Goal: Task Accomplishment & Management: Use online tool/utility

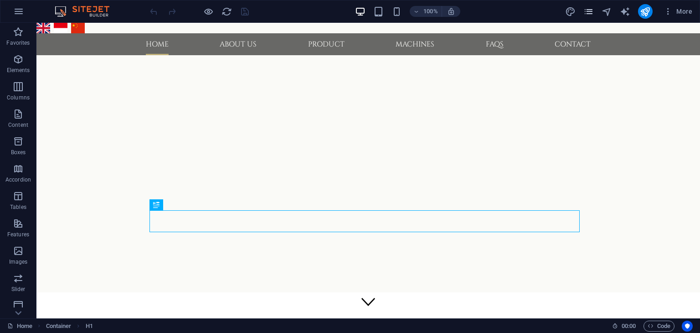
click at [589, 10] on icon "pages" at bounding box center [588, 11] width 10 height 10
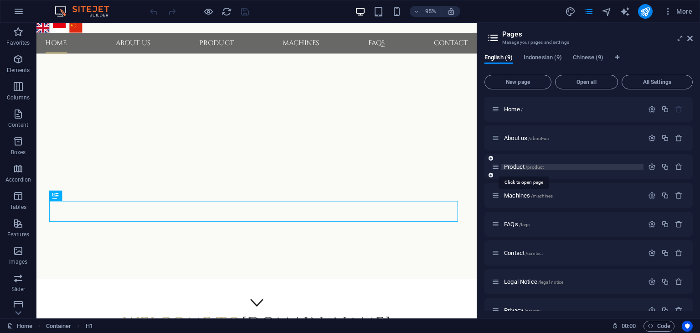
click at [518, 168] on span "Product /product" at bounding box center [524, 166] width 40 height 7
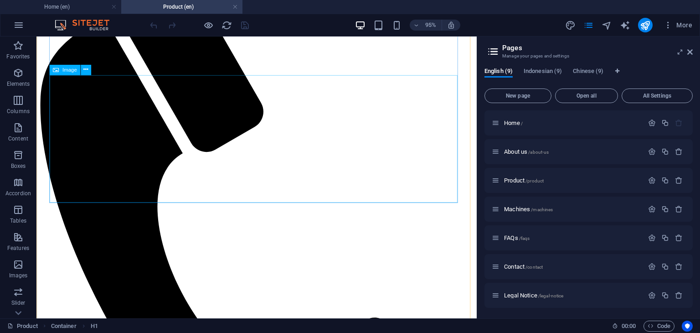
scroll to position [410, 0]
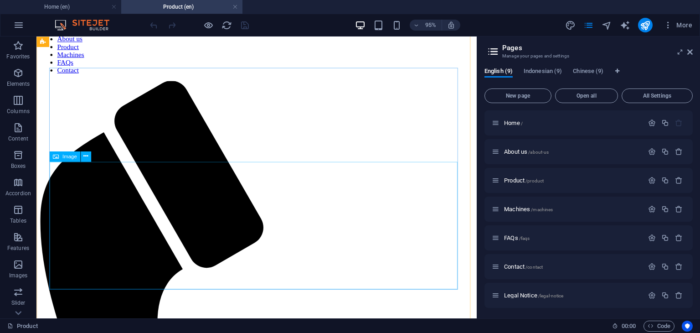
scroll to position [91, 0]
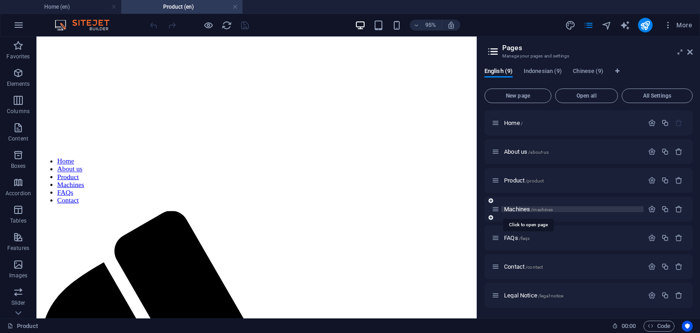
click at [519, 210] on span "Machines /machines" at bounding box center [528, 209] width 49 height 7
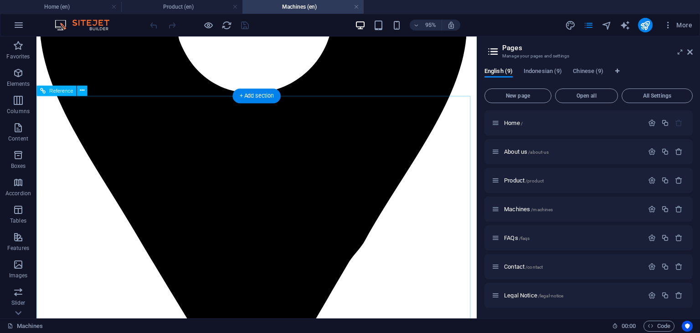
scroll to position [1334, 0]
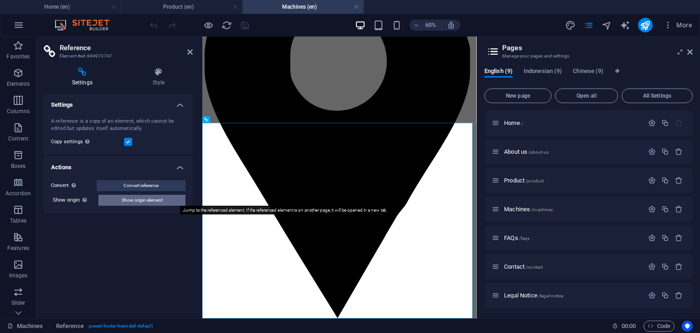
click at [153, 203] on span "Show origin element" at bounding box center [142, 200] width 41 height 11
select select "footer"
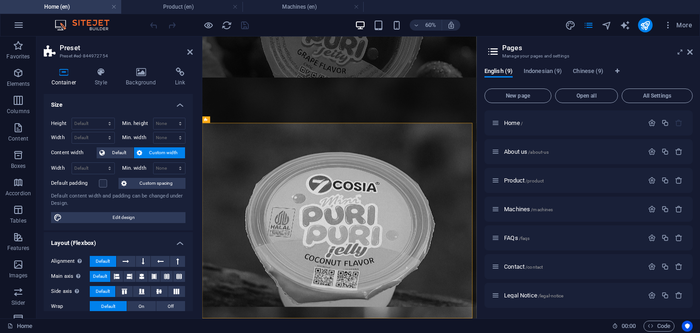
scroll to position [0, 0]
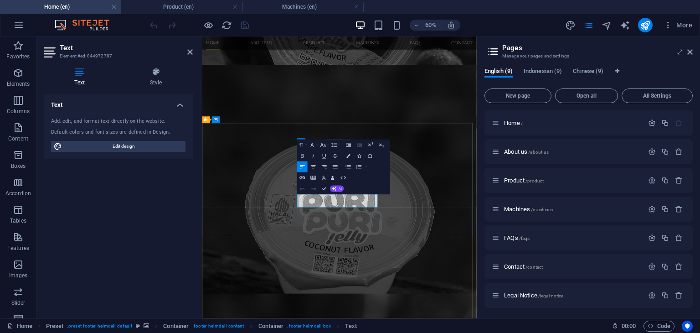
click at [304, 155] on icon "button" at bounding box center [302, 155] width 6 height 6
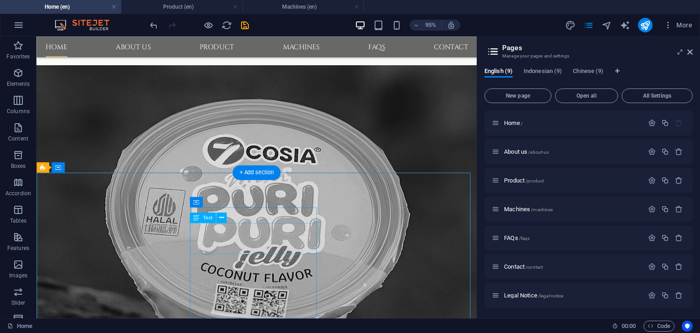
scroll to position [793, 0]
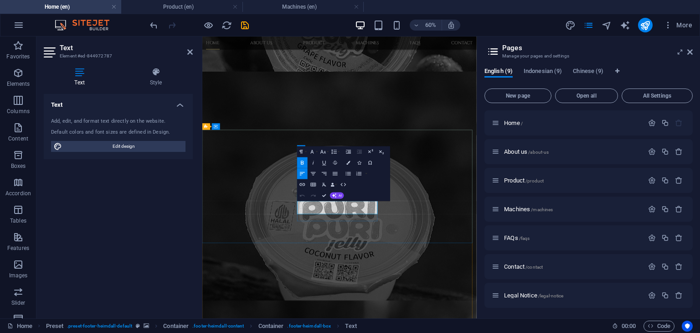
click at [301, 164] on icon "button" at bounding box center [302, 163] width 3 height 4
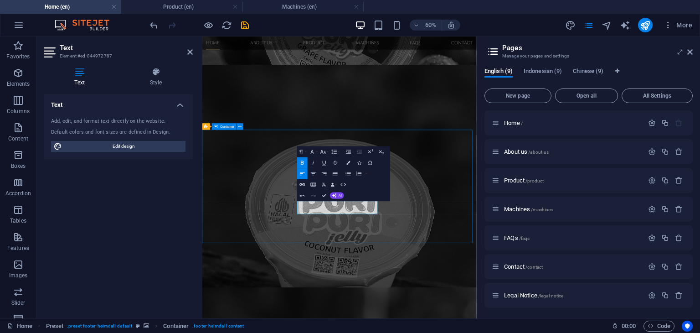
scroll to position [737, 0]
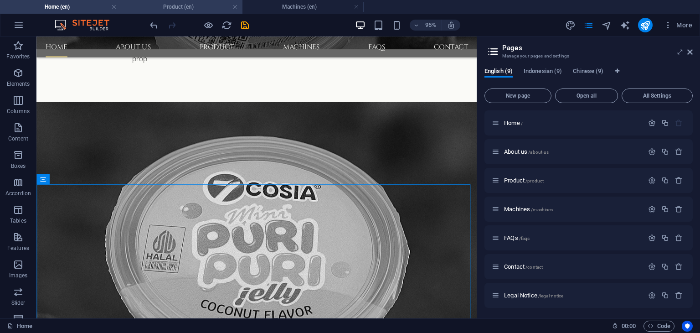
click at [182, 5] on h4 "Product (en)" at bounding box center [181, 7] width 121 height 10
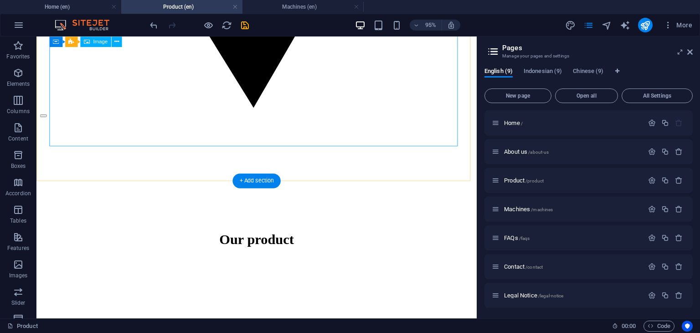
scroll to position [1869, 0]
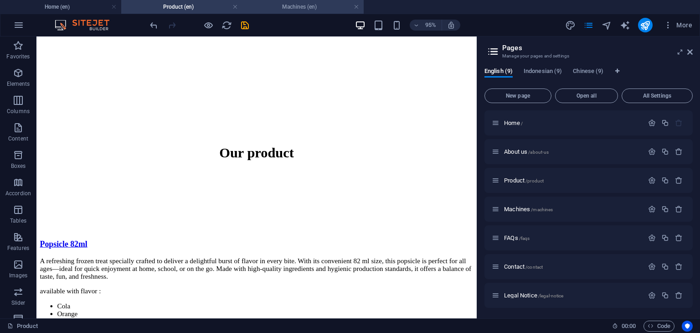
click at [297, 5] on h4 "Machines (en)" at bounding box center [302, 7] width 121 height 10
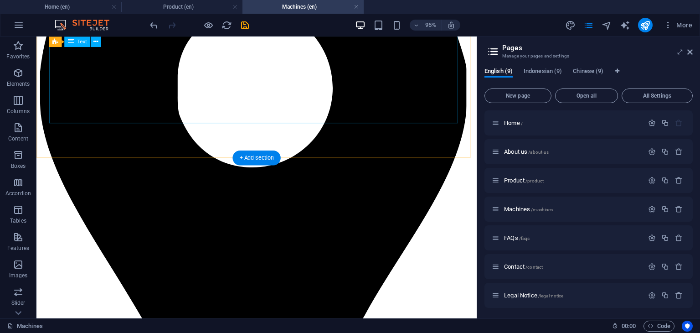
scroll to position [1252, 0]
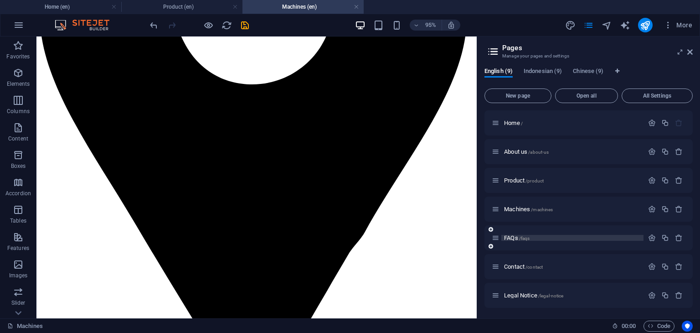
click at [515, 237] on span "FAQs /faqs" at bounding box center [517, 237] width 26 height 7
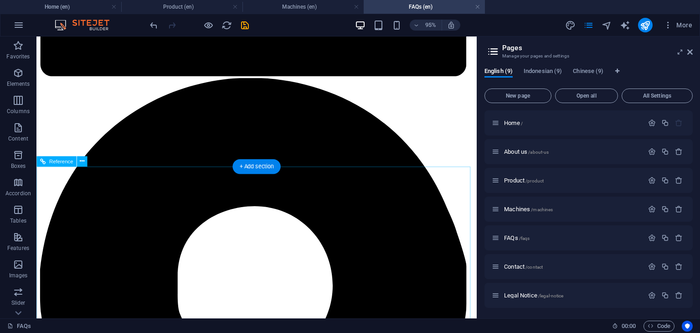
scroll to position [1048, 0]
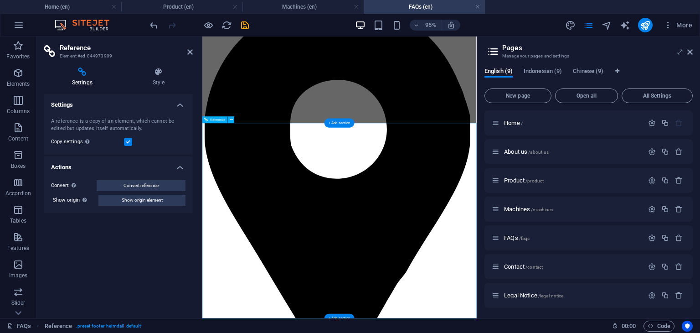
scroll to position [950, 0]
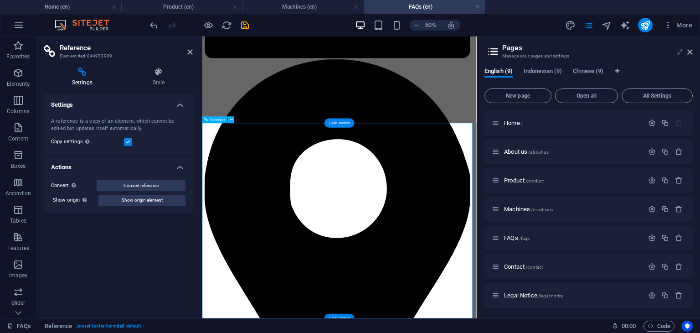
click at [303, 8] on h4 "Machines (en)" at bounding box center [302, 7] width 121 height 10
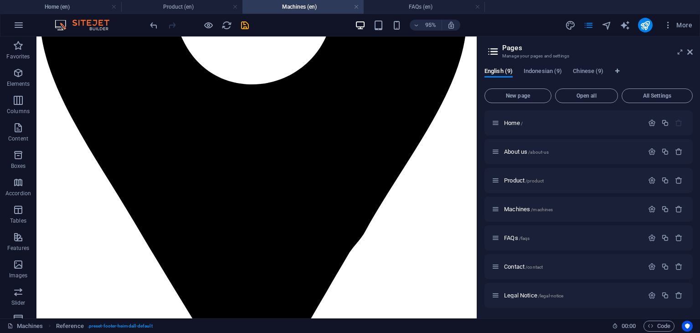
scroll to position [0, 0]
click at [417, 7] on h4 "FAQs (en)" at bounding box center [424, 7] width 121 height 10
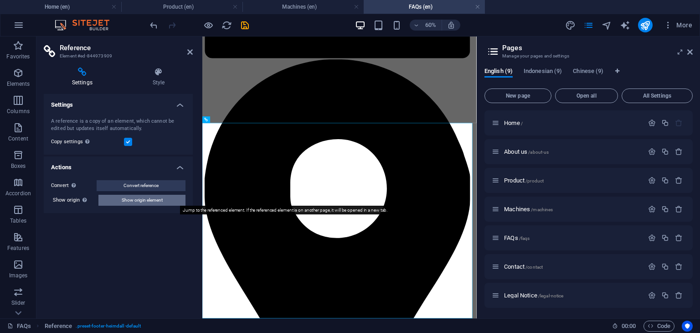
click at [153, 201] on span "Show origin element" at bounding box center [142, 200] width 41 height 11
select select "footer"
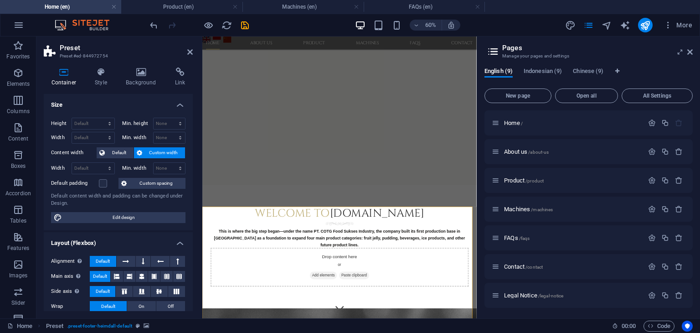
scroll to position [737, 0]
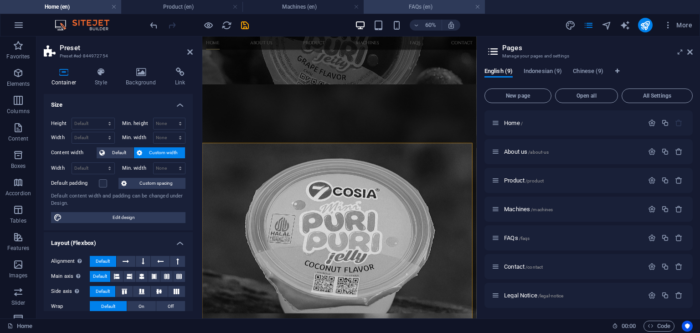
click at [422, 6] on h4 "FAQs (en)" at bounding box center [424, 7] width 121 height 10
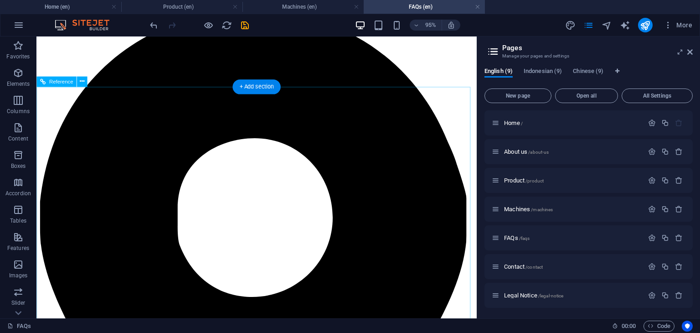
scroll to position [1041, 0]
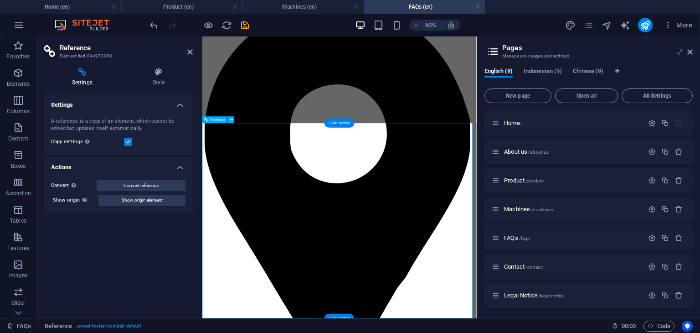
scroll to position [950, 0]
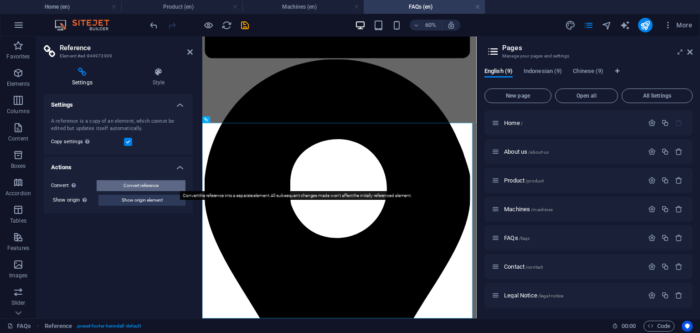
click at [159, 188] on button "Convert reference" at bounding box center [141, 185] width 89 height 11
select select "footer"
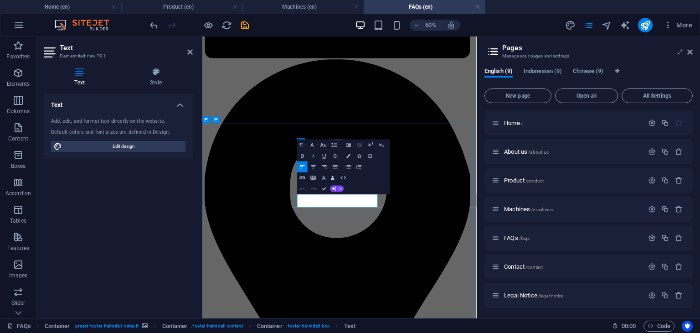
click at [304, 157] on icon "button" at bounding box center [302, 156] width 3 height 4
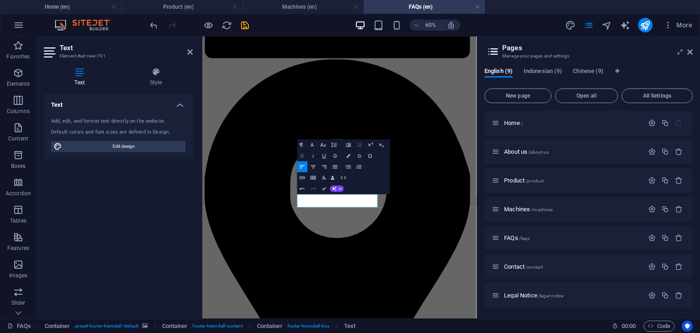
click at [304, 155] on icon "button" at bounding box center [302, 155] width 6 height 6
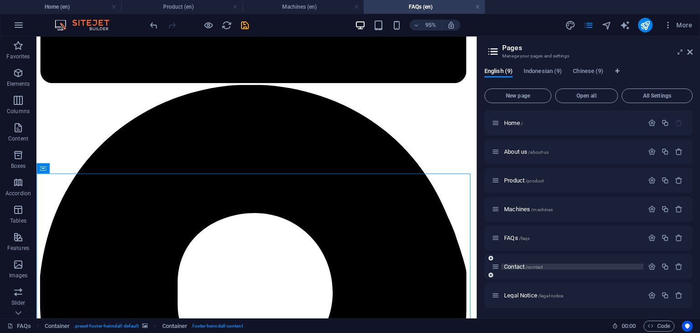
click at [521, 267] on span "Contact /contact" at bounding box center [523, 266] width 39 height 7
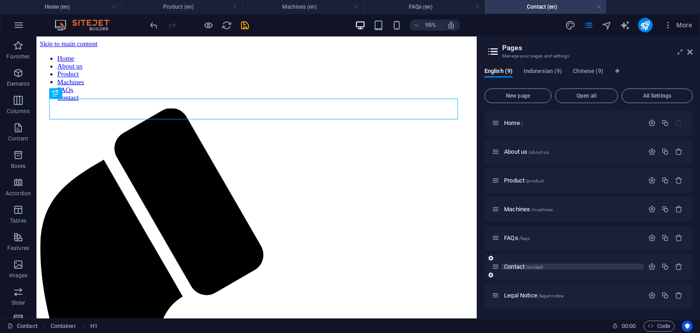
scroll to position [0, 0]
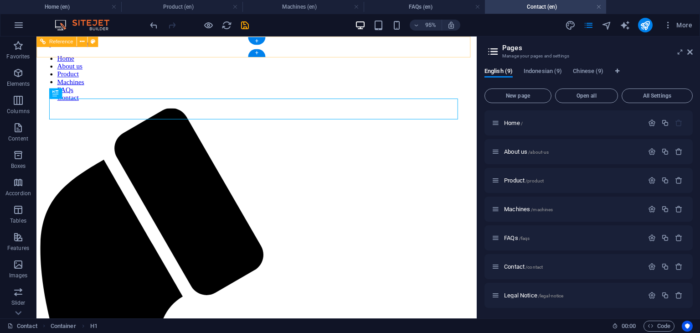
click at [145, 56] on nav "Home About us Product Machines FAQs Contact" at bounding box center [268, 80] width 456 height 49
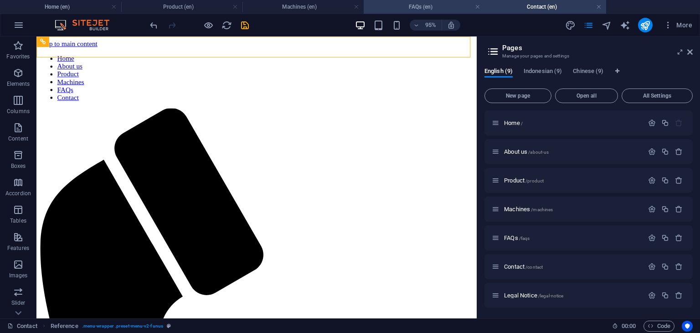
click at [423, 4] on h4 "FAQs (en)" at bounding box center [424, 7] width 121 height 10
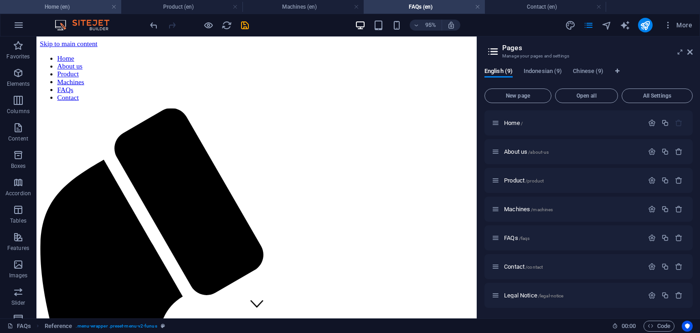
click at [104, 10] on h4 "Home (en)" at bounding box center [60, 7] width 121 height 10
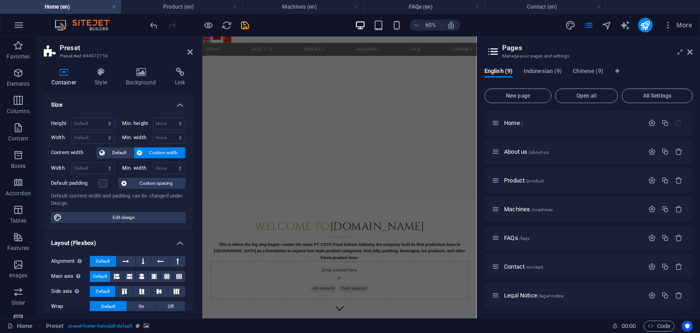
click at [186, 52] on h2 "Preset" at bounding box center [126, 48] width 133 height 8
click at [191, 52] on icon at bounding box center [189, 51] width 5 height 7
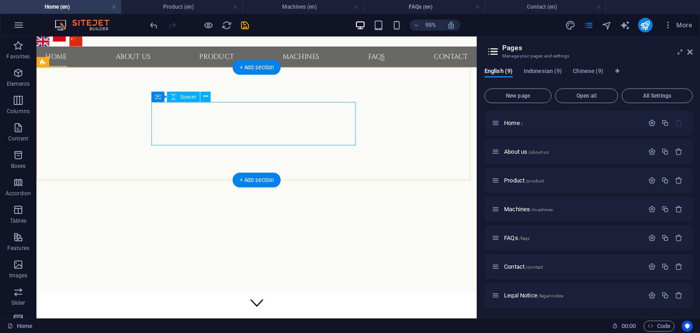
click at [219, 224] on div at bounding box center [160, 247] width 215 height 46
select select "px"
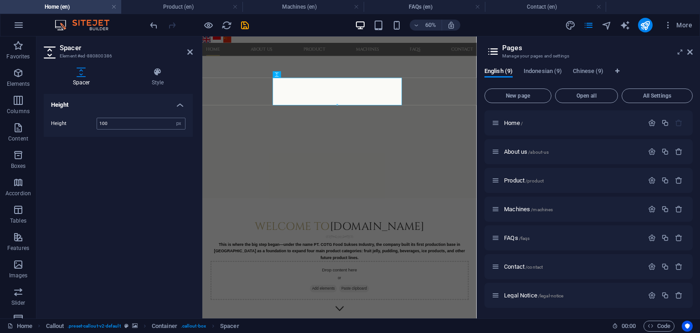
click at [137, 120] on input "100" at bounding box center [141, 123] width 88 height 11
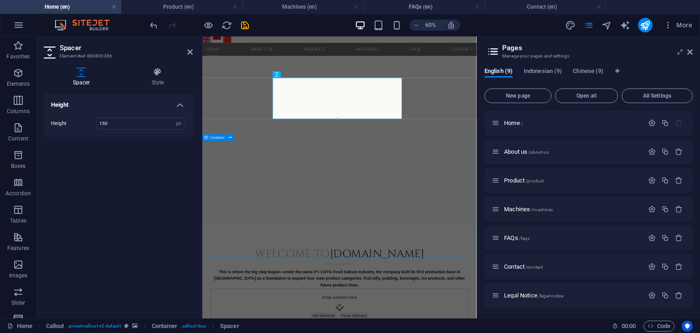
type input "150"
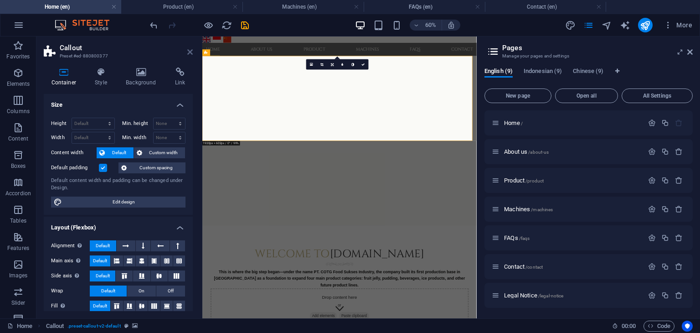
click at [192, 53] on icon at bounding box center [189, 51] width 5 height 7
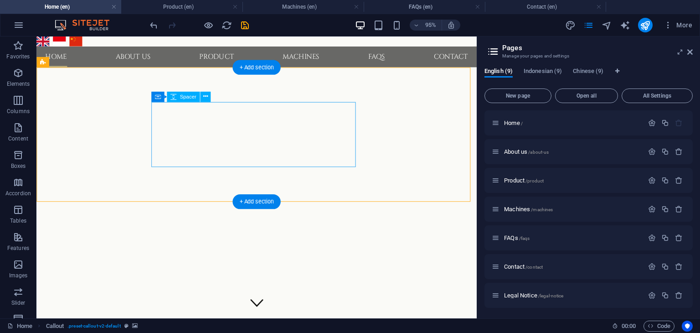
click at [239, 247] on div at bounding box center [160, 281] width 215 height 68
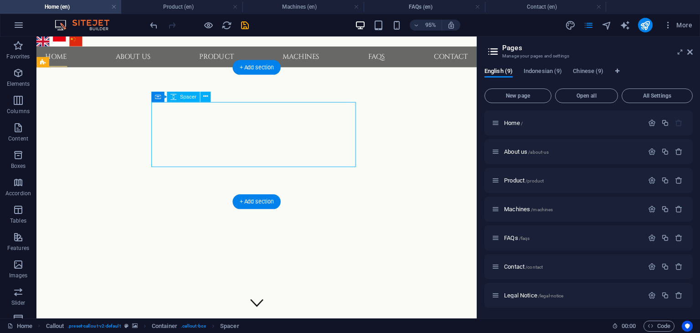
click at [239, 247] on div at bounding box center [160, 281] width 215 height 68
select select "px"
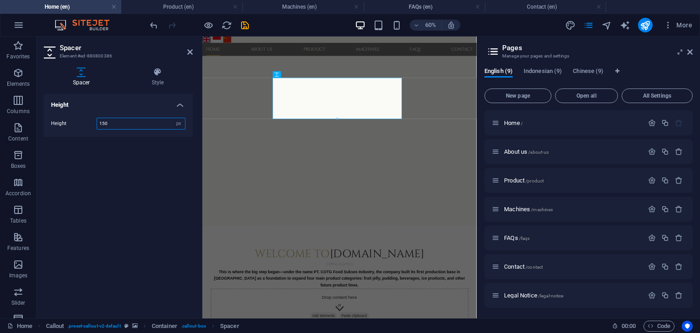
click at [121, 127] on input "150" at bounding box center [141, 123] width 88 height 11
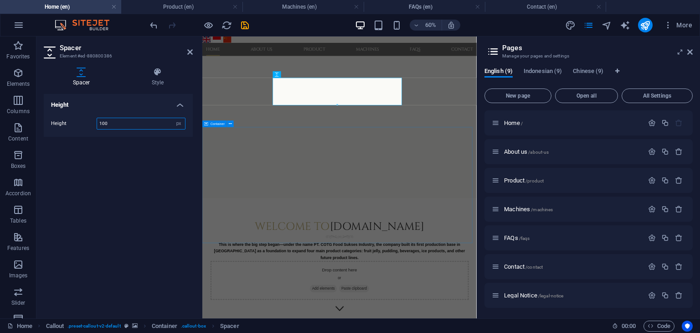
type input "100"
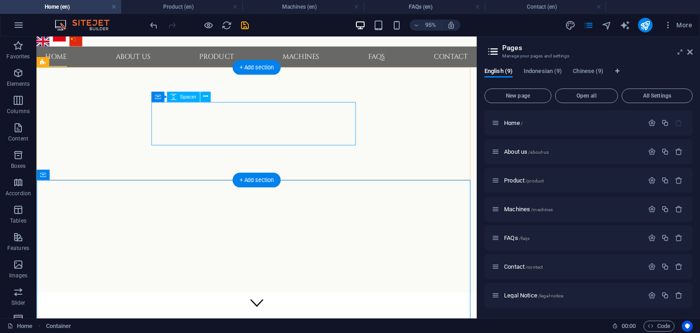
click at [240, 224] on div at bounding box center [160, 247] width 215 height 46
select select "px"
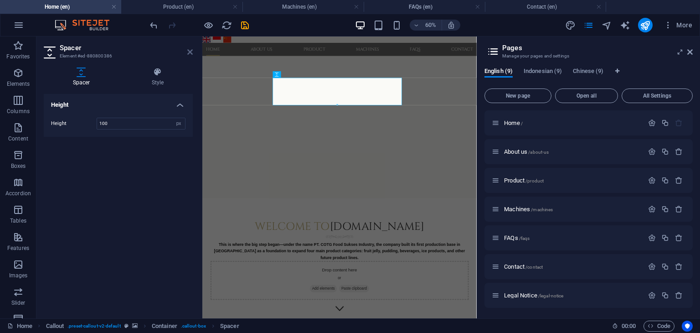
click at [190, 54] on icon at bounding box center [189, 51] width 5 height 7
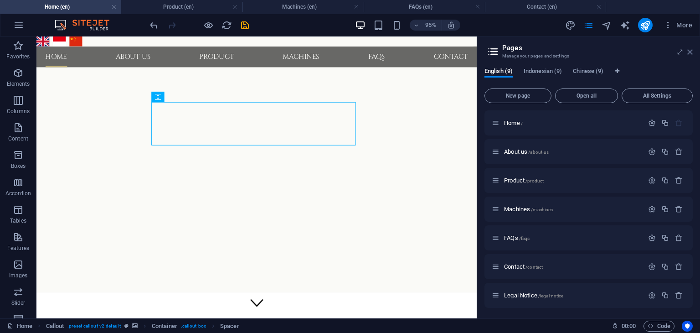
click at [691, 53] on icon at bounding box center [689, 51] width 5 height 7
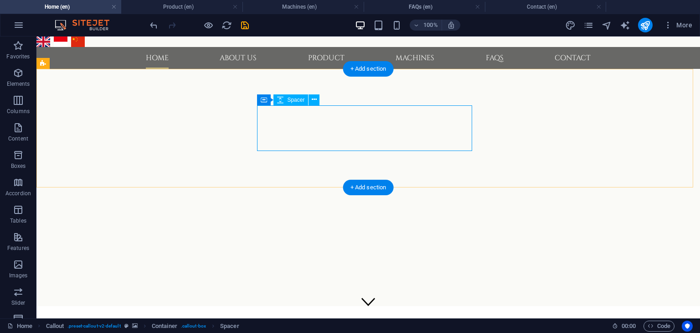
click at [293, 224] on div at bounding box center [260, 247] width 215 height 46
select select "px"
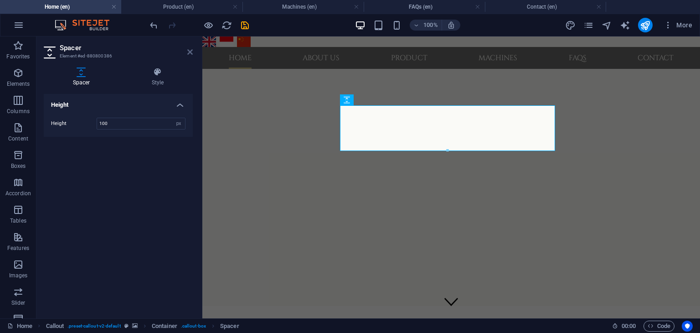
click at [191, 53] on icon at bounding box center [189, 51] width 5 height 7
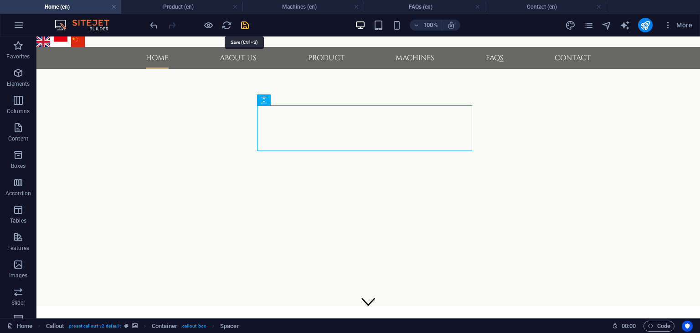
click at [245, 26] on icon "save" at bounding box center [245, 25] width 10 height 10
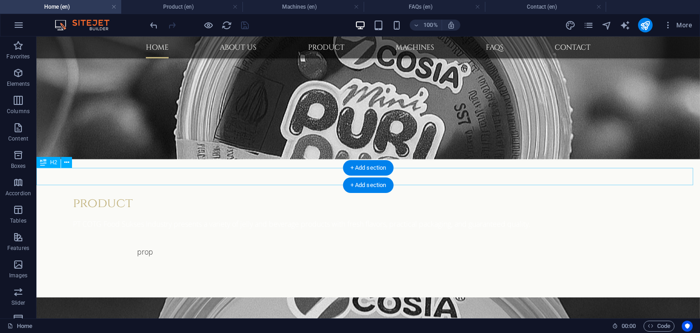
scroll to position [592, 0]
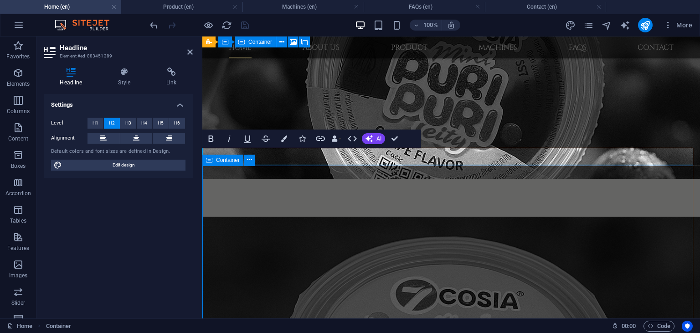
scroll to position [571, 0]
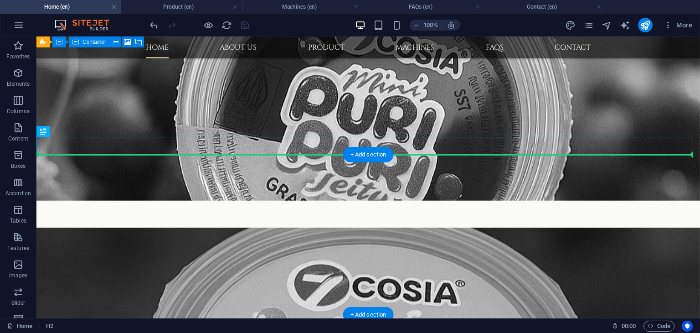
drag, startPoint x: 304, startPoint y: 144, endPoint x: 318, endPoint y: 165, distance: 24.3
drag, startPoint x: 319, startPoint y: 145, endPoint x: 321, endPoint y: 161, distance: 15.7
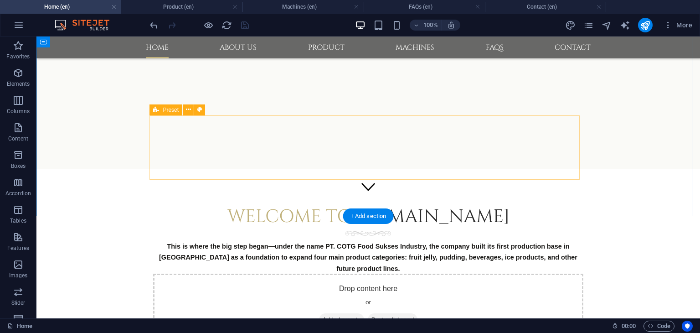
scroll to position [0, 0]
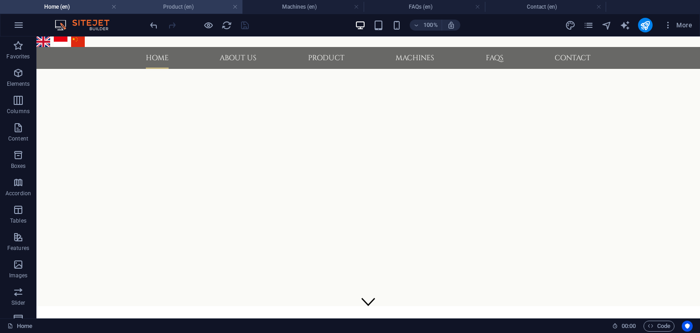
click at [183, 10] on h4 "Product (en)" at bounding box center [181, 7] width 121 height 10
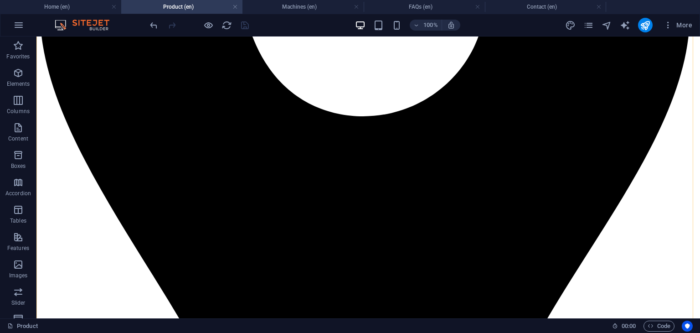
scroll to position [1973, 0]
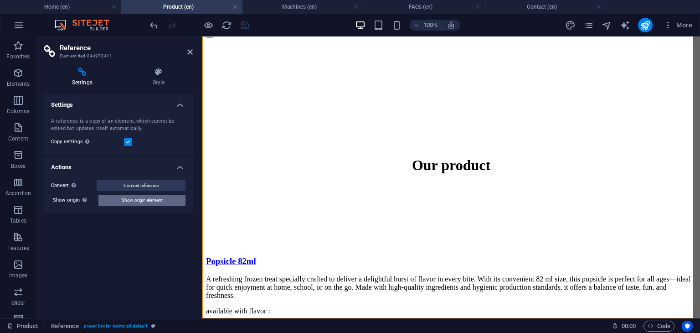
click at [146, 202] on span "Show origin element" at bounding box center [142, 200] width 41 height 11
select select "footer"
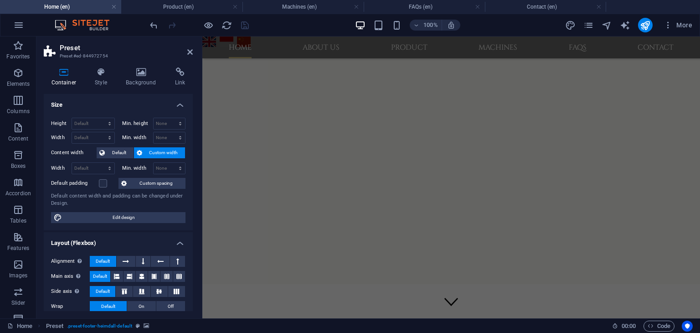
scroll to position [925, 0]
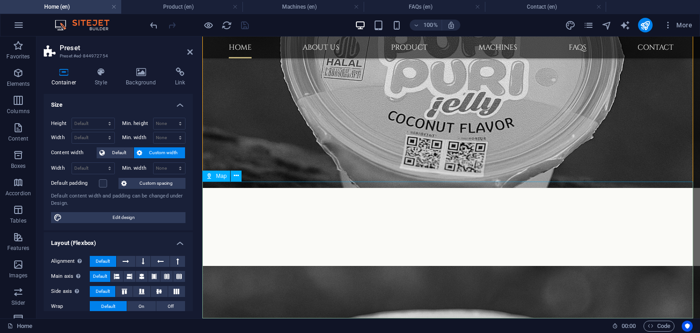
select select "2"
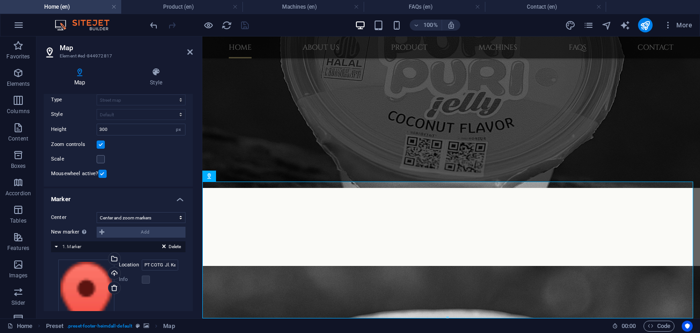
scroll to position [91, 0]
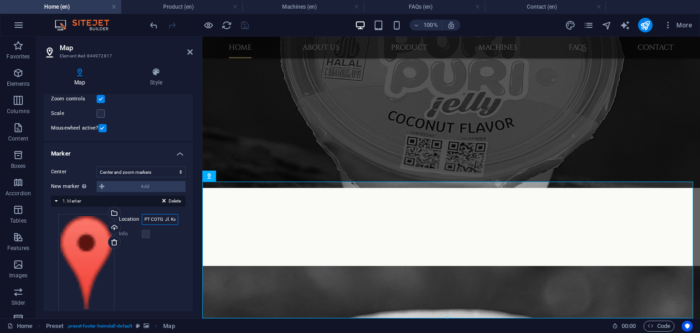
click at [155, 221] on input "PT COTG Jl. Kawasan Industri ([GEOGRAPHIC_DATA]), Desa/Kelurahan [GEOGRAPHIC_DA…" at bounding box center [160, 219] width 36 height 11
click at [151, 220] on input "PT COTG Jl. Kawasan Industri ([GEOGRAPHIC_DATA]), Desa/Kelurahan [GEOGRAPHIC_DA…" at bounding box center [160, 219] width 36 height 11
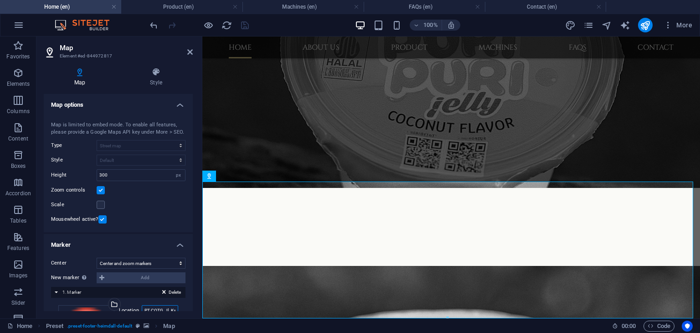
scroll to position [91, 0]
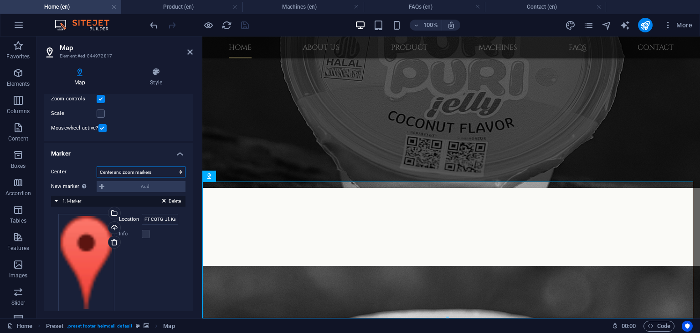
click at [159, 174] on select "Don't center Center markers Center and zoom markers" at bounding box center [141, 171] width 89 height 11
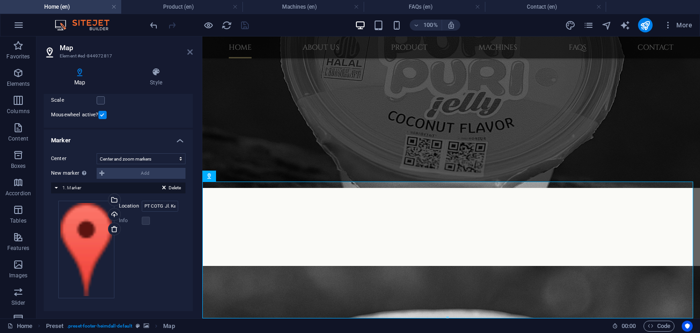
click at [191, 52] on icon at bounding box center [189, 51] width 5 height 7
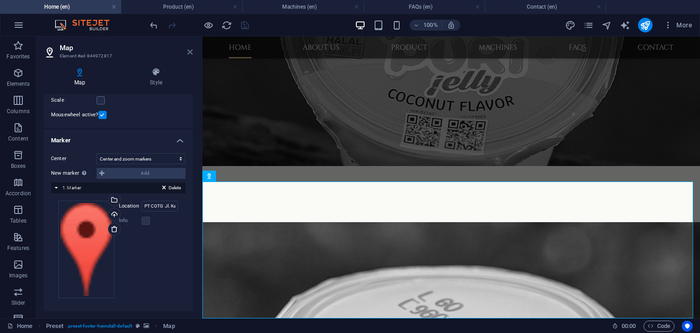
scroll to position [892, 0]
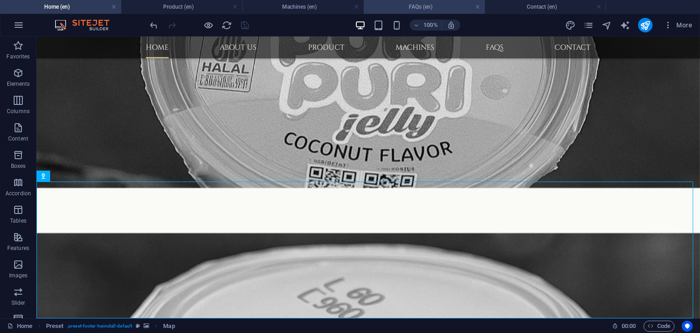
click at [415, 5] on h4 "FAQs (en)" at bounding box center [424, 7] width 121 height 10
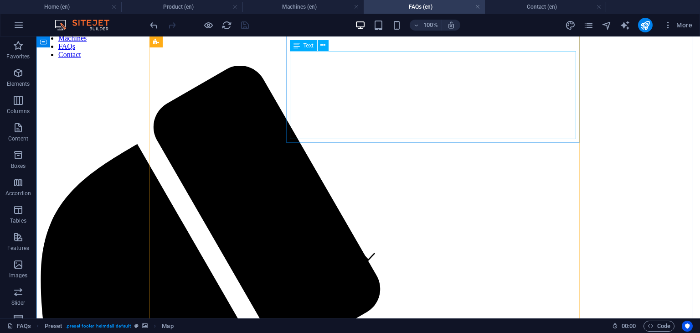
scroll to position [0, 0]
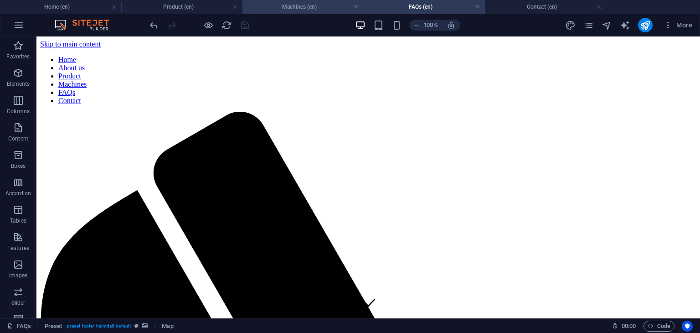
click at [307, 11] on h4 "Machines (en)" at bounding box center [302, 7] width 121 height 10
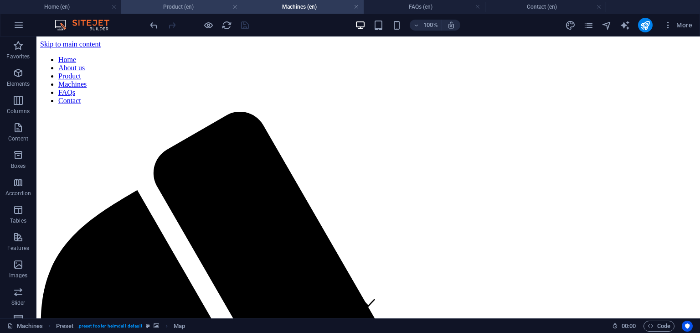
click at [187, 10] on h4 "Product (en)" at bounding box center [181, 7] width 121 height 10
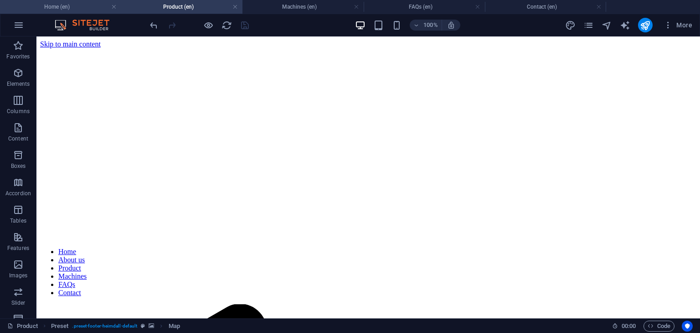
click at [79, 5] on h4 "Home (en)" at bounding box center [60, 7] width 121 height 10
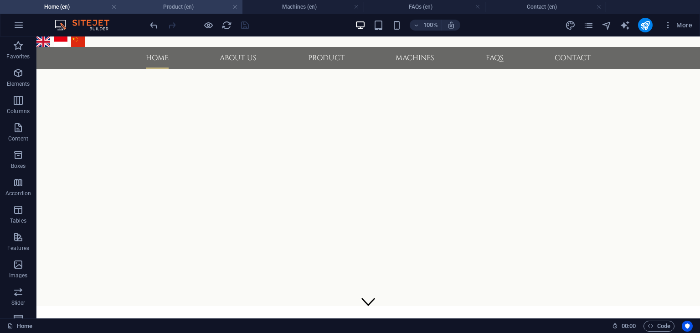
click at [187, 8] on h4 "Product (en)" at bounding box center [181, 7] width 121 height 10
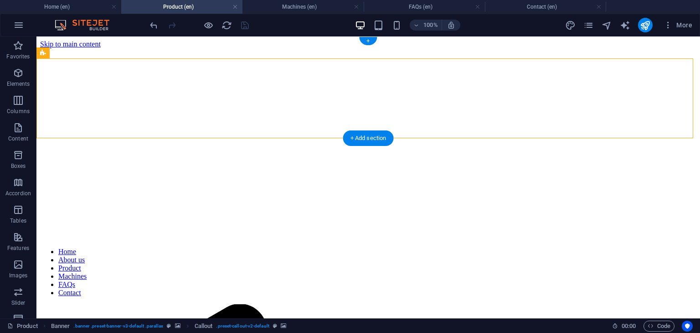
select select "ms"
select select "s"
select select "progressive"
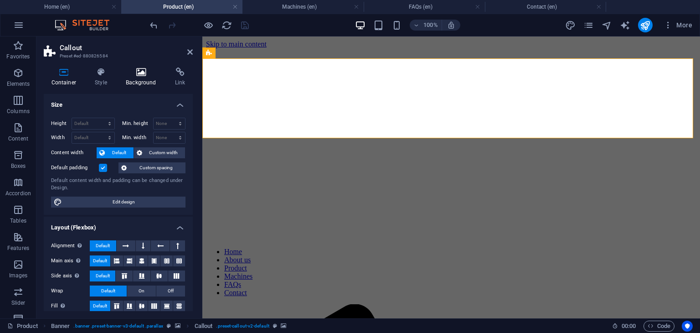
click at [146, 80] on h4 "Background" at bounding box center [142, 76] width 49 height 19
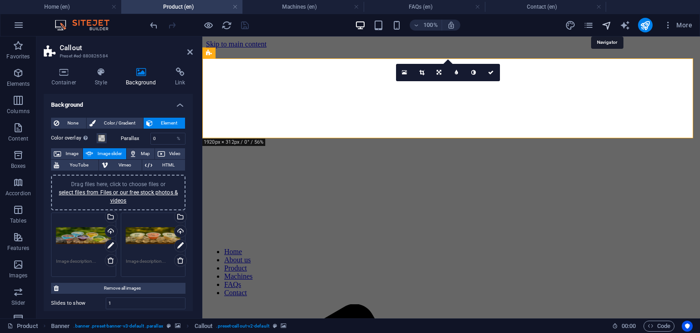
click at [607, 29] on icon "navigator" at bounding box center [607, 25] width 10 height 10
select select "16215578-en"
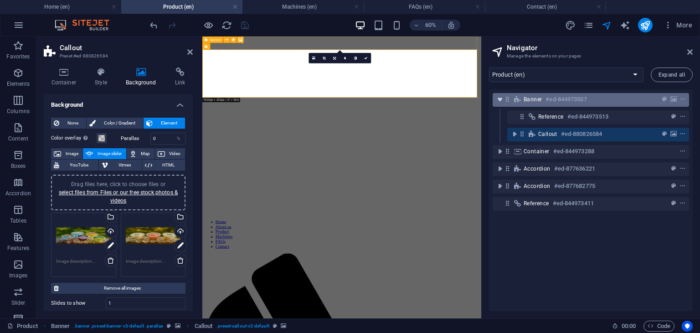
click at [500, 99] on icon "toggle-expand" at bounding box center [499, 99] width 9 height 9
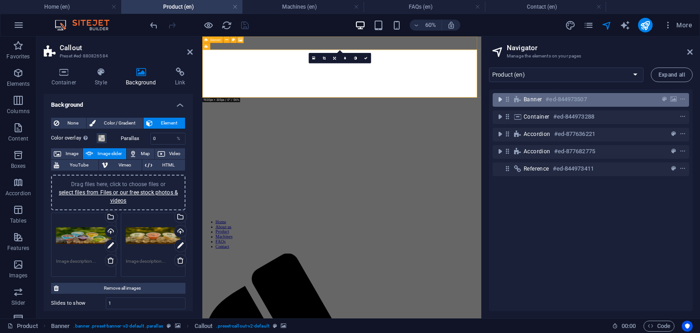
click at [500, 99] on icon "toggle-expand" at bounding box center [499, 99] width 9 height 9
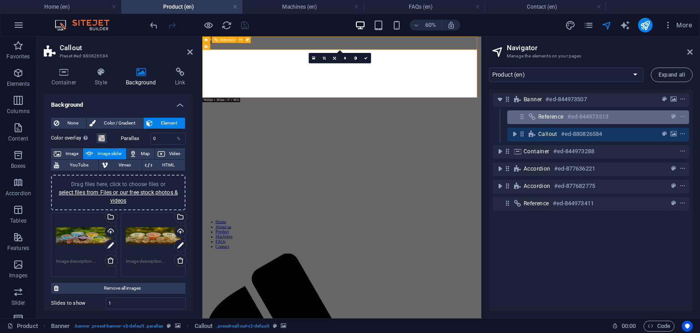
click at [553, 117] on span "Reference" at bounding box center [551, 116] width 26 height 7
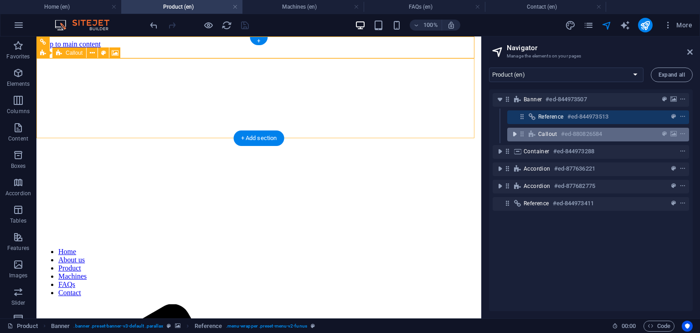
click at [516, 136] on icon "toggle-expand" at bounding box center [514, 133] width 9 height 9
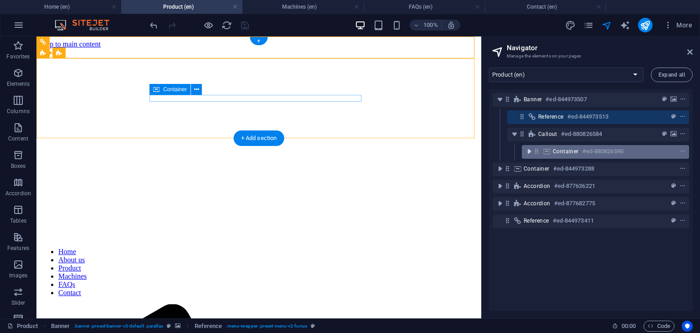
click at [530, 152] on icon "toggle-expand" at bounding box center [529, 151] width 9 height 9
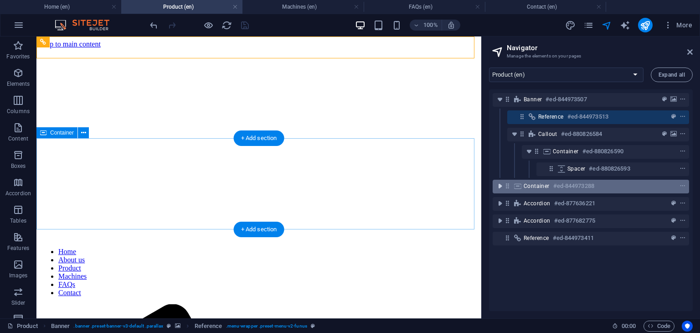
click at [499, 185] on icon "toggle-expand" at bounding box center [499, 185] width 9 height 9
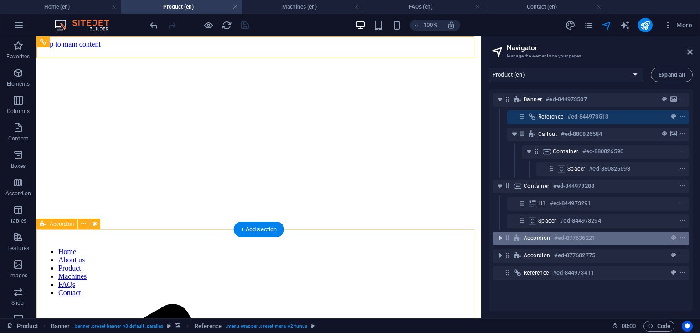
click at [500, 239] on icon "toggle-expand" at bounding box center [499, 237] width 9 height 9
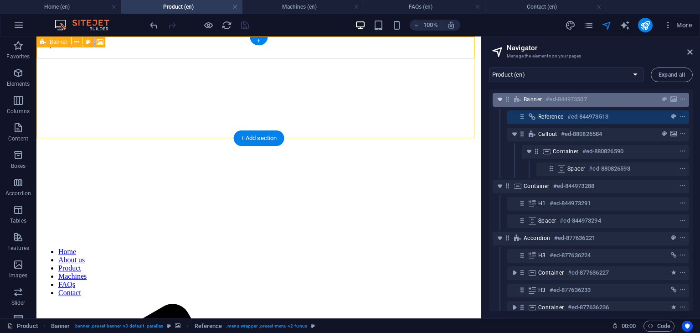
click at [501, 103] on icon "toggle-expand" at bounding box center [499, 99] width 9 height 9
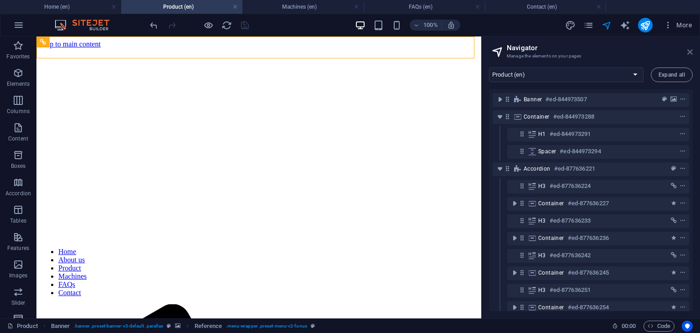
click at [690, 50] on icon at bounding box center [689, 51] width 5 height 7
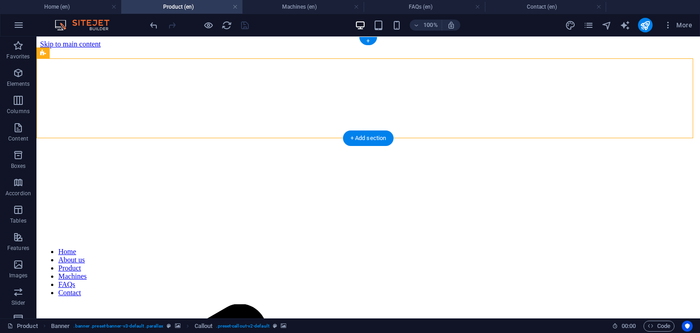
select select "ms"
select select "s"
select select "progressive"
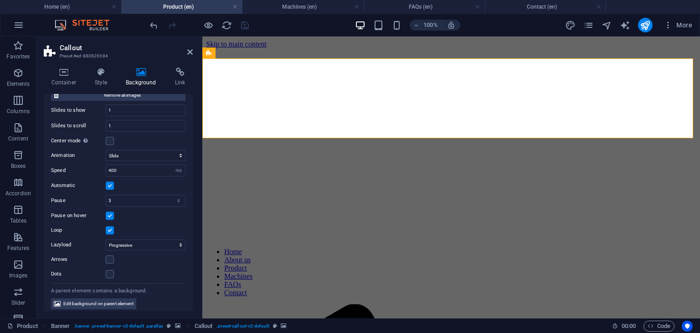
scroll to position [197, 0]
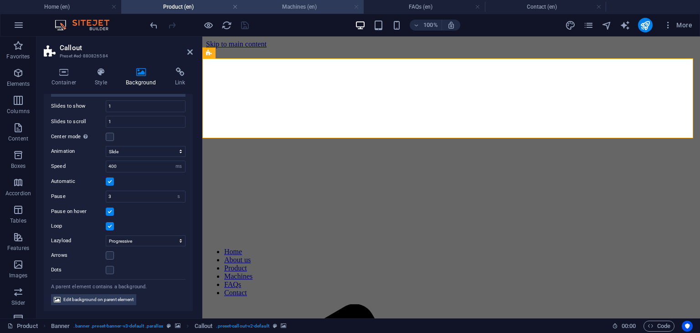
click at [355, 8] on link at bounding box center [356, 7] width 5 height 9
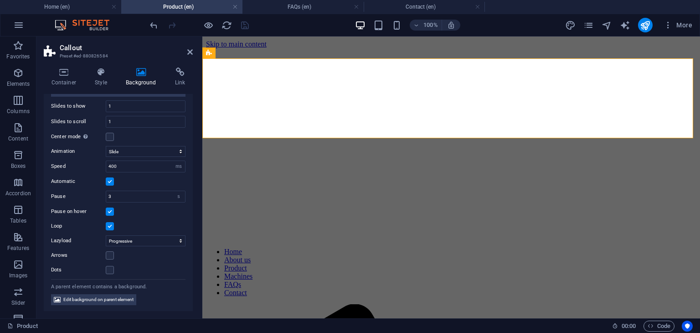
click at [355, 8] on link at bounding box center [356, 7] width 5 height 9
click at [587, 25] on icon "pages" at bounding box center [588, 25] width 10 height 10
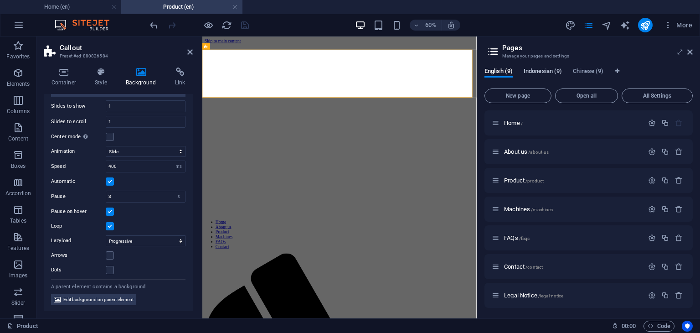
click at [538, 70] on span "Indonesian (9)" at bounding box center [543, 72] width 38 height 13
click at [516, 181] on span "Produk /produk" at bounding box center [522, 180] width 36 height 7
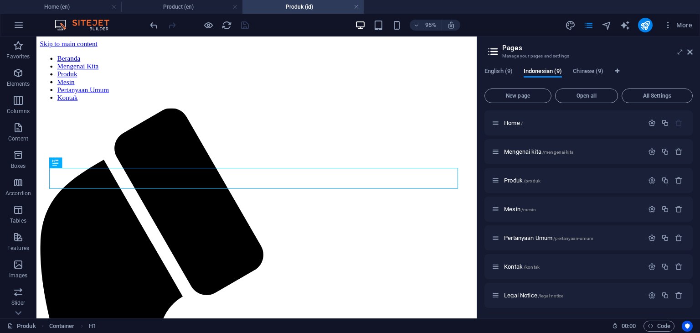
scroll to position [0, 0]
click at [582, 71] on span "Chinese (9)" at bounding box center [588, 72] width 31 height 13
click at [517, 181] on span "Produk CH /produk-ch" at bounding box center [530, 180] width 52 height 7
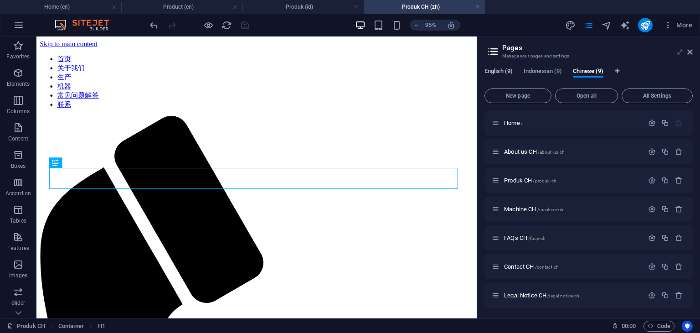
click at [500, 70] on span "English (9)" at bounding box center [498, 72] width 28 height 13
click at [518, 152] on span "About us /about-us" at bounding box center [526, 151] width 45 height 7
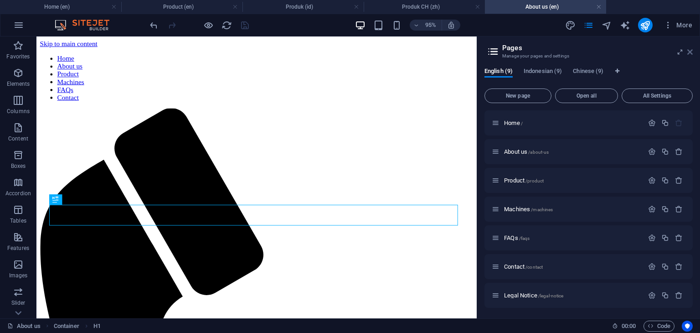
click at [689, 53] on icon at bounding box center [689, 51] width 5 height 7
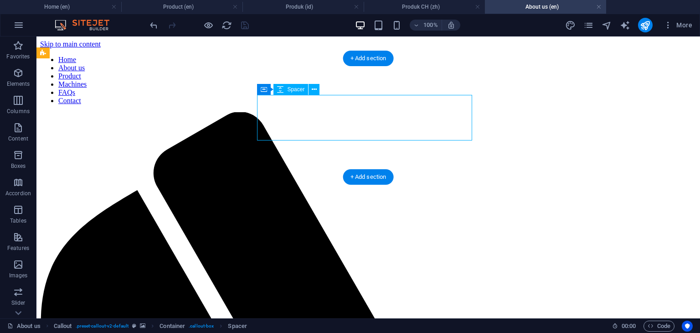
select select "px"
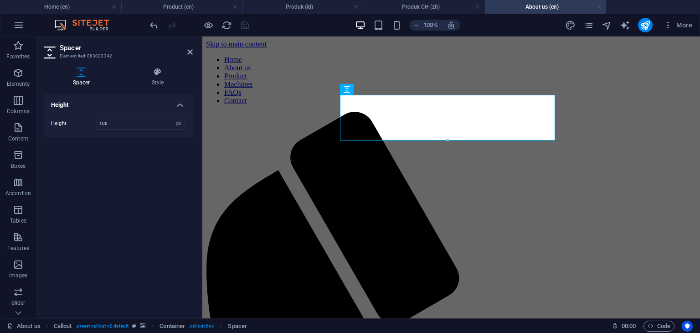
click at [600, 7] on link at bounding box center [598, 7] width 5 height 9
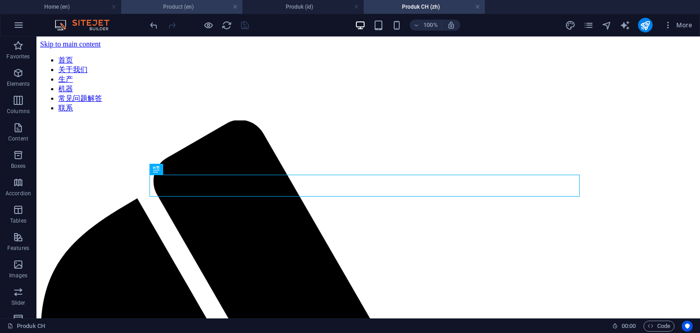
click at [194, 10] on h4 "Product (en)" at bounding box center [181, 7] width 121 height 10
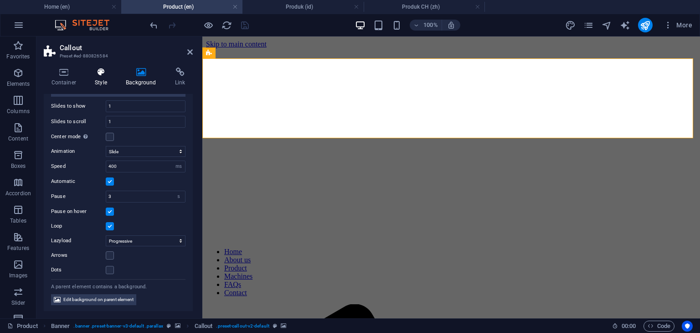
click at [100, 75] on icon at bounding box center [101, 71] width 27 height 9
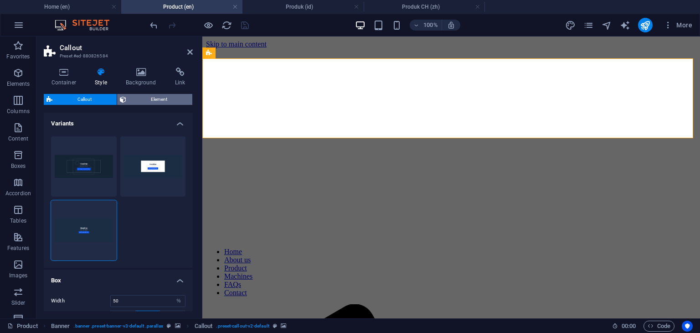
click at [149, 103] on span "Element" at bounding box center [159, 99] width 61 height 11
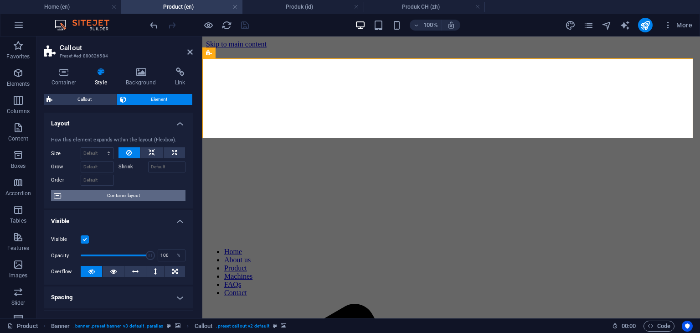
click at [131, 196] on span "Container layout" at bounding box center [123, 195] width 119 height 11
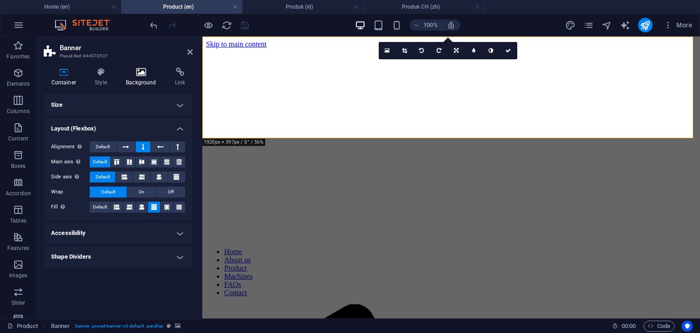
click at [143, 75] on icon at bounding box center [141, 71] width 46 height 9
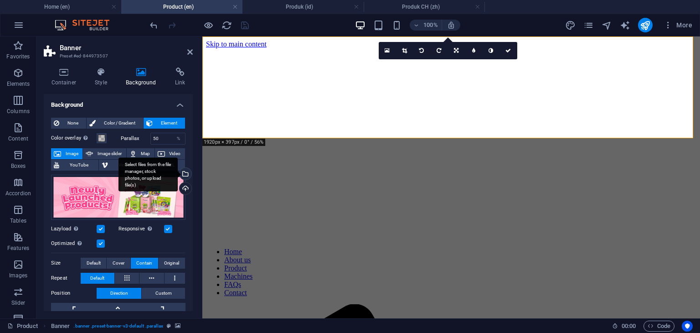
click at [188, 173] on div "Select files from the file manager, stock photos, or upload file(s)" at bounding box center [185, 175] width 14 height 14
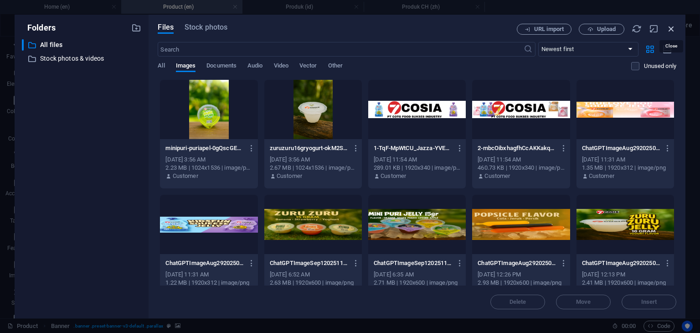
click at [674, 28] on icon "button" at bounding box center [671, 29] width 10 height 10
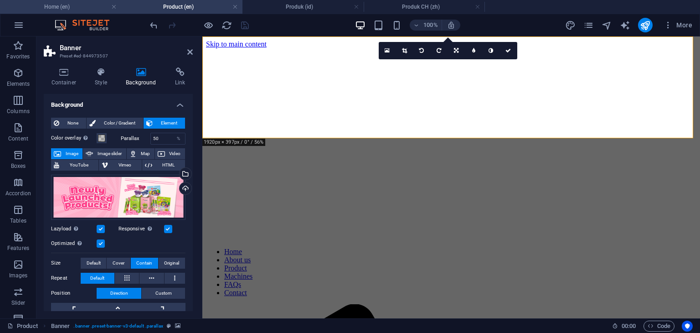
click at [71, 6] on h4 "Home (en)" at bounding box center [60, 7] width 121 height 10
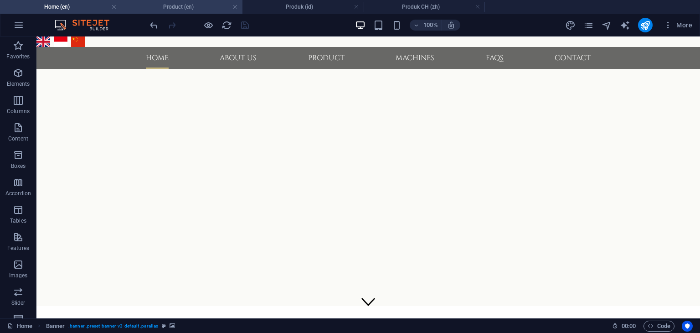
click at [194, 2] on h4 "Product (en)" at bounding box center [181, 7] width 121 height 10
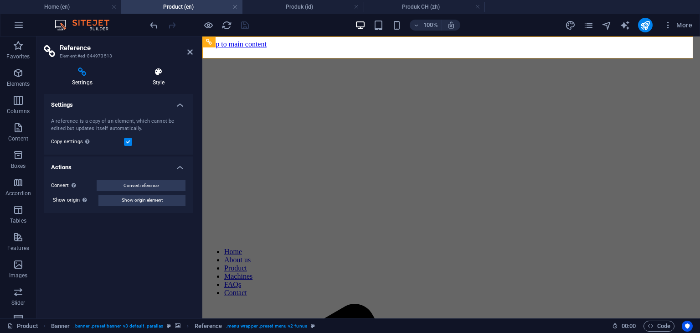
click at [159, 76] on icon at bounding box center [158, 71] width 68 height 9
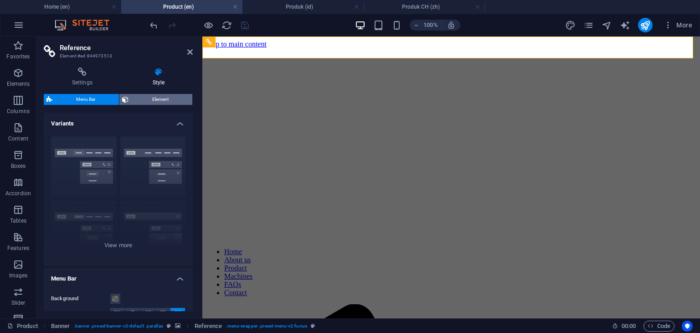
click at [157, 97] on span "Element" at bounding box center [160, 99] width 58 height 11
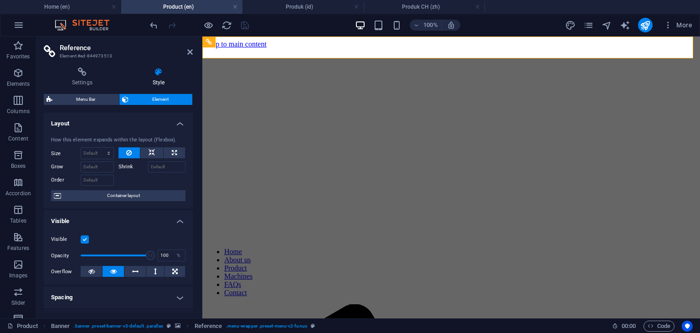
select select "ms"
select select "s"
select select "progressive"
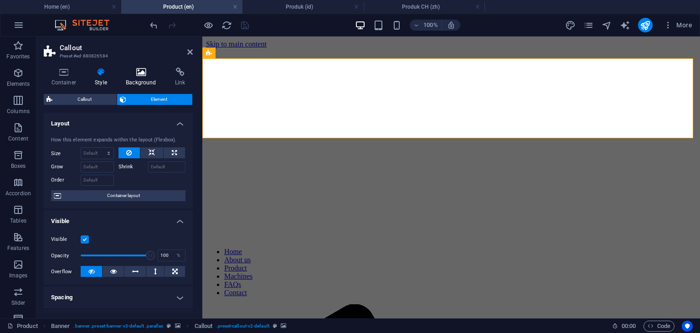
click at [139, 81] on h4 "Background" at bounding box center [142, 76] width 49 height 19
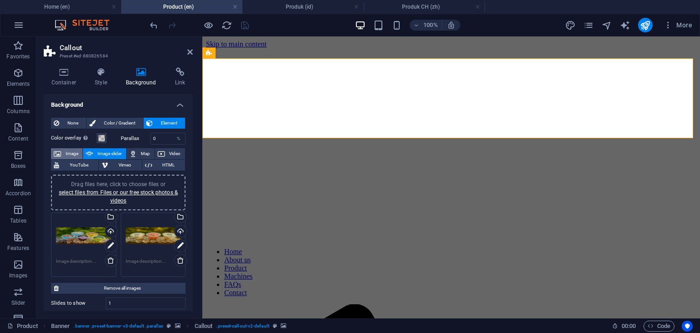
click at [71, 152] on span "Image" at bounding box center [72, 153] width 16 height 11
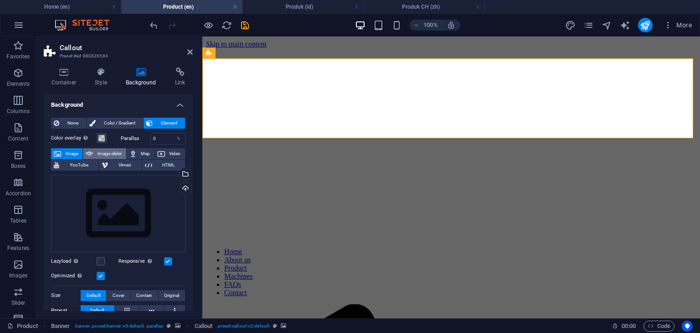
click at [96, 153] on span "Image slider" at bounding box center [109, 153] width 27 height 11
select select "ms"
select select "s"
select select "progressive"
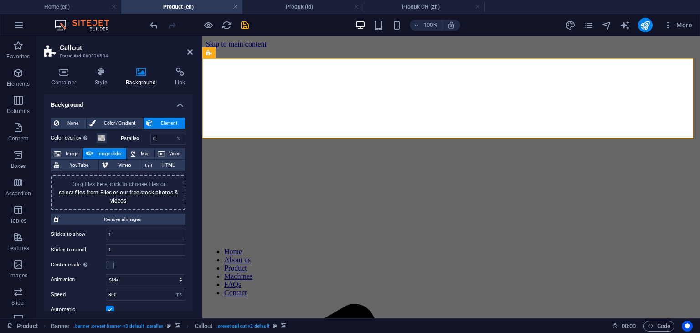
click at [193, 52] on aside "Callout Preset #ed-880826584 Container Style Background Link Size Height Defaul…" at bounding box center [119, 177] width 166 height 282
click at [188, 52] on icon at bounding box center [189, 51] width 5 height 7
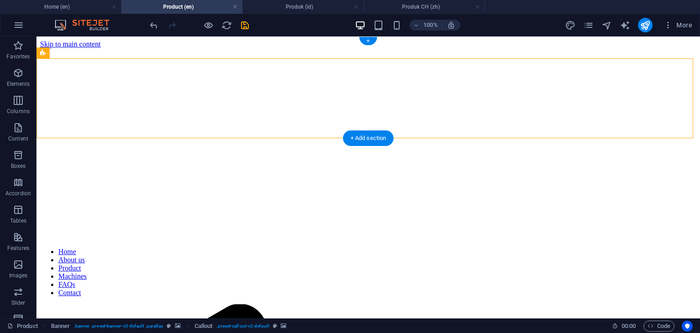
select select "ms"
select select "s"
select select "progressive"
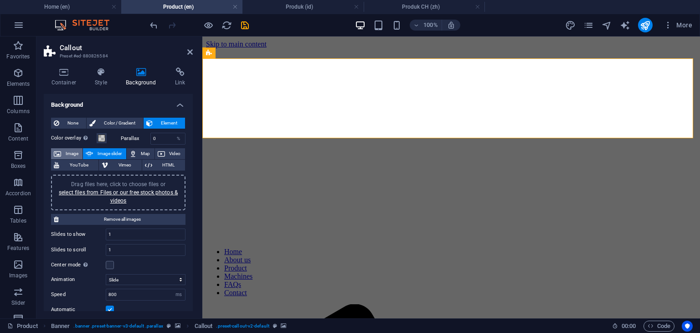
click at [66, 153] on span "Image" at bounding box center [72, 153] width 16 height 11
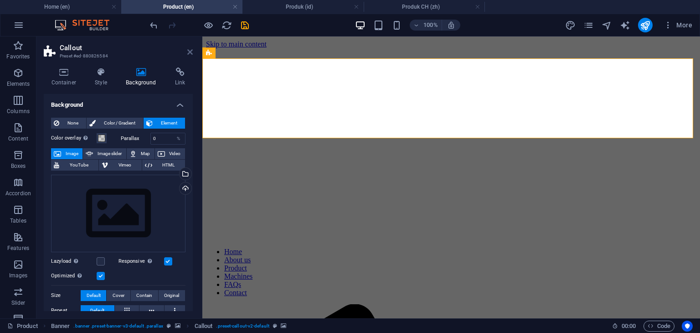
click at [191, 54] on icon at bounding box center [189, 51] width 5 height 7
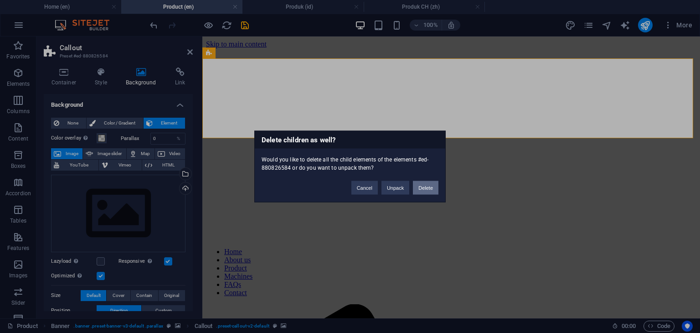
click at [418, 187] on button "Delete" at bounding box center [426, 188] width 26 height 14
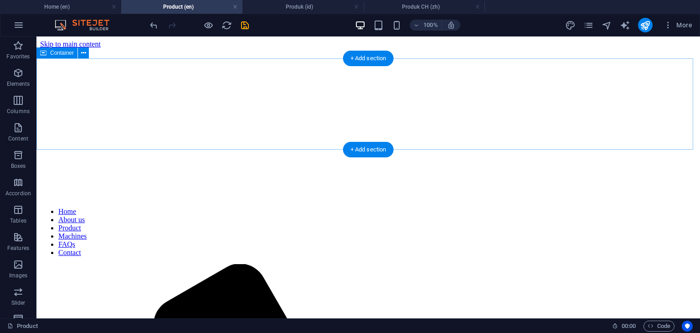
select select "px"
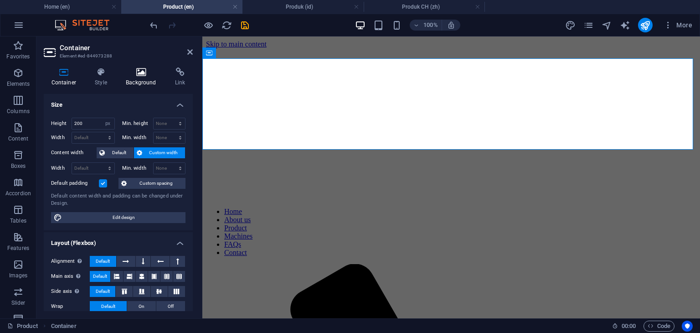
click at [144, 80] on h4 "Background" at bounding box center [142, 76] width 49 height 19
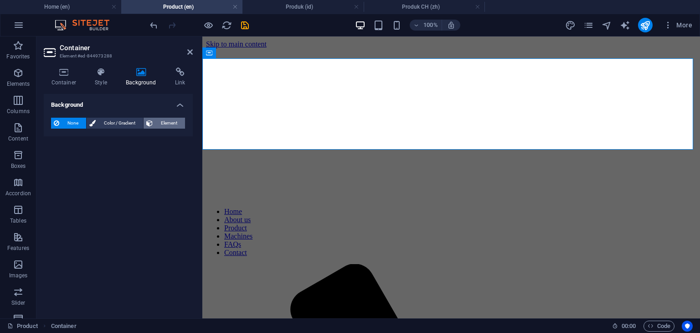
click at [165, 123] on span "Element" at bounding box center [168, 123] width 27 height 11
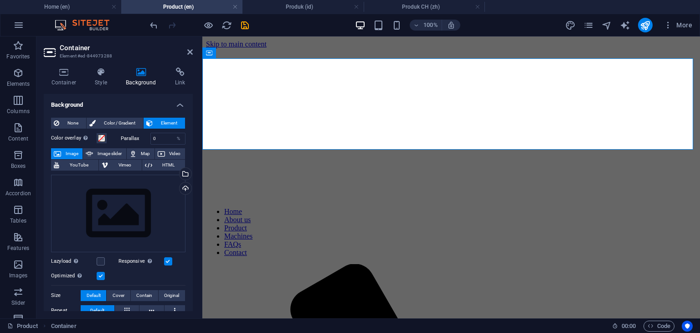
click at [190, 56] on header "Container Element #ed-844973288" at bounding box center [118, 48] width 149 height 24
click at [191, 53] on icon at bounding box center [189, 51] width 5 height 7
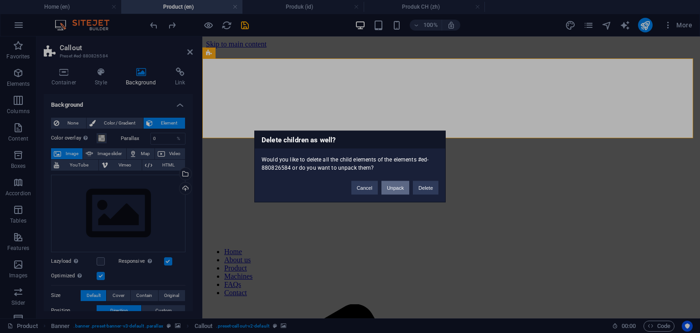
click at [394, 185] on button "Unpack" at bounding box center [395, 188] width 28 height 14
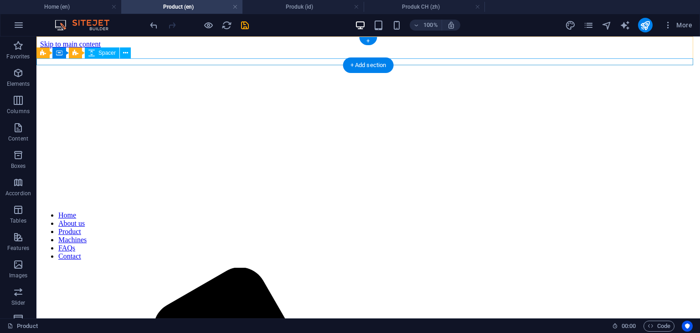
select select "px"
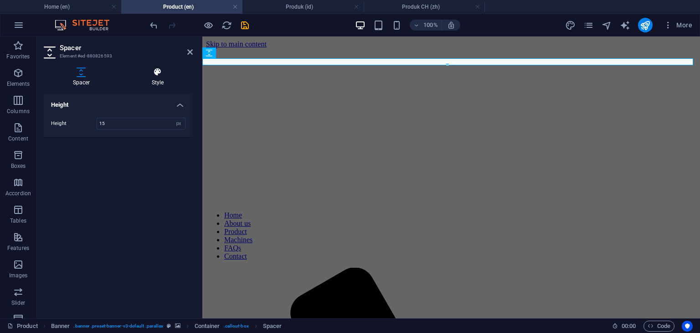
click at [155, 79] on h4 "Style" at bounding box center [158, 76] width 70 height 19
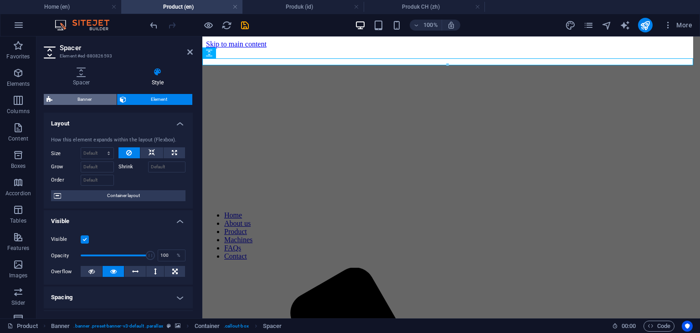
click at [85, 99] on span "Banner" at bounding box center [84, 99] width 59 height 11
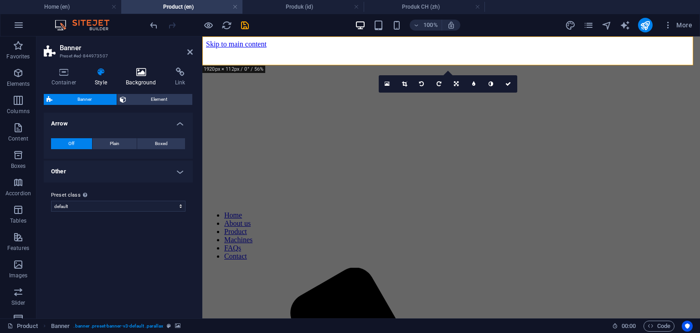
click at [146, 81] on h4 "Background" at bounding box center [142, 76] width 49 height 19
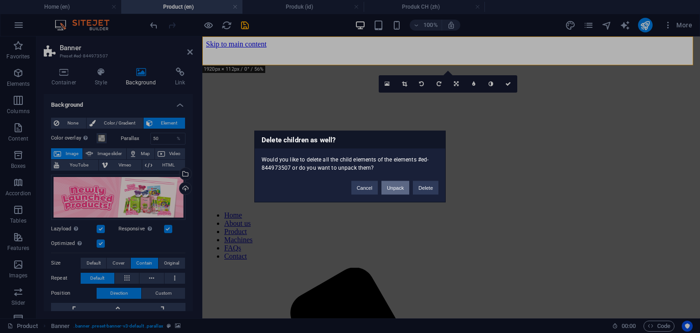
click at [397, 190] on button "Unpack" at bounding box center [395, 188] width 28 height 14
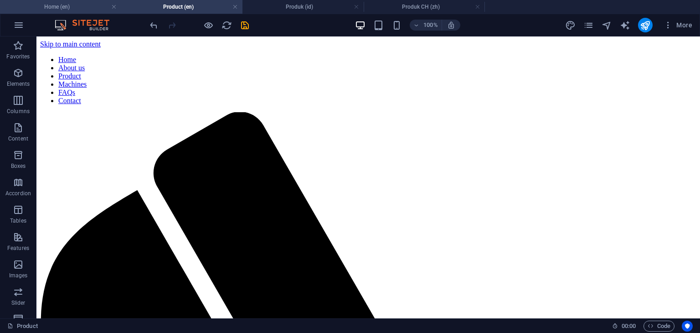
click at [77, 7] on h4 "Home (en)" at bounding box center [60, 7] width 121 height 10
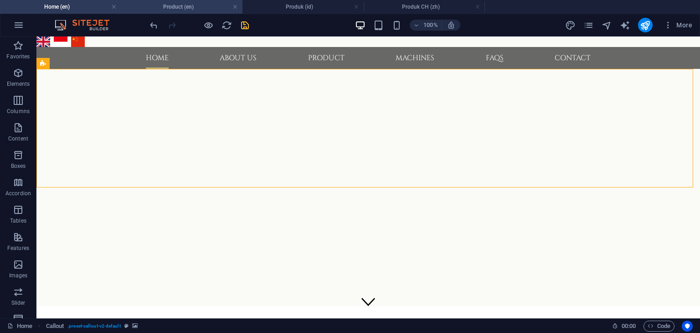
click at [196, 9] on h4 "Product (en)" at bounding box center [181, 7] width 121 height 10
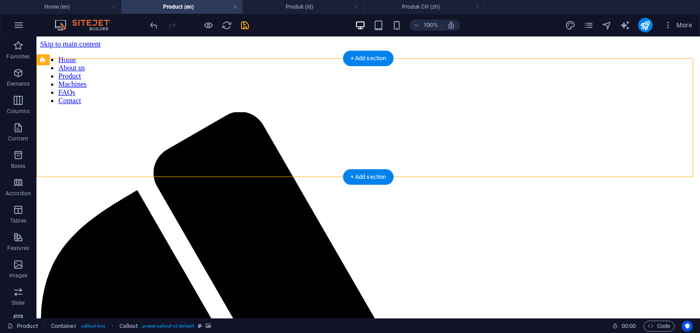
select select "px"
select select "ms"
select select "s"
select select "progressive"
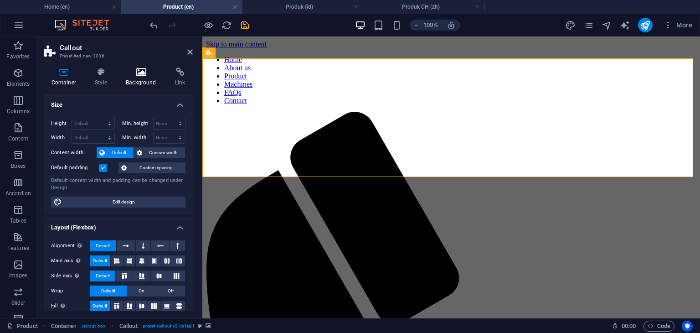
click at [147, 82] on h4 "Background" at bounding box center [142, 76] width 49 height 19
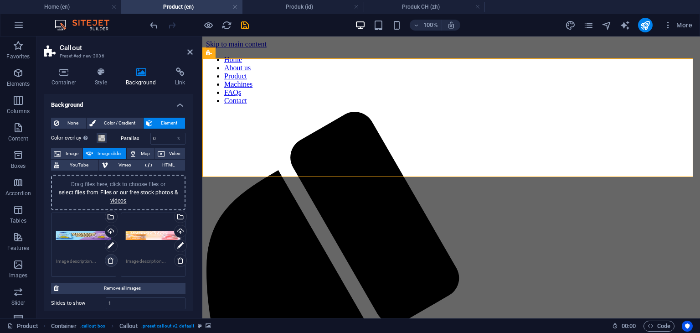
click at [113, 261] on icon at bounding box center [110, 260] width 7 height 7
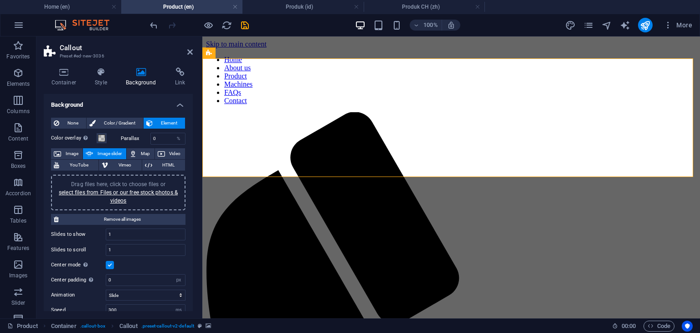
click at [115, 196] on div "Drag files here, click to choose files or select files from Files or our free s…" at bounding box center [119, 192] width 124 height 25
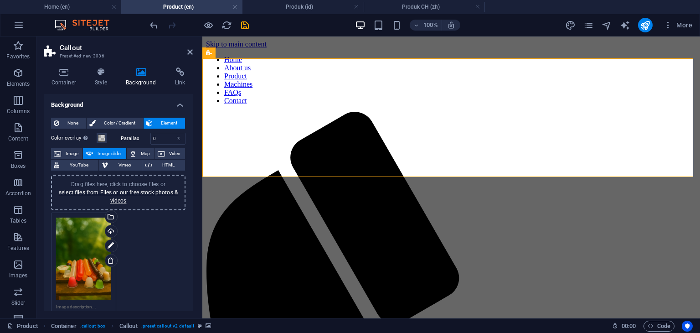
click at [89, 261] on div "Drag files here, click to choose files or select files from Files or our free s…" at bounding box center [83, 258] width 55 height 82
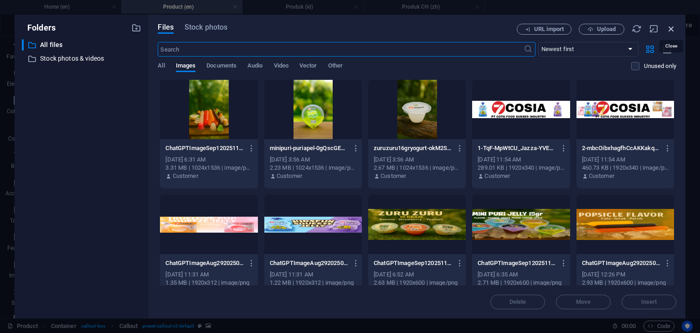
click at [672, 28] on icon "button" at bounding box center [671, 29] width 10 height 10
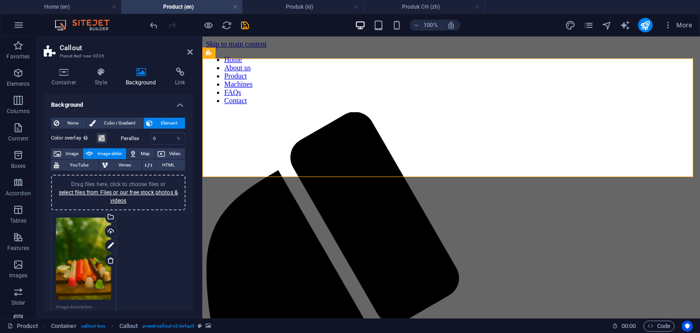
click at [78, 265] on div "Drag files here, click to choose files or select files from Files or our free s…" at bounding box center [83, 258] width 55 height 82
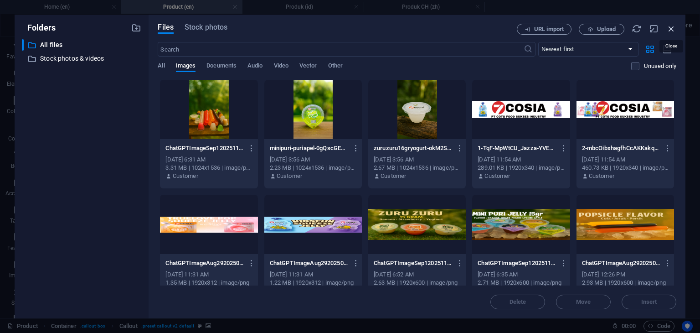
click at [673, 28] on icon "button" at bounding box center [671, 29] width 10 height 10
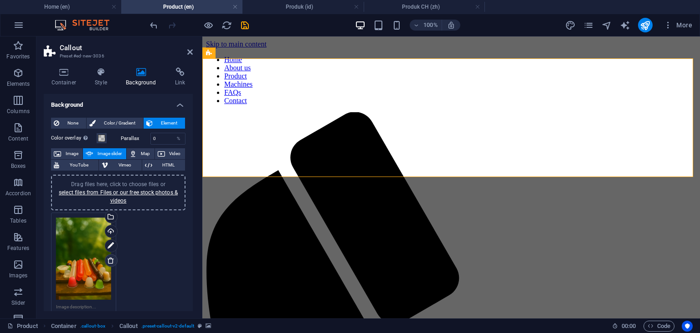
click at [111, 259] on icon at bounding box center [110, 260] width 7 height 7
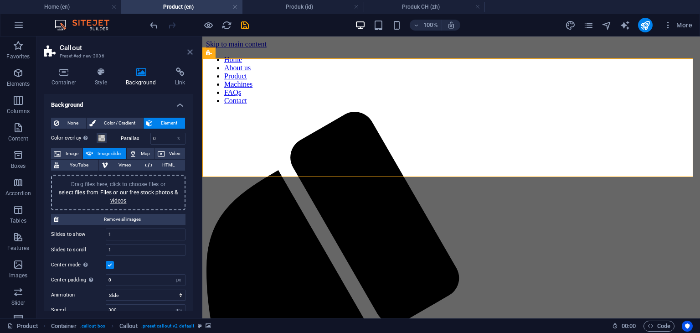
click at [191, 51] on icon at bounding box center [189, 51] width 5 height 7
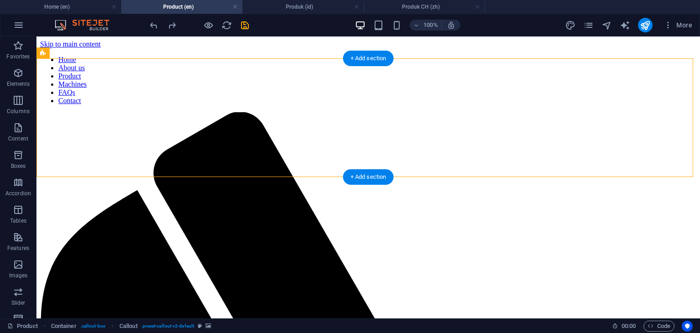
select select "px"
select select "ms"
select select "s"
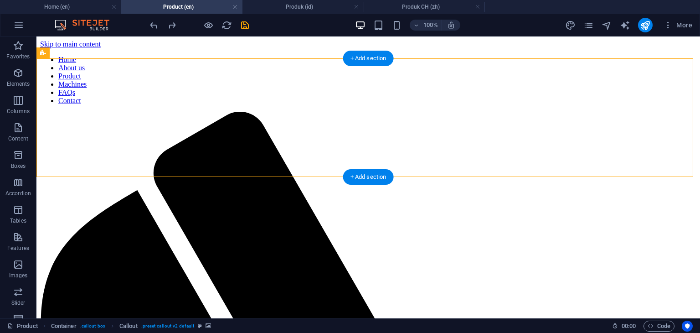
select select "progressive"
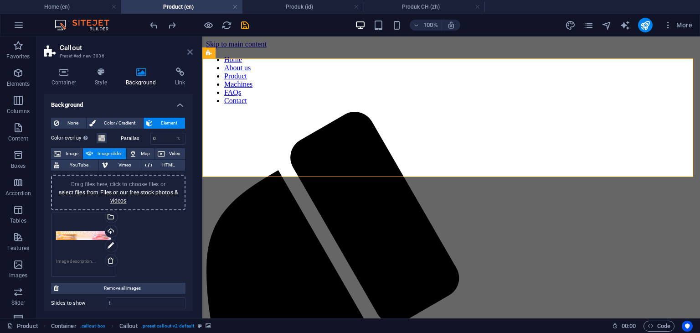
click at [192, 52] on icon at bounding box center [189, 51] width 5 height 7
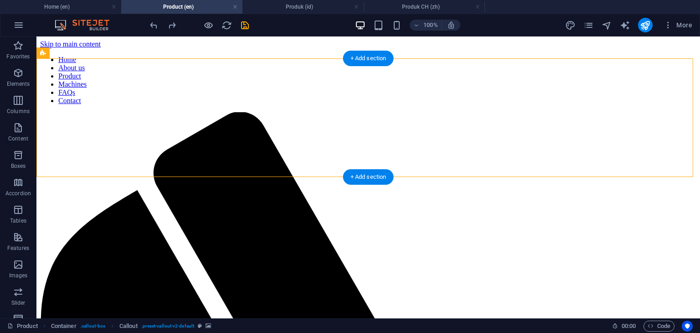
select select "px"
select select "ms"
select select "s"
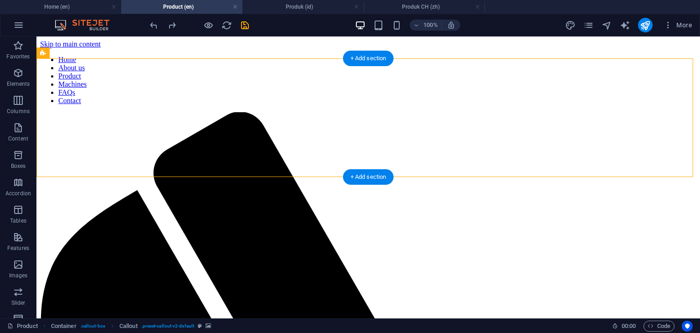
select select "progressive"
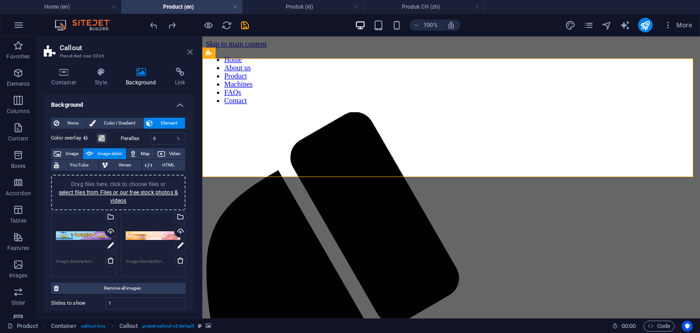
click at [190, 52] on icon at bounding box center [189, 51] width 5 height 7
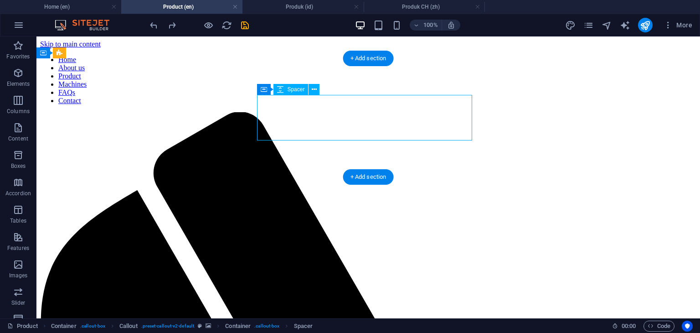
select select "px"
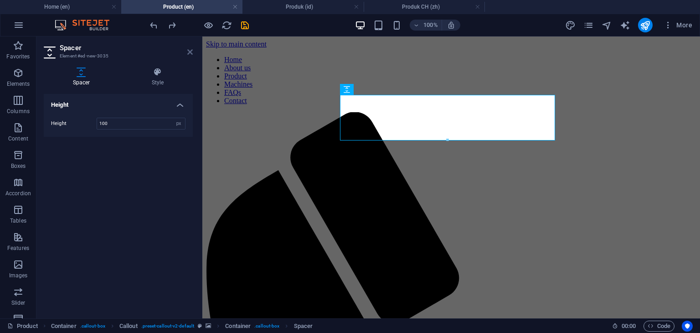
click at [190, 52] on icon at bounding box center [189, 51] width 5 height 7
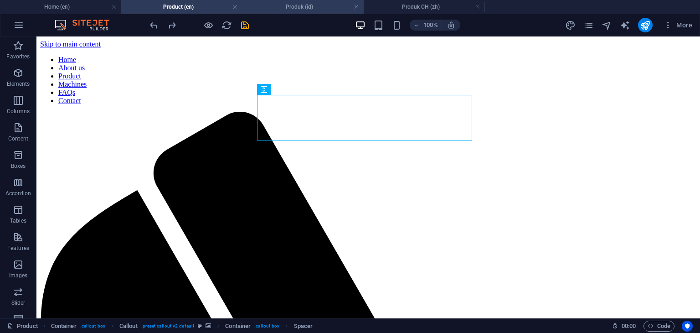
click at [302, 6] on h4 "Produk (id)" at bounding box center [302, 7] width 121 height 10
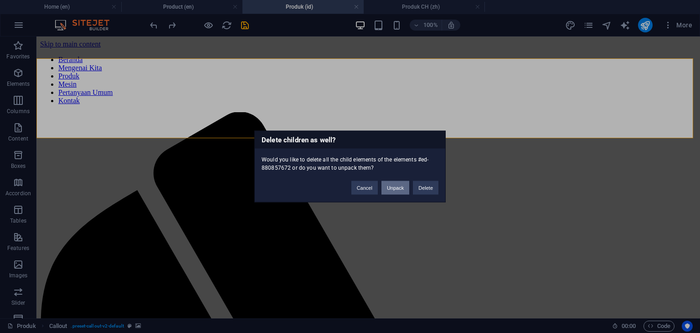
click at [391, 187] on button "Unpack" at bounding box center [395, 188] width 28 height 14
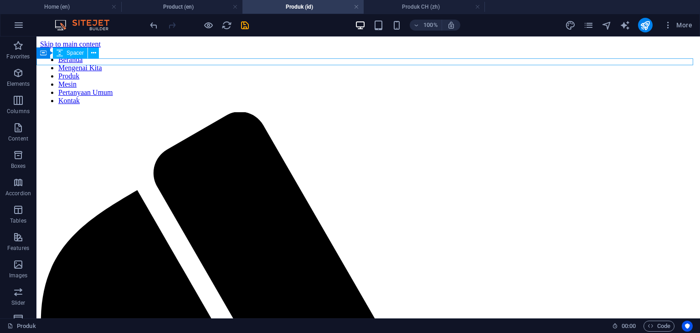
select select "px"
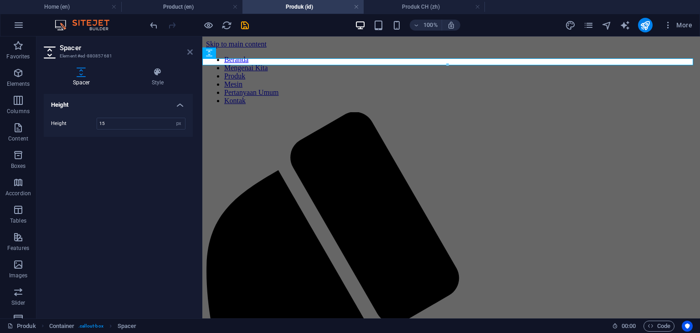
click at [191, 50] on icon at bounding box center [189, 51] width 5 height 7
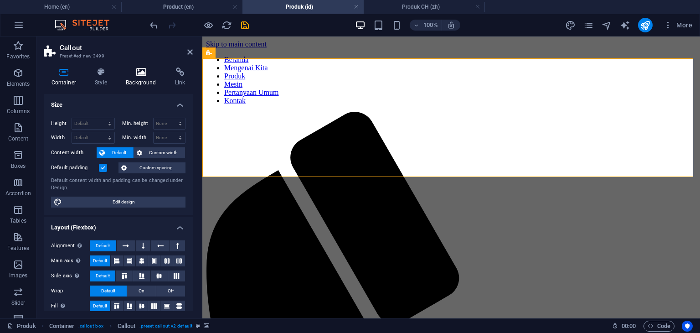
click at [146, 84] on h4 "Background" at bounding box center [142, 76] width 49 height 19
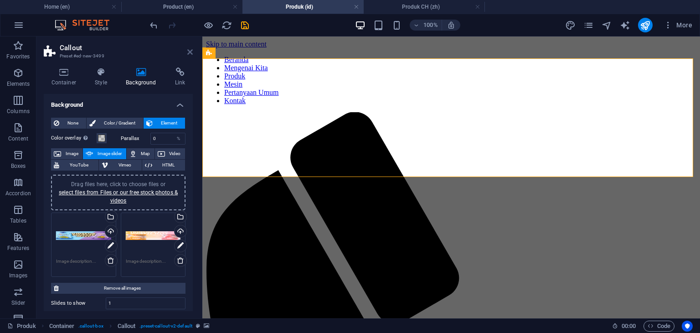
click at [190, 53] on icon at bounding box center [189, 51] width 5 height 7
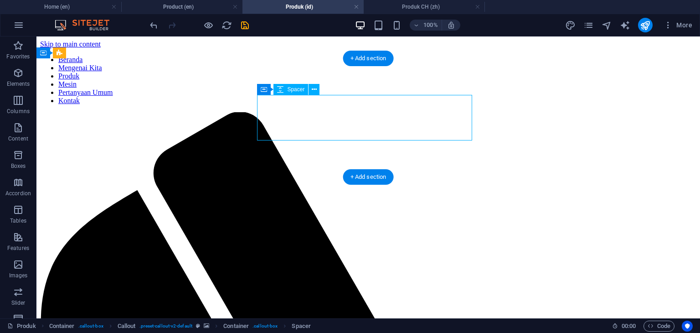
select select "px"
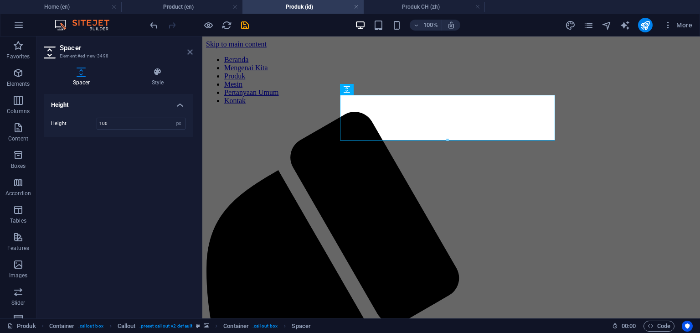
click at [190, 53] on icon at bounding box center [189, 51] width 5 height 7
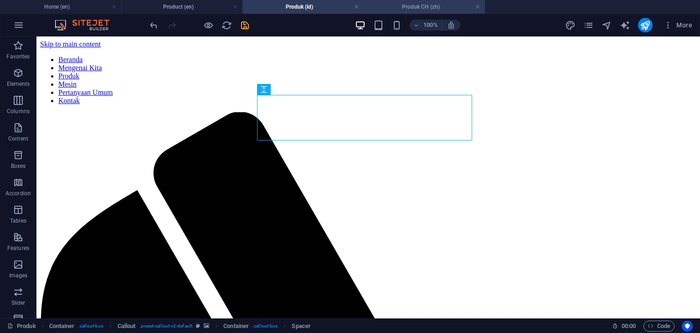
click at [415, 2] on h4 "Produk CH (zh)" at bounding box center [424, 7] width 121 height 10
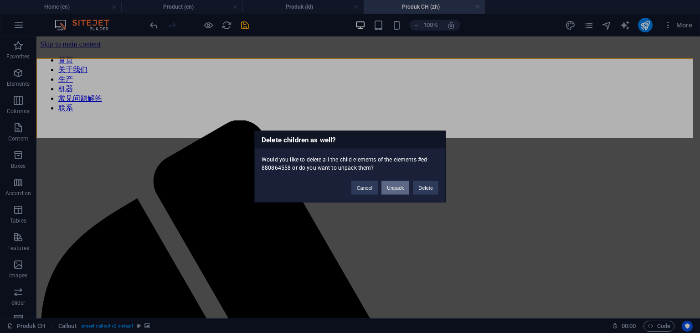
drag, startPoint x: 393, startPoint y: 186, endPoint x: 356, endPoint y: 149, distance: 51.9
click at [393, 186] on button "Unpack" at bounding box center [395, 188] width 28 height 14
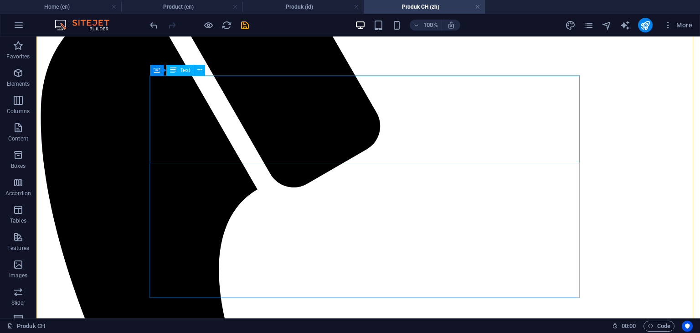
scroll to position [273, 0]
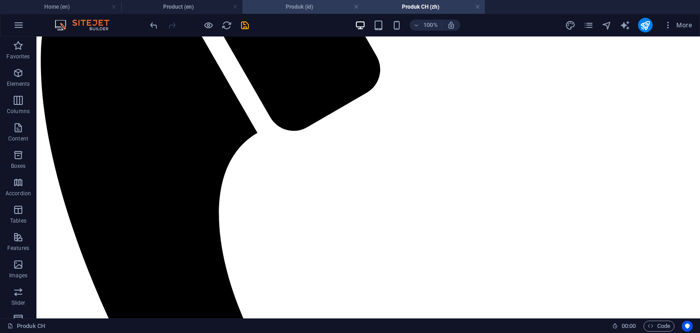
click at [295, 4] on h4 "Produk (id)" at bounding box center [302, 7] width 121 height 10
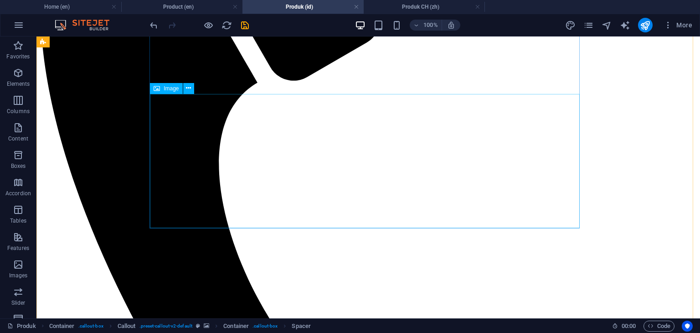
scroll to position [365, 0]
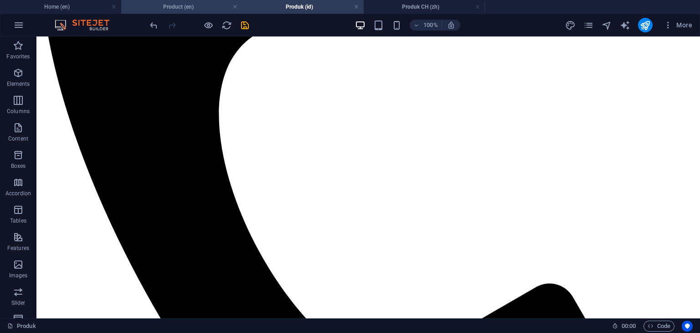
click at [186, 10] on h4 "Product (en)" at bounding box center [181, 7] width 121 height 10
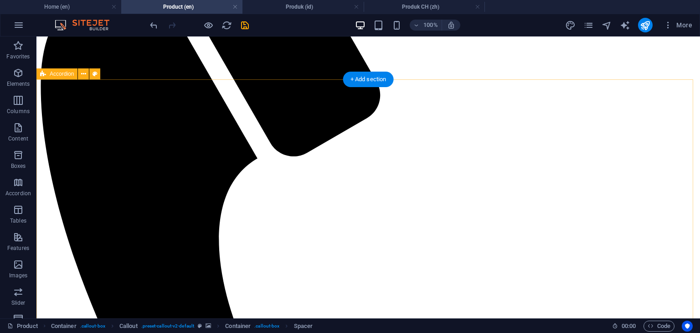
scroll to position [319, 0]
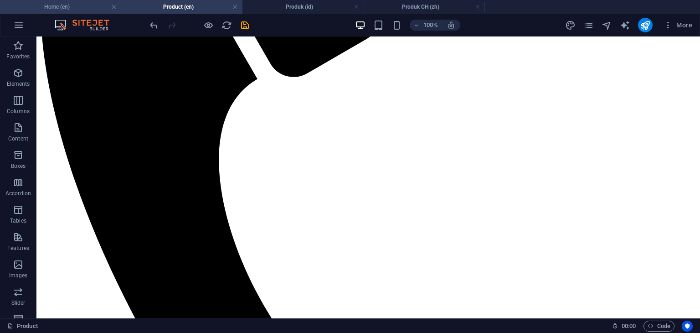
click at [82, 8] on h4 "Home (en)" at bounding box center [60, 7] width 121 height 10
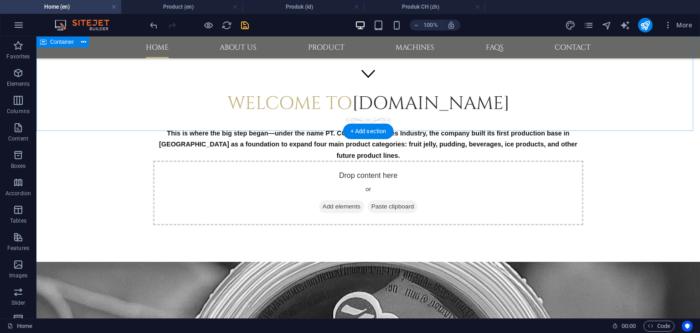
scroll to position [0, 0]
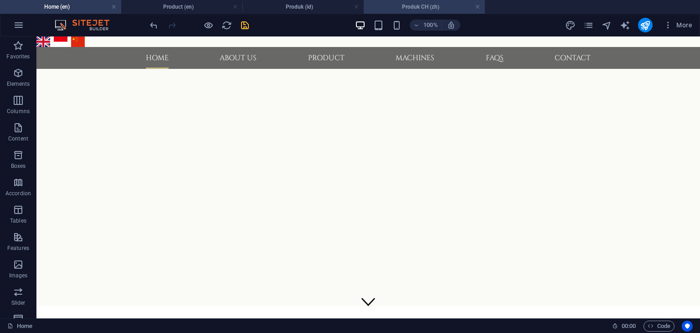
click at [417, 5] on h4 "Produk CH (zh)" at bounding box center [424, 7] width 121 height 10
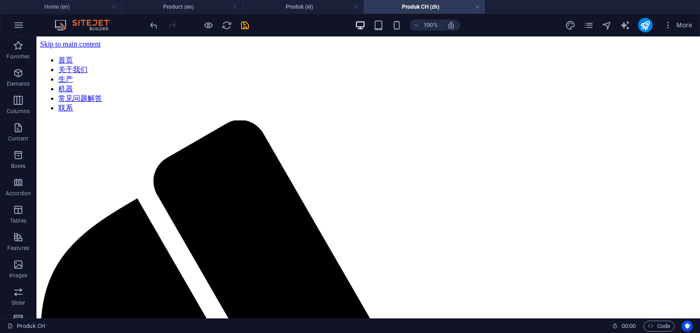
scroll to position [273, 0]
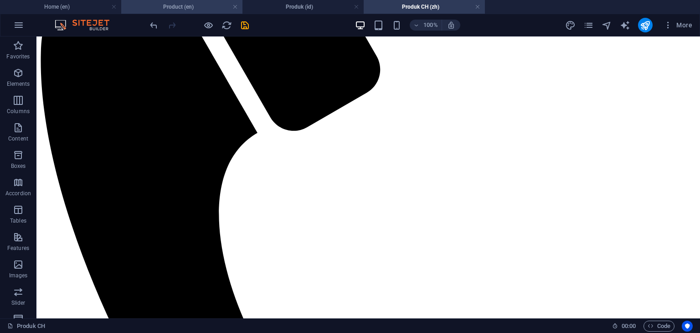
click at [166, 7] on h4 "Product (en)" at bounding box center [181, 7] width 121 height 10
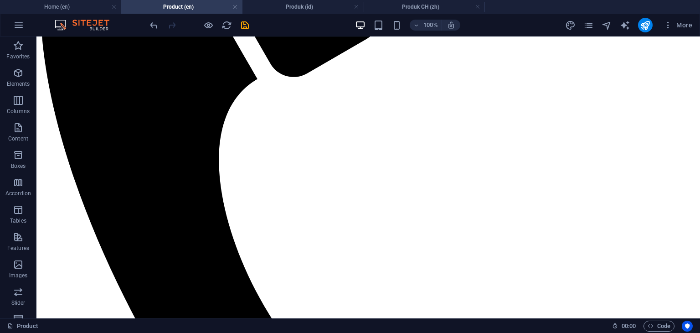
scroll to position [0, 0]
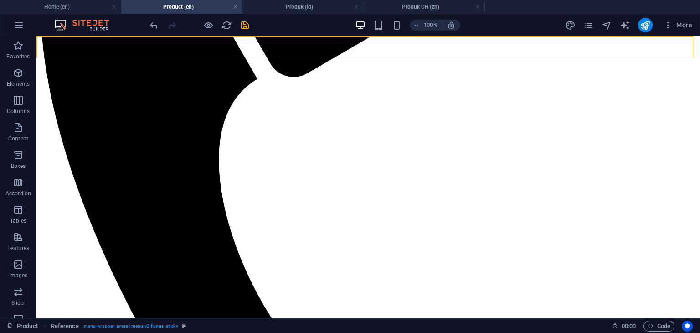
select select "rem"
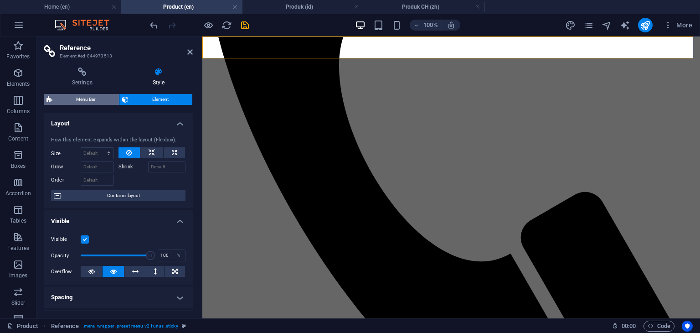
click at [97, 103] on span "Menu Bar" at bounding box center [85, 99] width 61 height 11
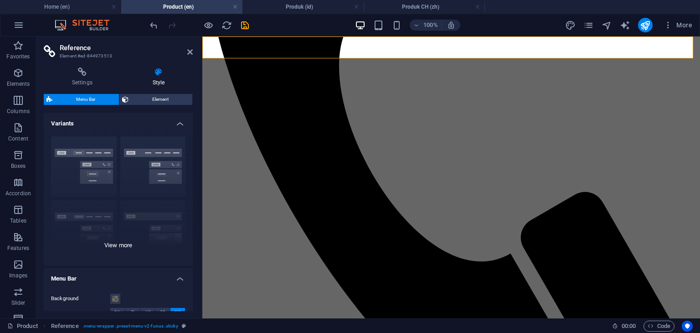
click at [126, 243] on div "Border Centered Default Fixed Loki Trigger Wide XXL" at bounding box center [118, 197] width 149 height 137
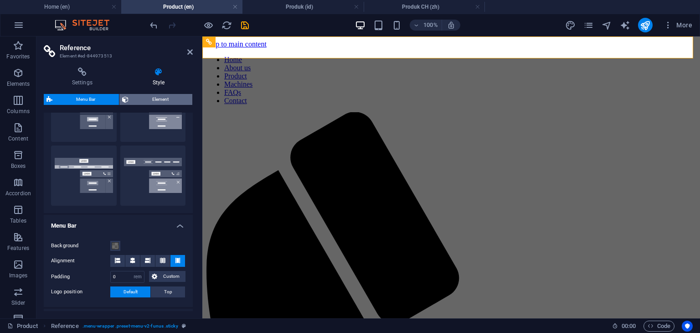
click at [171, 97] on span "Element" at bounding box center [160, 99] width 58 height 11
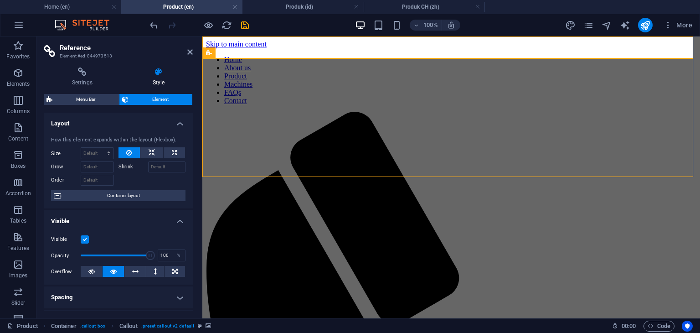
select select "px"
select select "ms"
select select "s"
select select "progressive"
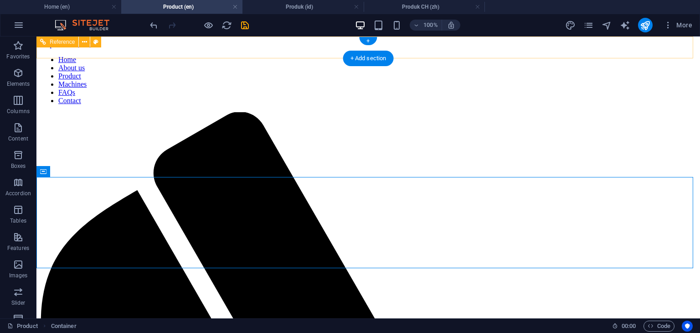
click at [268, 56] on nav "Home About us Product Machines FAQs Contact" at bounding box center [368, 80] width 656 height 49
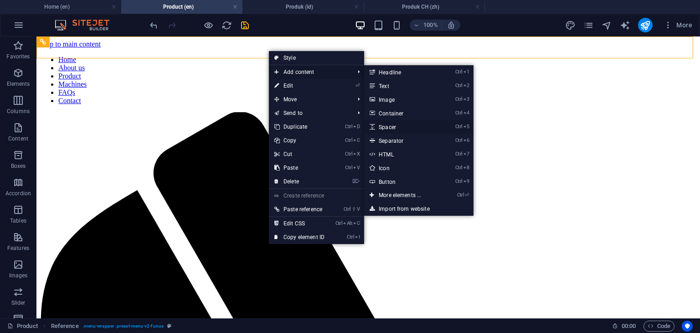
click at [384, 123] on link "Ctrl 5 Spacer" at bounding box center [401, 127] width 75 height 14
select select "px"
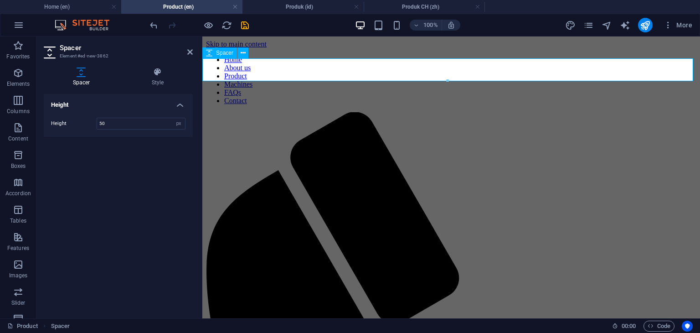
click at [160, 82] on h4 "Style" at bounding box center [158, 76] width 70 height 19
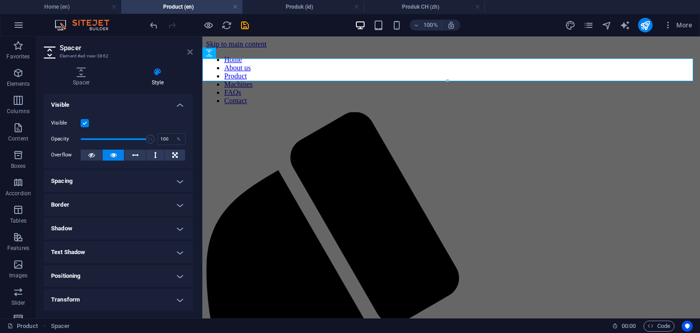
click at [190, 52] on icon at bounding box center [189, 51] width 5 height 7
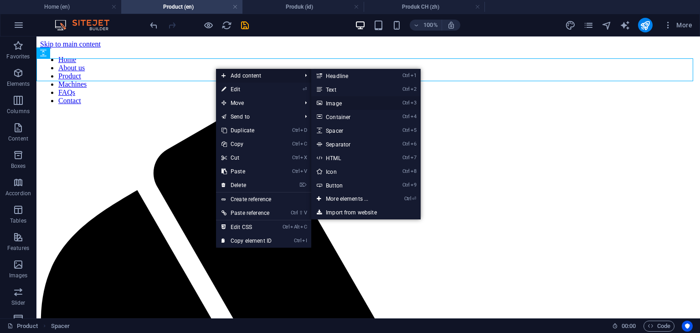
click at [337, 106] on link "Ctrl 3 Image" at bounding box center [348, 103] width 75 height 14
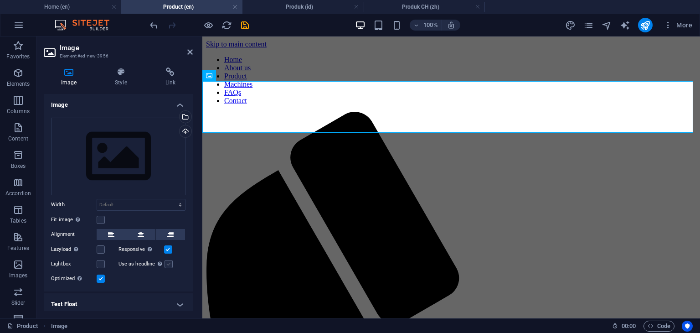
click at [167, 263] on label at bounding box center [169, 264] width 8 height 8
click at [0, 0] on input "Use as headline The image will be wrapped in an H1 headline tag. Useful for giv…" at bounding box center [0, 0] width 0 height 0
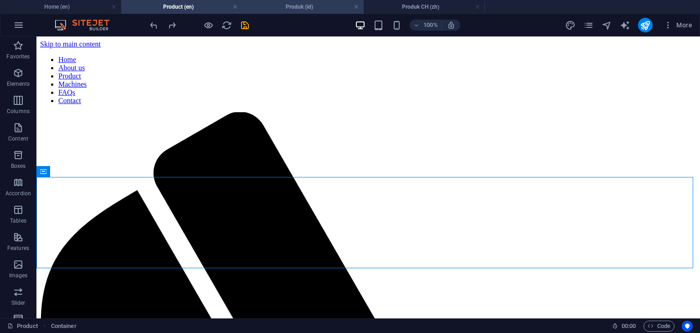
click at [297, 9] on h4 "Produk (id)" at bounding box center [302, 7] width 121 height 10
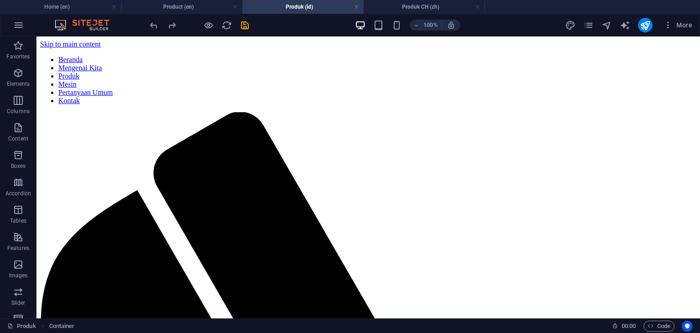
scroll to position [365, 0]
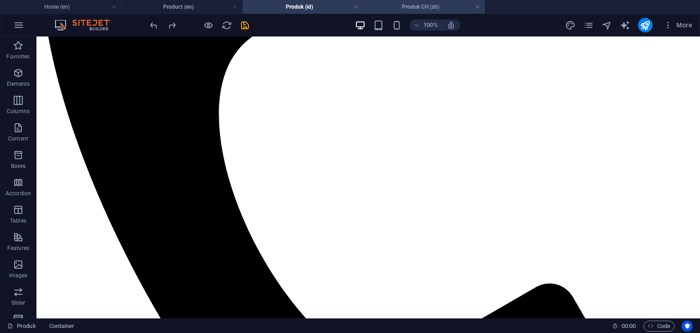
click at [417, 8] on h4 "Produk CH (zh)" at bounding box center [424, 7] width 121 height 10
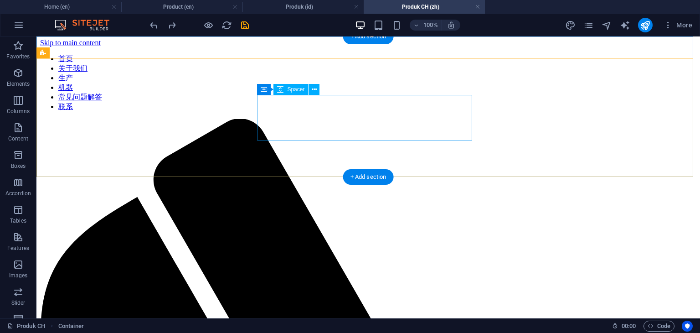
scroll to position [0, 0]
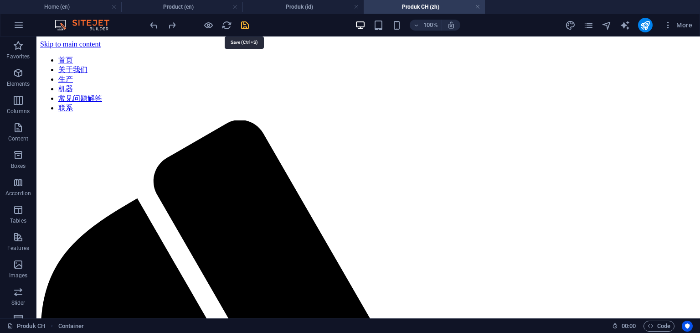
click at [247, 24] on icon "save" at bounding box center [245, 25] width 10 height 10
click at [234, 6] on link at bounding box center [234, 7] width 5 height 9
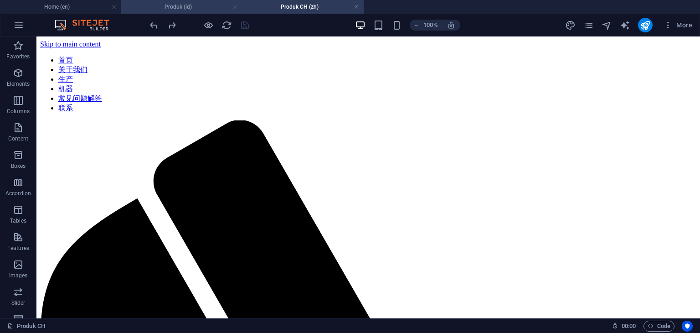
click at [235, 6] on link at bounding box center [234, 7] width 5 height 9
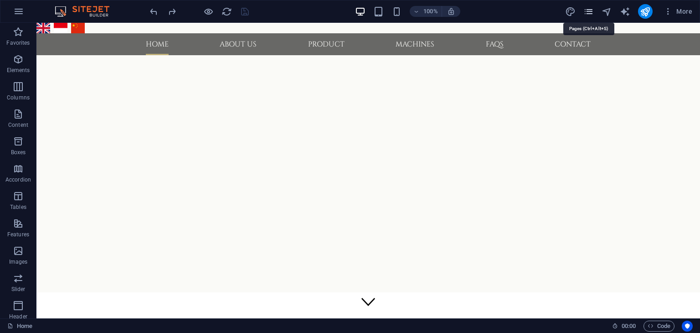
click at [590, 13] on icon "pages" at bounding box center [588, 11] width 10 height 10
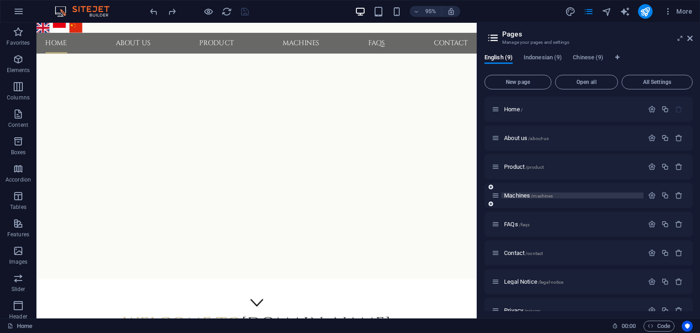
click at [523, 195] on span "Machines /machines" at bounding box center [528, 195] width 49 height 7
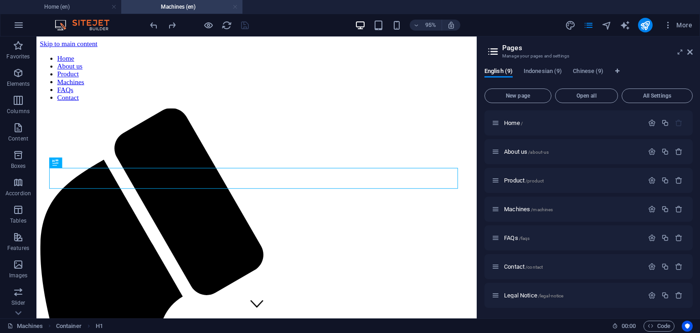
click at [235, 9] on link at bounding box center [234, 7] width 5 height 9
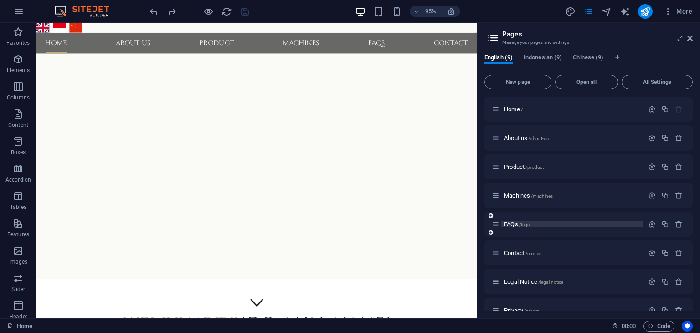
click at [513, 227] on span "FAQs /faqs" at bounding box center [517, 224] width 26 height 7
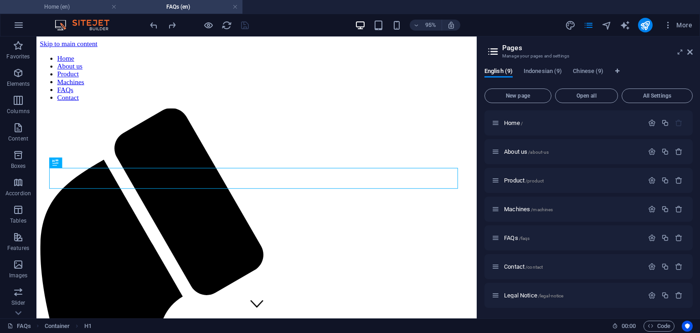
click at [86, 10] on h4 "Home (en)" at bounding box center [60, 7] width 121 height 10
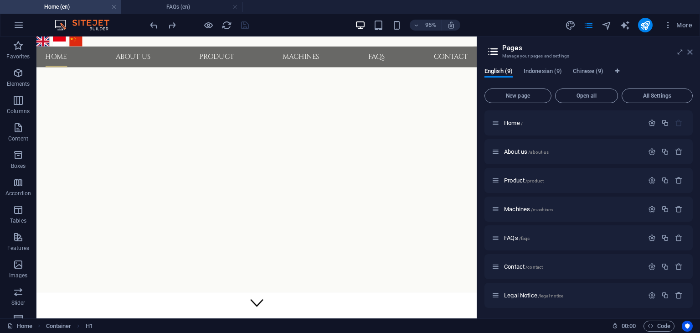
click at [689, 48] on icon at bounding box center [689, 51] width 5 height 7
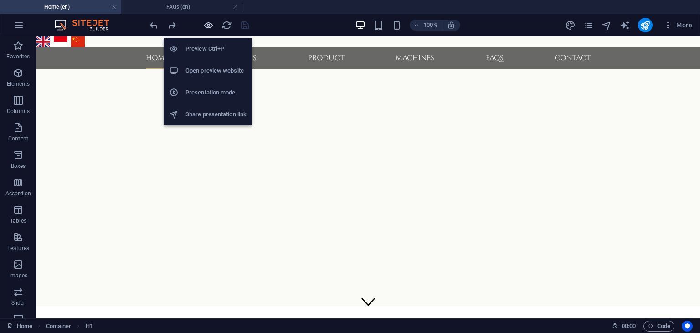
click at [207, 26] on icon "button" at bounding box center [208, 25] width 10 height 10
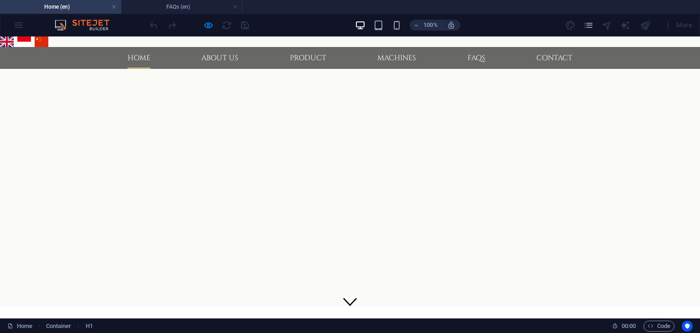
click at [163, 5] on h4 "FAQs (en)" at bounding box center [181, 7] width 121 height 10
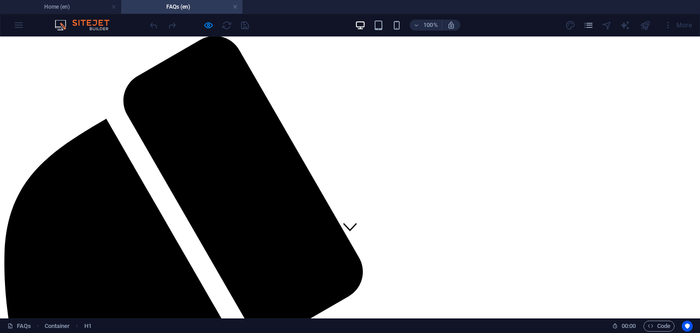
scroll to position [91, 0]
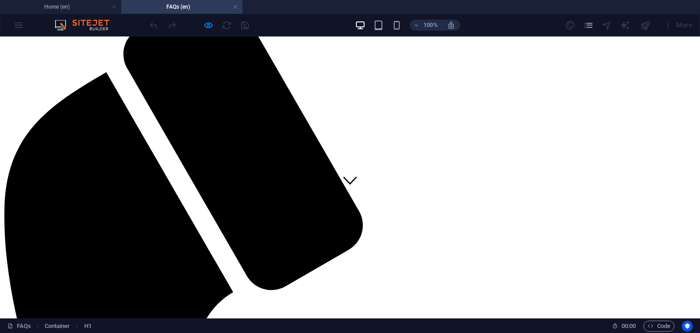
scroll to position [137, 0]
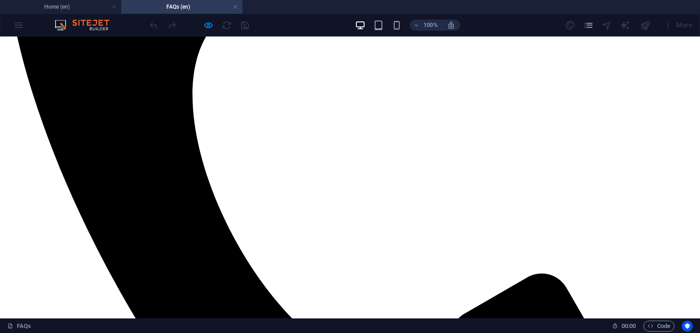
scroll to position [410, 0]
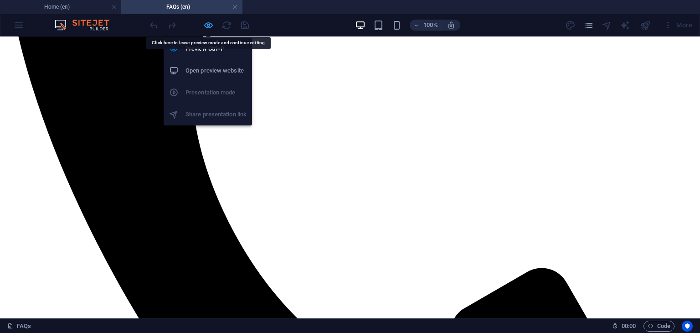
click at [206, 26] on icon "button" at bounding box center [208, 25] width 10 height 10
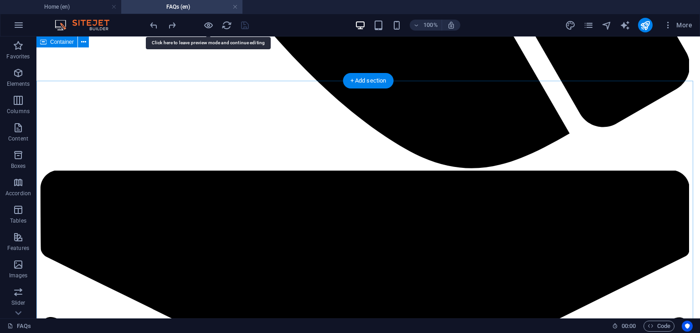
scroll to position [775, 0]
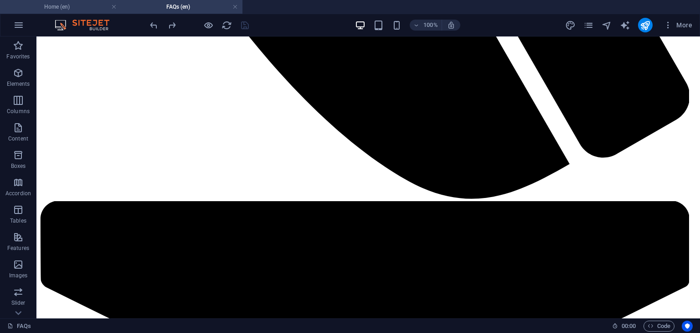
click at [67, 4] on h4 "Home (en)" at bounding box center [60, 7] width 121 height 10
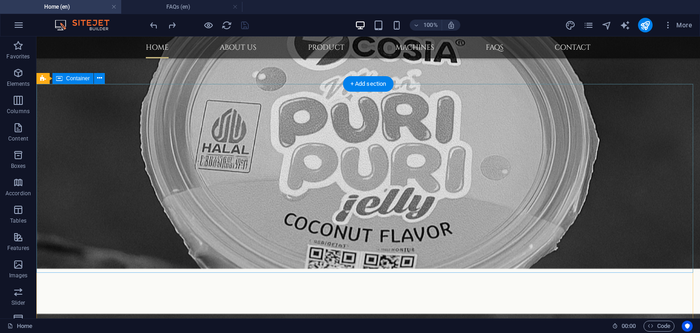
scroll to position [801, 0]
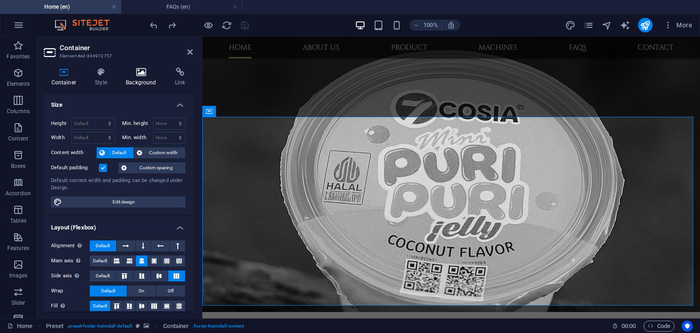
click at [138, 80] on h4 "Background" at bounding box center [142, 76] width 49 height 19
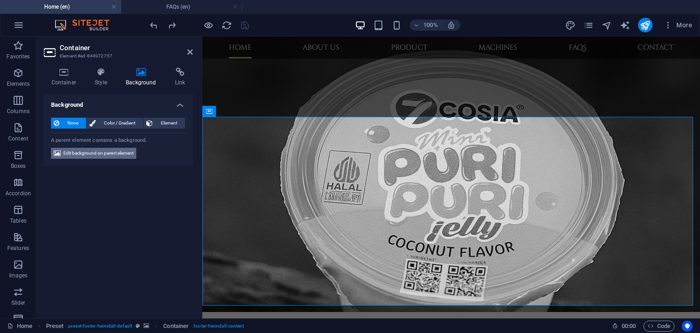
click at [117, 155] on span "Edit background on parent element" at bounding box center [98, 153] width 70 height 11
select select "1"
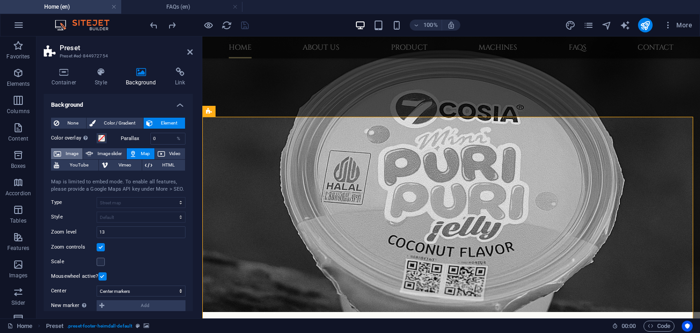
click at [71, 154] on span "Image" at bounding box center [72, 153] width 16 height 11
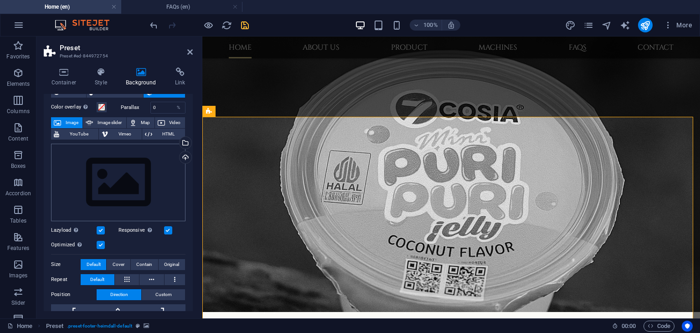
scroll to position [46, 0]
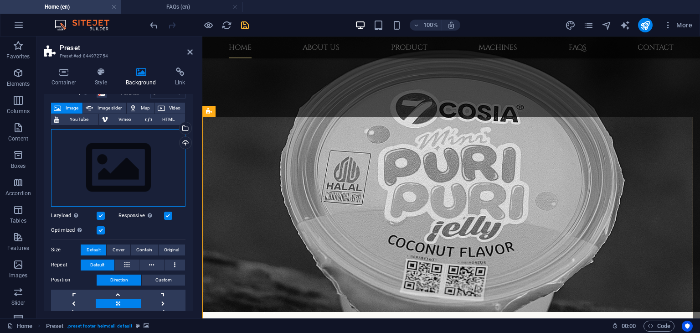
click at [117, 180] on div "Drag files here, click to choose files or select files from Files or our free s…" at bounding box center [118, 167] width 134 height 77
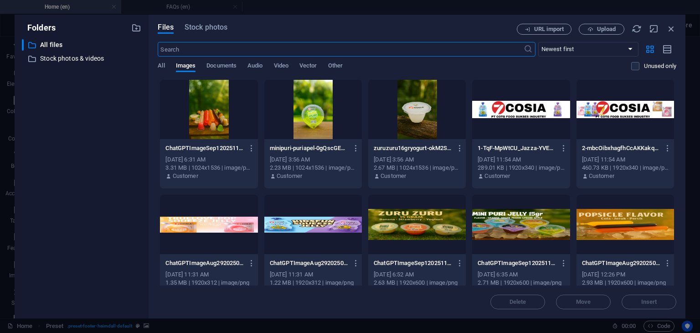
scroll to position [770, 0]
click at [307, 132] on div at bounding box center [313, 109] width 98 height 59
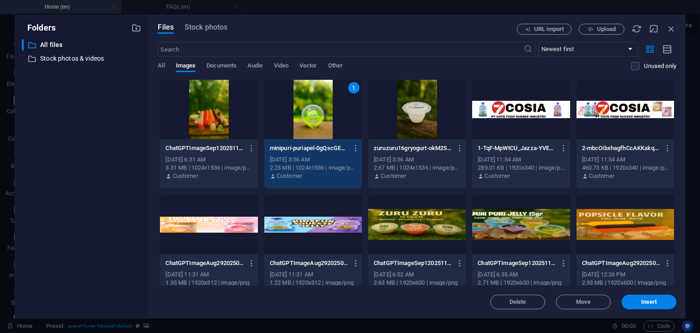
click at [307, 132] on div "1" at bounding box center [313, 109] width 98 height 59
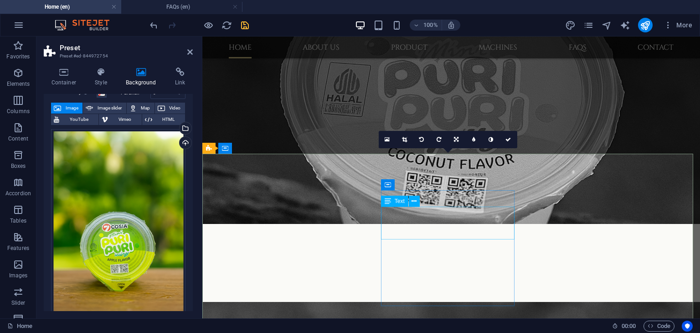
scroll to position [912, 0]
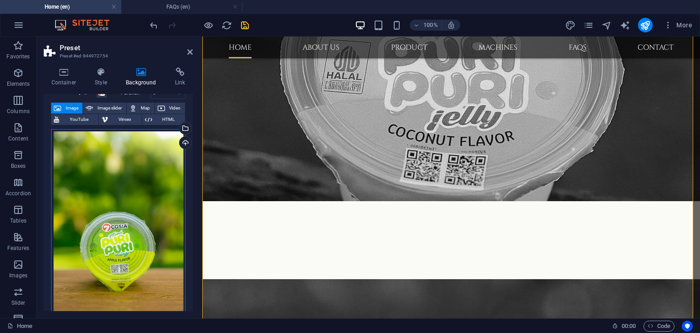
click at [143, 153] on div "Drag files here, click to choose files or select files from Files or our free s…" at bounding box center [118, 229] width 134 height 200
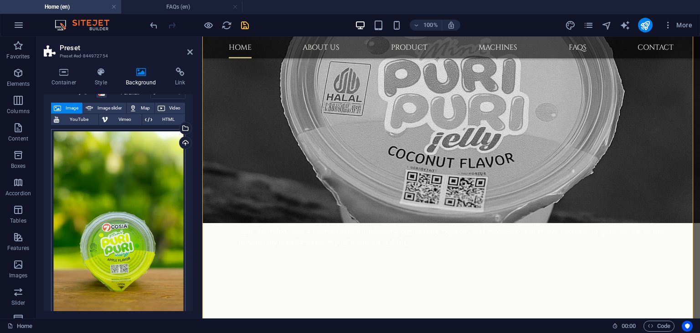
scroll to position [770, 0]
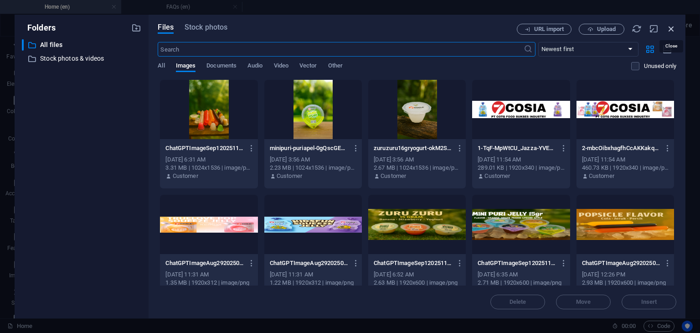
click at [671, 30] on icon "button" at bounding box center [671, 29] width 10 height 10
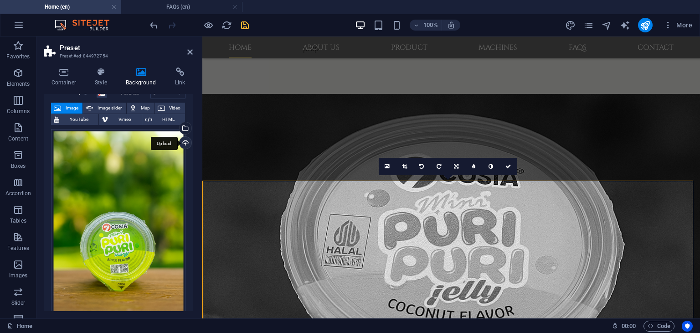
click at [186, 144] on div "Upload" at bounding box center [185, 144] width 14 height 14
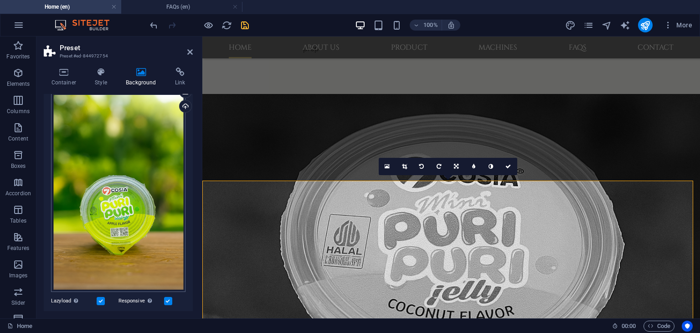
scroll to position [137, 0]
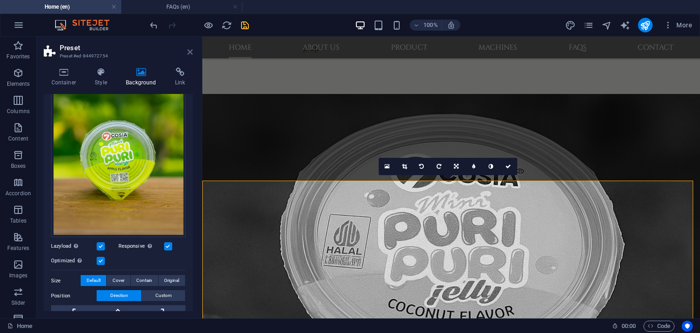
click at [191, 52] on icon at bounding box center [189, 51] width 5 height 7
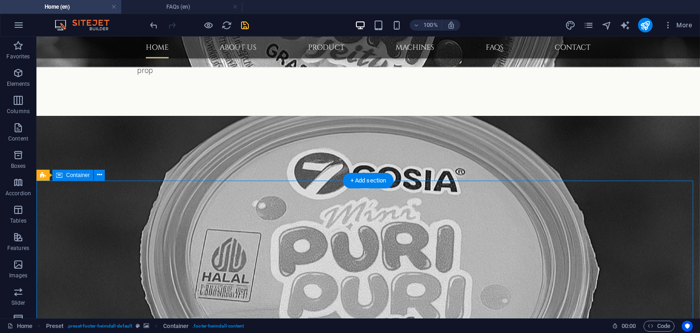
scroll to position [737, 0]
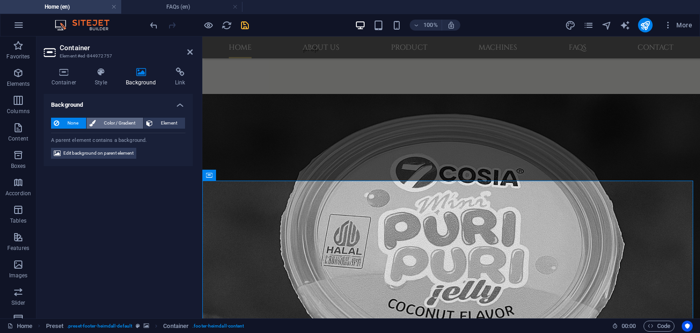
click at [116, 122] on span "Color / Gradient" at bounding box center [119, 123] width 42 height 11
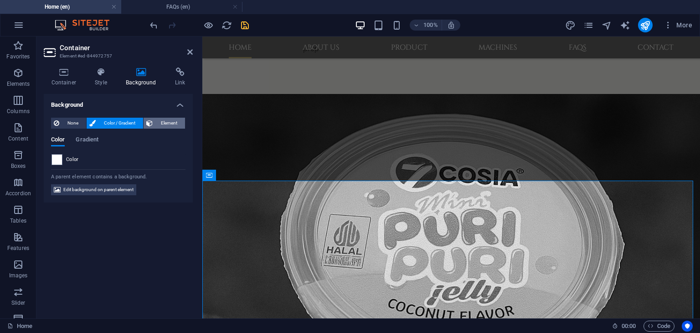
click at [163, 123] on span "Element" at bounding box center [168, 123] width 27 height 11
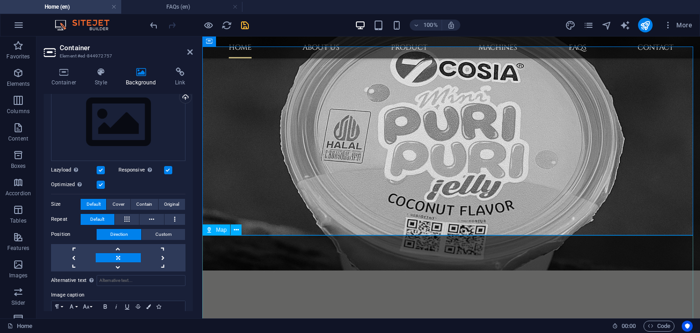
scroll to position [828, 0]
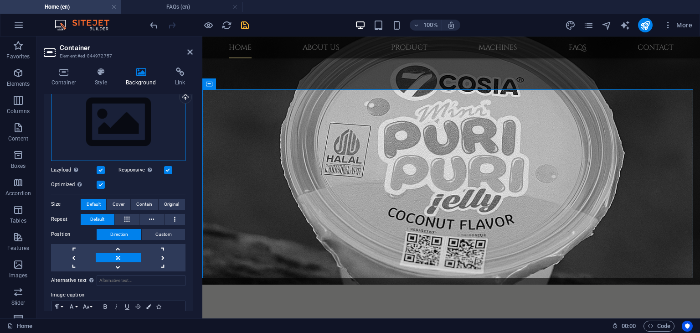
click at [126, 126] on div "Drag files here, click to choose files or select files from Files or our free s…" at bounding box center [118, 121] width 134 height 77
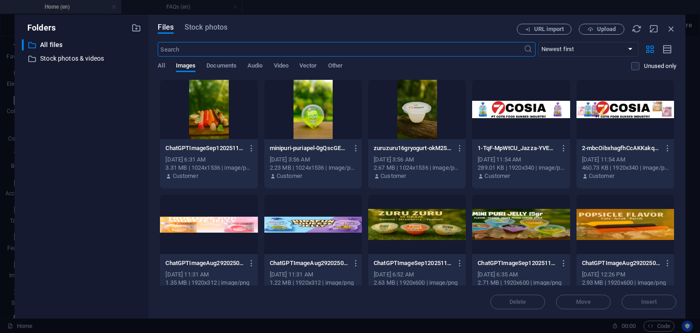
scroll to position [770, 0]
click at [304, 120] on div at bounding box center [313, 109] width 98 height 59
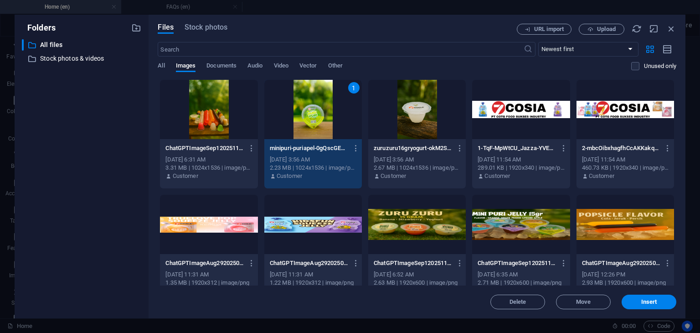
click at [304, 120] on div "1" at bounding box center [313, 109] width 98 height 59
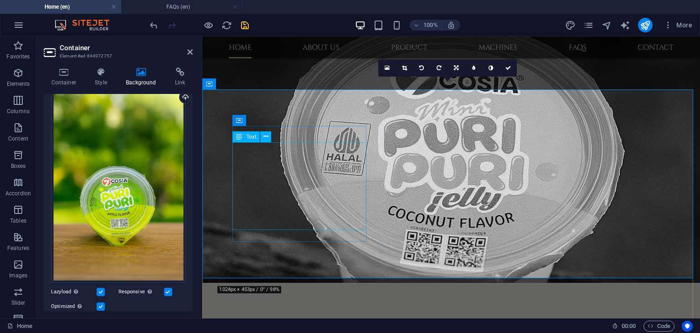
scroll to position [828, 0]
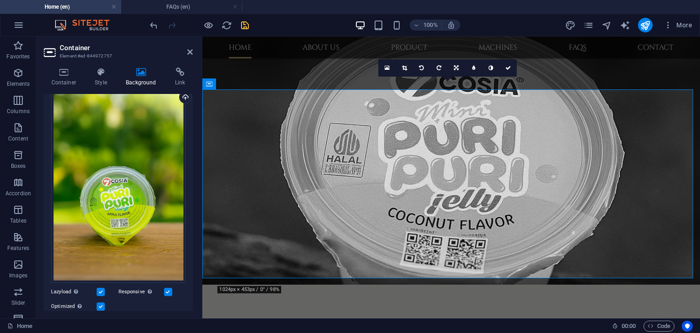
click at [193, 52] on aside "Container Element #ed-844972757 Container Style Background Link Size Height Def…" at bounding box center [119, 177] width 166 height 282
click at [189, 53] on icon at bounding box center [189, 51] width 5 height 7
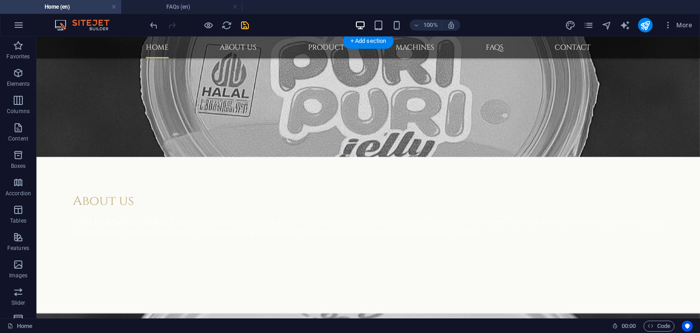
scroll to position [846, 0]
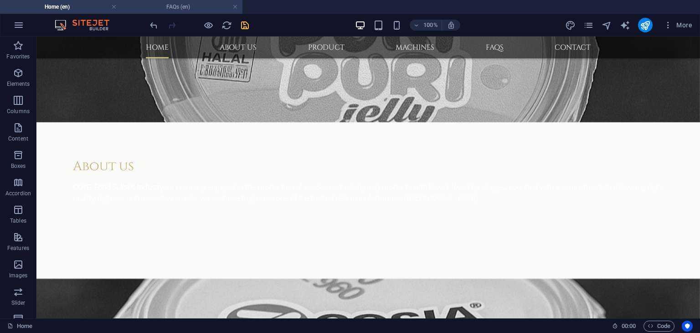
click at [165, 9] on h4 "FAQs (en)" at bounding box center [181, 7] width 121 height 10
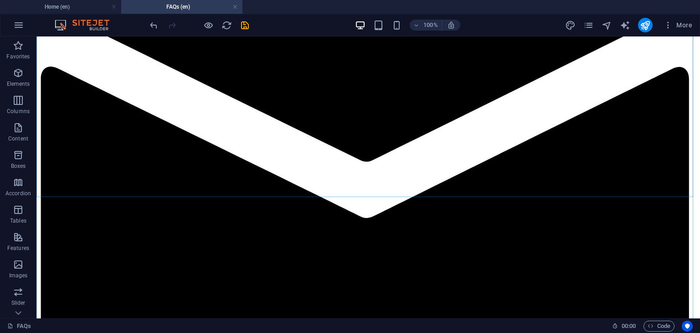
scroll to position [1138, 0]
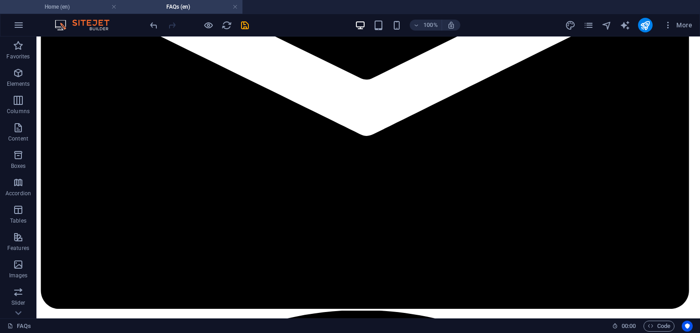
click at [88, 9] on h4 "Home (en)" at bounding box center [60, 7] width 121 height 10
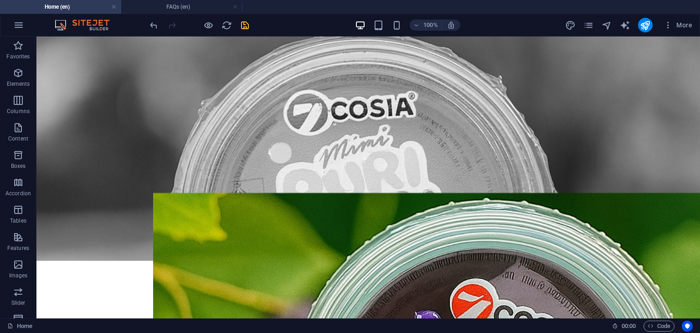
scroll to position [0, 0]
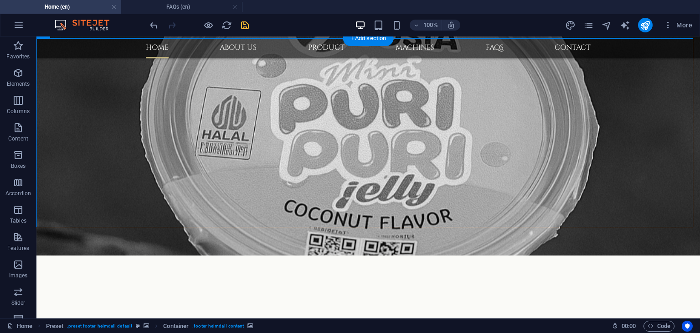
scroll to position [879, 0]
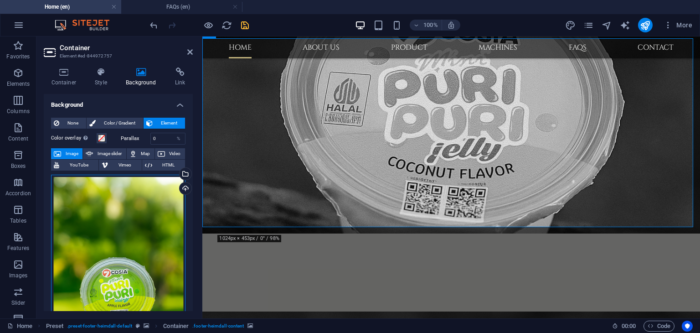
click at [88, 240] on div "Drag files here, click to choose files or select files from Files or our free s…" at bounding box center [118, 275] width 134 height 200
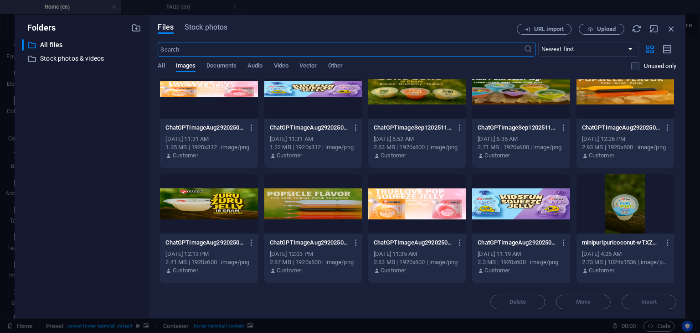
scroll to position [137, 0]
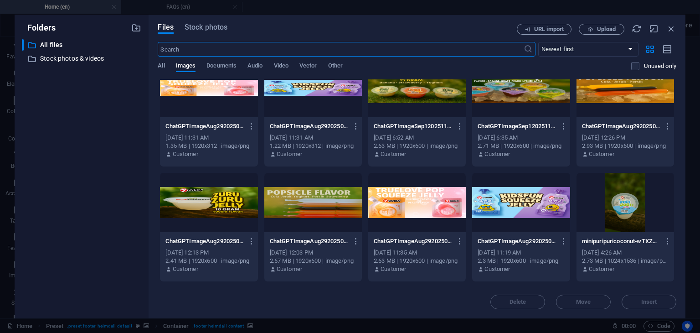
click at [219, 209] on div at bounding box center [209, 202] width 98 height 59
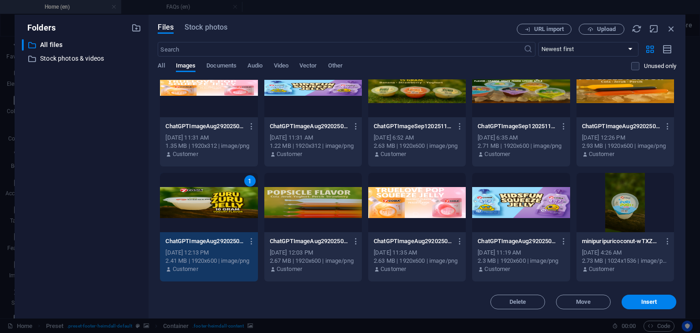
click at [219, 209] on div "1" at bounding box center [209, 202] width 98 height 59
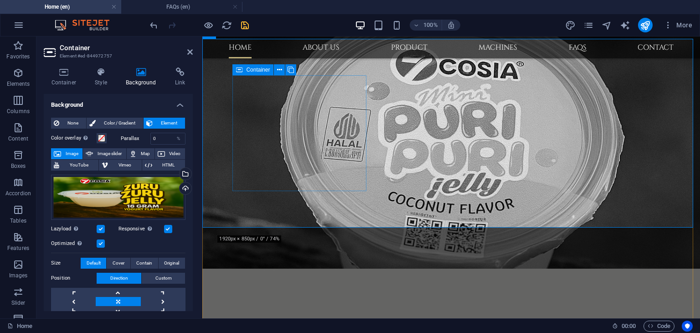
scroll to position [834, 0]
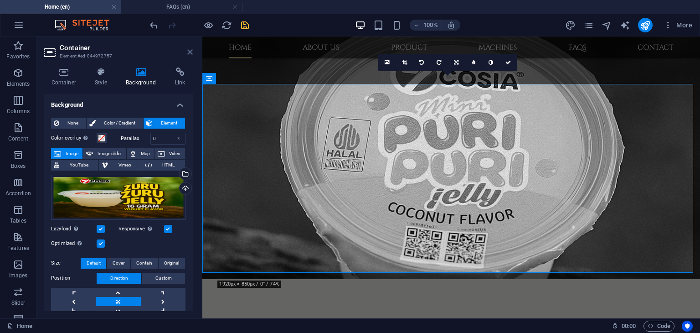
click at [189, 50] on icon at bounding box center [189, 51] width 5 height 7
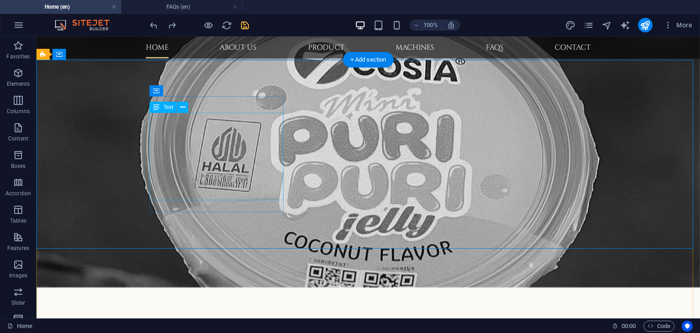
scroll to position [742, 0]
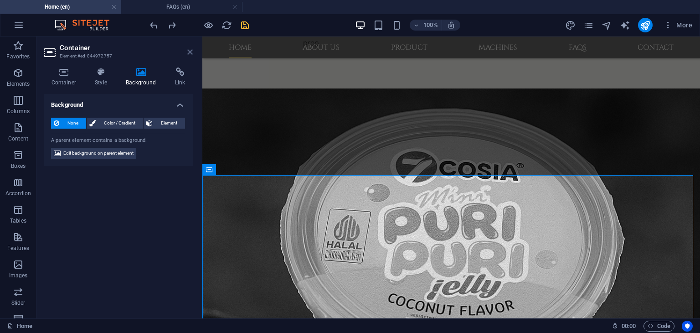
click at [191, 52] on icon at bounding box center [189, 51] width 5 height 7
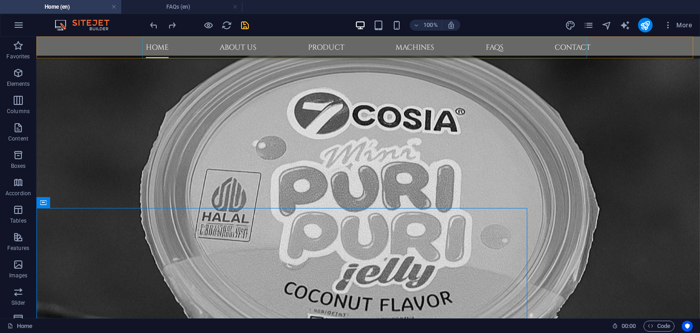
scroll to position [710, 0]
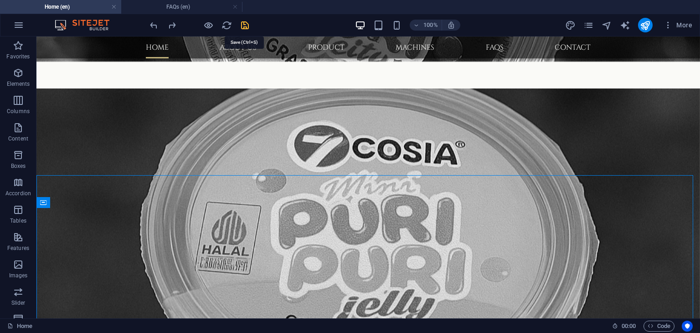
click at [245, 24] on icon "save" at bounding box center [245, 25] width 10 height 10
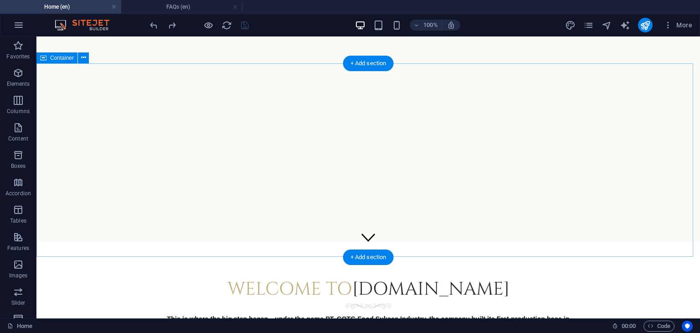
scroll to position [0, 0]
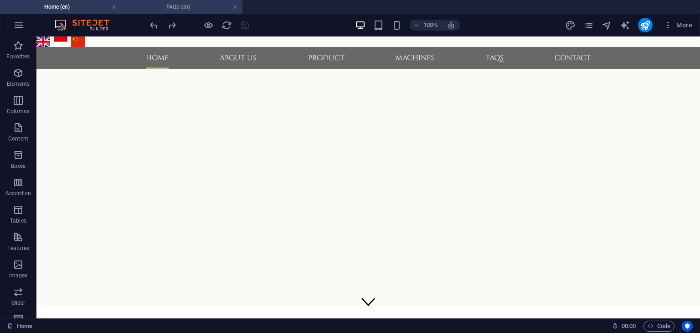
click at [174, 5] on h4 "FAQs (en)" at bounding box center [181, 7] width 121 height 10
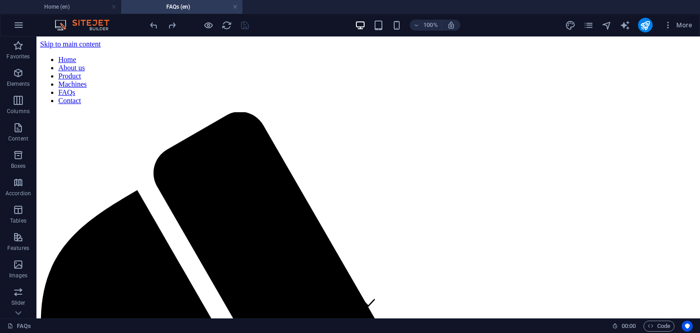
scroll to position [1138, 0]
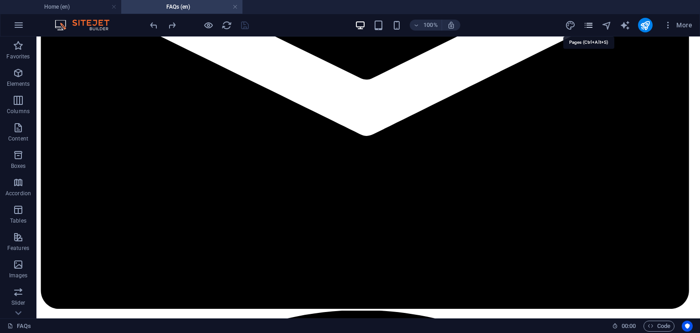
click at [586, 28] on icon "pages" at bounding box center [588, 25] width 10 height 10
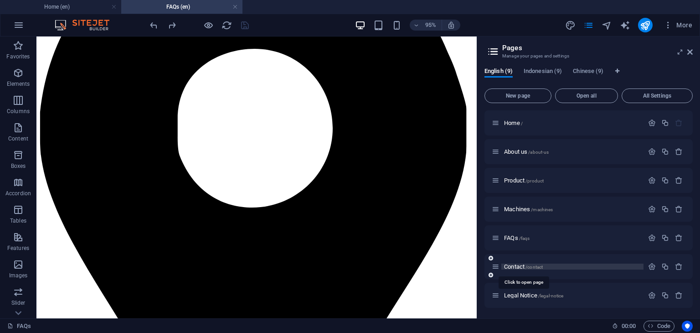
click at [522, 267] on span "Contact /contact" at bounding box center [523, 266] width 39 height 7
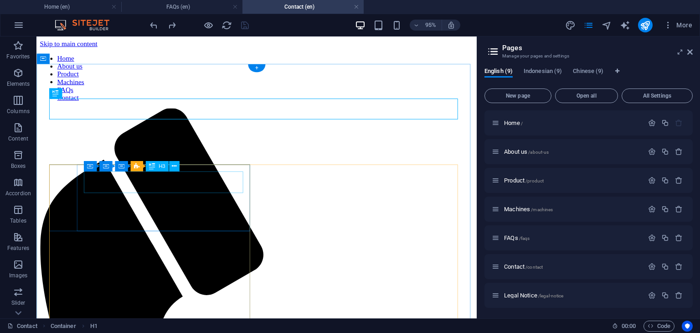
scroll to position [0, 0]
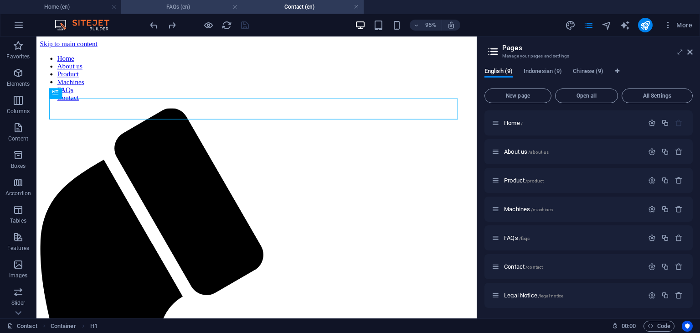
click at [184, 8] on h4 "FAQs (en)" at bounding box center [181, 7] width 121 height 10
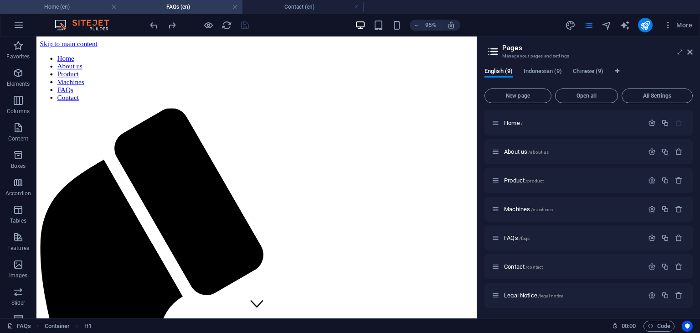
click at [85, 6] on h4 "Home (en)" at bounding box center [60, 7] width 121 height 10
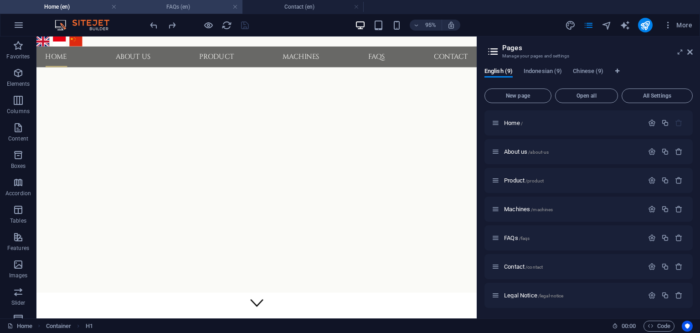
click at [173, 6] on h4 "FAQs (en)" at bounding box center [181, 7] width 121 height 10
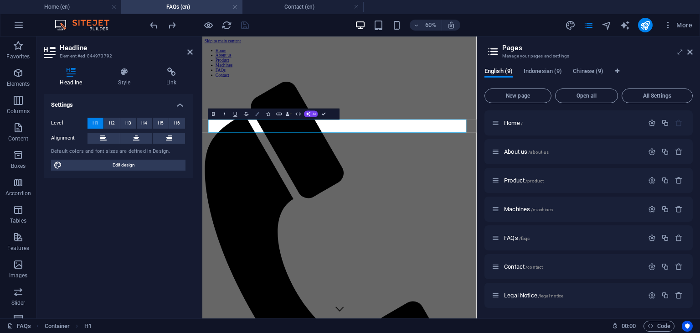
click at [256, 117] on button "Colors" at bounding box center [257, 113] width 10 height 11
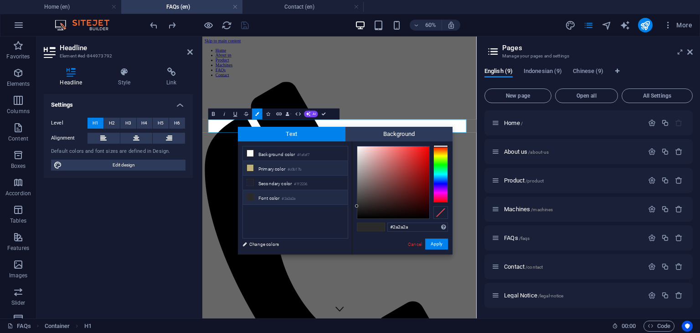
click at [249, 167] on icon at bounding box center [250, 168] width 6 height 6
type input "#c0b17b"
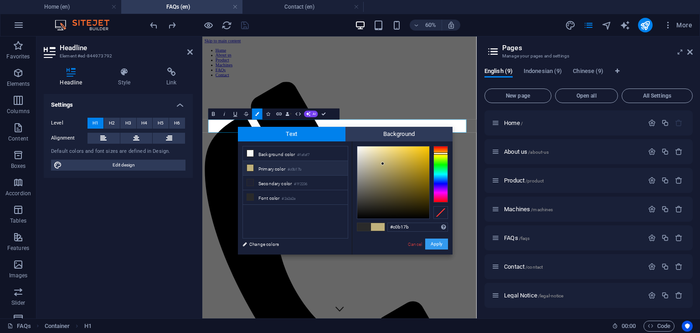
click at [439, 245] on button "Apply" at bounding box center [436, 243] width 23 height 11
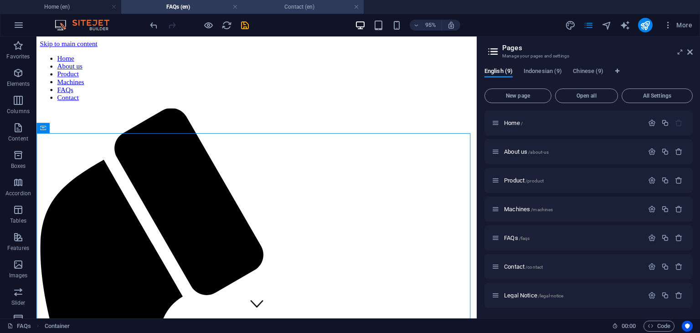
click at [294, 8] on h4 "Contact (en)" at bounding box center [302, 7] width 121 height 10
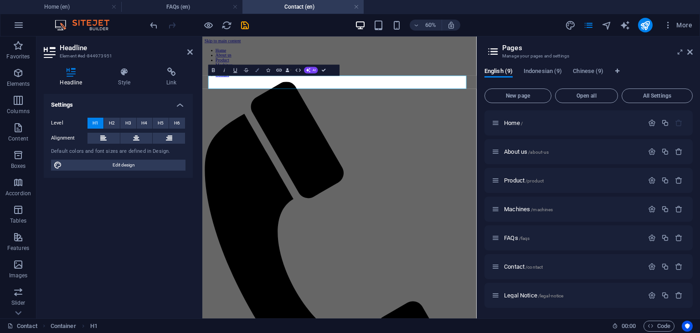
click at [256, 72] on button "Colors" at bounding box center [257, 70] width 10 height 11
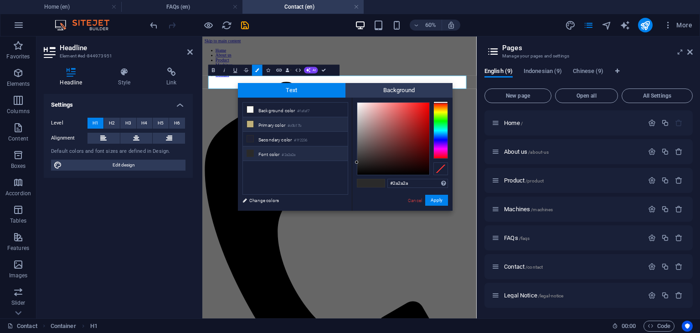
click at [248, 125] on icon at bounding box center [250, 124] width 6 height 6
type input "#c0b17b"
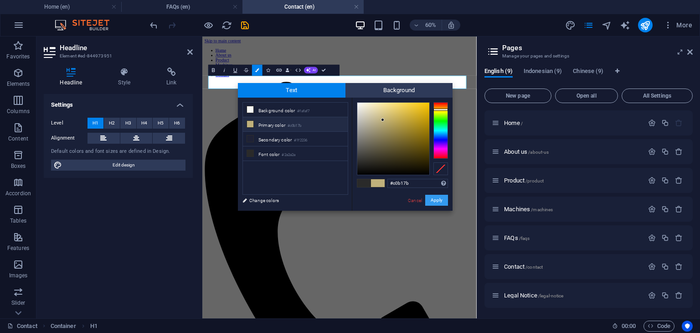
click at [433, 201] on button "Apply" at bounding box center [436, 200] width 23 height 11
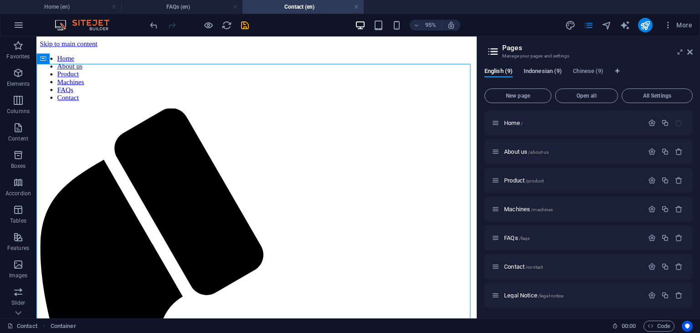
click at [537, 73] on span "Indonesian (9)" at bounding box center [543, 72] width 38 height 13
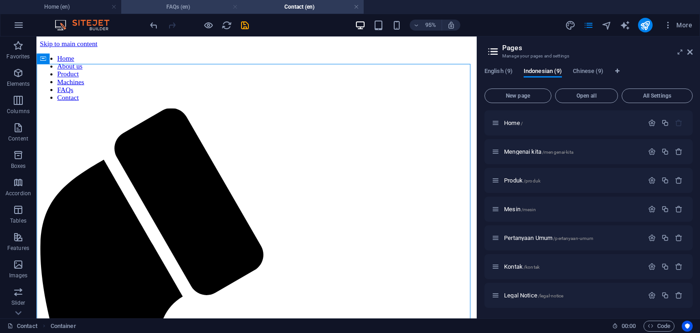
click at [235, 6] on link at bounding box center [234, 7] width 5 height 9
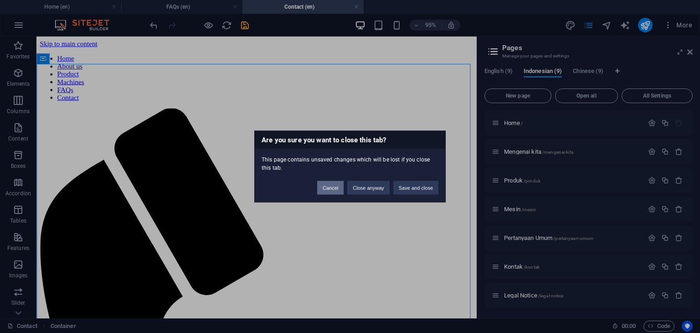
click at [335, 187] on button "Cancel" at bounding box center [330, 188] width 26 height 14
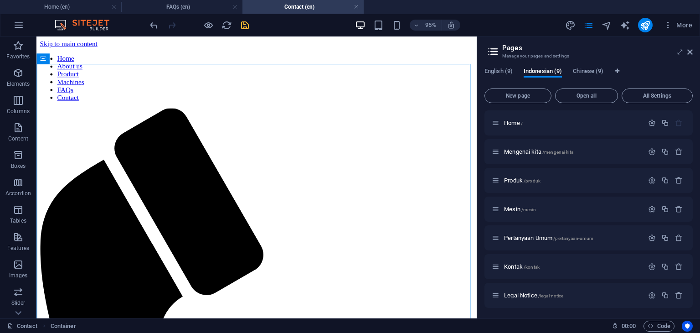
click at [244, 23] on icon "save" at bounding box center [245, 25] width 10 height 10
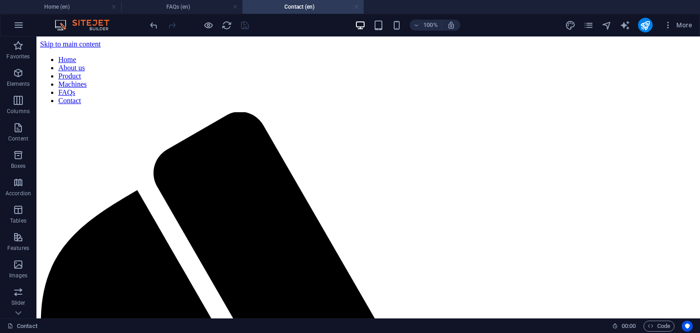
click at [357, 8] on link at bounding box center [356, 7] width 5 height 9
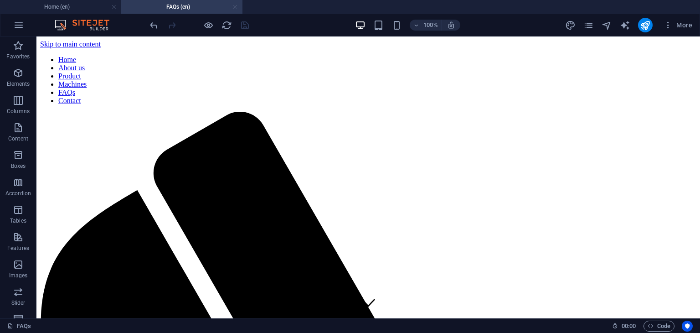
click at [235, 7] on link at bounding box center [234, 7] width 5 height 9
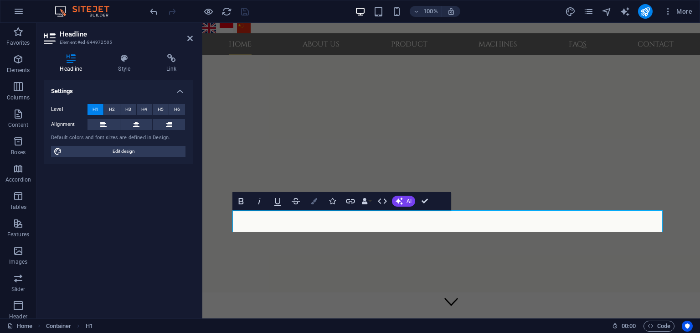
click at [315, 201] on icon "button" at bounding box center [314, 201] width 6 height 6
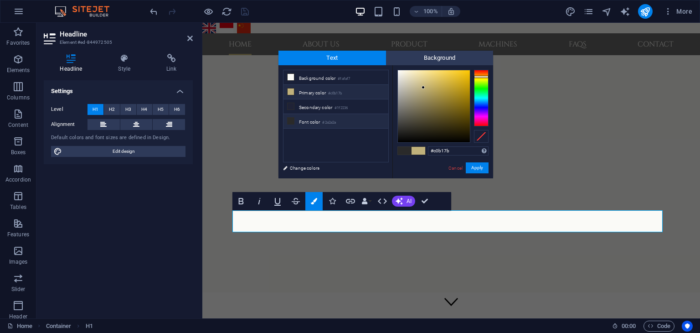
click at [288, 91] on icon at bounding box center [291, 91] width 6 height 6
click at [479, 167] on button "Apply" at bounding box center [477, 167] width 23 height 11
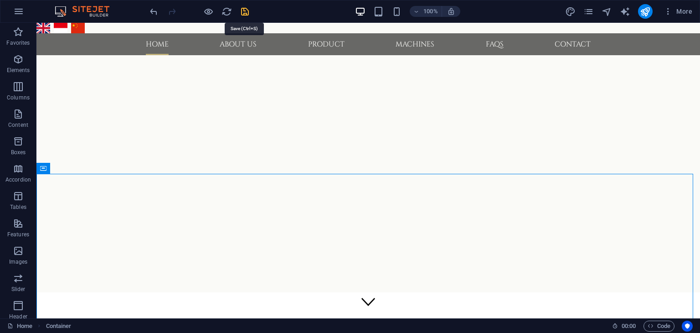
click at [248, 10] on icon "save" at bounding box center [245, 11] width 10 height 10
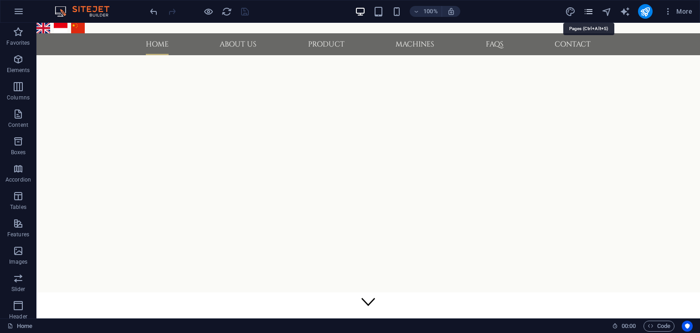
click at [589, 10] on icon "pages" at bounding box center [588, 11] width 10 height 10
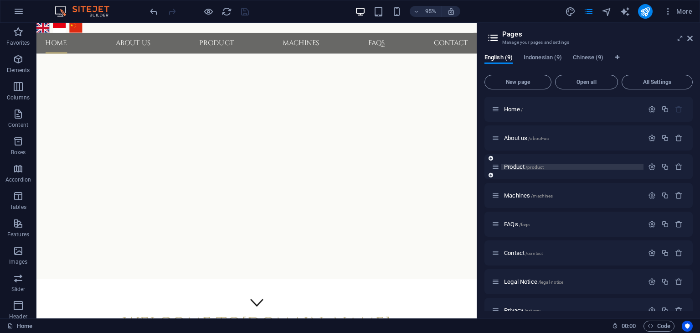
click at [518, 167] on span "Product /product" at bounding box center [524, 166] width 40 height 7
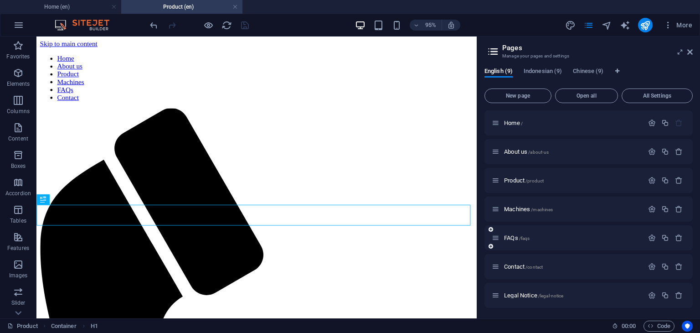
click at [519, 208] on span "Machines /machines" at bounding box center [528, 209] width 49 height 7
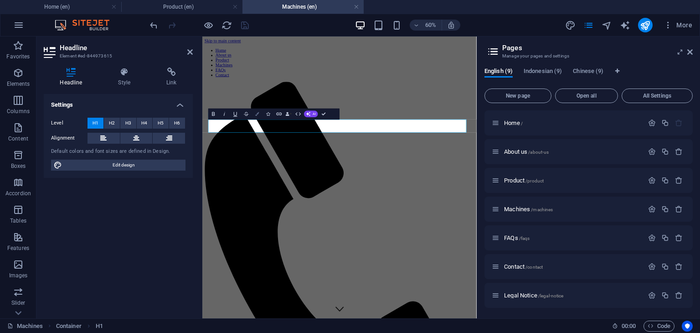
click at [257, 115] on icon "button" at bounding box center [257, 114] width 4 height 4
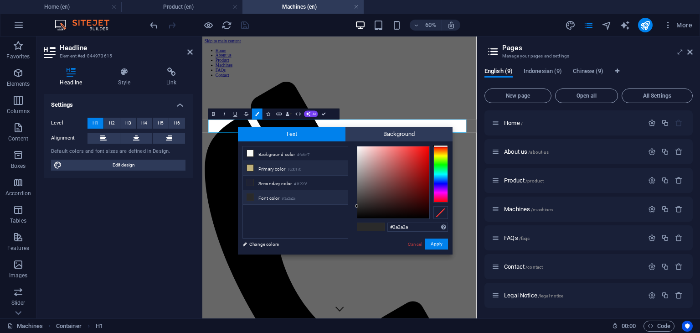
click at [250, 168] on icon at bounding box center [250, 168] width 6 height 6
type input "#c0b17b"
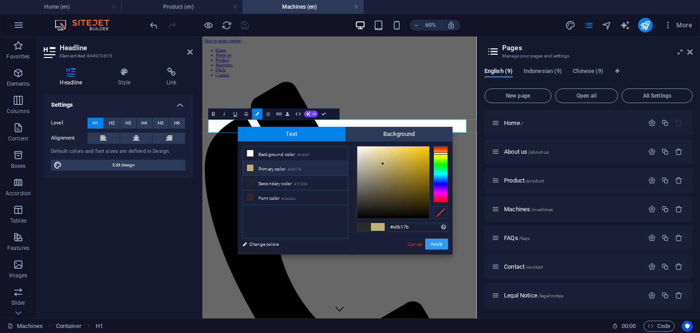
click at [438, 245] on button "Apply" at bounding box center [436, 243] width 23 height 11
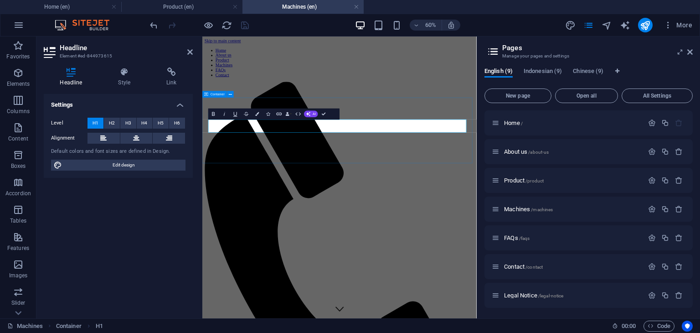
drag, startPoint x: 559, startPoint y: 160, endPoint x: 603, endPoint y: 114, distance: 63.5
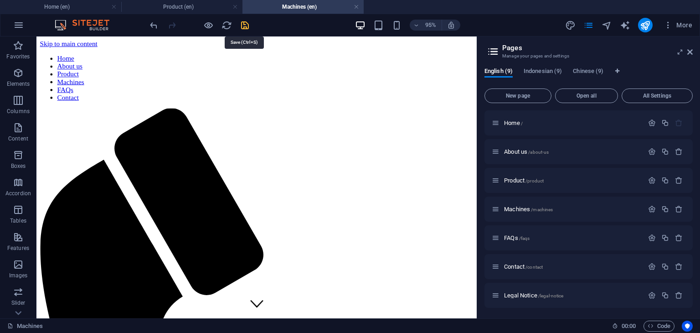
click at [244, 26] on icon "save" at bounding box center [245, 25] width 10 height 10
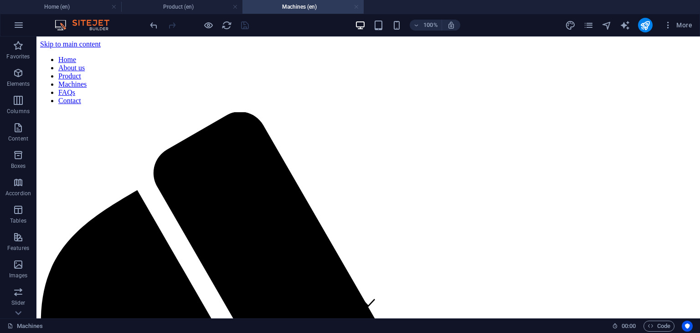
click at [356, 6] on link at bounding box center [356, 7] width 5 height 9
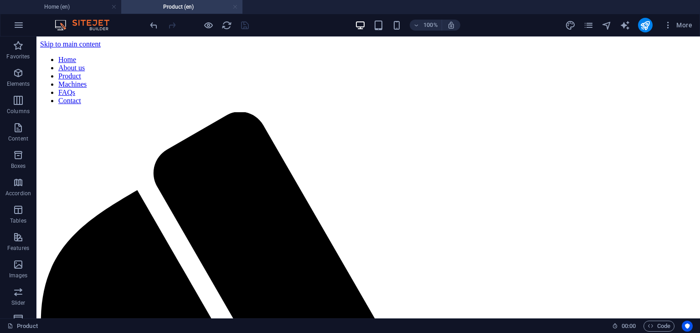
click at [235, 6] on link at bounding box center [234, 7] width 5 height 9
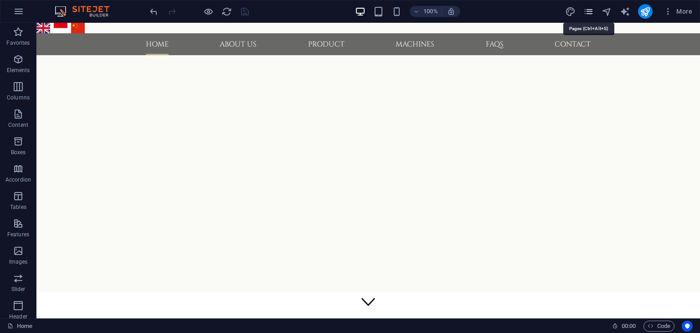
click at [588, 10] on icon "pages" at bounding box center [588, 11] width 10 height 10
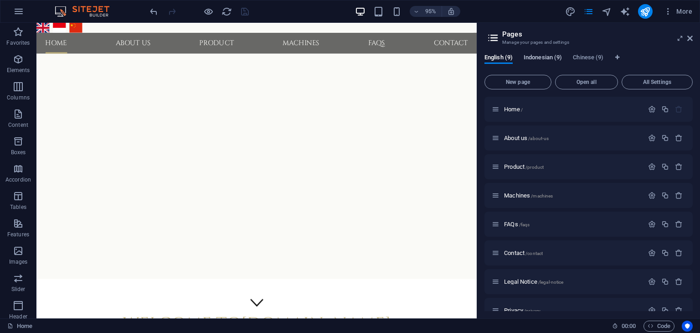
click at [541, 57] on span "Indonesian (9)" at bounding box center [543, 58] width 38 height 13
click at [513, 107] on span "Home /" at bounding box center [513, 109] width 19 height 7
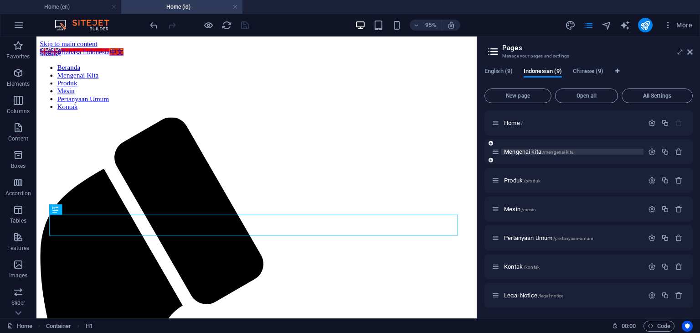
click at [520, 150] on span "Mengenai kita /mengenai-kita" at bounding box center [538, 151] width 69 height 7
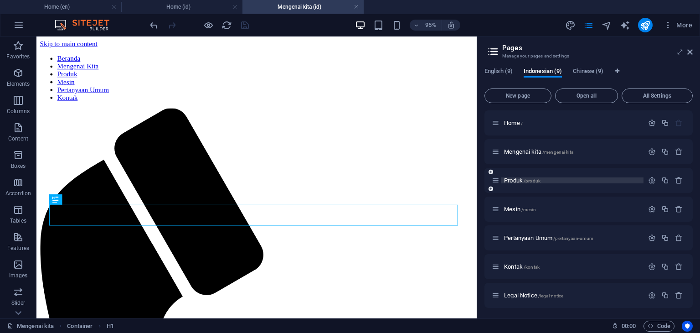
click at [515, 180] on span "Produk /produk" at bounding box center [522, 180] width 36 height 7
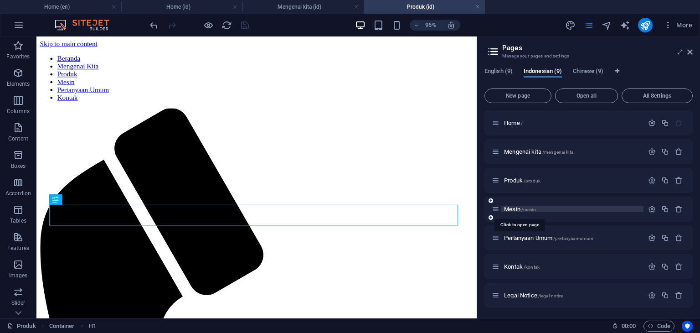
click at [509, 206] on span "Mesin /mesin" at bounding box center [520, 209] width 32 height 7
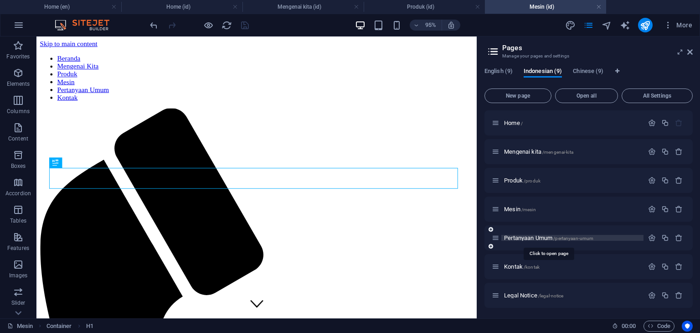
click at [519, 236] on span "Pertanyaan Umum /pertanyaan-umum" at bounding box center [548, 237] width 89 height 7
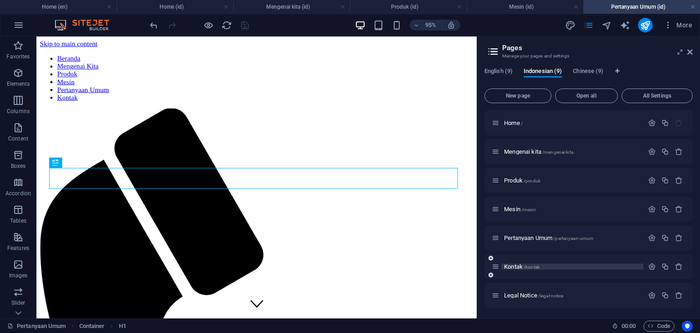
click at [512, 265] on span "Kontak /kontak" at bounding box center [522, 266] width 36 height 7
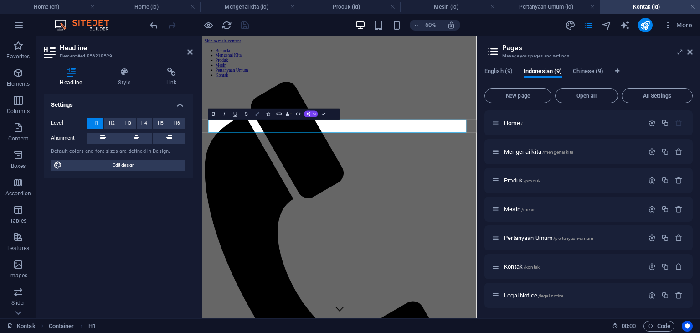
click at [254, 115] on button "Colors" at bounding box center [257, 113] width 10 height 11
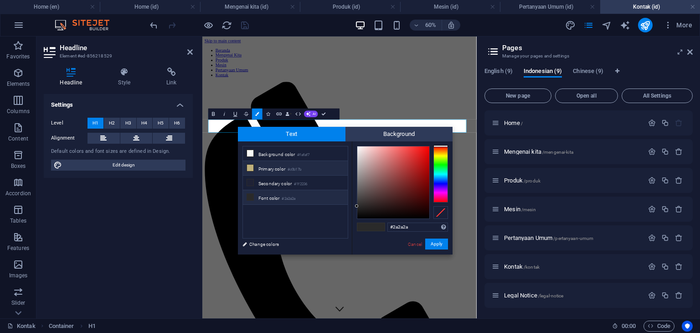
click at [250, 168] on icon at bounding box center [250, 168] width 6 height 6
type input "#c0b17b"
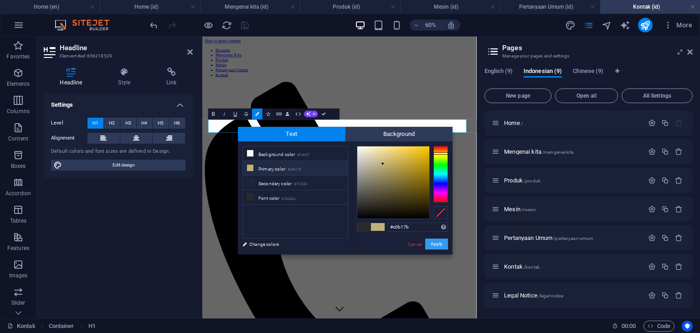
drag, startPoint x: 438, startPoint y: 243, endPoint x: 391, endPoint y: 345, distance: 112.0
click at [438, 244] on button "Apply" at bounding box center [436, 243] width 23 height 11
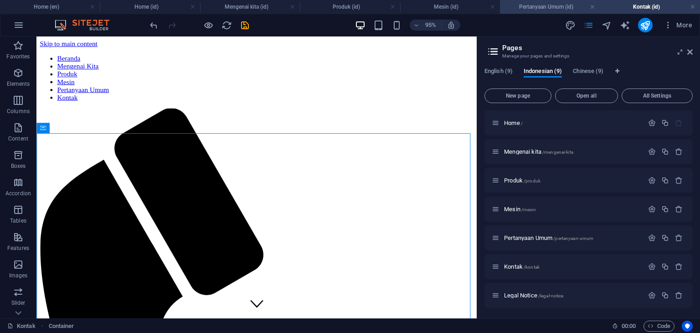
click at [560, 4] on h4 "Pertanyaan Umum (id)" at bounding box center [550, 7] width 100 height 10
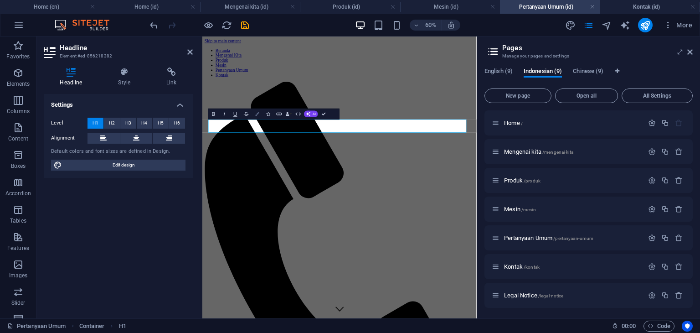
click at [256, 115] on icon "button" at bounding box center [257, 114] width 4 height 4
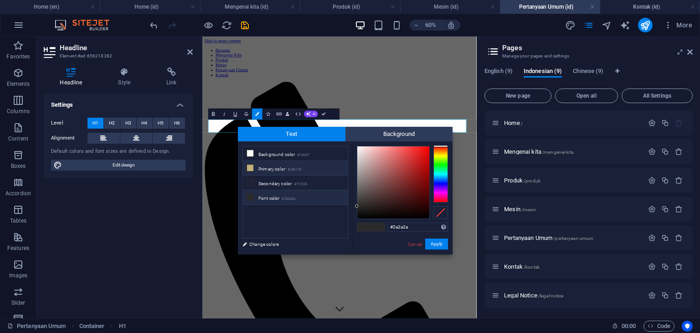
click at [252, 166] on icon at bounding box center [250, 168] width 6 height 6
type input "#c0b17b"
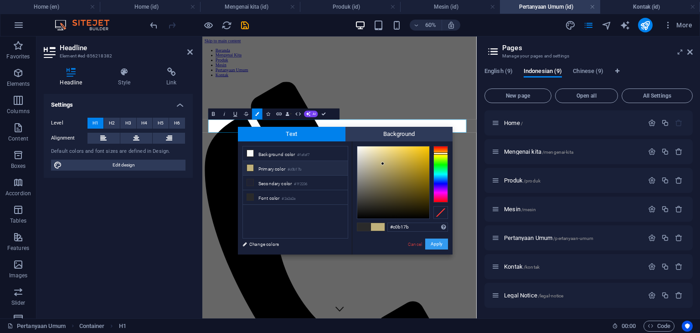
click at [438, 245] on button "Apply" at bounding box center [436, 243] width 23 height 11
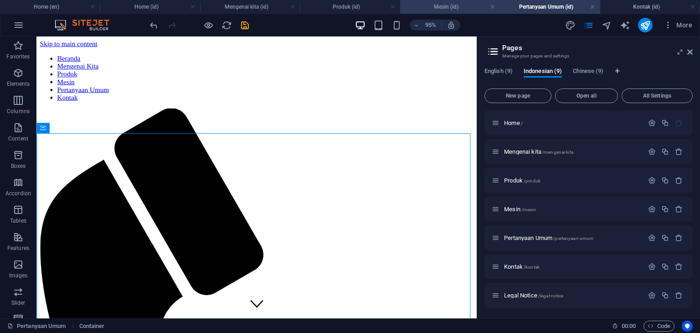
click at [452, 8] on h4 "Mesin (id)" at bounding box center [450, 7] width 100 height 10
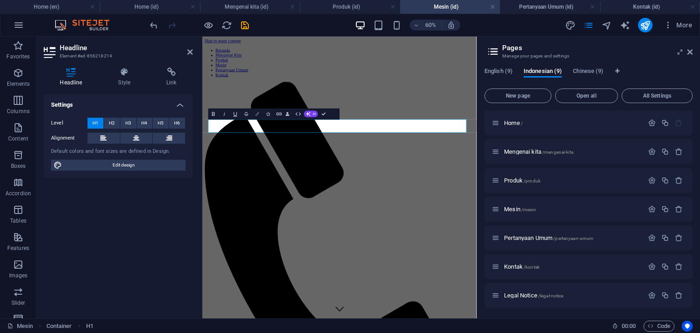
click at [255, 115] on icon "button" at bounding box center [257, 114] width 4 height 4
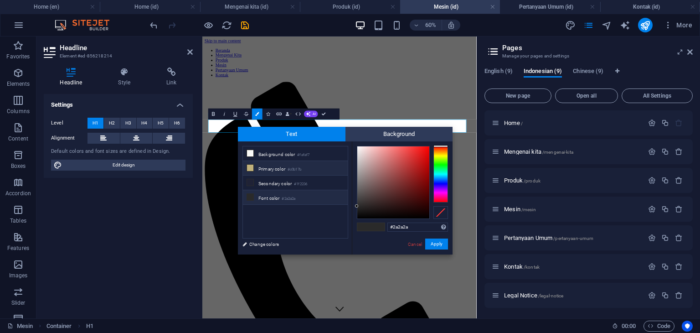
click at [249, 168] on icon at bounding box center [250, 168] width 6 height 6
type input "#c0b17b"
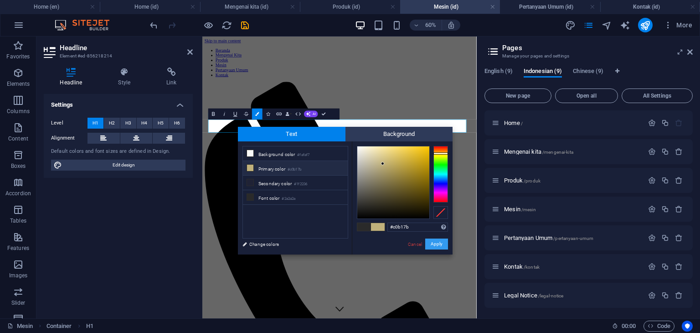
click at [438, 243] on button "Apply" at bounding box center [436, 243] width 23 height 11
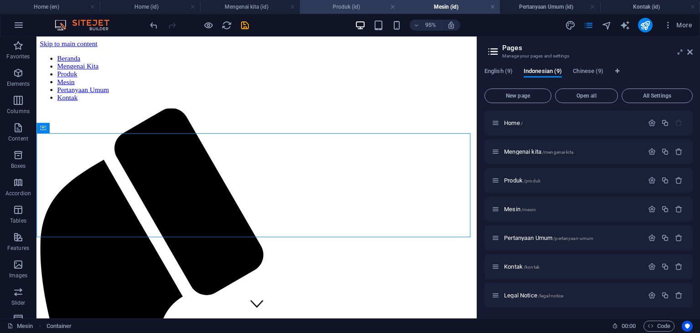
click at [345, 9] on h4 "Produk (id)" at bounding box center [350, 7] width 100 height 10
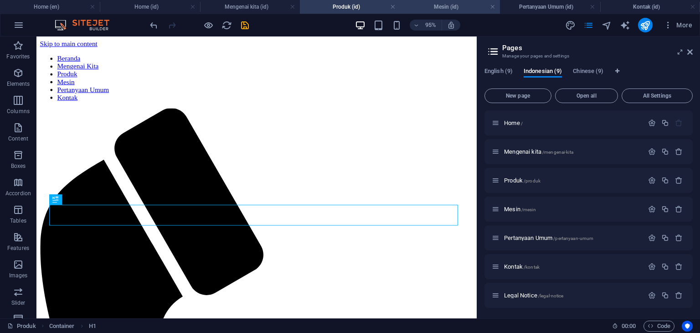
click at [440, 3] on h4 "Mesin (id)" at bounding box center [450, 7] width 100 height 10
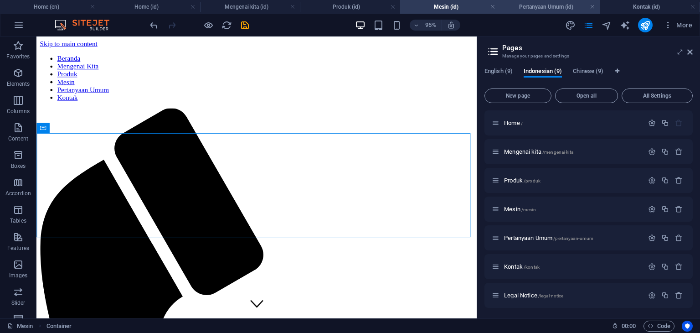
click at [541, 9] on h4 "Pertanyaan Umum (id)" at bounding box center [550, 7] width 100 height 10
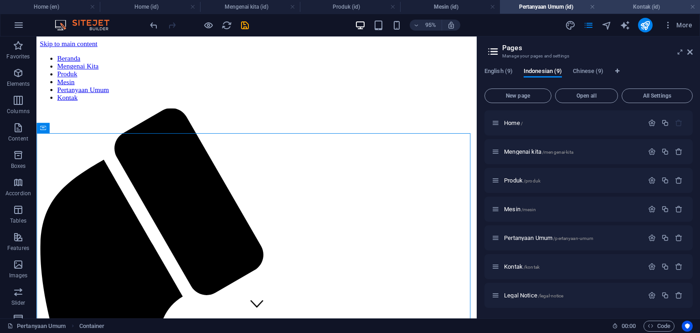
click at [643, 8] on h4 "Kontak (id)" at bounding box center [650, 7] width 100 height 10
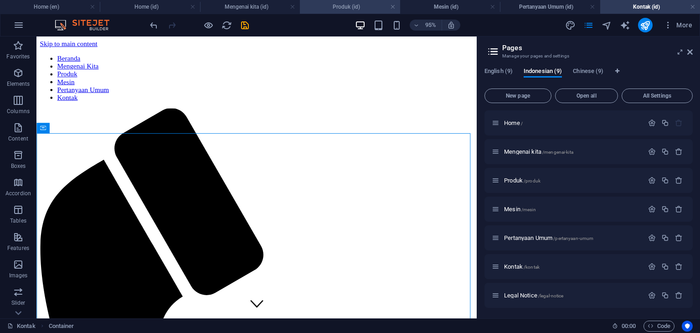
click at [348, 6] on h4 "Produk (id)" at bounding box center [350, 7] width 100 height 10
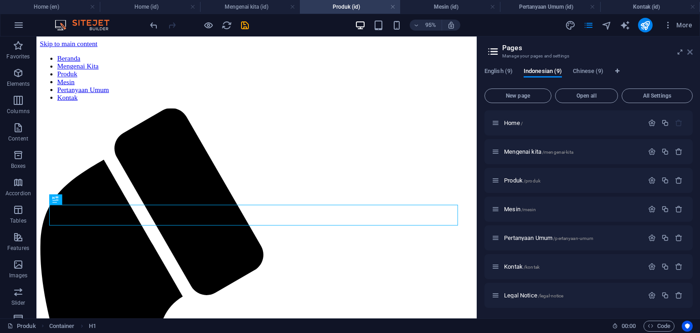
click at [692, 55] on icon at bounding box center [689, 51] width 5 height 7
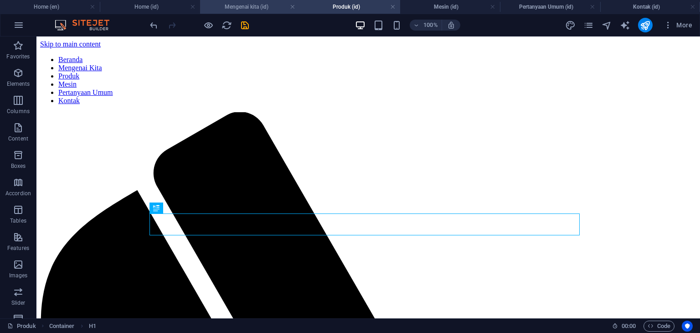
click at [238, 8] on h4 "Mengenai kita (id)" at bounding box center [250, 7] width 100 height 10
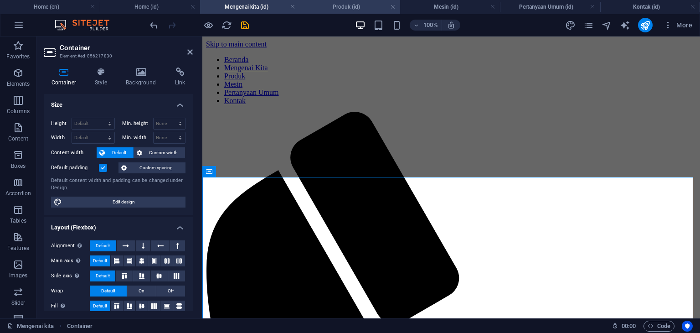
click at [348, 8] on h4 "Produk (id)" at bounding box center [350, 7] width 100 height 10
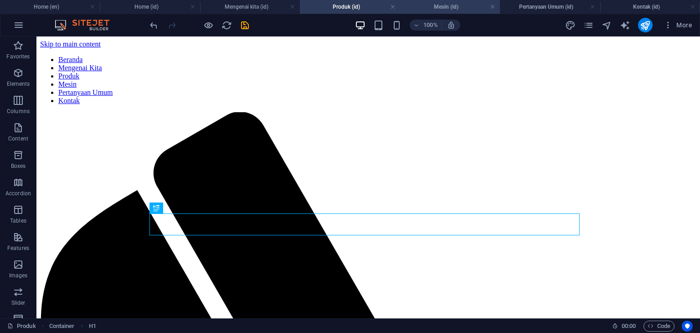
click at [466, 8] on h4 "Mesin (id)" at bounding box center [450, 7] width 100 height 10
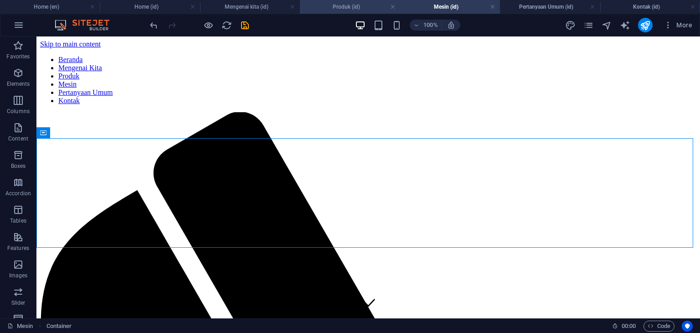
click at [340, 7] on h4 "Produk (id)" at bounding box center [350, 7] width 100 height 10
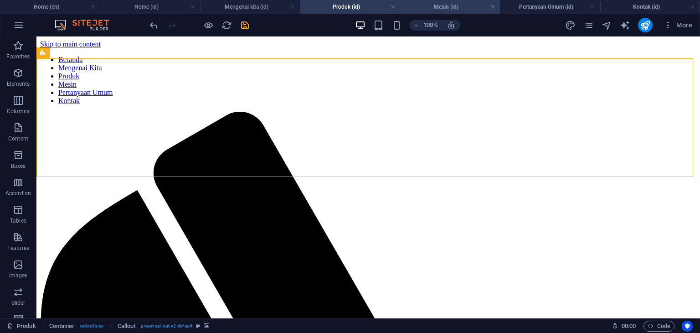
click at [440, 4] on h4 "Mesin (id)" at bounding box center [450, 7] width 100 height 10
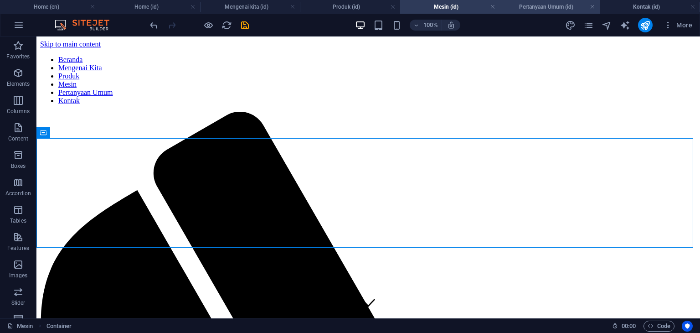
click at [542, 8] on h4 "Pertanyaan Umum (id)" at bounding box center [550, 7] width 100 height 10
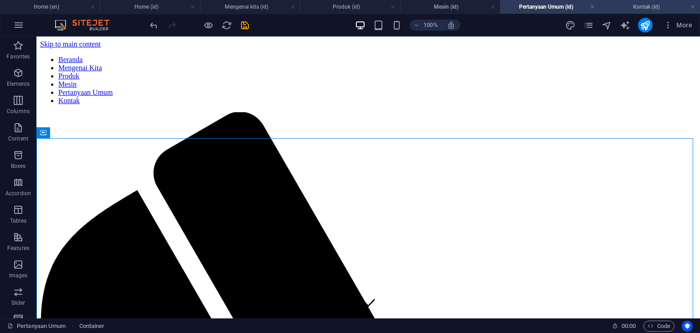
click at [631, 8] on h4 "Kontak (id)" at bounding box center [650, 7] width 100 height 10
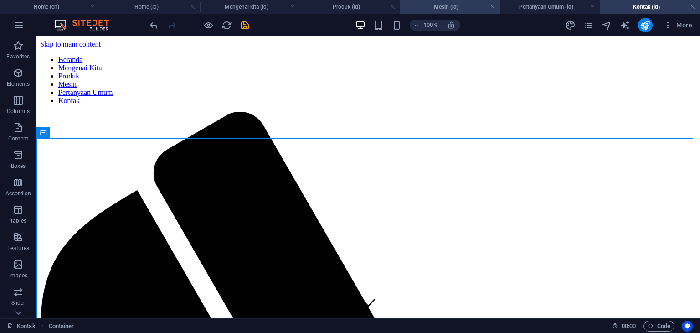
click at [452, 8] on h4 "Mesin (id)" at bounding box center [450, 7] width 100 height 10
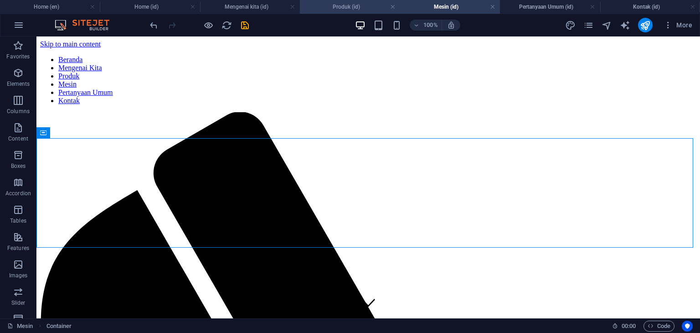
click at [354, 4] on h4 "Produk (id)" at bounding box center [350, 7] width 100 height 10
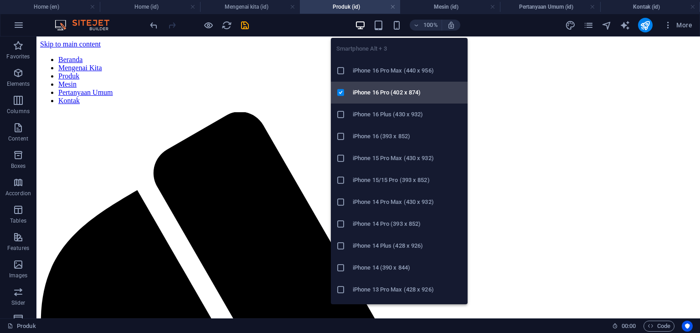
click at [383, 93] on h6 "iPhone 16 Pro (402 x 874)" at bounding box center [407, 92] width 109 height 11
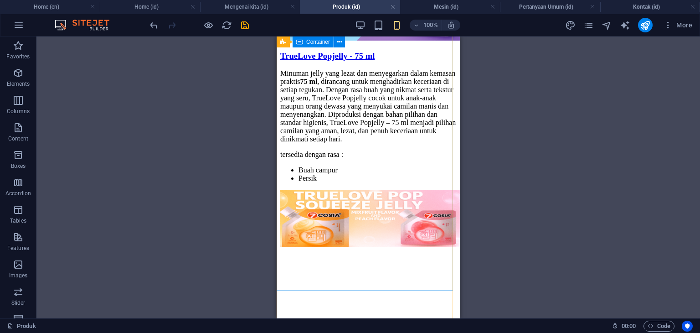
scroll to position [2224, 0]
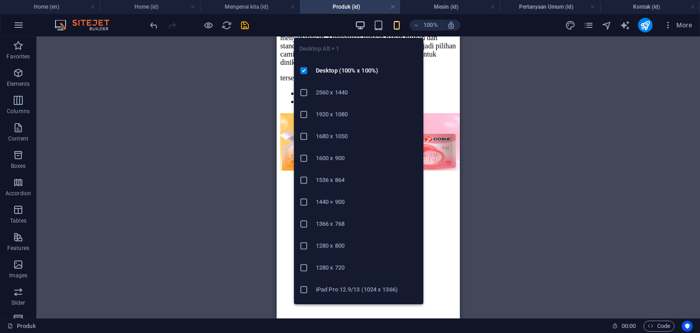
click at [361, 26] on icon "button" at bounding box center [360, 25] width 10 height 10
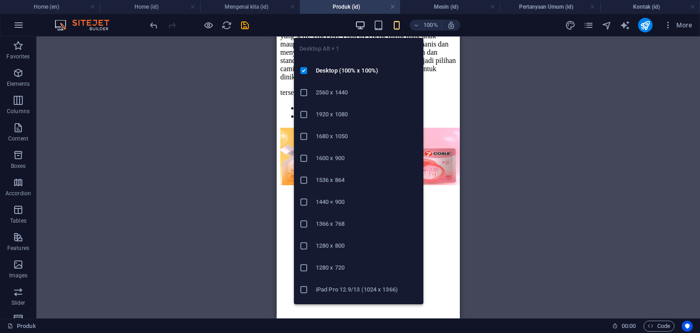
scroll to position [1517, 0]
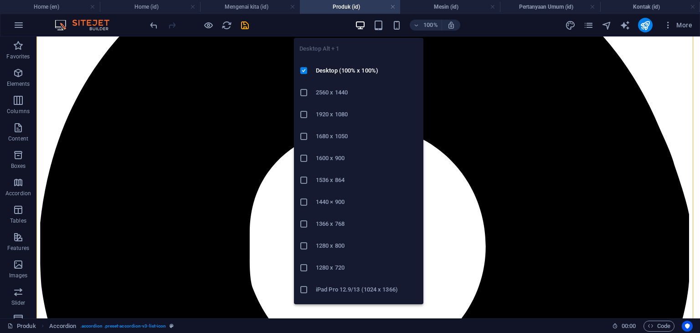
click at [361, 24] on icon "button" at bounding box center [360, 25] width 10 height 10
click at [348, 92] on h6 "2560 x 1440" at bounding box center [367, 92] width 102 height 11
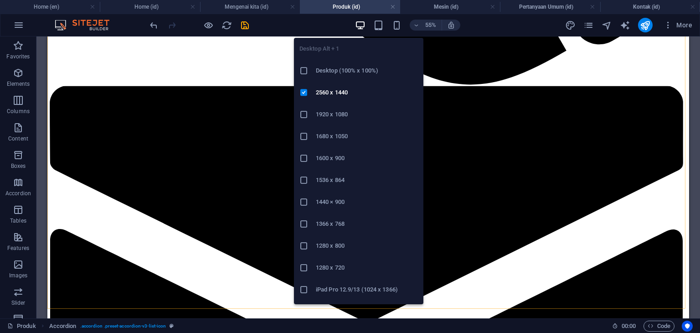
click at [359, 25] on icon "button" at bounding box center [360, 25] width 10 height 10
click at [343, 116] on h6 "1920 x 1080" at bounding box center [367, 114] width 102 height 11
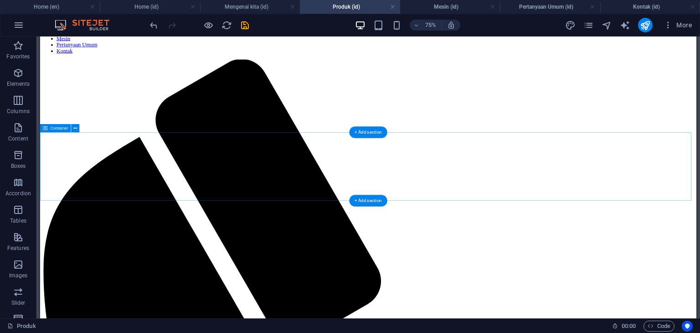
scroll to position [91, 0]
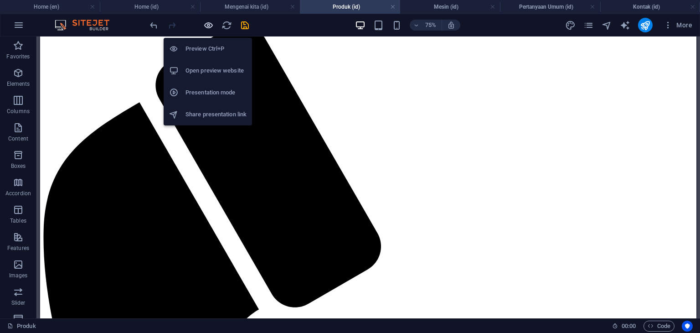
click at [206, 27] on icon "button" at bounding box center [208, 25] width 10 height 10
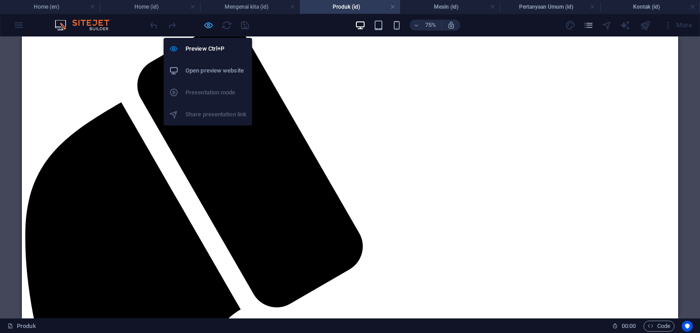
click at [206, 27] on icon "button" at bounding box center [208, 25] width 10 height 10
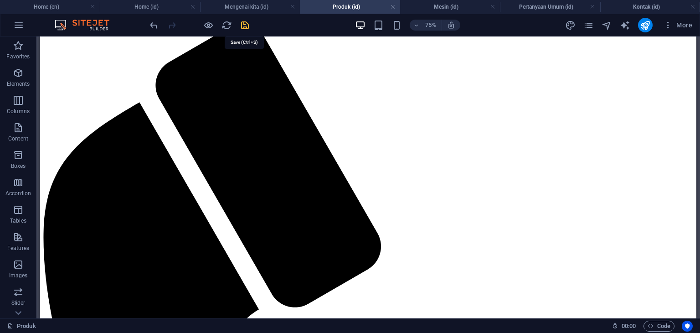
click at [242, 26] on icon "save" at bounding box center [245, 25] width 10 height 10
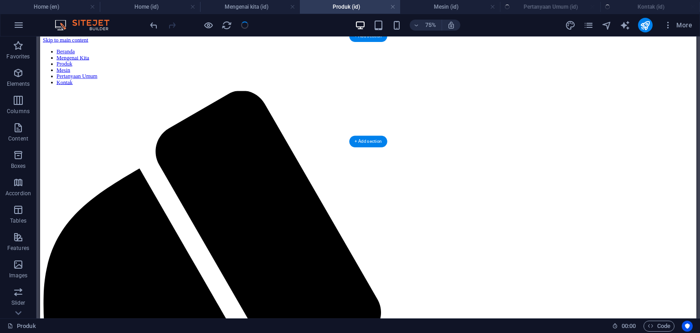
scroll to position [0, 0]
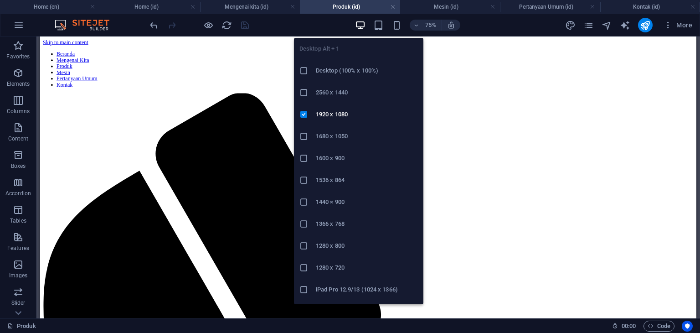
click at [349, 67] on h6 "Desktop (100% x 100%)" at bounding box center [367, 70] width 102 height 11
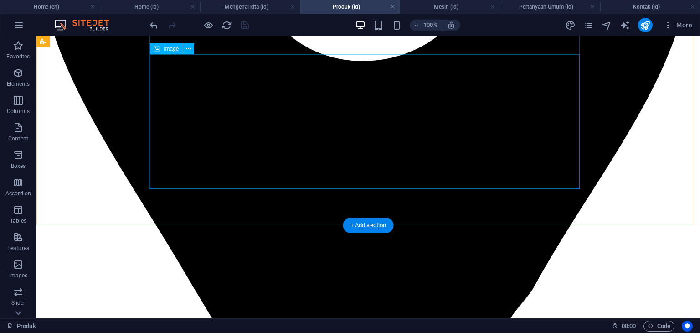
scroll to position [1777, 0]
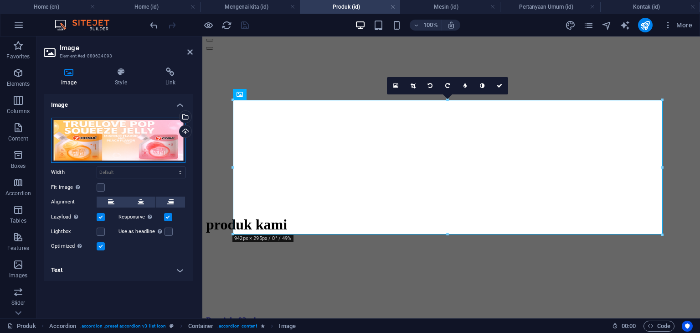
click at [129, 144] on div "Drag files here, click to choose files or select files from Files or our free s…" at bounding box center [118, 140] width 134 height 45
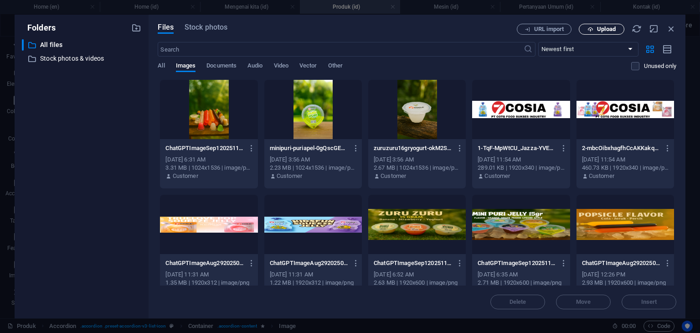
click at [611, 29] on span "Upload" at bounding box center [606, 28] width 19 height 5
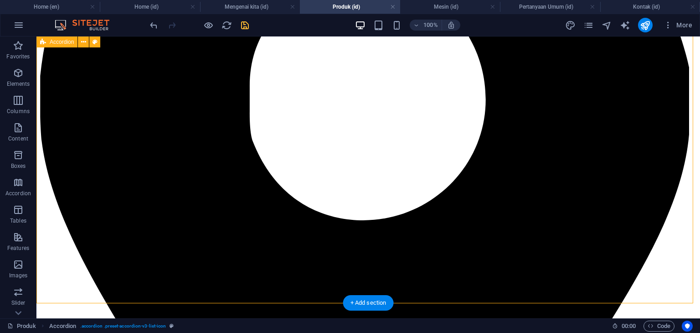
scroll to position [1686, 0]
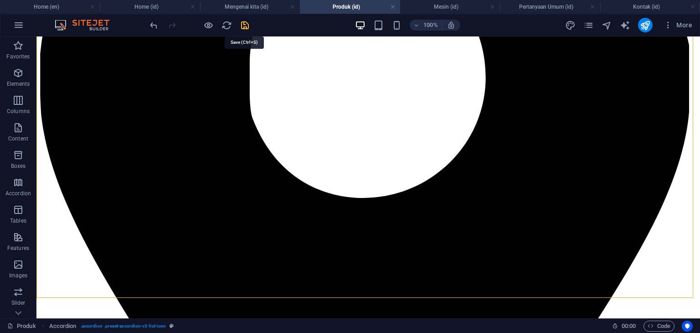
click at [247, 25] on icon "save" at bounding box center [245, 25] width 10 height 10
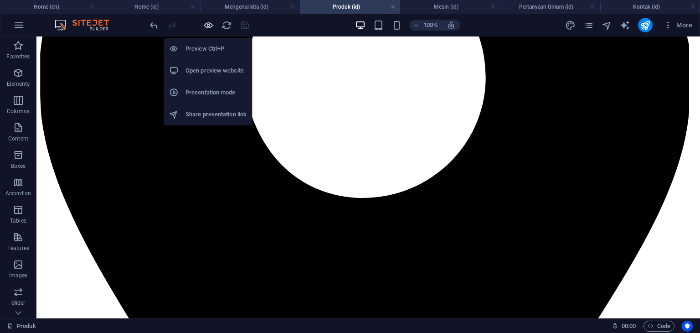
click at [210, 25] on icon "button" at bounding box center [208, 25] width 10 height 10
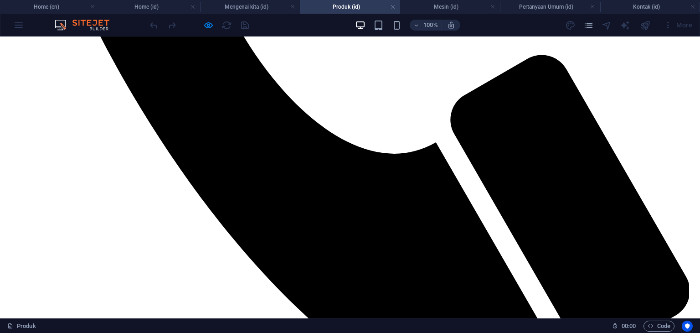
scroll to position [565, 0]
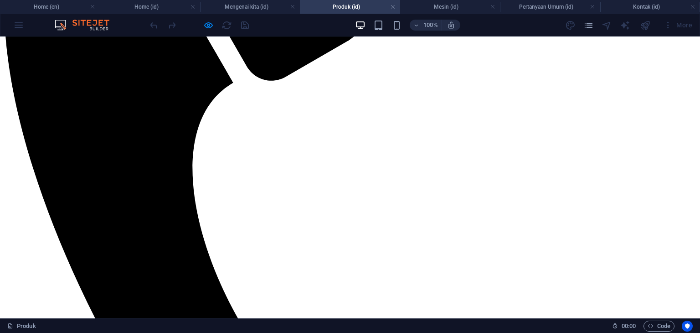
scroll to position [325, 0]
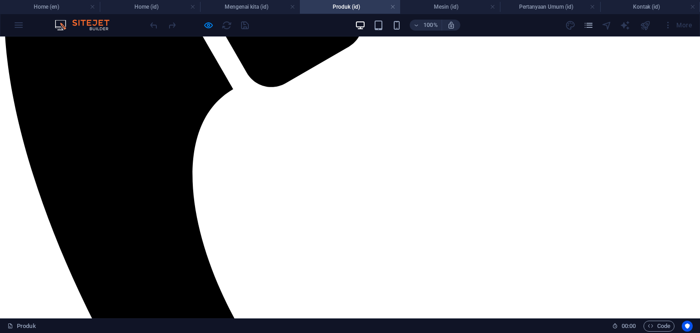
click at [253, 10] on h4 "Mengenai kita (id)" at bounding box center [250, 7] width 100 height 10
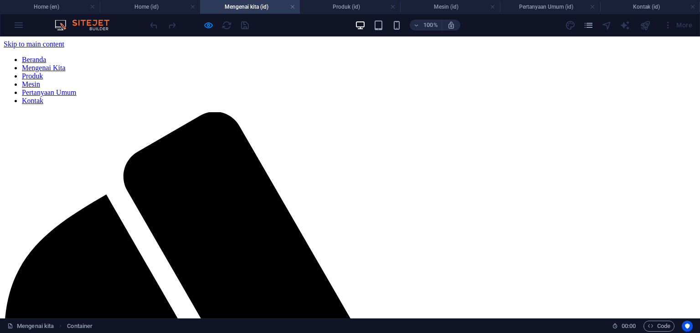
scroll to position [0, 0]
click at [157, 7] on h4 "Home (id)" at bounding box center [150, 7] width 100 height 10
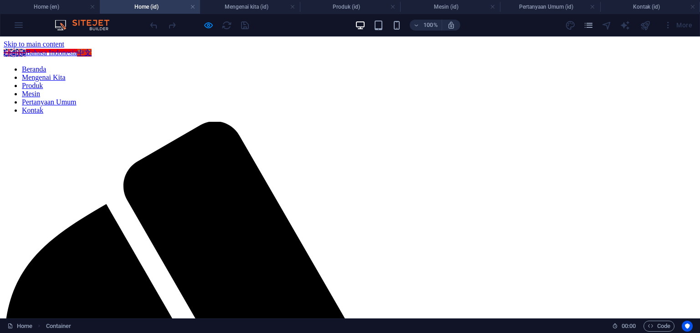
click at [66, 73] on link "Mengenai Kita" at bounding box center [44, 77] width 44 height 8
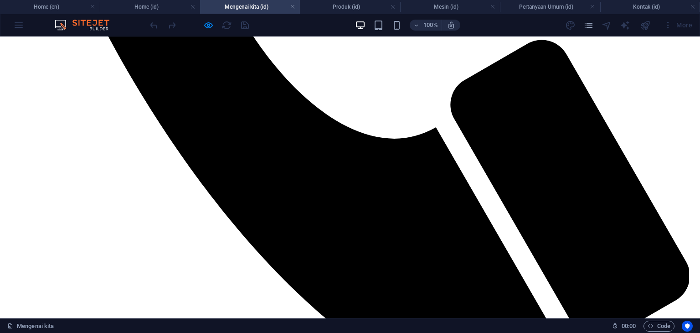
scroll to position [592, 0]
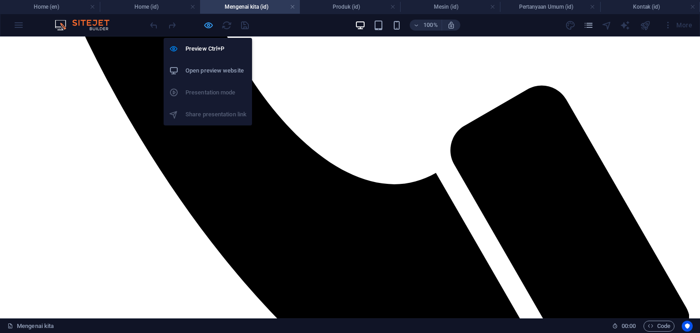
click at [206, 24] on icon "button" at bounding box center [208, 25] width 10 height 10
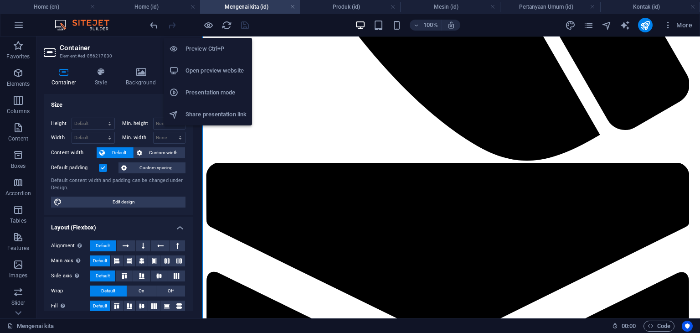
scroll to position [229, 0]
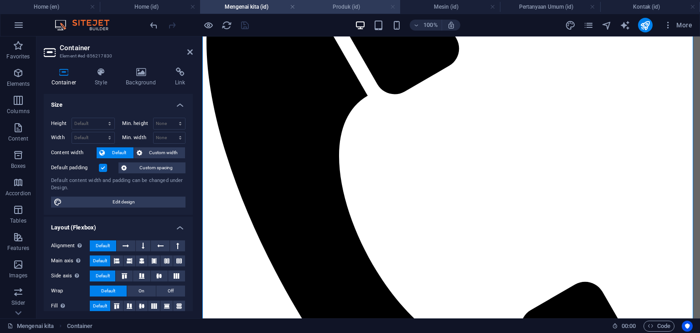
click at [391, 6] on link at bounding box center [392, 7] width 5 height 9
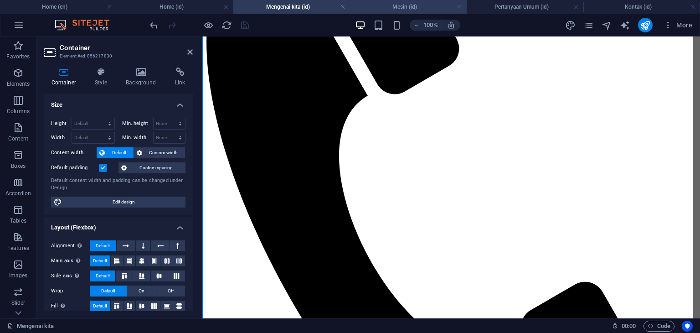
click at [458, 7] on link at bounding box center [459, 7] width 5 height 9
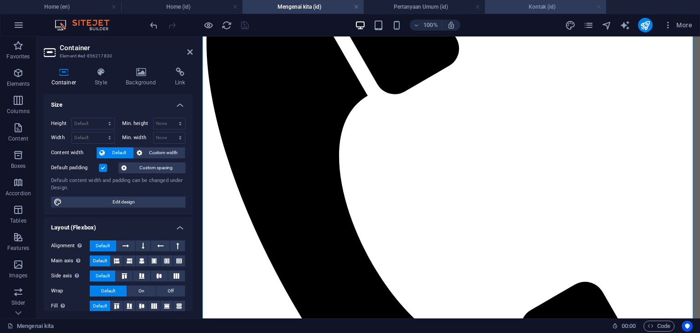
click at [599, 6] on link at bounding box center [598, 7] width 5 height 9
click at [476, 8] on link at bounding box center [477, 7] width 5 height 9
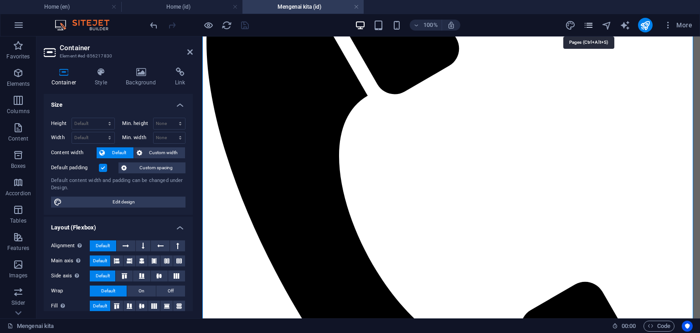
click at [591, 24] on icon "pages" at bounding box center [588, 25] width 10 height 10
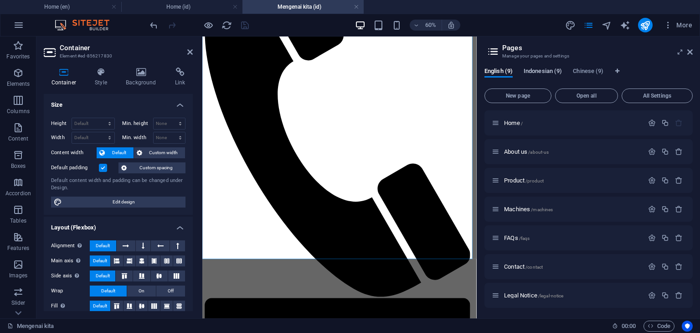
click at [541, 73] on span "Indonesian (9)" at bounding box center [543, 72] width 38 height 13
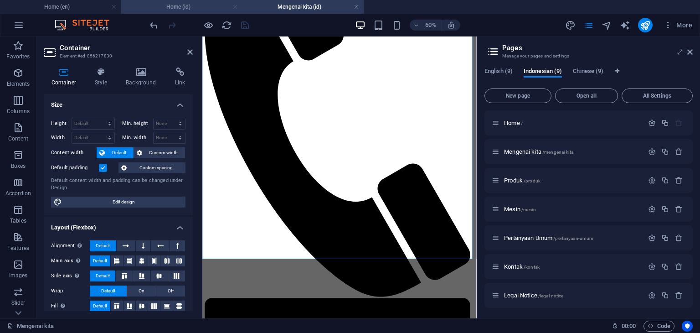
click at [233, 7] on link at bounding box center [234, 7] width 5 height 9
click at [497, 69] on span "English (9)" at bounding box center [498, 72] width 28 height 13
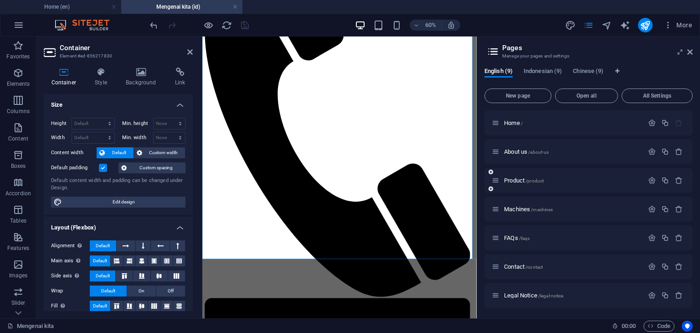
click at [517, 151] on span "About us /about-us" at bounding box center [526, 151] width 45 height 7
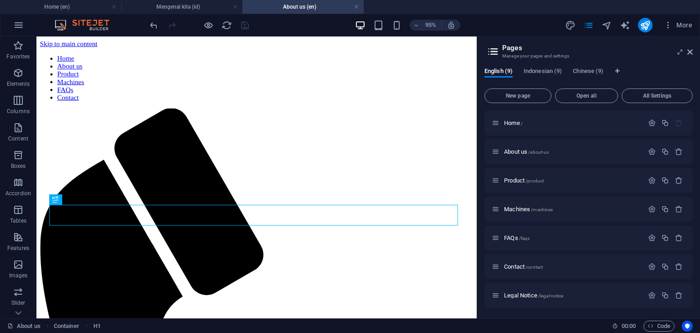
scroll to position [0, 0]
click at [585, 71] on span "Chinese (9)" at bounding box center [588, 72] width 31 height 13
click at [521, 154] on span "About us CH /about-us-ch" at bounding box center [534, 151] width 61 height 7
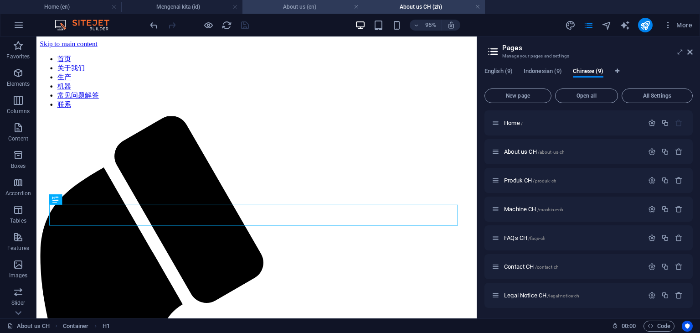
click at [300, 8] on h4 "About us (en)" at bounding box center [302, 7] width 121 height 10
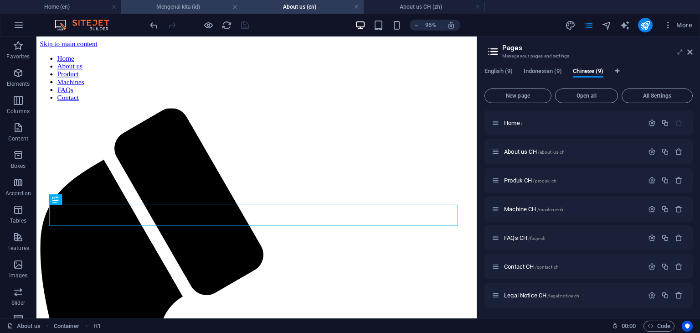
click at [185, 7] on h4 "Mengenai kita (id)" at bounding box center [181, 7] width 121 height 10
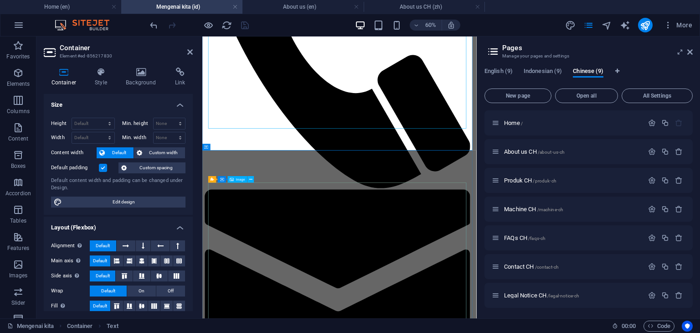
scroll to position [501, 0]
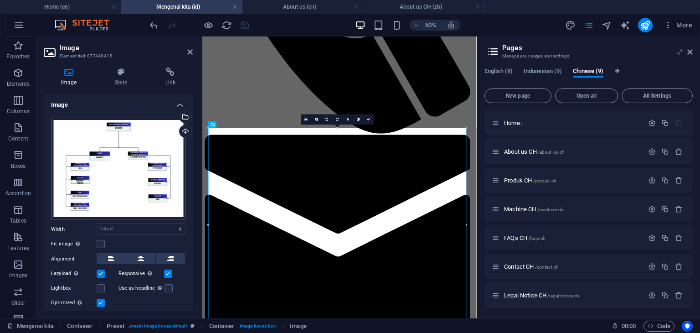
click at [117, 165] on div "Drag files here, click to choose files or select files from Files or our free s…" at bounding box center [118, 169] width 134 height 102
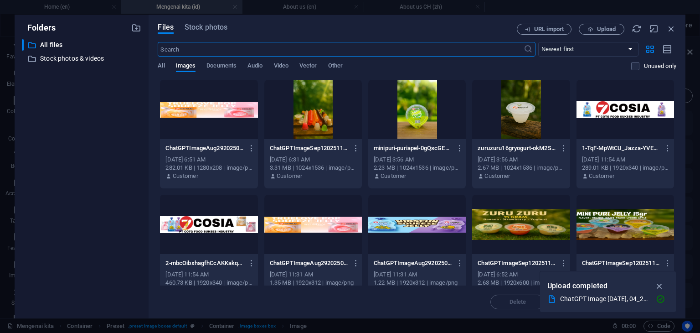
scroll to position [0, 0]
click at [602, 28] on span "Upload" at bounding box center [606, 28] width 19 height 5
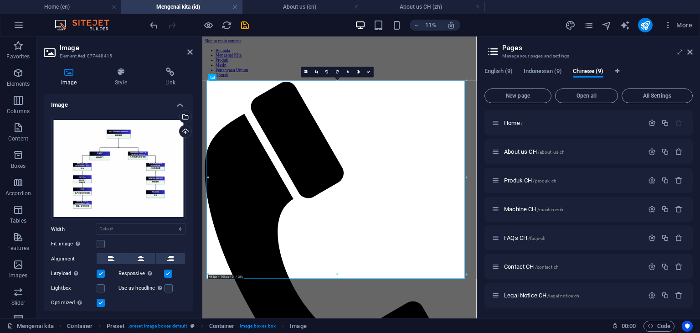
scroll to position [580, 0]
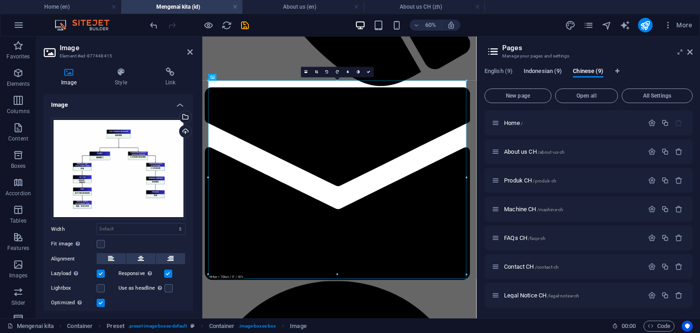
click at [543, 71] on span "Indonesian (9)" at bounding box center [543, 72] width 38 height 13
click at [587, 71] on span "Chinese (9)" at bounding box center [588, 72] width 31 height 13
click at [299, 10] on h4 "About us (en)" at bounding box center [302, 7] width 121 height 10
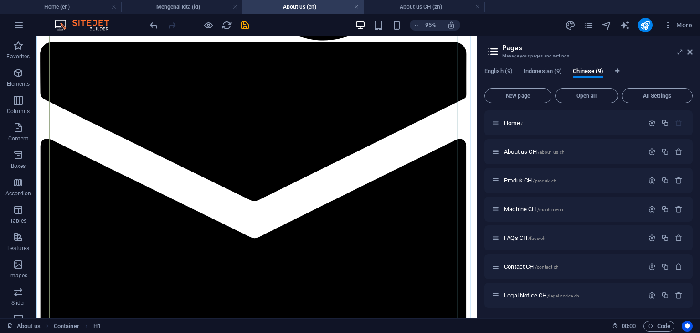
scroll to position [684, 0]
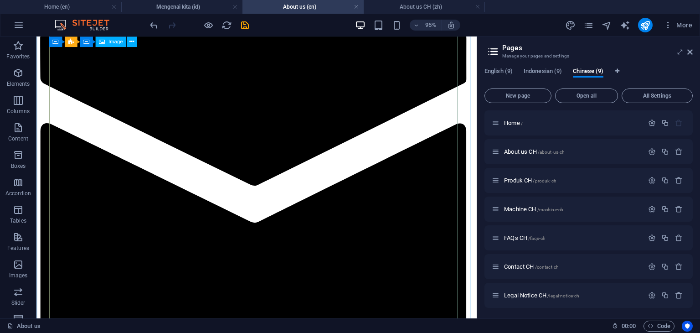
select select "px"
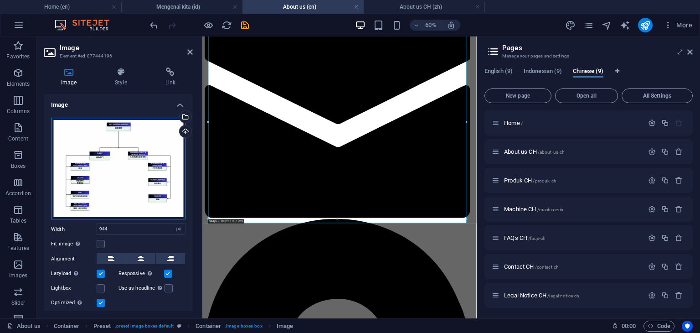
click at [129, 196] on div "Drag files here, click to choose files or select files from Files or our free s…" at bounding box center [118, 169] width 134 height 102
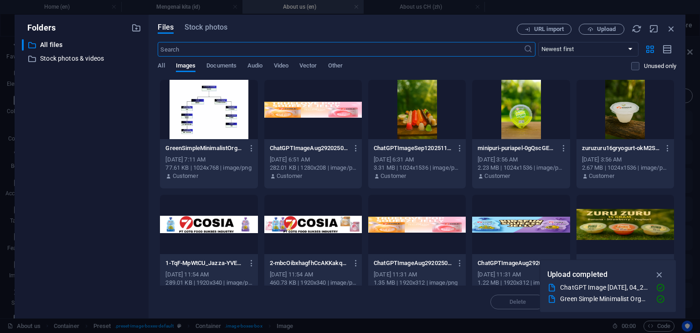
click at [214, 128] on div at bounding box center [209, 109] width 98 height 59
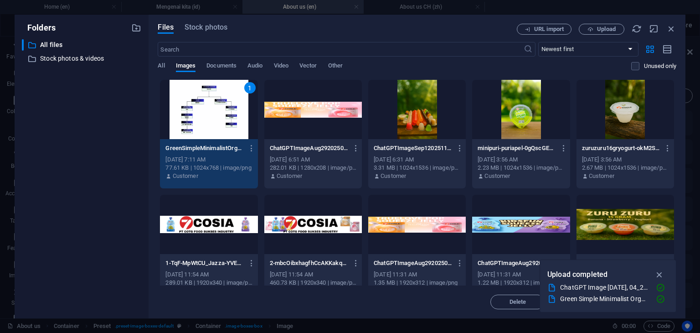
click at [214, 128] on div "1" at bounding box center [209, 109] width 98 height 59
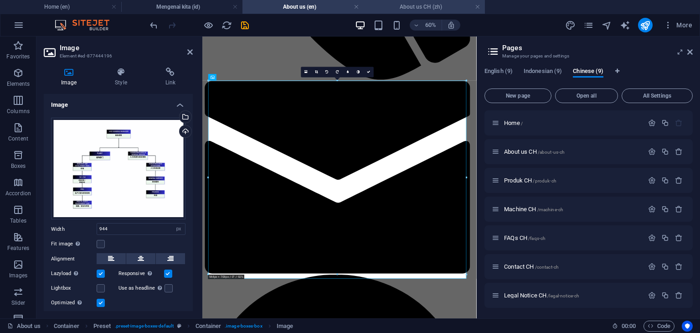
click at [412, 8] on h4 "About us CH (zh)" at bounding box center [424, 7] width 121 height 10
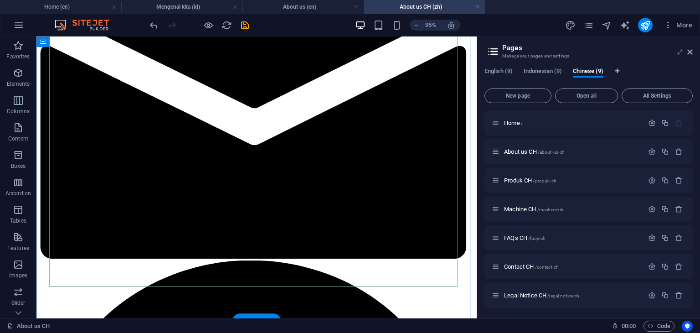
scroll to position [775, 0]
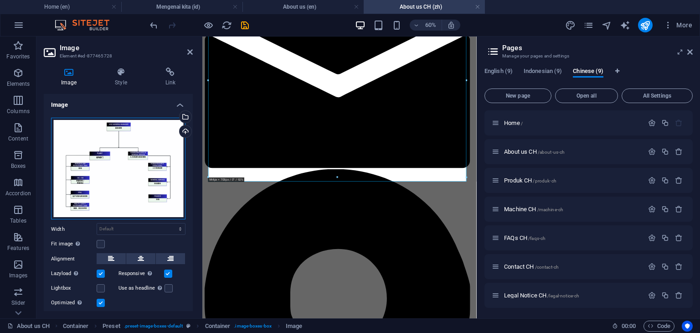
click at [115, 188] on div "Drag files here, click to choose files or select files from Files or our free s…" at bounding box center [118, 169] width 134 height 102
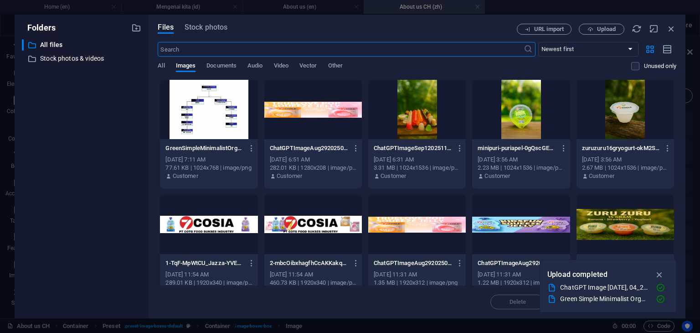
click at [202, 127] on div at bounding box center [209, 109] width 98 height 59
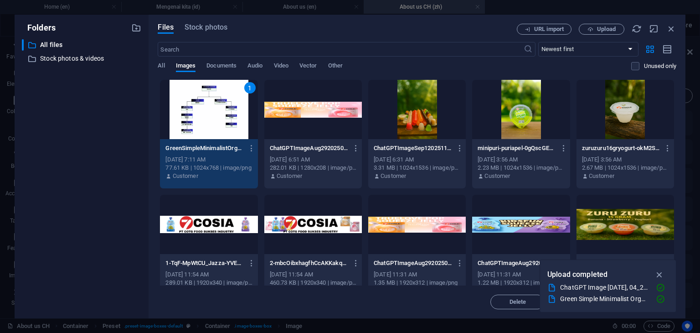
click at [202, 127] on div "1" at bounding box center [209, 109] width 98 height 59
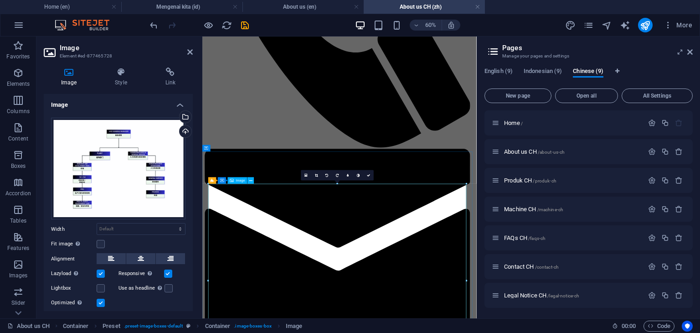
scroll to position [431, 0]
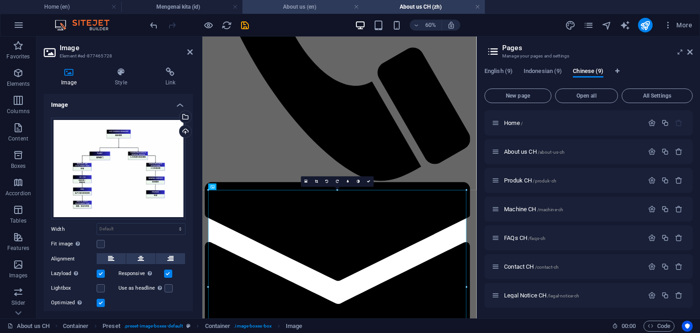
click at [292, 7] on h4 "About us (en)" at bounding box center [302, 7] width 121 height 10
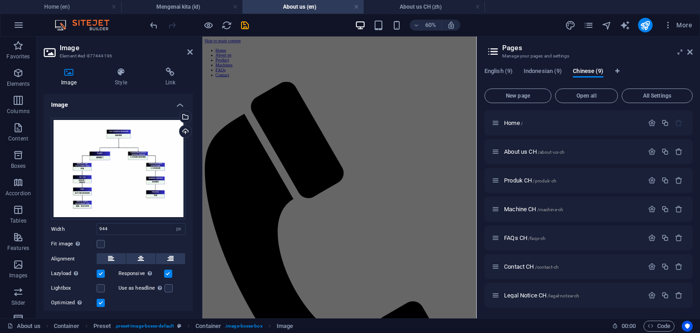
scroll to position [591, 0]
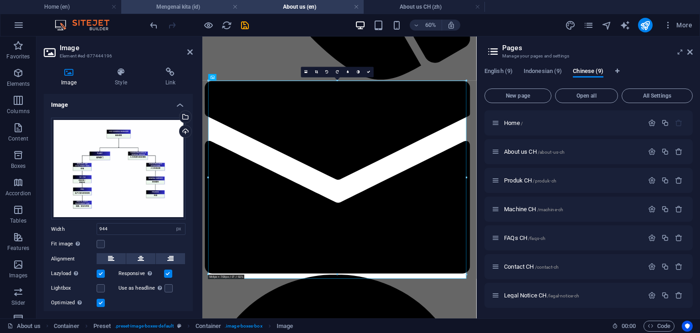
click at [186, 8] on h4 "Mengenai kita (id)" at bounding box center [181, 7] width 121 height 10
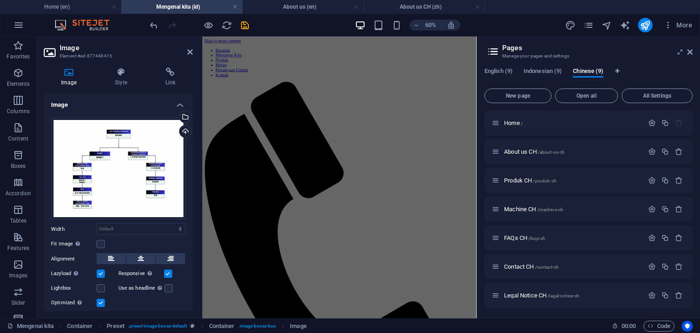
scroll to position [580, 0]
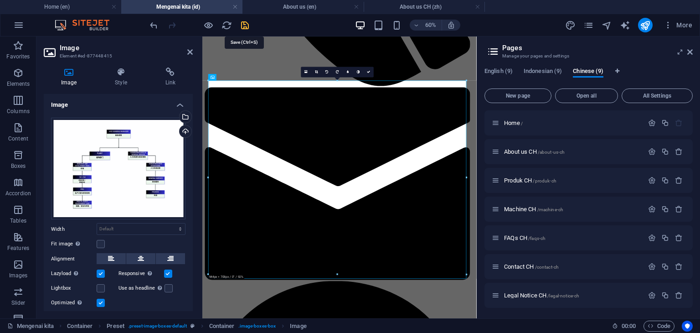
click at [247, 25] on icon "save" at bounding box center [245, 25] width 10 height 10
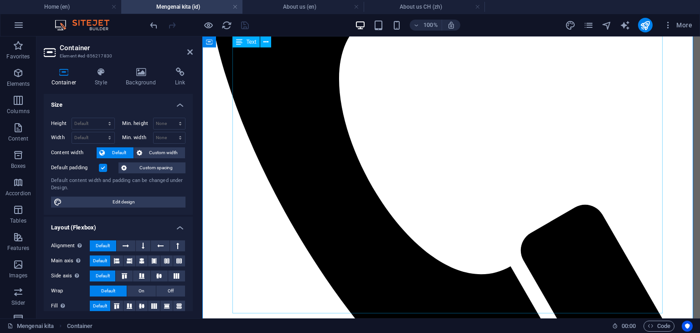
scroll to position [320, 0]
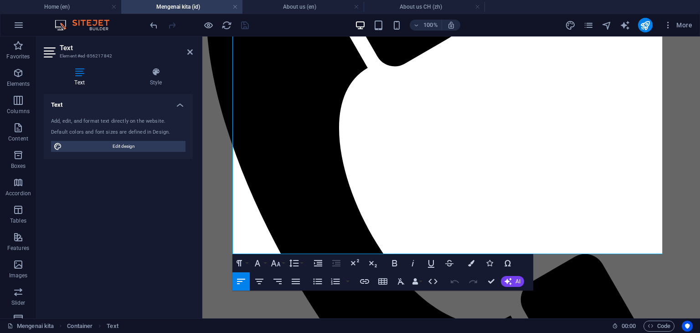
scroll to position [346, 0]
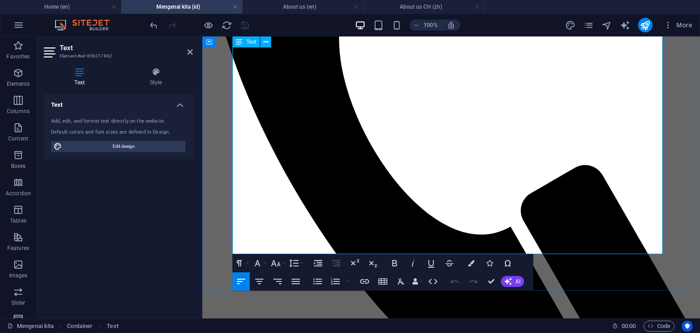
drag, startPoint x: 297, startPoint y: 247, endPoint x: 234, endPoint y: 134, distance: 128.6
drag, startPoint x: 298, startPoint y: 245, endPoint x: 234, endPoint y: 134, distance: 128.6
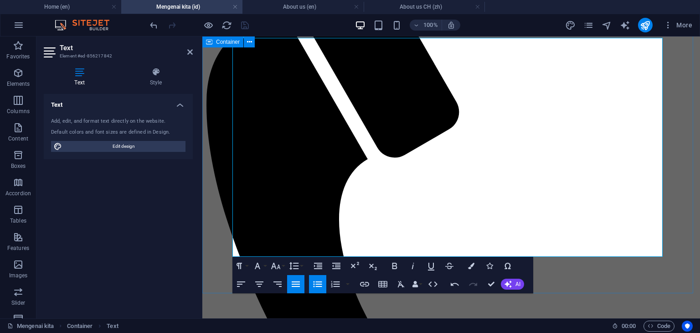
scroll to position [164, 0]
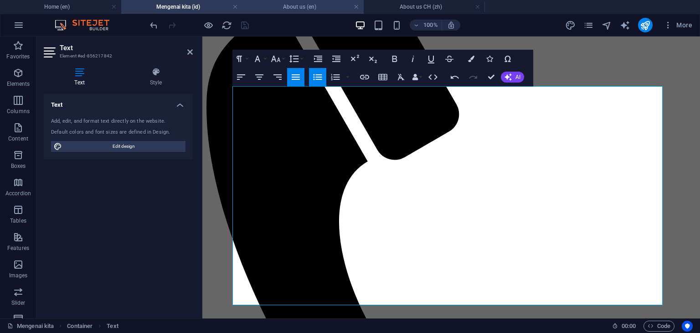
click at [301, 6] on h4 "About us (en)" at bounding box center [302, 7] width 121 height 10
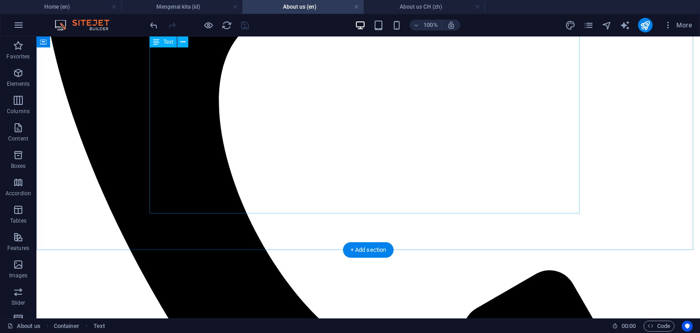
scroll to position [363, 0]
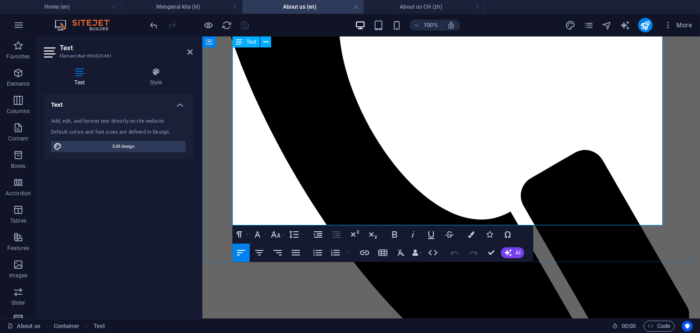
scroll to position [346, 0]
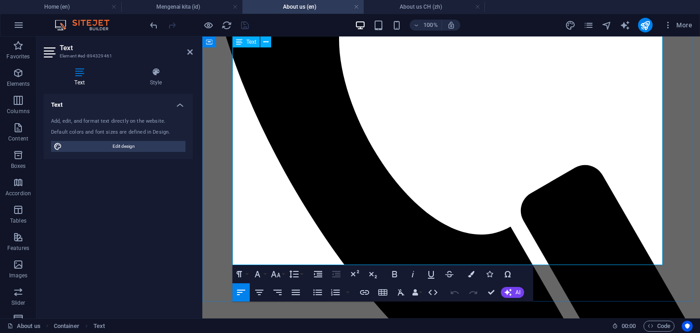
drag, startPoint x: 353, startPoint y: 259, endPoint x: 236, endPoint y: 143, distance: 165.0
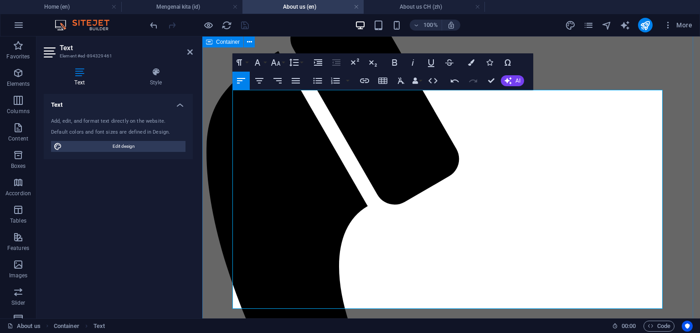
scroll to position [118, 0]
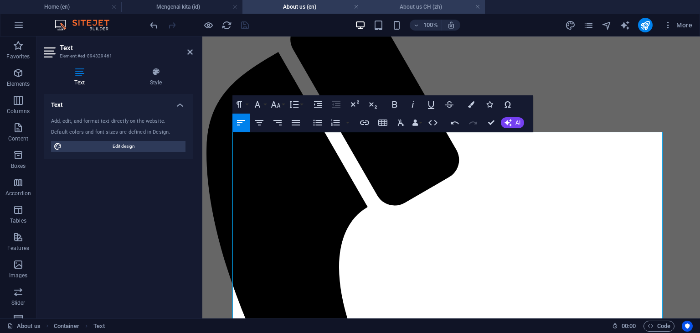
click at [420, 4] on h4 "About us CH (zh)" at bounding box center [424, 7] width 121 height 10
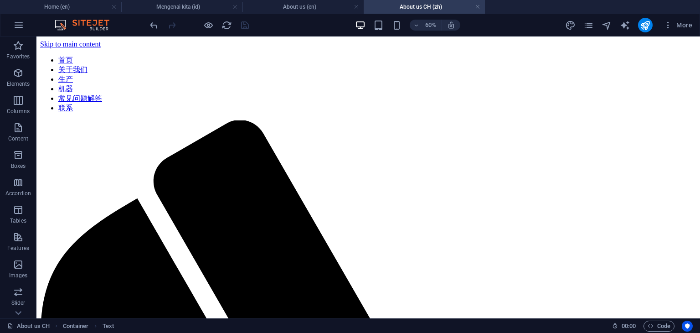
scroll to position [431, 0]
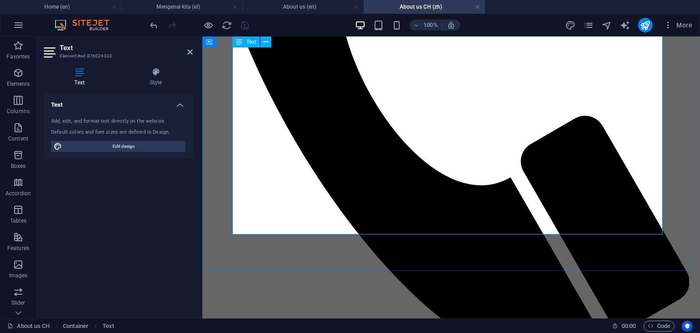
scroll to position [391, 0]
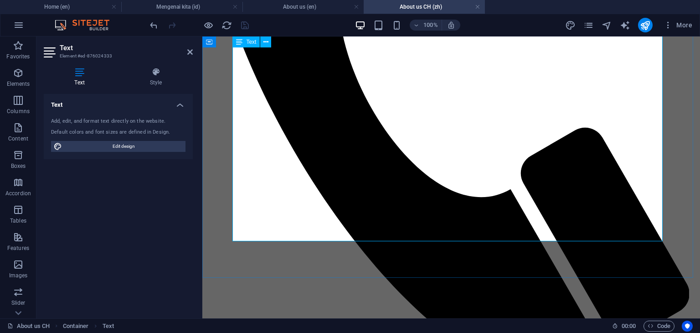
drag, startPoint x: 613, startPoint y: 232, endPoint x: 233, endPoint y: 105, distance: 399.9
drag, startPoint x: 593, startPoint y: 224, endPoint x: 273, endPoint y: 129, distance: 334.1
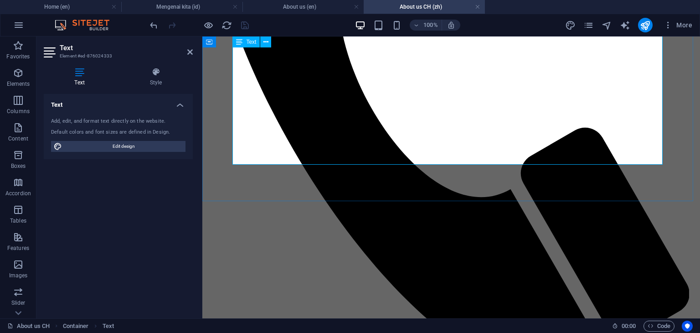
drag, startPoint x: 250, startPoint y: 139, endPoint x: 236, endPoint y: 105, distance: 36.6
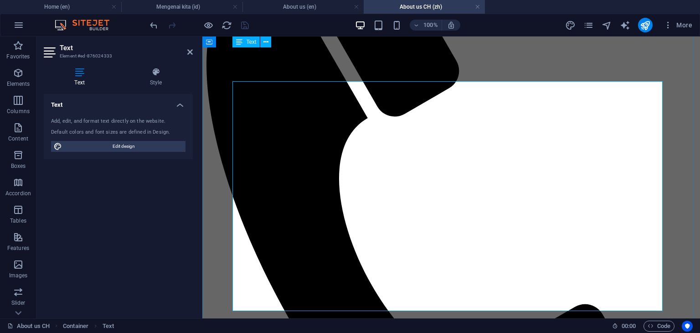
scroll to position [164, 0]
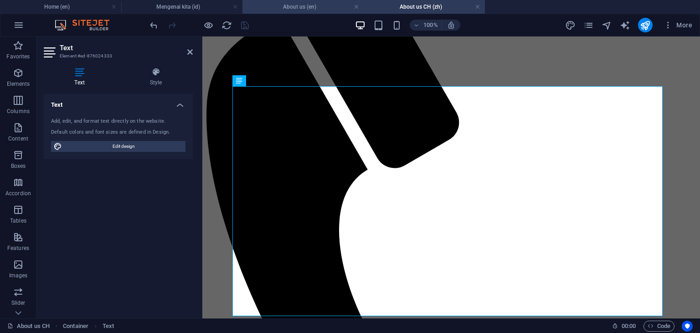
click at [283, 4] on h4 "About us (en)" at bounding box center [302, 7] width 121 height 10
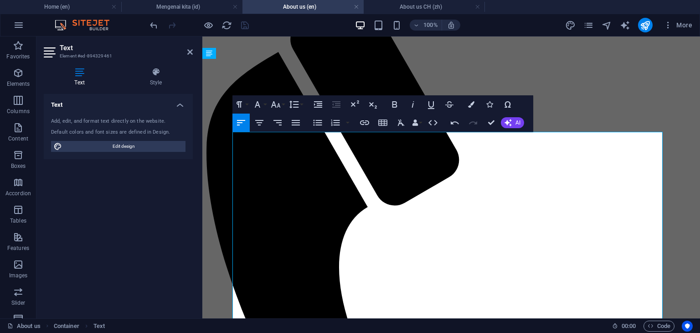
scroll to position [0, 0]
drag, startPoint x: 471, startPoint y: 138, endPoint x: 515, endPoint y: 139, distance: 44.2
click at [398, 105] on icon "button" at bounding box center [394, 104] width 11 height 11
click at [417, 9] on h4 "About us CH (zh)" at bounding box center [424, 7] width 121 height 10
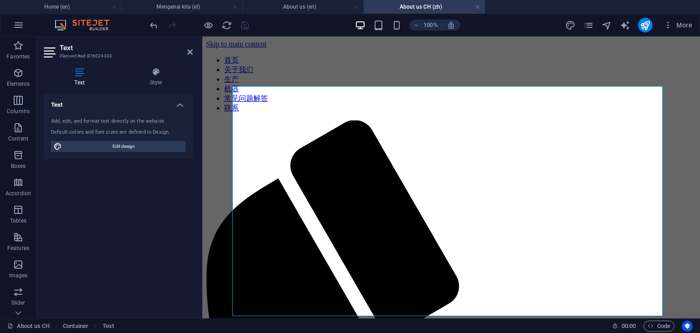
scroll to position [164, 0]
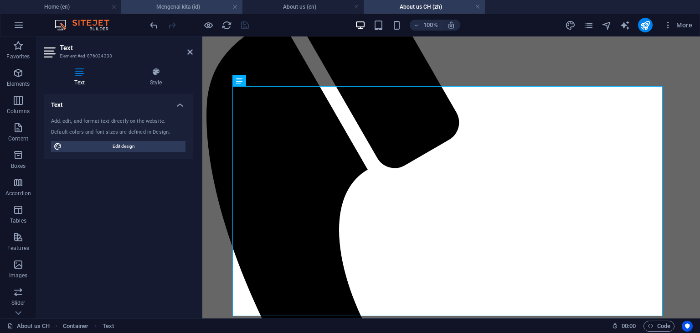
click at [179, 6] on h4 "Mengenai kita (id)" at bounding box center [181, 7] width 121 height 10
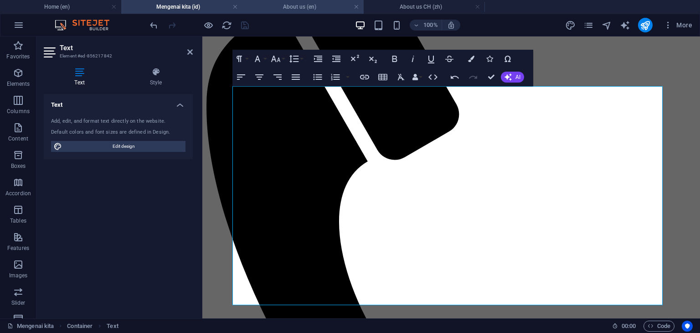
click at [296, 5] on h4 "About us (en)" at bounding box center [302, 7] width 121 height 10
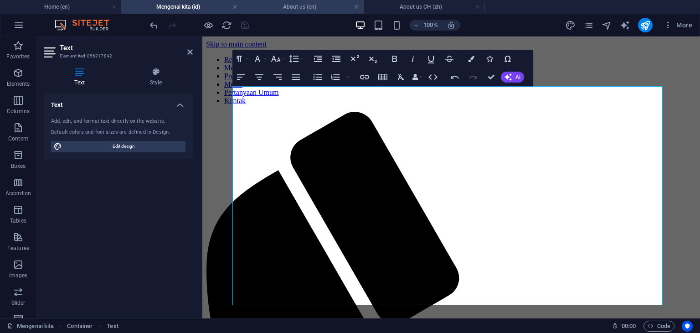
scroll to position [118, 0]
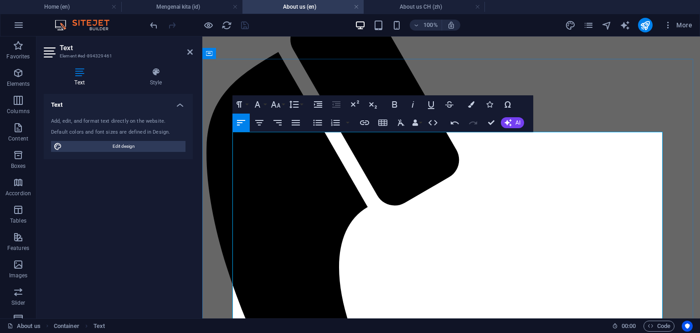
drag, startPoint x: 565, startPoint y: 139, endPoint x: 630, endPoint y: 134, distance: 65.3
click at [399, 106] on icon "button" at bounding box center [394, 104] width 11 height 11
drag, startPoint x: 646, startPoint y: 137, endPoint x: 296, endPoint y: 144, distance: 350.1
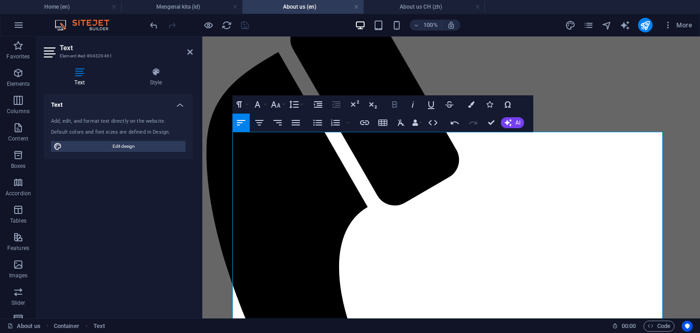
click at [396, 106] on icon "button" at bounding box center [394, 104] width 5 height 6
drag, startPoint x: 290, startPoint y: 160, endPoint x: 348, endPoint y: 158, distance: 58.4
click at [395, 101] on icon "button" at bounding box center [394, 104] width 5 height 6
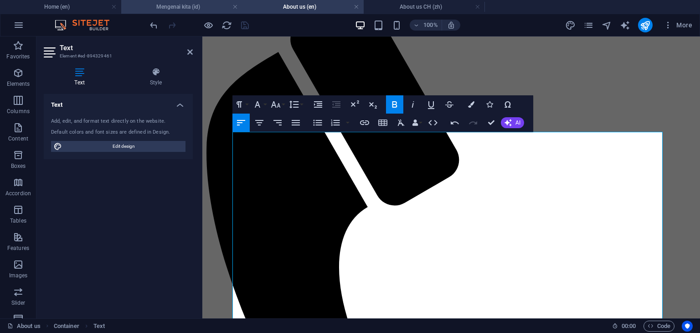
click at [179, 7] on h4 "Mengenai kita (id)" at bounding box center [181, 7] width 121 height 10
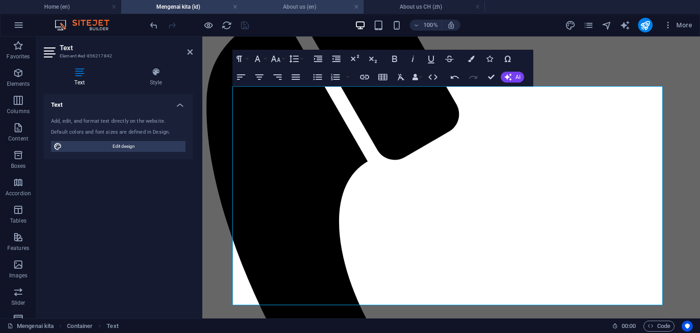
click at [303, 4] on h4 "About us (en)" at bounding box center [302, 7] width 121 height 10
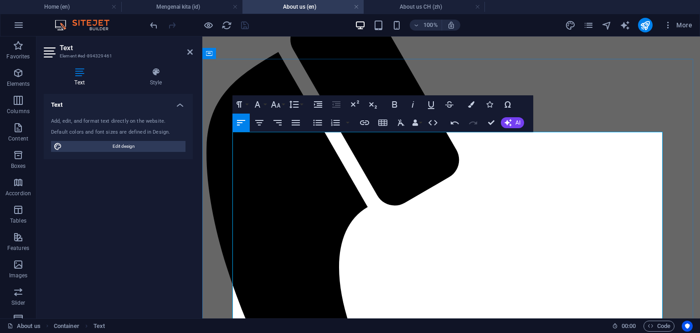
drag, startPoint x: 526, startPoint y: 192, endPoint x: 558, endPoint y: 192, distance: 31.9
click at [396, 104] on icon "button" at bounding box center [394, 104] width 5 height 6
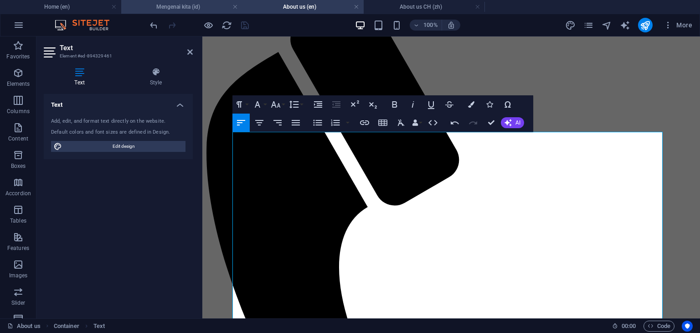
click at [181, 7] on h4 "Mengenai kita (id)" at bounding box center [181, 7] width 121 height 10
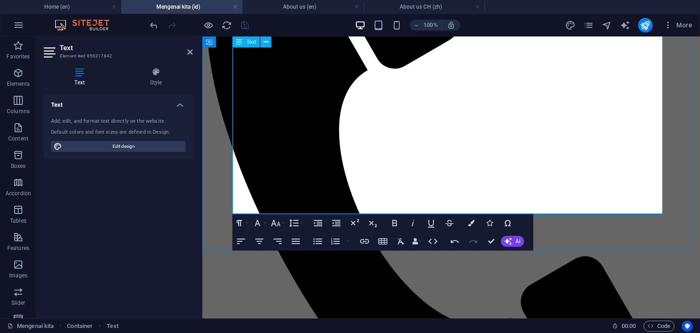
scroll to position [209, 0]
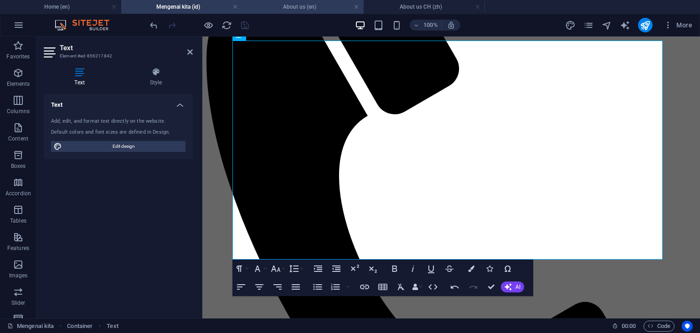
click at [292, 10] on h4 "About us (en)" at bounding box center [302, 7] width 121 height 10
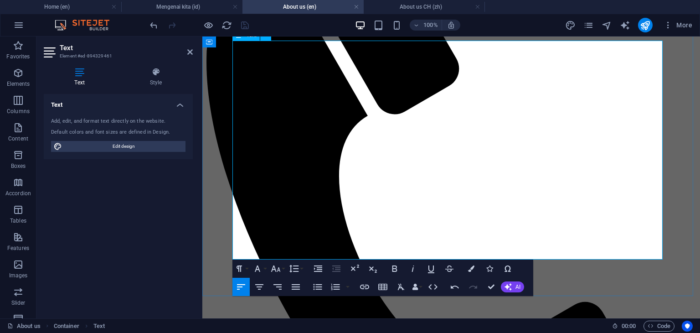
drag, startPoint x: 274, startPoint y: 157, endPoint x: 246, endPoint y: 158, distance: 28.3
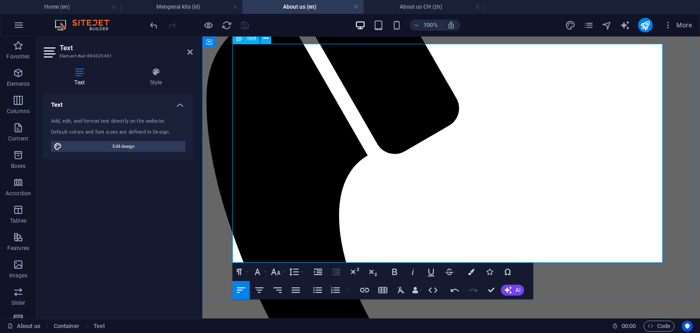
scroll to position [164, 0]
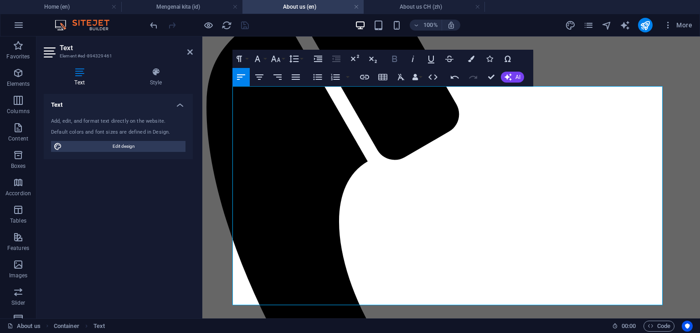
click at [392, 61] on icon "button" at bounding box center [394, 58] width 11 height 11
drag, startPoint x: 273, startPoint y: 245, endPoint x: 256, endPoint y: 247, distance: 17.4
click at [396, 56] on icon "button" at bounding box center [394, 59] width 5 height 6
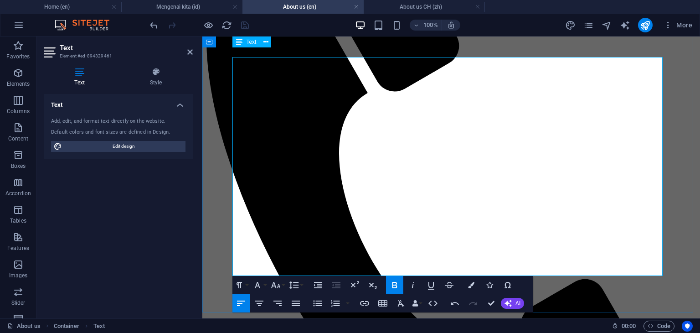
scroll to position [118, 0]
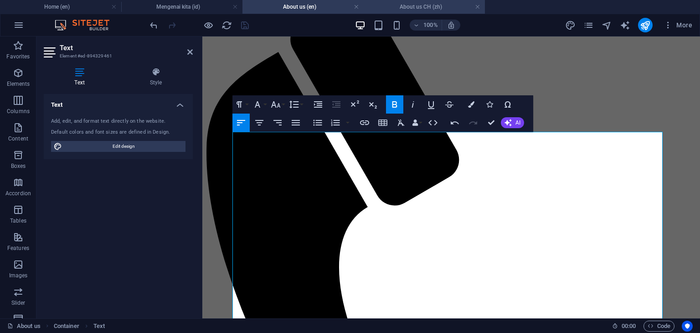
click at [410, 7] on h4 "About us CH (zh)" at bounding box center [424, 7] width 121 height 10
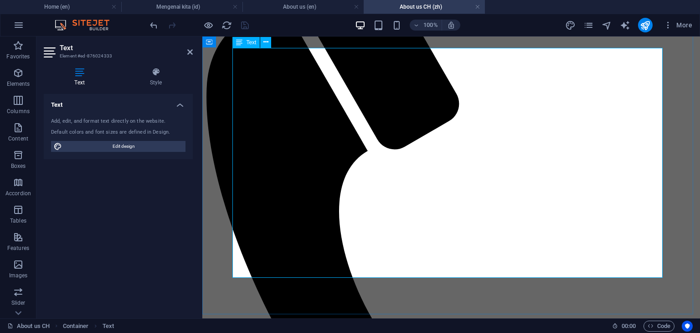
scroll to position [164, 0]
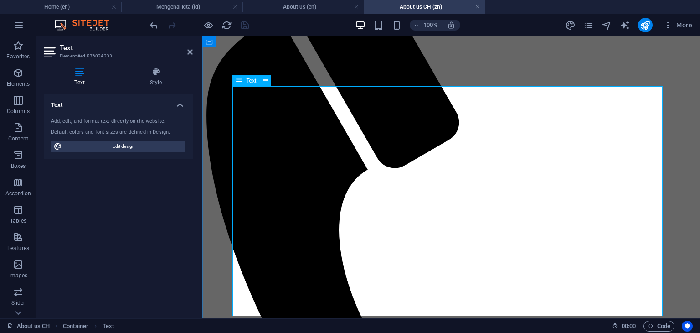
drag, startPoint x: 259, startPoint y: 168, endPoint x: 247, endPoint y: 169, distance: 12.8
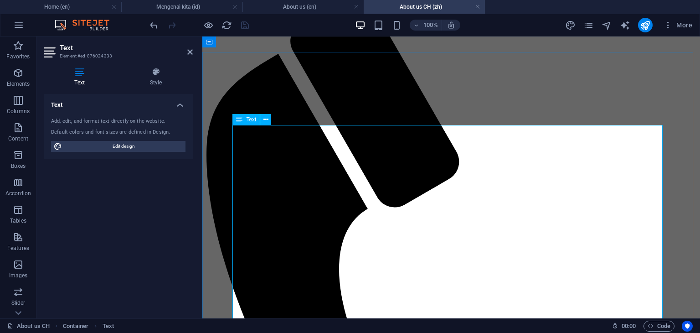
scroll to position [72, 0]
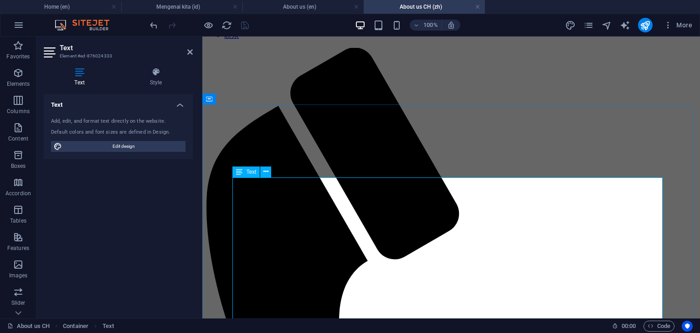
drag, startPoint x: 258, startPoint y: 263, endPoint x: 266, endPoint y: 267, distance: 8.8
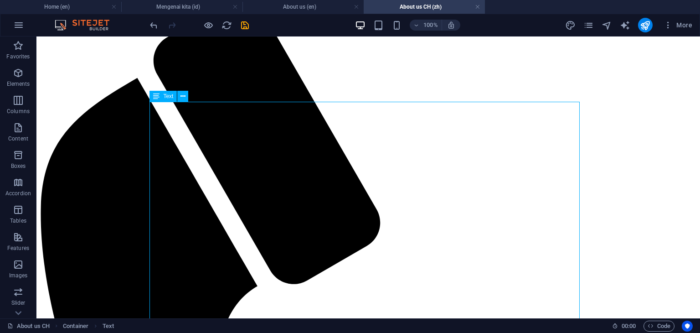
scroll to position [209, 0]
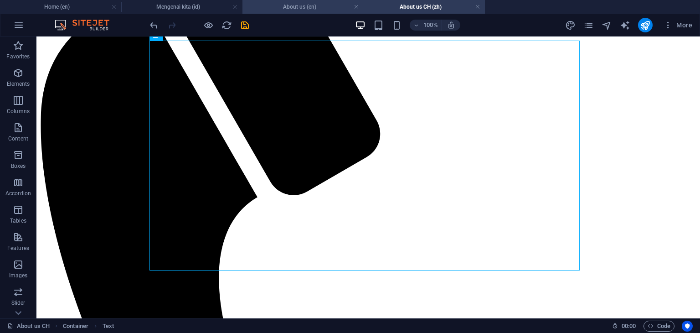
click at [297, 6] on h4 "About us (en)" at bounding box center [302, 7] width 121 height 10
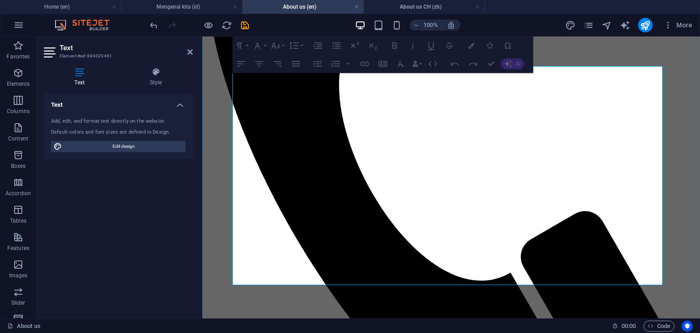
scroll to position [300, 0]
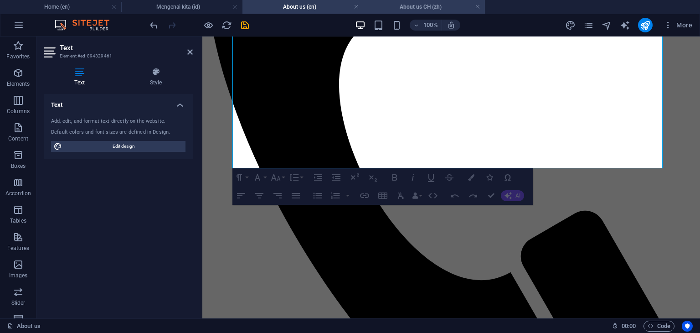
click at [420, 6] on h4 "About us CH (zh)" at bounding box center [424, 7] width 121 height 10
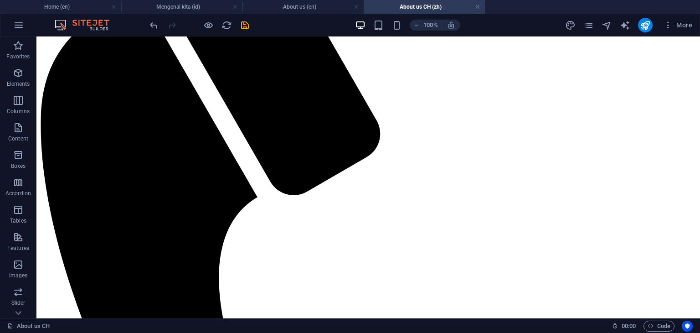
scroll to position [0, 0]
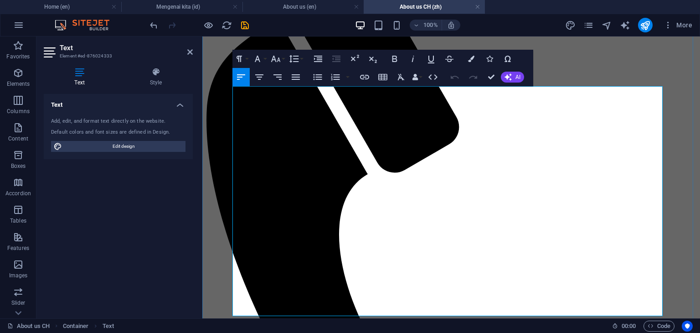
scroll to position [164, 0]
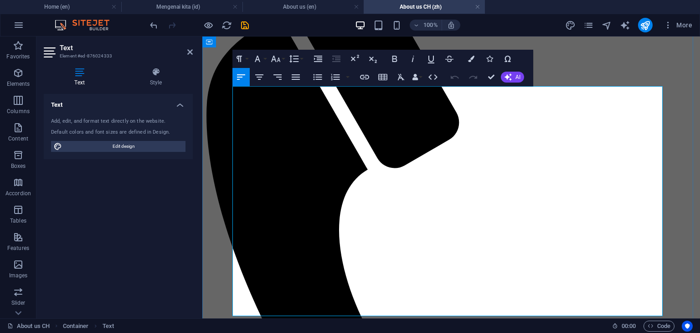
drag, startPoint x: 264, startPoint y: 170, endPoint x: 246, endPoint y: 172, distance: 18.3
click at [392, 57] on icon "button" at bounding box center [394, 59] width 5 height 6
drag, startPoint x: 268, startPoint y: 201, endPoint x: 246, endPoint y: 202, distance: 22.0
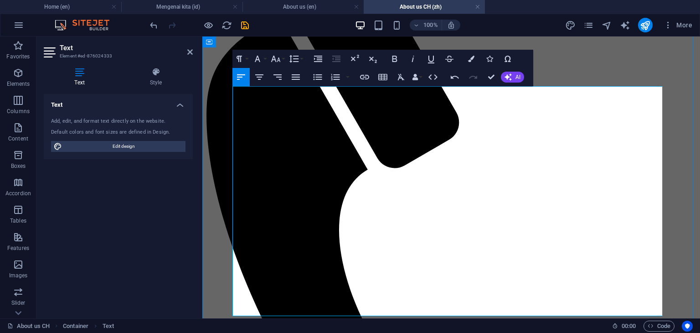
click at [392, 59] on icon "button" at bounding box center [394, 59] width 5 height 6
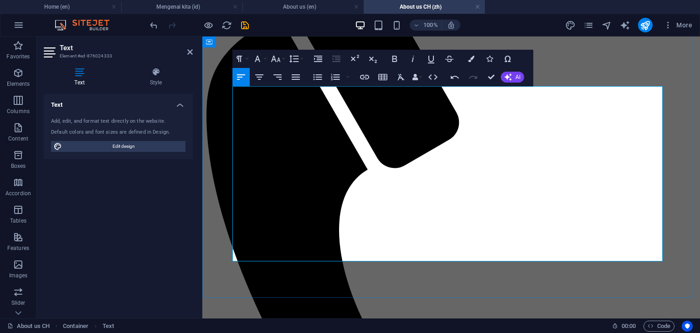
drag, startPoint x: 329, startPoint y: 257, endPoint x: 232, endPoint y: 214, distance: 105.1
drag, startPoint x: 327, startPoint y: 255, endPoint x: 236, endPoint y: 214, distance: 100.4
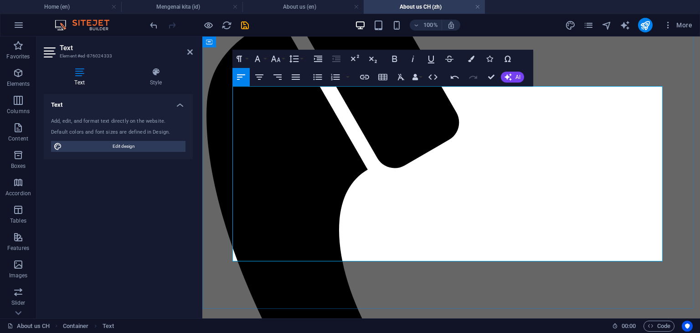
click at [317, 78] on icon "button" at bounding box center [317, 77] width 11 height 11
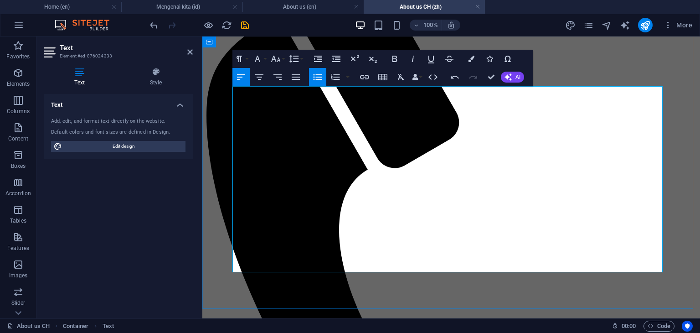
click at [299, 8] on h4 "About us (en)" at bounding box center [302, 7] width 121 height 10
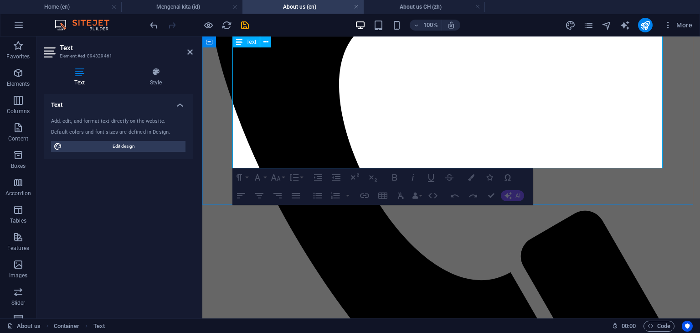
scroll to position [255, 0]
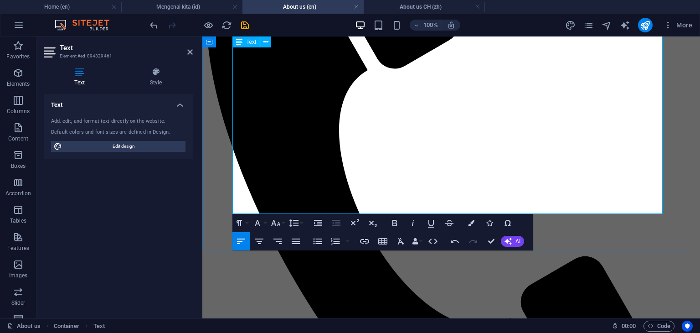
drag, startPoint x: 421, startPoint y: 207, endPoint x: 233, endPoint y: 166, distance: 192.6
click at [314, 242] on icon "button" at bounding box center [317, 241] width 11 height 11
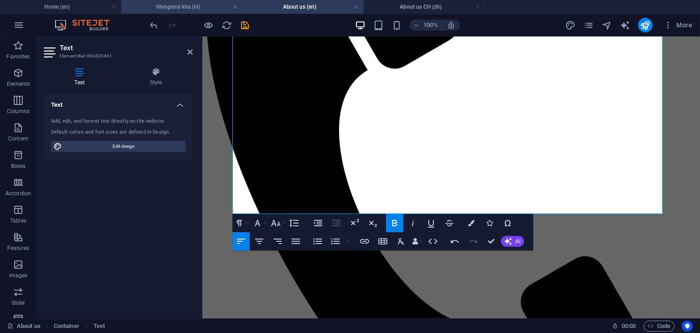
click at [189, 8] on h4 "Mengenai kita (id)" at bounding box center [181, 7] width 121 height 10
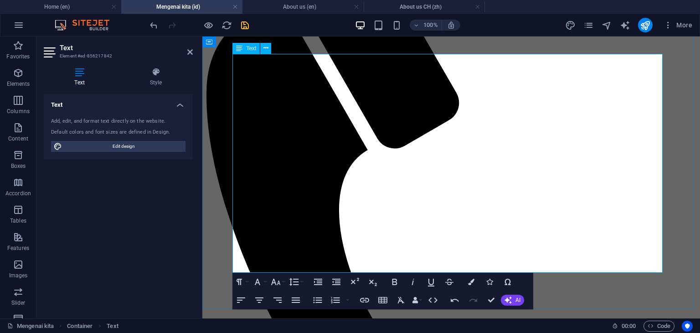
scroll to position [164, 0]
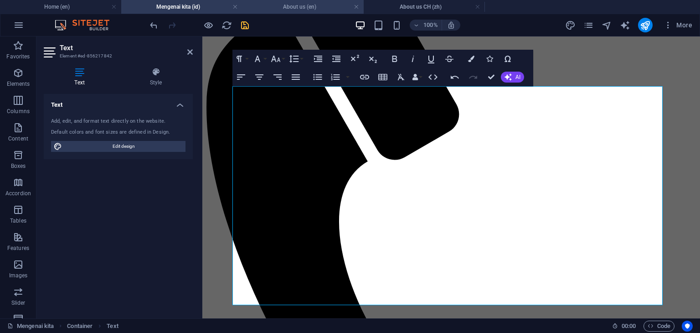
click at [293, 11] on h4 "About us (en)" at bounding box center [302, 7] width 121 height 10
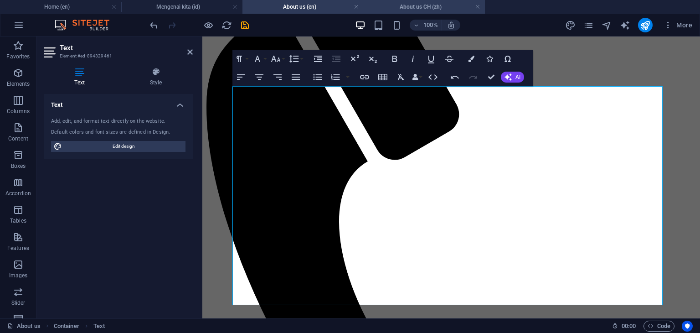
click at [397, 5] on h4 "About us CH (zh)" at bounding box center [424, 7] width 121 height 10
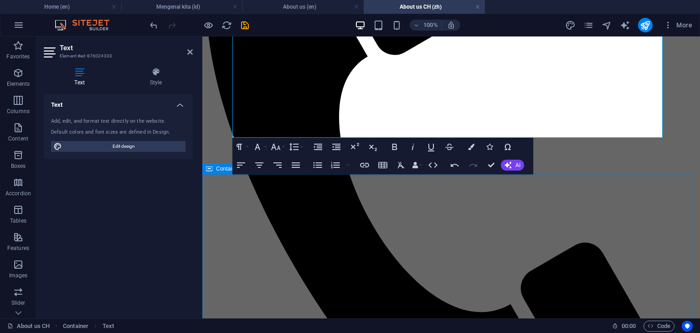
scroll to position [300, 0]
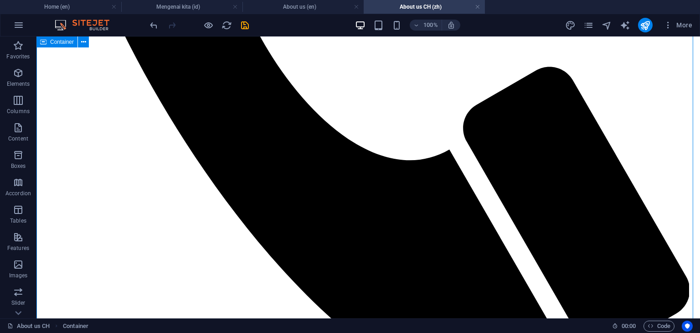
scroll to position [528, 0]
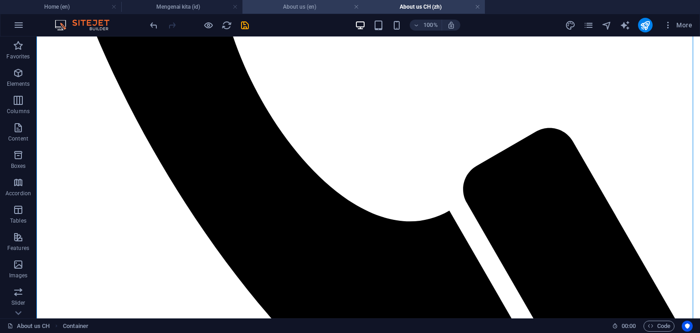
click at [299, 6] on h4 "About us (en)" at bounding box center [302, 7] width 121 height 10
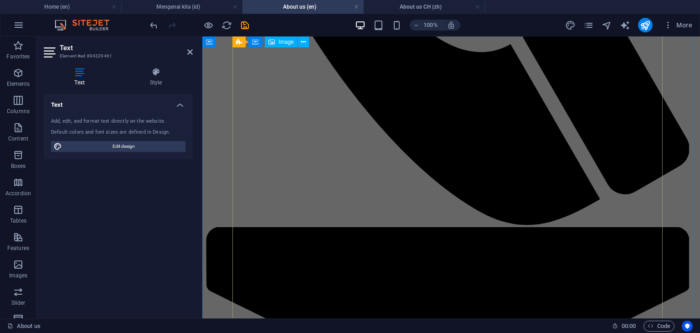
scroll to position [574, 0]
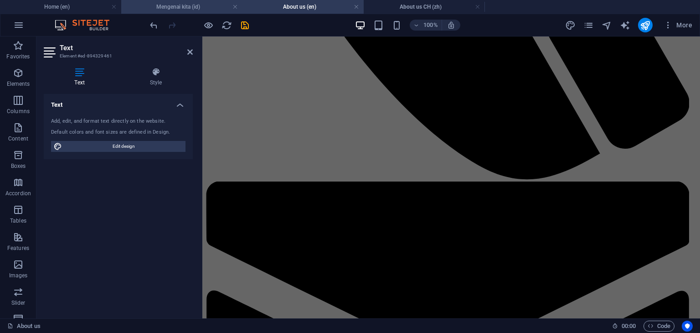
click at [190, 4] on h4 "Mengenai kita (id)" at bounding box center [181, 7] width 121 height 10
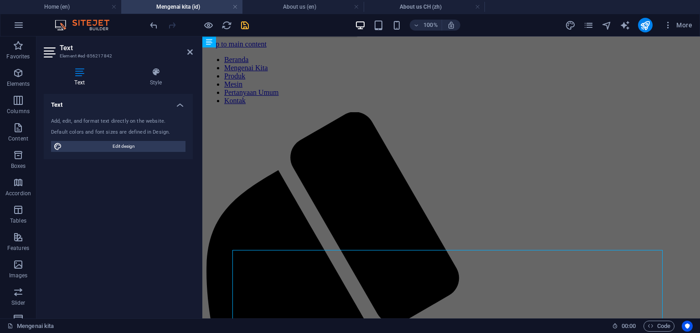
scroll to position [164, 0]
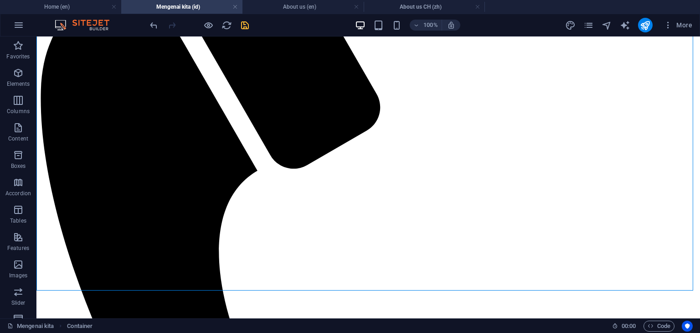
scroll to position [228, 0]
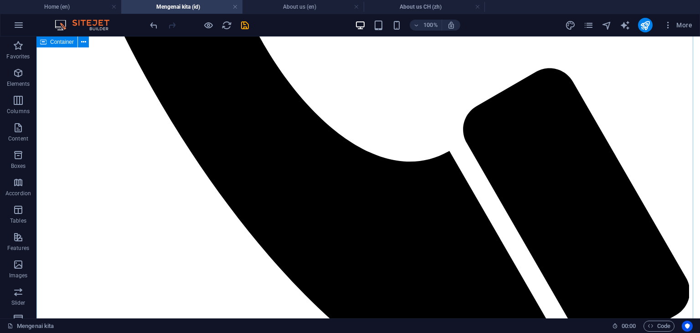
scroll to position [501, 0]
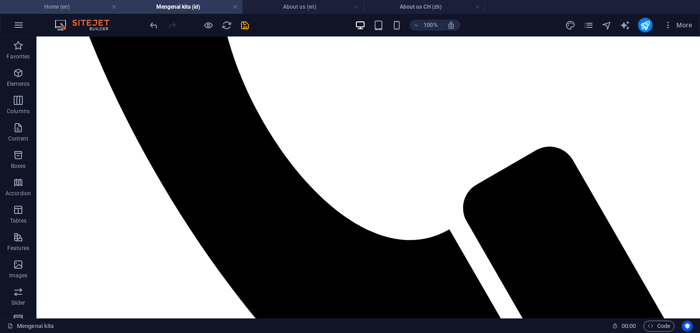
click at [78, 10] on h4 "Home (en)" at bounding box center [60, 7] width 121 height 10
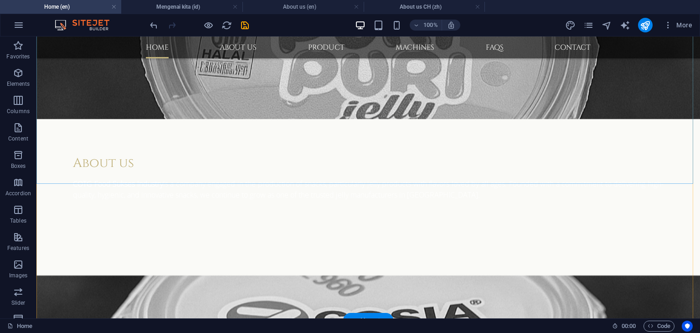
scroll to position [892, 0]
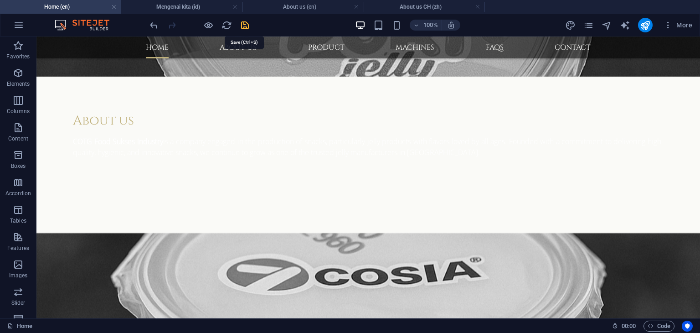
click at [247, 24] on icon "save" at bounding box center [245, 25] width 10 height 10
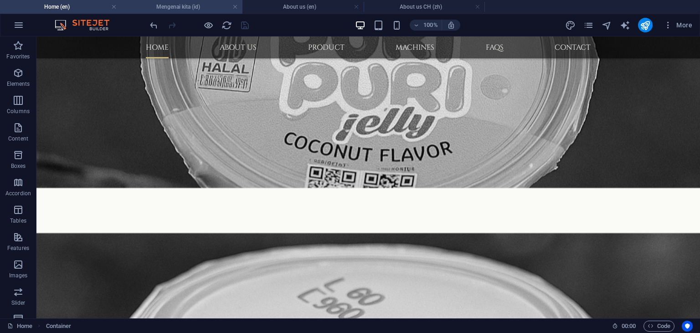
click at [174, 5] on h4 "Mengenai kita (id)" at bounding box center [181, 7] width 121 height 10
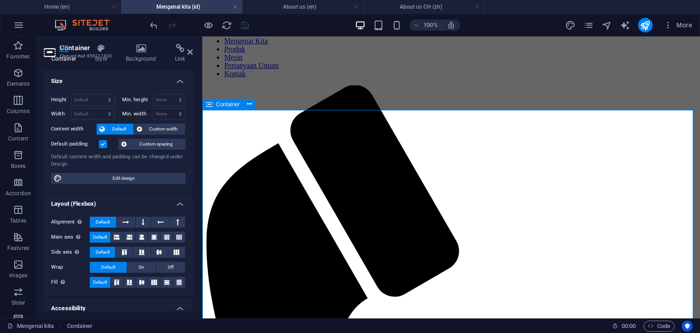
scroll to position [0, 0]
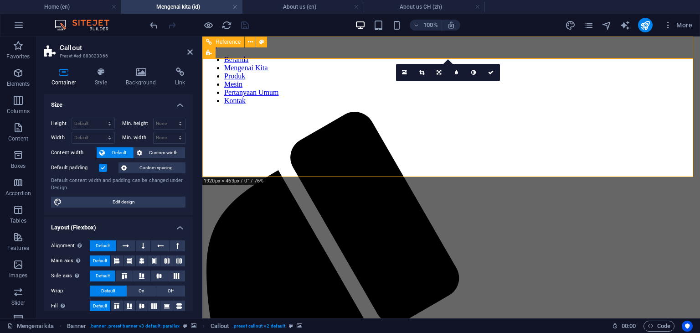
click at [277, 56] on nav "Beranda Mengenai Kita Produk Mesin Pertanyaan Umum Kontak" at bounding box center [451, 80] width 490 height 49
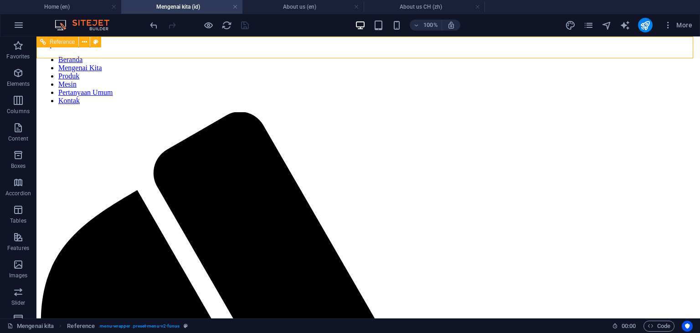
click at [282, 56] on nav "Beranda Mengenai Kita Produk Mesin Pertanyaan Umum Kontak" at bounding box center [368, 80] width 656 height 49
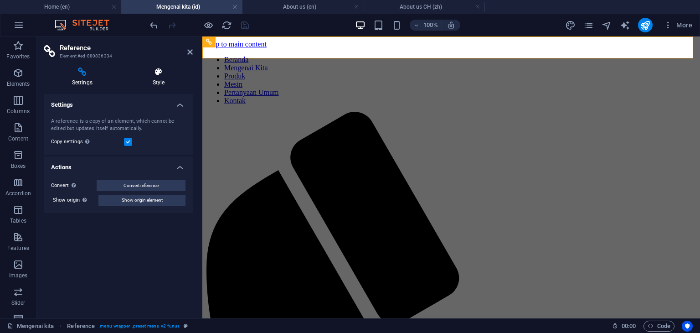
click at [161, 82] on h4 "Style" at bounding box center [158, 76] width 68 height 19
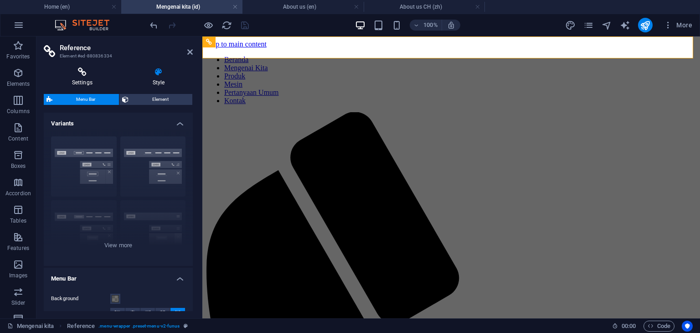
click at [88, 77] on h4 "Settings" at bounding box center [84, 76] width 81 height 19
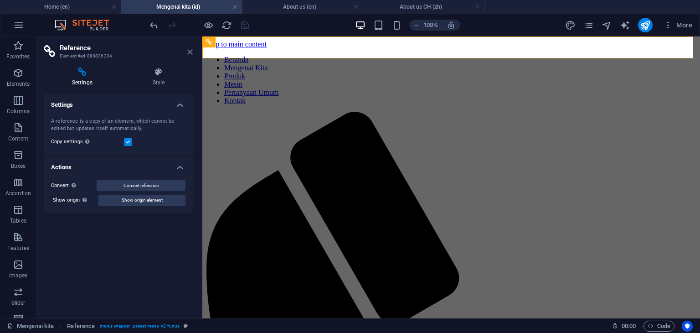
click at [191, 53] on icon at bounding box center [189, 51] width 5 height 7
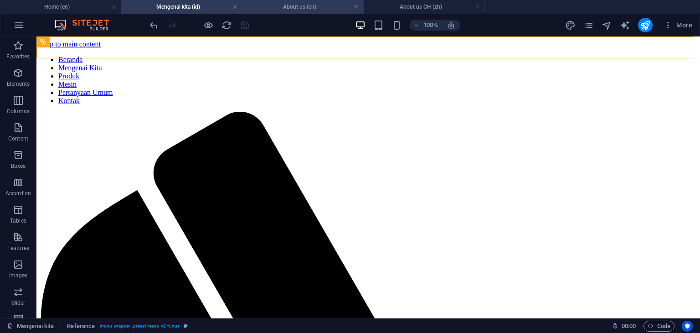
click at [304, 10] on h4 "About us (en)" at bounding box center [302, 7] width 121 height 10
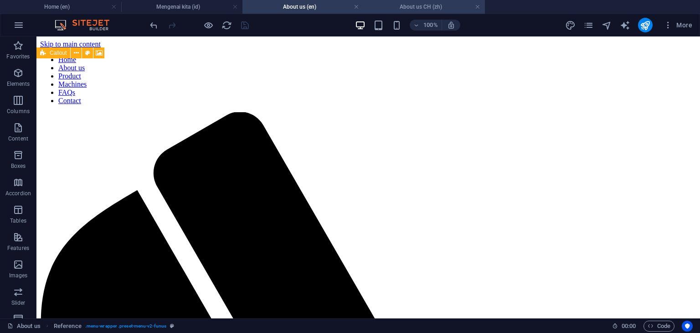
click at [407, 7] on h4 "About us CH (zh)" at bounding box center [424, 7] width 121 height 10
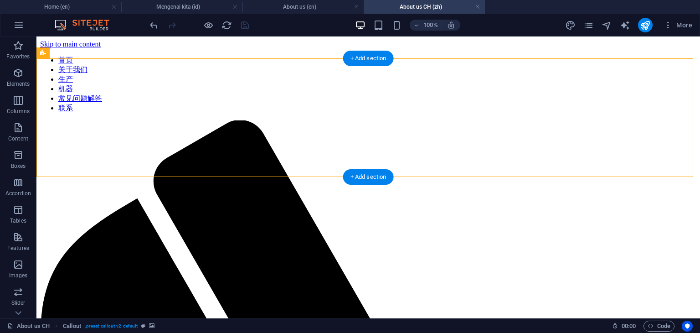
select select "px"
select select "ms"
select select "s"
select select "progressive"
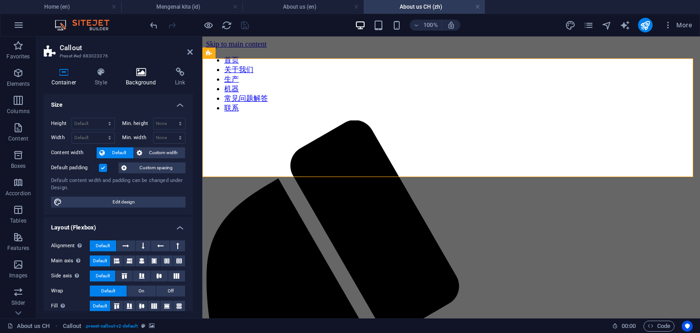
click at [133, 80] on h4 "Background" at bounding box center [142, 76] width 49 height 19
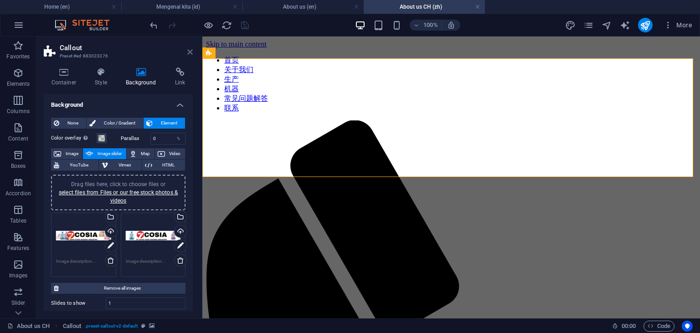
click at [187, 50] on icon at bounding box center [189, 51] width 5 height 7
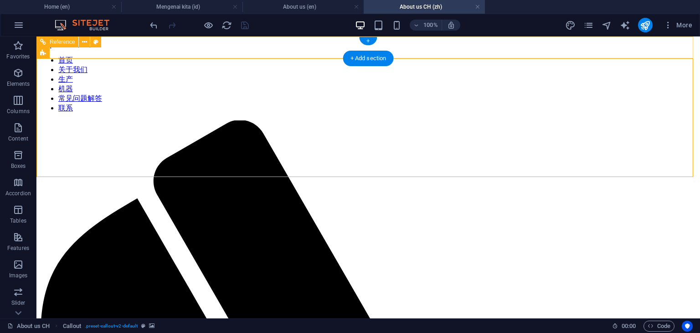
click at [193, 56] on nav "首页 关于我们 生产 机器 常见问题解答 联系" at bounding box center [368, 84] width 656 height 57
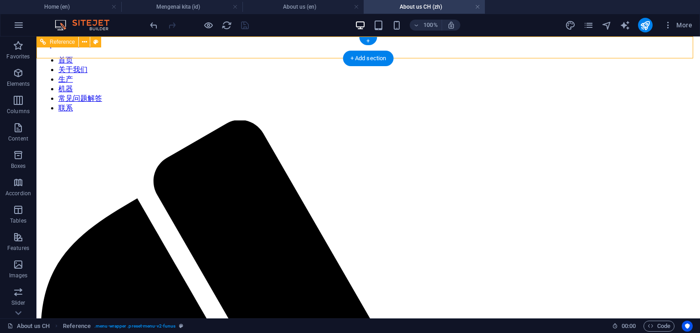
click at [193, 56] on nav "首页 关于我们 生产 机器 常见问题解答 联系" at bounding box center [368, 84] width 656 height 57
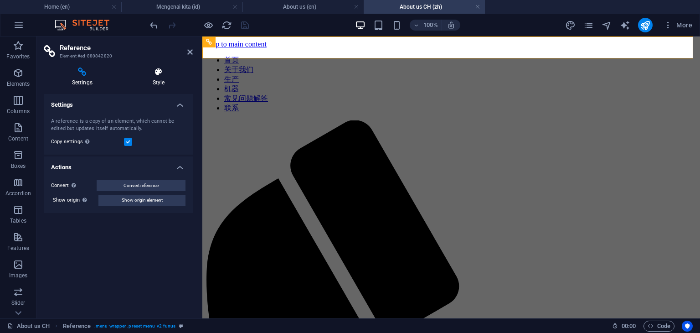
click at [159, 75] on icon at bounding box center [158, 71] width 68 height 9
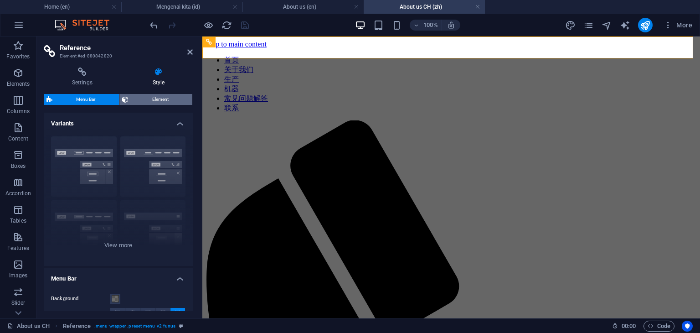
click at [159, 97] on span "Element" at bounding box center [160, 99] width 58 height 11
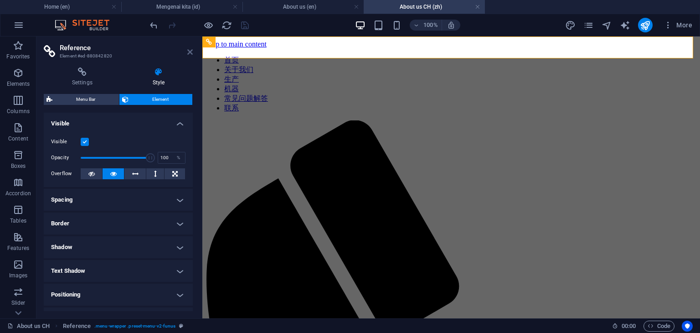
click at [191, 51] on icon at bounding box center [189, 51] width 5 height 7
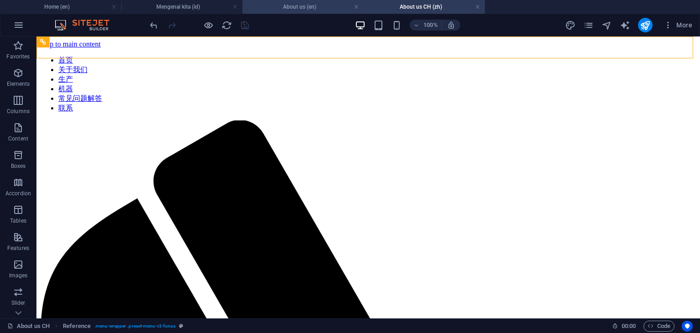
click at [308, 6] on h4 "About us (en)" at bounding box center [302, 7] width 121 height 10
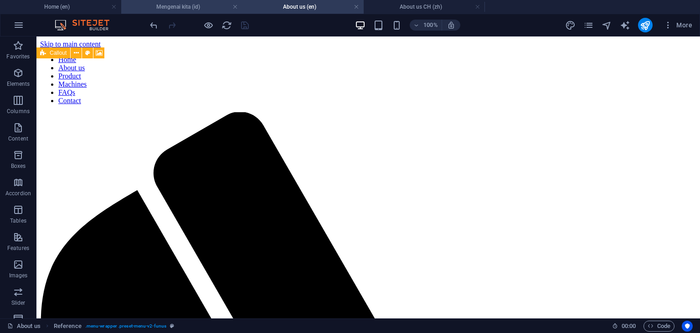
click at [188, 6] on h4 "Mengenai kita (id)" at bounding box center [181, 7] width 121 height 10
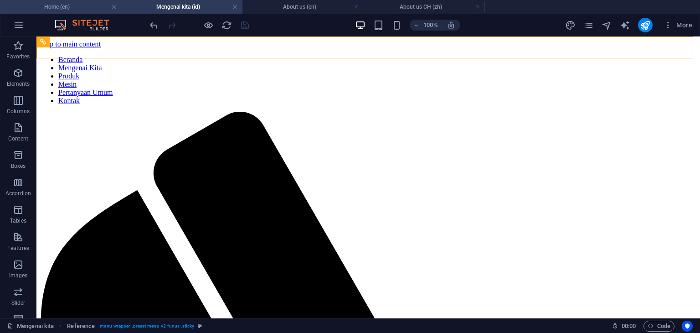
click at [73, 8] on h4 "Home (en)" at bounding box center [60, 7] width 121 height 10
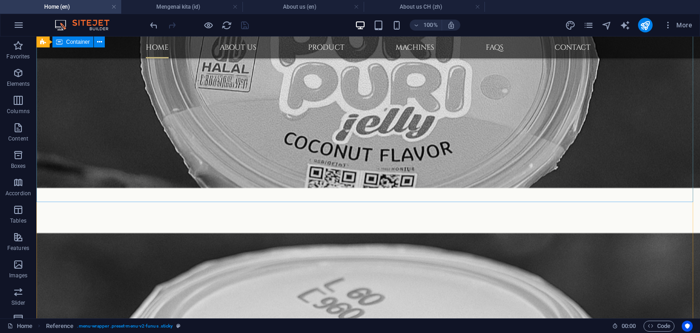
scroll to position [801, 0]
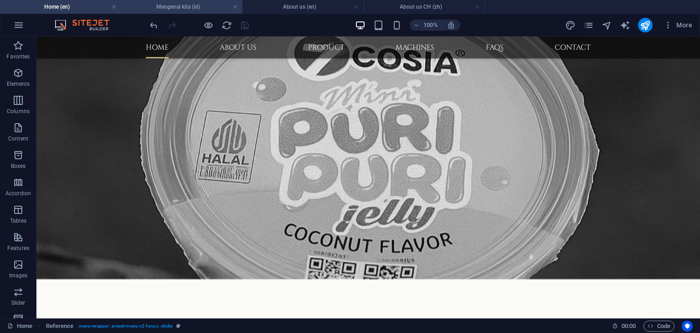
click at [188, 8] on h4 "Mengenai kita (id)" at bounding box center [181, 7] width 121 height 10
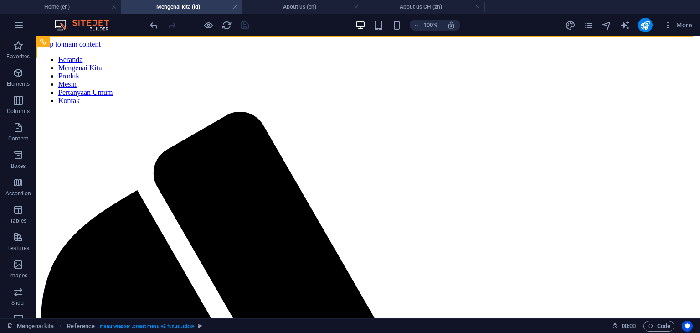
scroll to position [0, 0]
click at [592, 24] on icon "pages" at bounding box center [588, 25] width 10 height 10
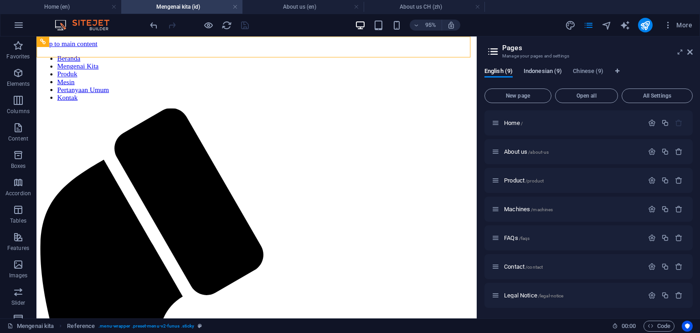
click at [537, 68] on span "Indonesian (9)" at bounding box center [543, 72] width 38 height 13
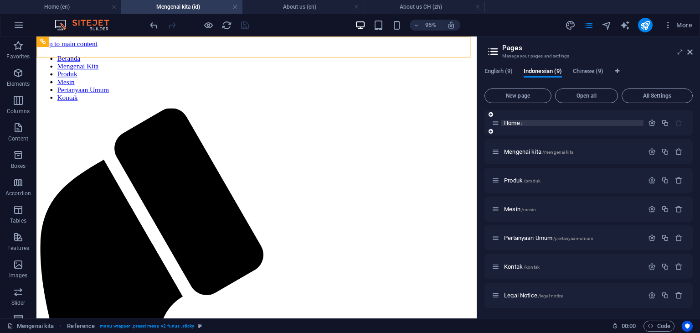
click at [516, 122] on span "Home /" at bounding box center [513, 122] width 19 height 7
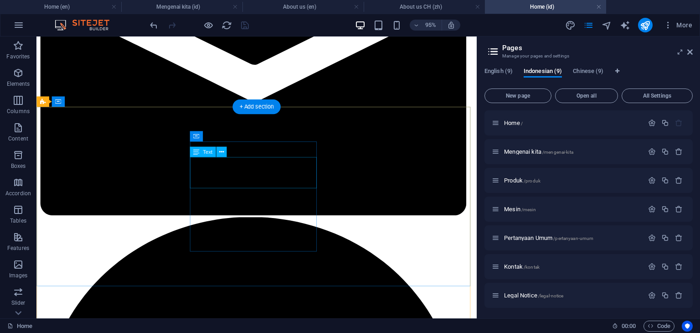
scroll to position [976, 0]
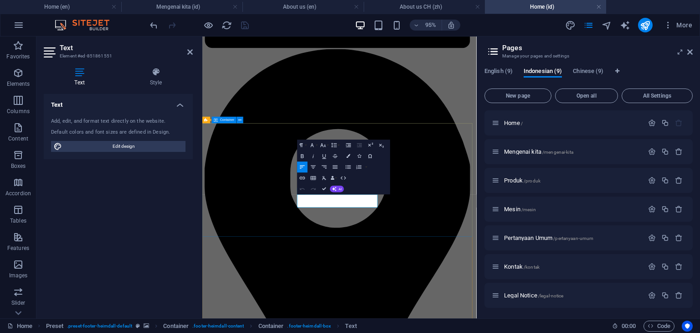
scroll to position [802, 0]
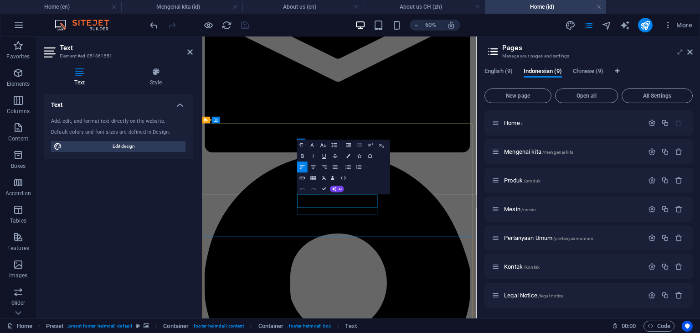
click at [304, 157] on icon "button" at bounding box center [302, 156] width 3 height 4
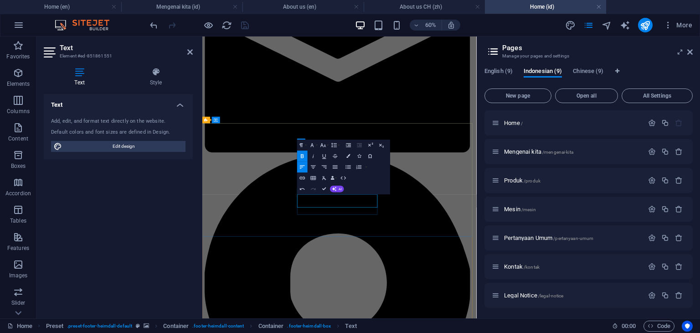
click at [302, 157] on icon "button" at bounding box center [302, 156] width 3 height 4
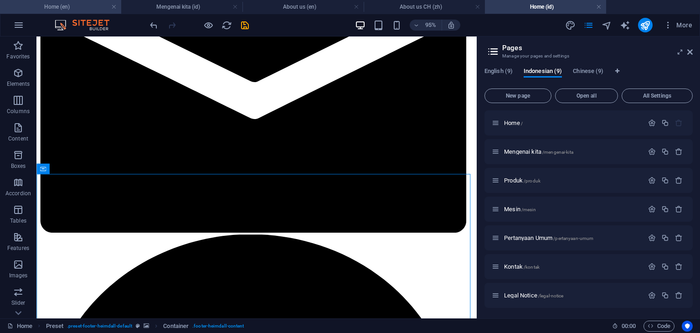
click at [79, 10] on h4 "Home (en)" at bounding box center [60, 7] width 121 height 10
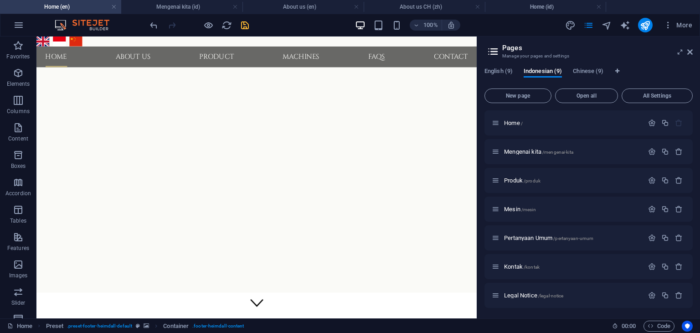
scroll to position [801, 0]
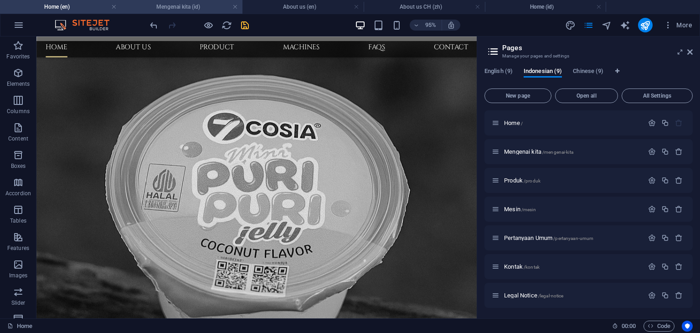
click at [170, 5] on h4 "Mengenai kita (id)" at bounding box center [181, 7] width 121 height 10
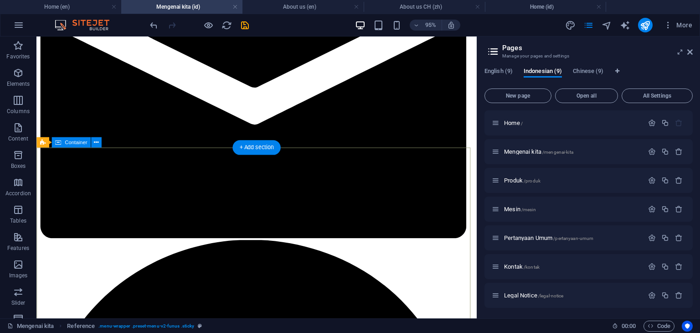
scroll to position [820, 0]
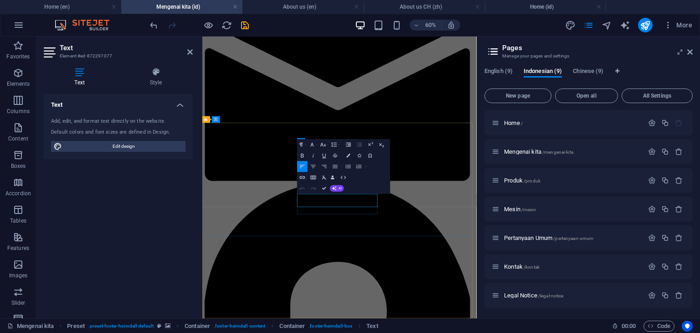
click at [303, 158] on icon "button" at bounding box center [302, 155] width 6 height 6
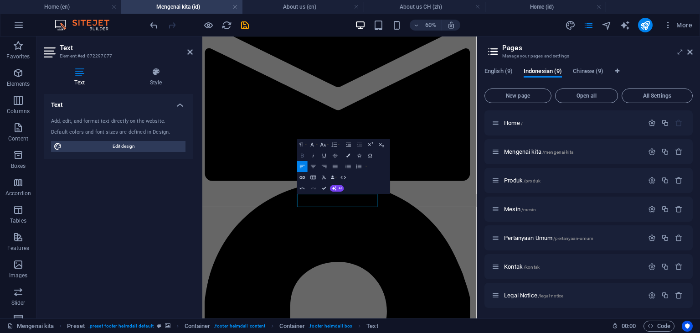
click at [303, 155] on icon "button" at bounding box center [302, 155] width 6 height 6
click at [291, 10] on h4 "About us (en)" at bounding box center [302, 7] width 121 height 10
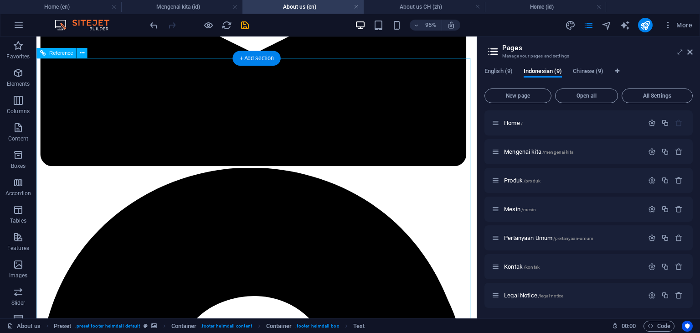
scroll to position [866, 0]
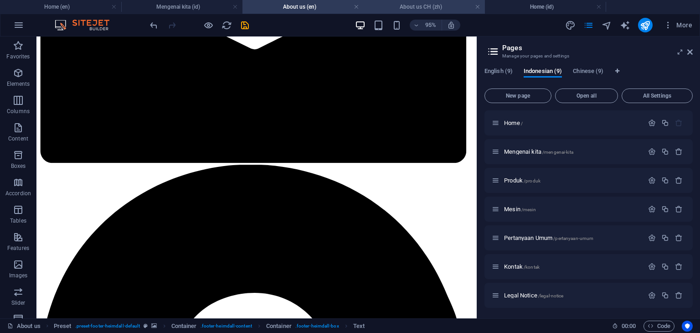
click at [413, 9] on h4 "About us CH (zh)" at bounding box center [424, 7] width 121 height 10
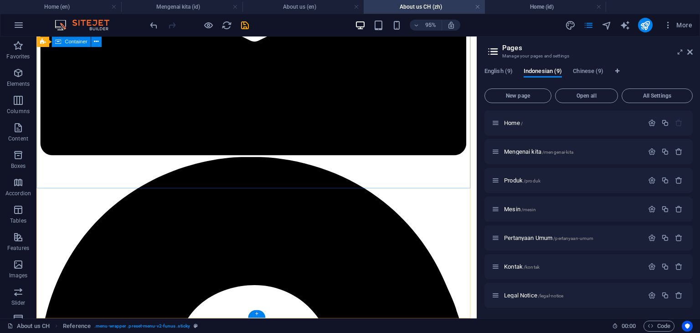
scroll to position [885, 0]
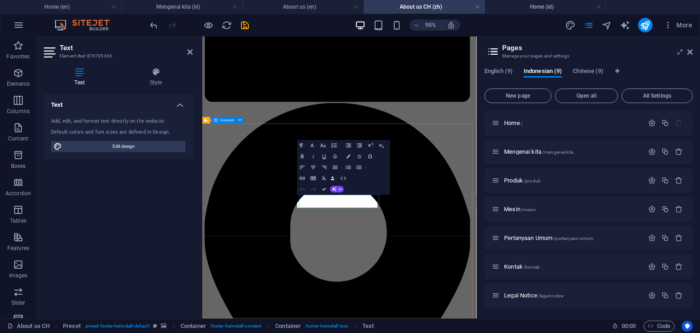
scroll to position [711, 0]
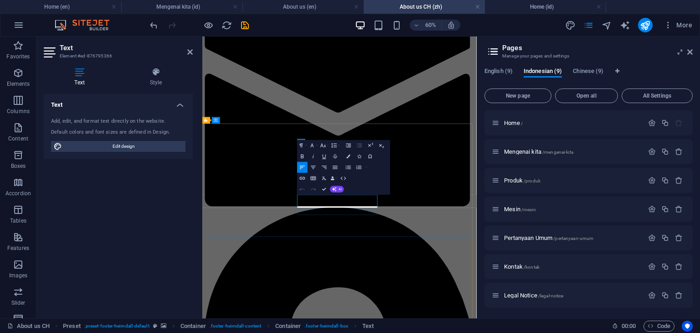
click at [303, 157] on icon "button" at bounding box center [302, 156] width 6 height 6
click at [302, 156] on icon "button" at bounding box center [302, 156] width 3 height 4
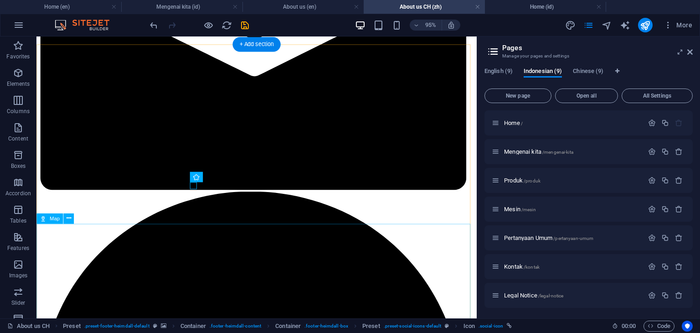
scroll to position [848, 0]
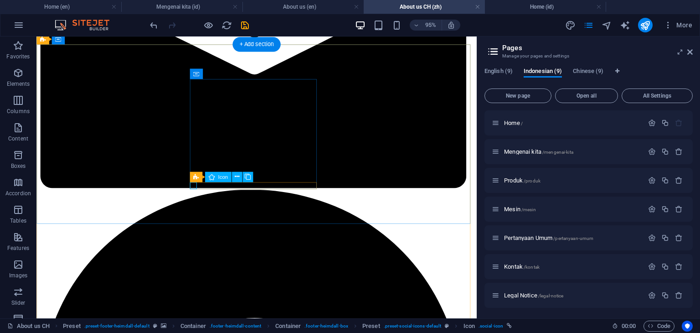
select select "xMidYMid"
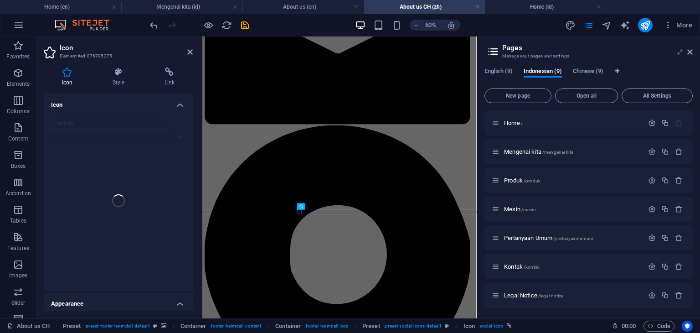
scroll to position [712, 0]
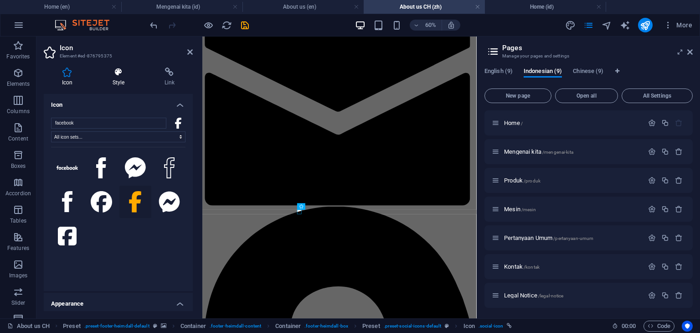
click at [118, 81] on h4 "Style" at bounding box center [120, 76] width 52 height 19
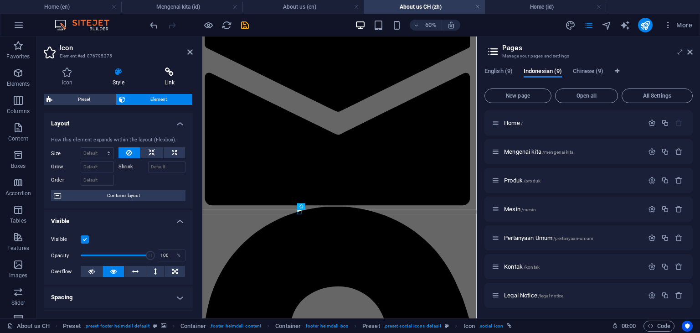
click at [167, 81] on h4 "Link" at bounding box center [169, 76] width 46 height 19
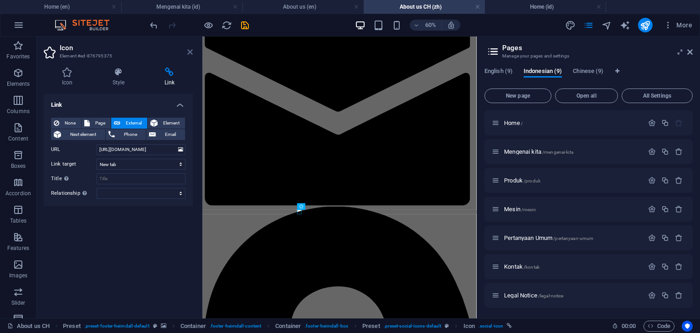
click at [188, 52] on icon at bounding box center [189, 51] width 5 height 7
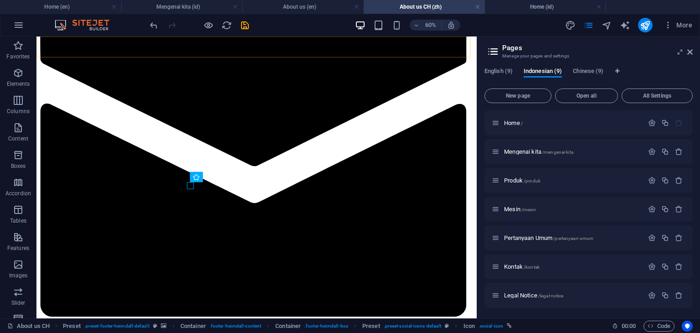
scroll to position [848, 0]
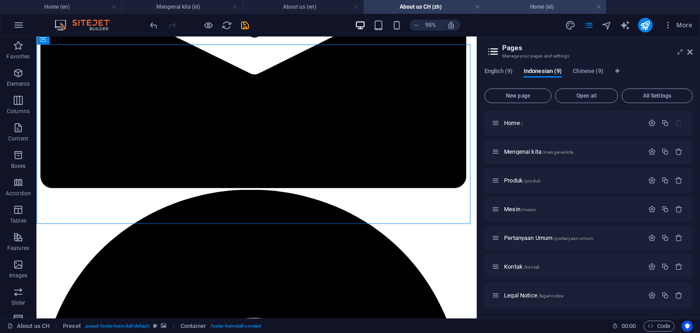
click at [536, 10] on h4 "Home (id)" at bounding box center [545, 7] width 121 height 10
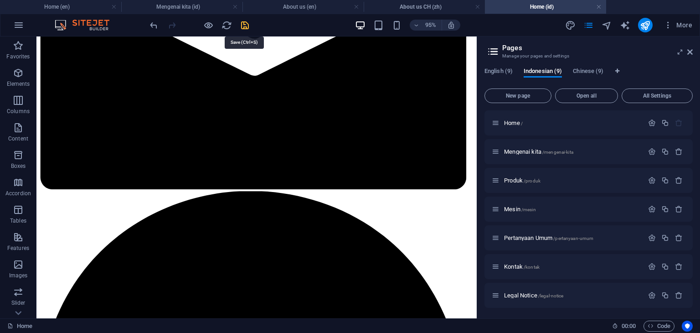
click at [245, 25] on icon "save" at bounding box center [245, 25] width 10 height 10
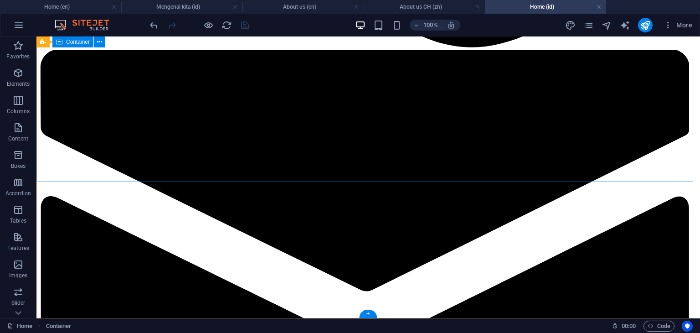
scroll to position [936, 0]
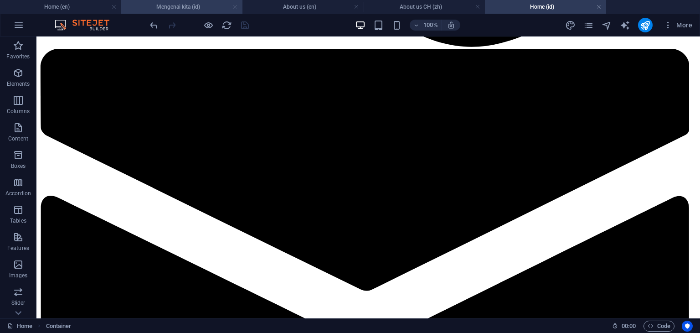
click at [235, 6] on link at bounding box center [234, 7] width 5 height 9
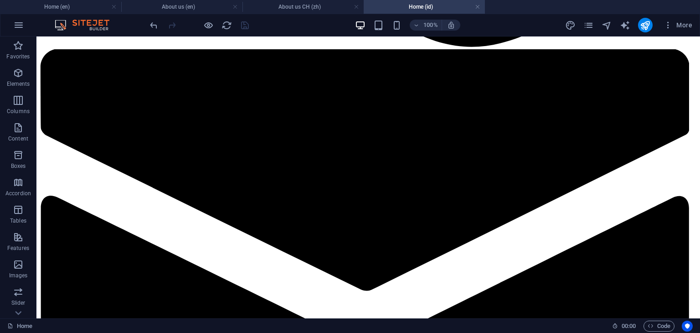
click at [235, 6] on link at bounding box center [234, 7] width 5 height 9
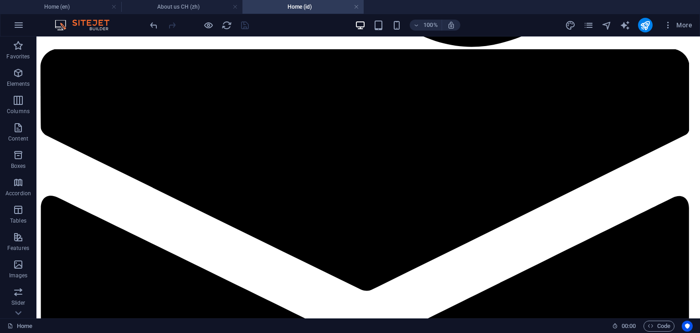
click at [235, 6] on link at bounding box center [234, 7] width 5 height 9
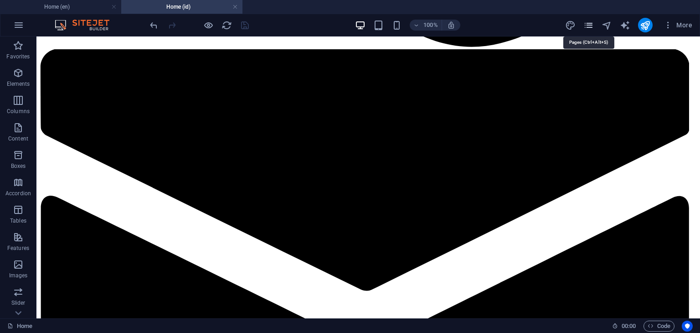
click at [590, 29] on icon "pages" at bounding box center [588, 25] width 10 height 10
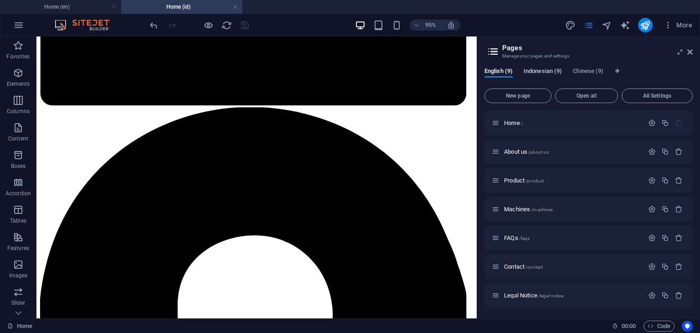
click at [543, 74] on span "Indonesian (9)" at bounding box center [543, 72] width 38 height 13
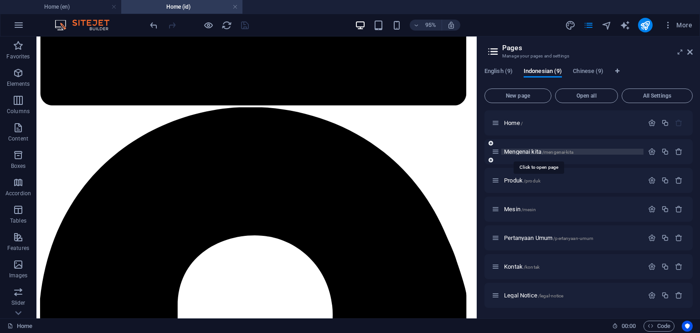
click at [514, 151] on span "Mengenai kita /mengenai-kita" at bounding box center [538, 151] width 69 height 7
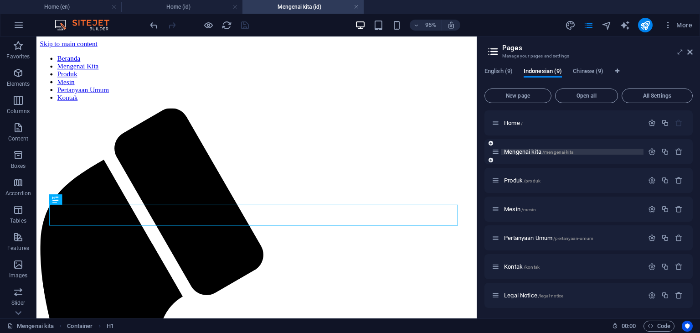
scroll to position [0, 0]
click at [515, 179] on span "Produk /produk" at bounding box center [522, 180] width 36 height 7
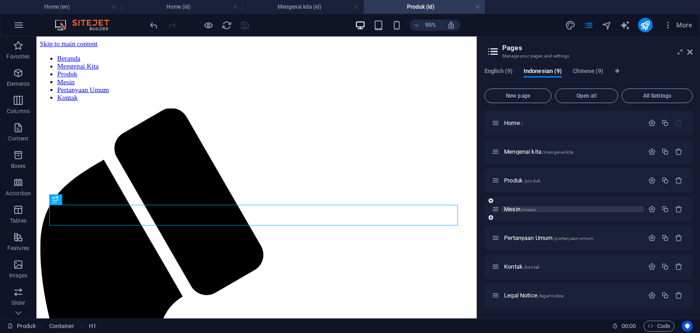
click at [512, 209] on span "Mesin /mesin" at bounding box center [520, 209] width 32 height 7
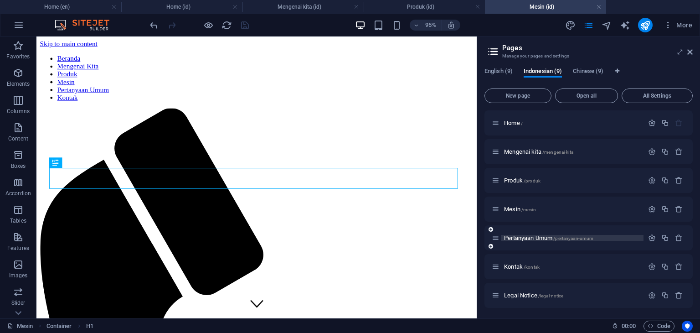
click at [519, 236] on span "Pertanyaan Umum /pertanyaan-umum" at bounding box center [548, 237] width 89 height 7
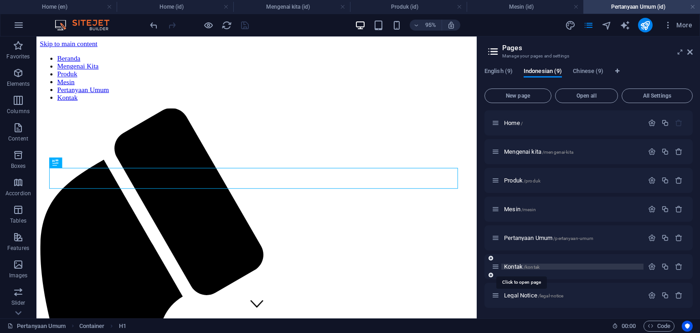
click at [510, 268] on span "Kontak /kontak" at bounding box center [522, 266] width 36 height 7
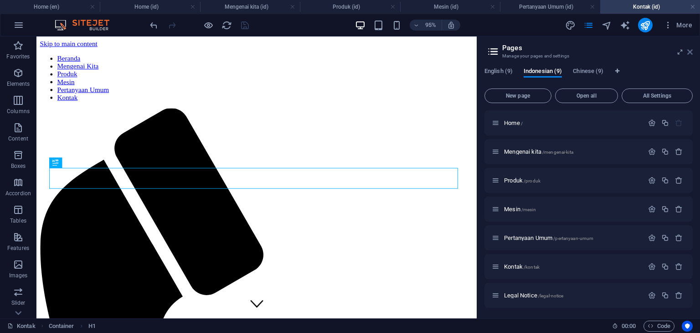
click at [689, 52] on icon at bounding box center [689, 51] width 5 height 7
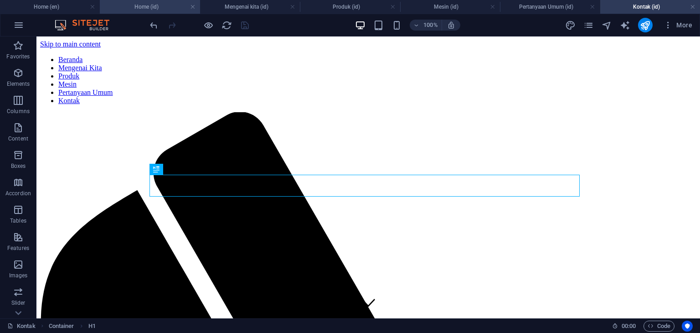
click at [144, 8] on h4 "Home (id)" at bounding box center [150, 7] width 100 height 10
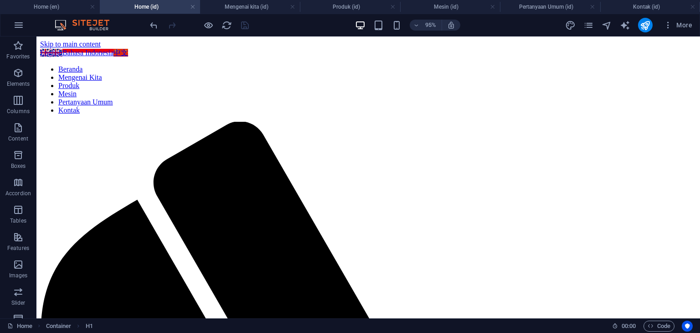
scroll to position [936, 0]
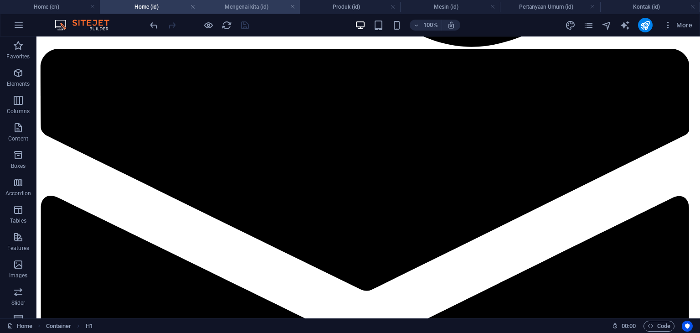
click at [223, 6] on h4 "Mengenai kita (id)" at bounding box center [250, 7] width 100 height 10
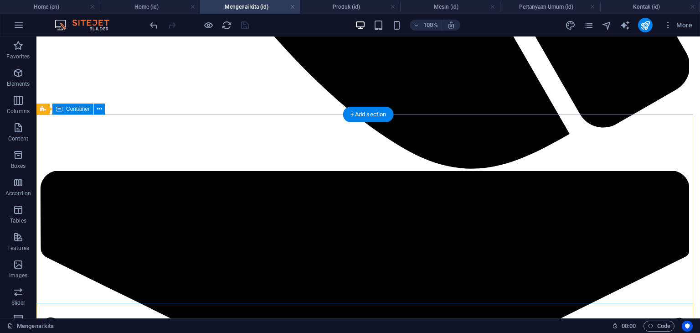
scroll to position [820, 0]
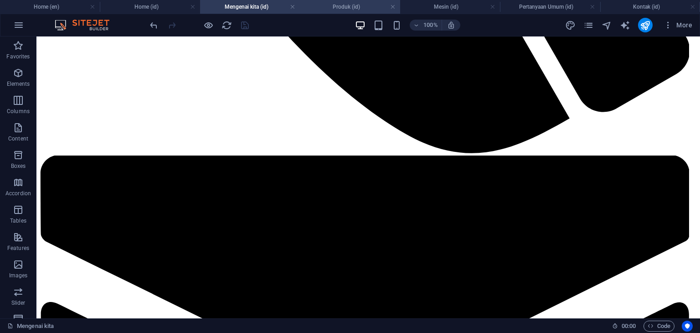
click at [333, 5] on h4 "Produk (id)" at bounding box center [350, 7] width 100 height 10
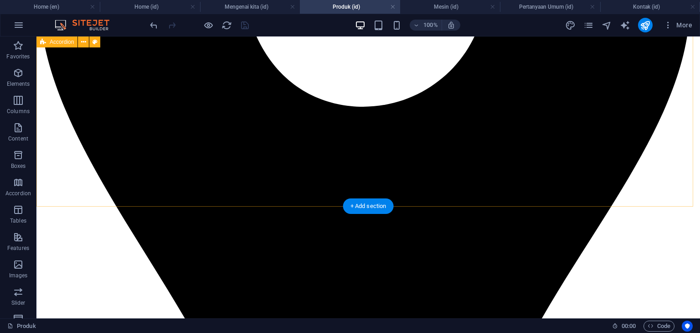
scroll to position [1914, 0]
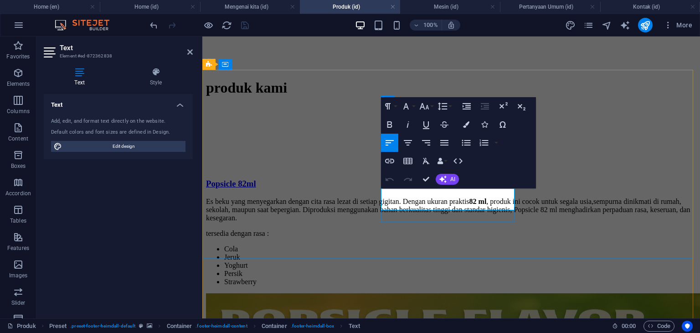
click at [391, 123] on icon "button" at bounding box center [389, 124] width 5 height 6
click at [393, 126] on icon "button" at bounding box center [389, 124] width 11 height 11
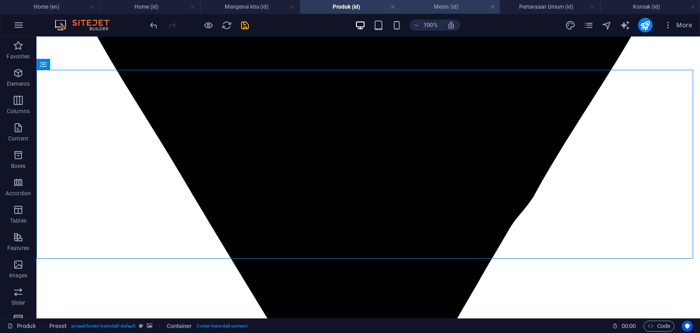
click at [452, 5] on h4 "Mesin (id)" at bounding box center [450, 7] width 100 height 10
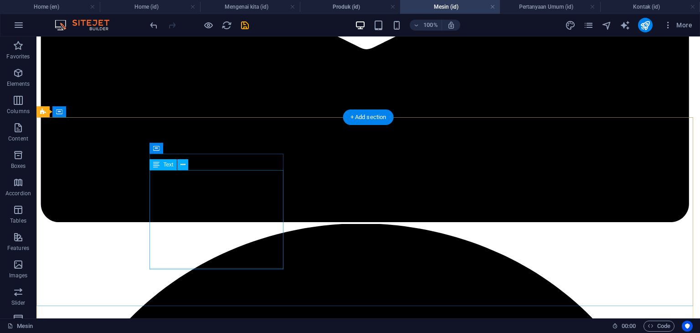
scroll to position [1276, 0]
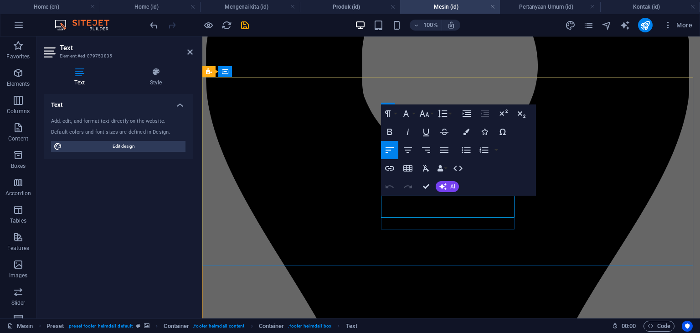
click at [391, 133] on icon "button" at bounding box center [389, 131] width 11 height 11
click at [391, 134] on icon "button" at bounding box center [389, 132] width 5 height 6
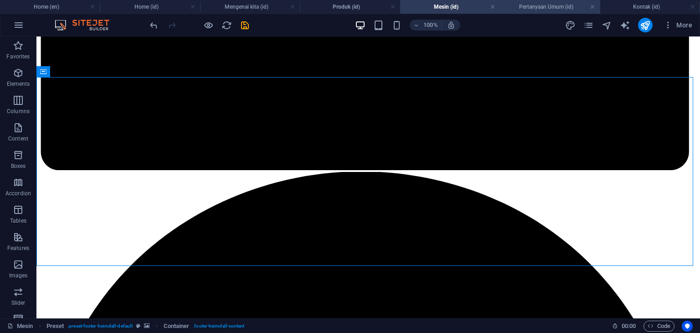
click at [541, 10] on h4 "Pertanyaan Umum (id)" at bounding box center [550, 7] width 100 height 10
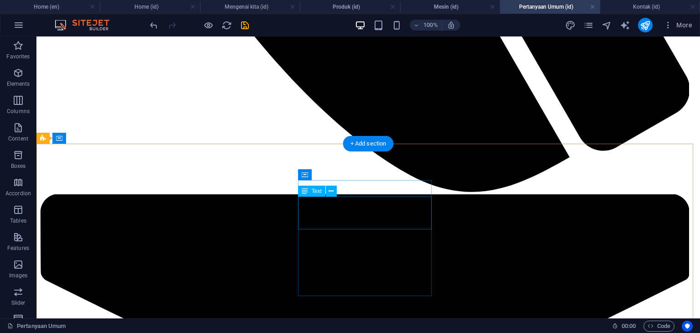
scroll to position [1048, 0]
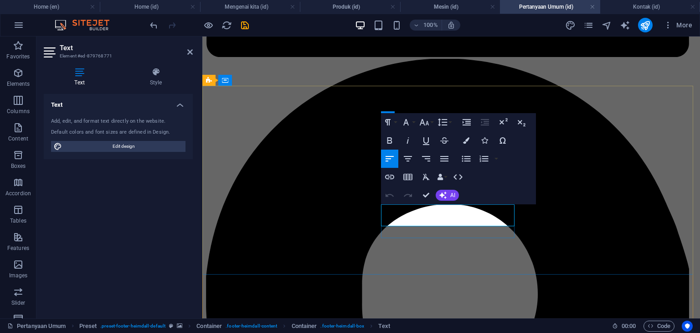
click at [390, 140] on icon "button" at bounding box center [389, 140] width 5 height 6
click at [390, 141] on icon "button" at bounding box center [389, 140] width 11 height 11
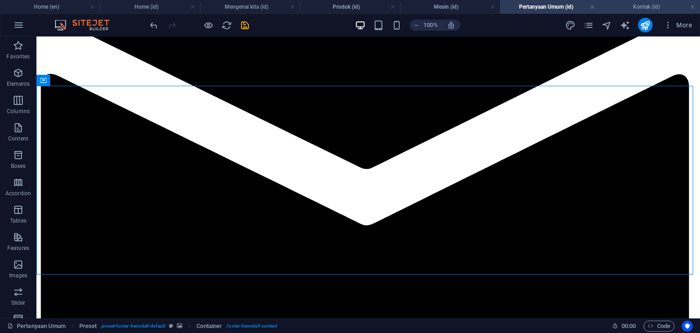
click at [635, 7] on h4 "Kontak (id)" at bounding box center [650, 7] width 100 height 10
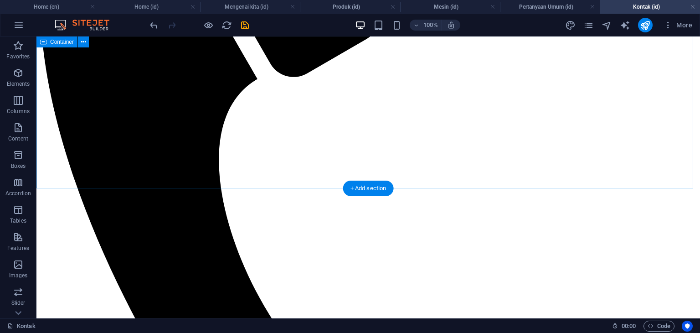
scroll to position [365, 0]
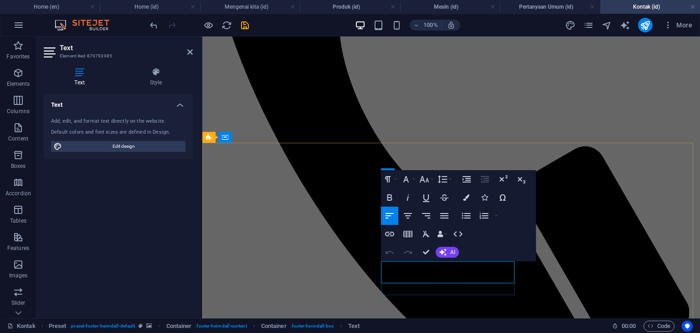
click at [389, 199] on icon "button" at bounding box center [389, 197] width 11 height 11
click at [389, 198] on icon "button" at bounding box center [389, 197] width 11 height 11
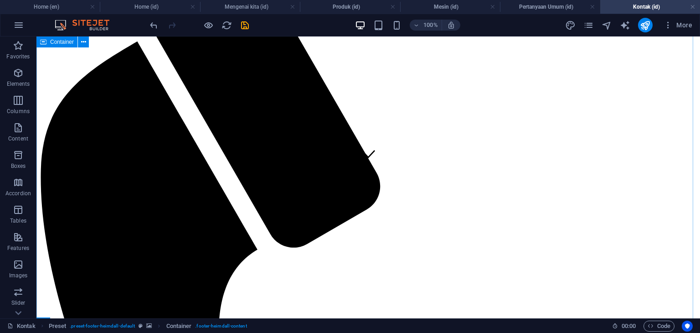
scroll to position [137, 0]
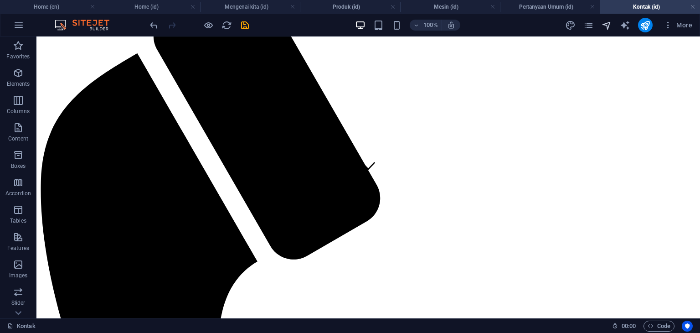
click at [608, 24] on icon "navigator" at bounding box center [607, 25] width 10 height 10
select select "16215590-id"
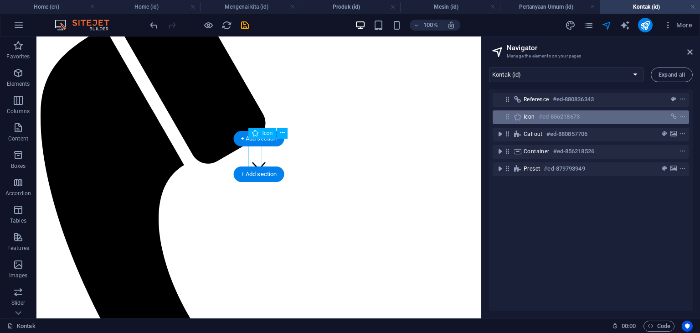
click at [540, 120] on h6 "#ed-856218673" at bounding box center [559, 116] width 41 height 11
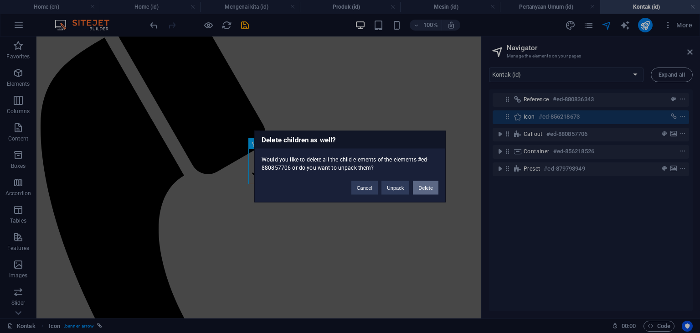
click at [423, 186] on button "Delete" at bounding box center [426, 188] width 26 height 14
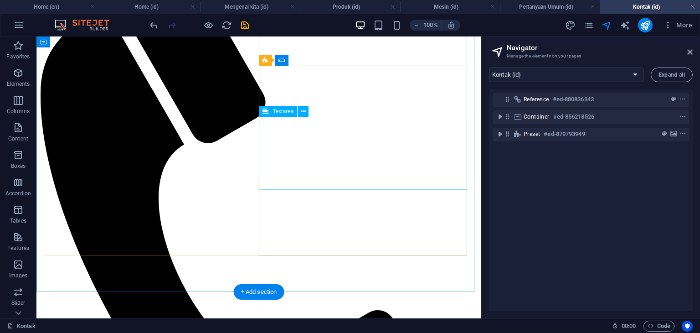
scroll to position [160, 0]
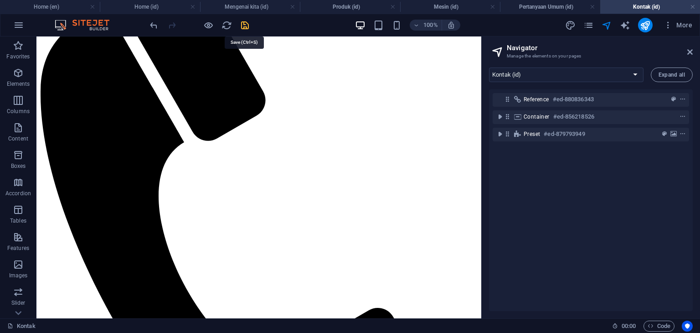
click at [242, 25] on icon "save" at bounding box center [245, 25] width 10 height 10
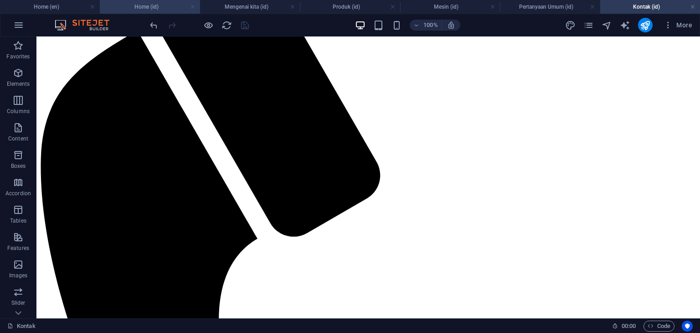
click at [192, 8] on link at bounding box center [192, 7] width 5 height 9
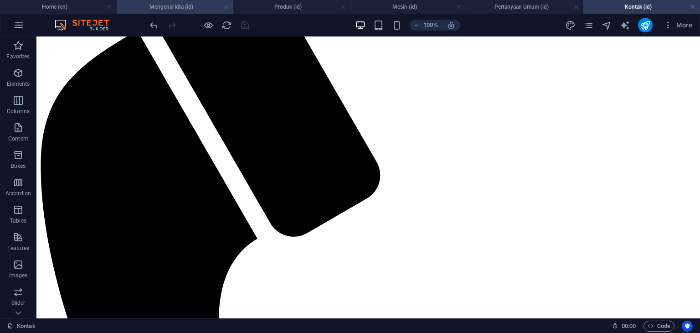
click at [227, 8] on link at bounding box center [225, 7] width 5 height 9
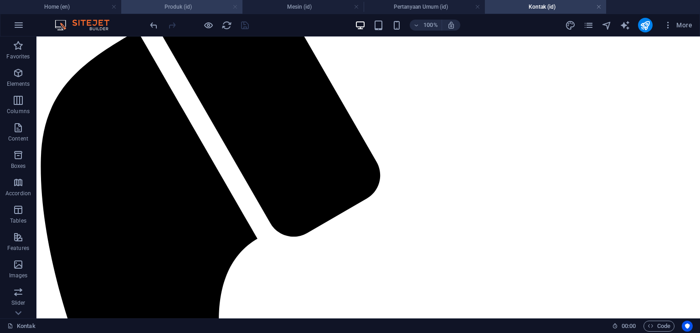
click at [235, 10] on link at bounding box center [234, 7] width 5 height 9
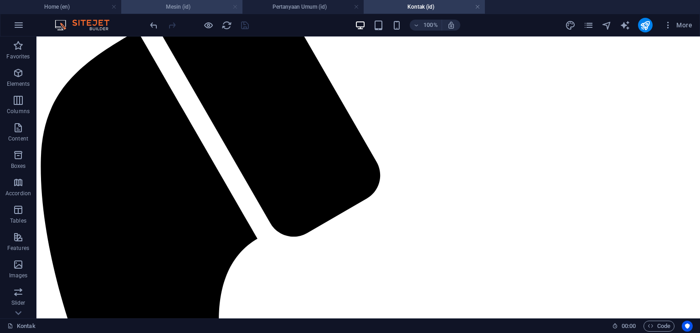
click at [235, 8] on link at bounding box center [234, 7] width 5 height 9
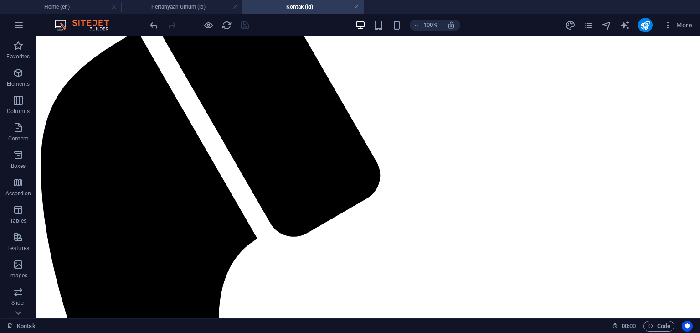
click at [235, 8] on link at bounding box center [234, 7] width 5 height 9
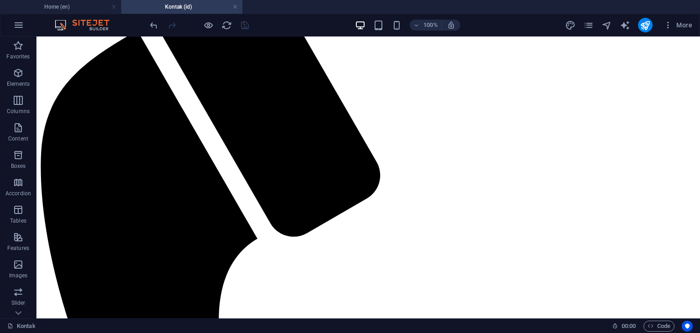
click at [235, 8] on link at bounding box center [234, 7] width 5 height 9
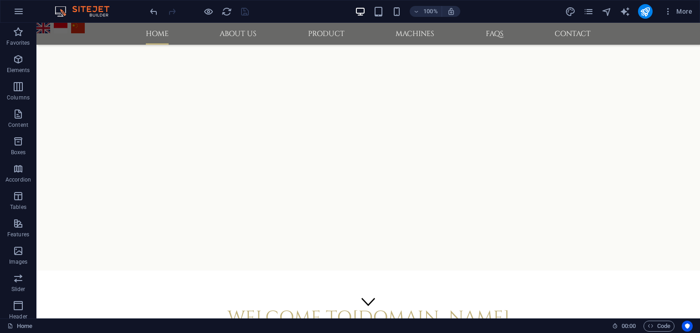
scroll to position [801, 0]
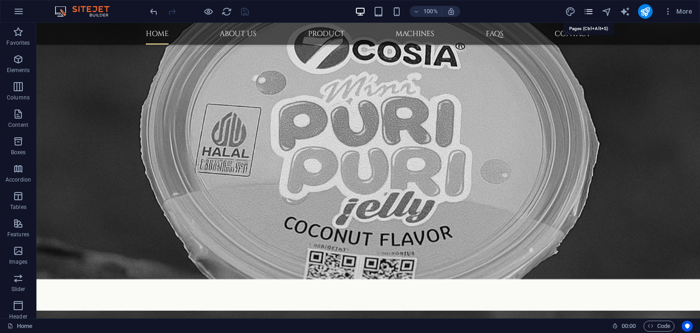
click at [585, 11] on icon "pages" at bounding box center [588, 11] width 10 height 10
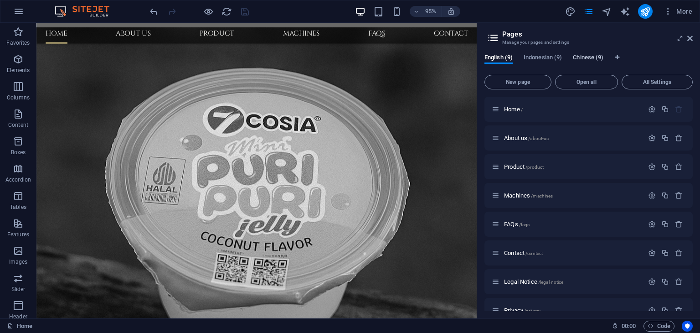
click at [586, 58] on span "Chinese (9)" at bounding box center [588, 58] width 31 height 13
click at [517, 108] on span "Home /" at bounding box center [513, 109] width 19 height 7
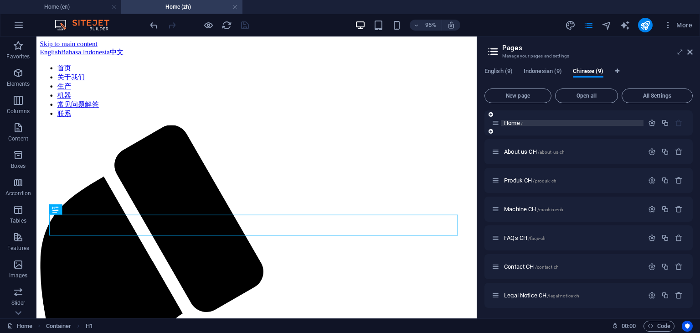
scroll to position [0, 0]
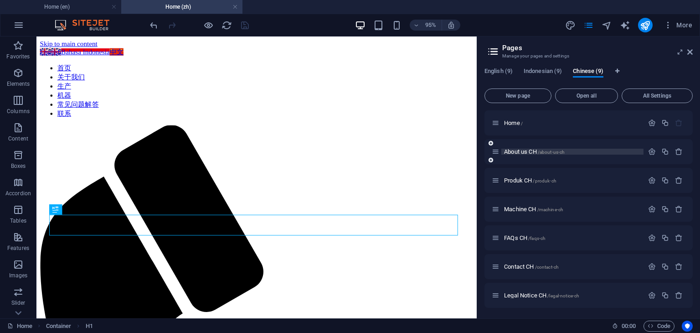
click at [519, 150] on span "About us CH /about-us-ch" at bounding box center [534, 151] width 61 height 7
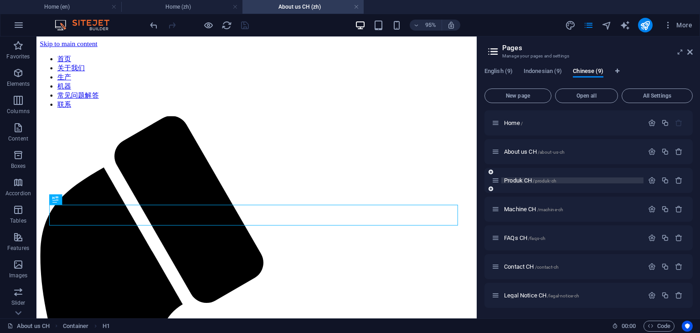
click at [521, 179] on span "Produk CH /produk-ch" at bounding box center [530, 180] width 52 height 7
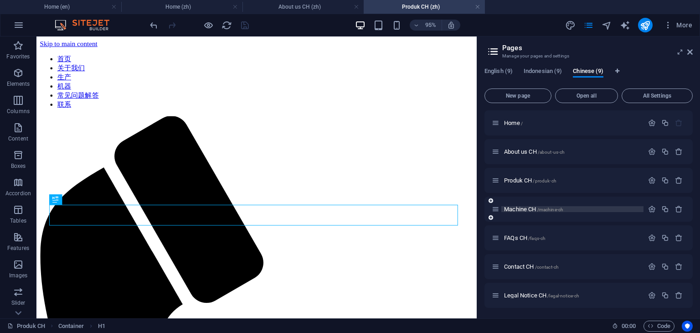
click at [517, 207] on span "Machine CH /machine-ch" at bounding box center [533, 209] width 59 height 7
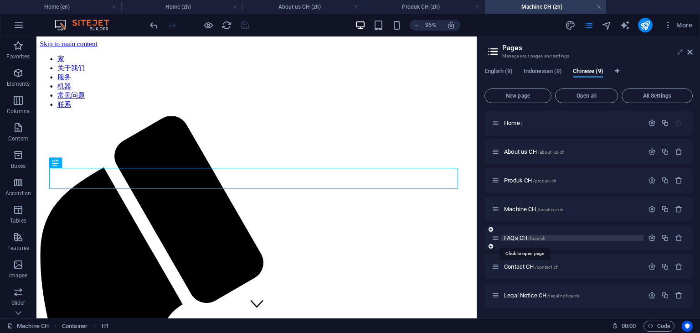
click at [516, 238] on span "FAQs CH /faqs-ch" at bounding box center [524, 237] width 41 height 7
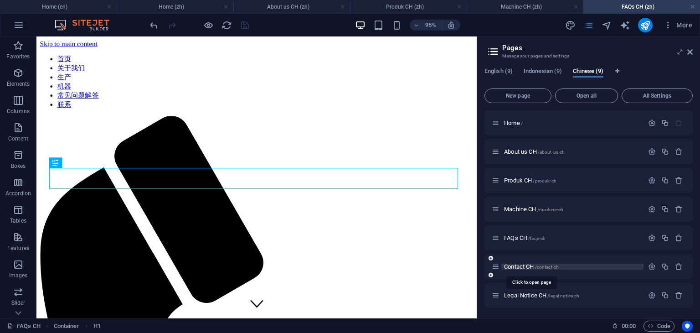
click at [516, 266] on span "Contact CH /contact-ch" at bounding box center [531, 266] width 55 height 7
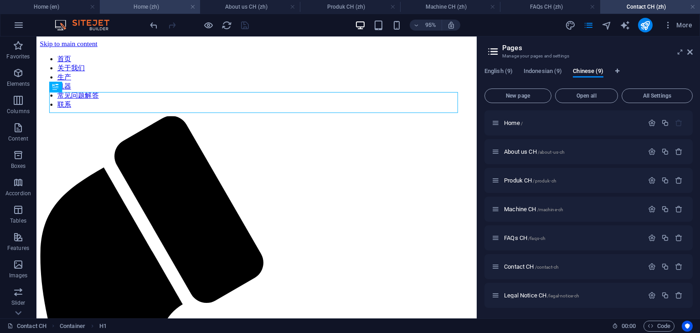
click at [153, 8] on h4 "Home (zh)" at bounding box center [150, 7] width 100 height 10
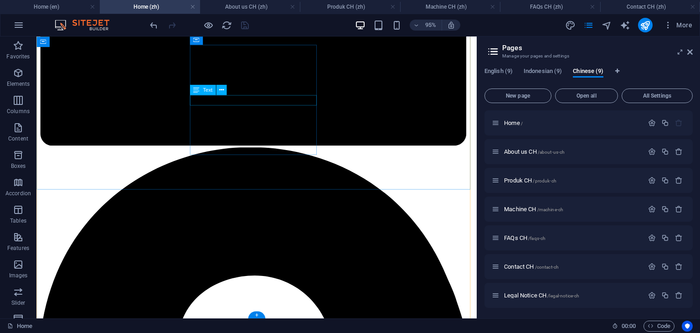
scroll to position [910, 0]
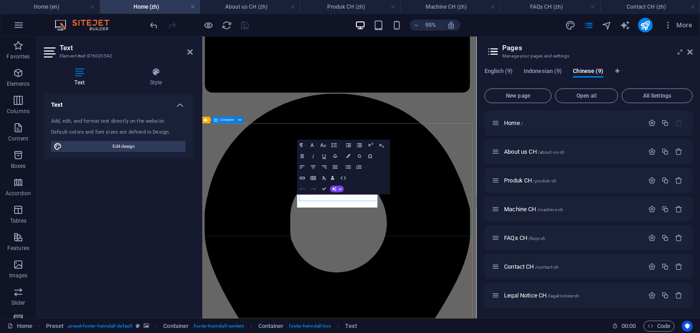
scroll to position [747, 0]
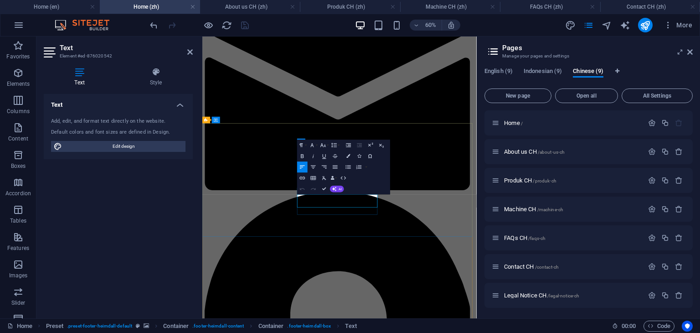
click at [301, 155] on icon "button" at bounding box center [302, 156] width 6 height 6
click at [302, 157] on icon "button" at bounding box center [302, 156] width 6 height 6
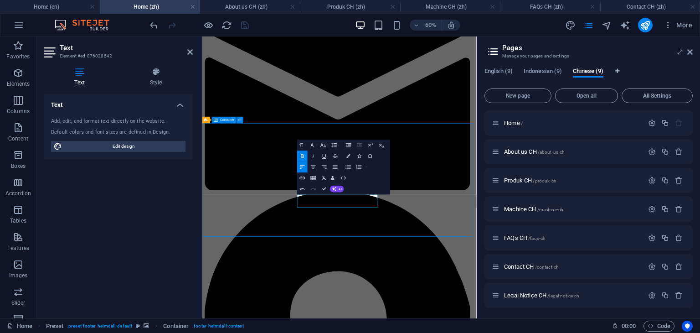
scroll to position [737, 0]
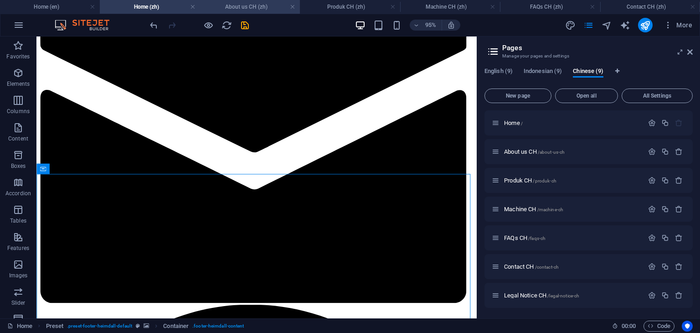
click at [244, 7] on h4 "About us CH (zh)" at bounding box center [250, 7] width 100 height 10
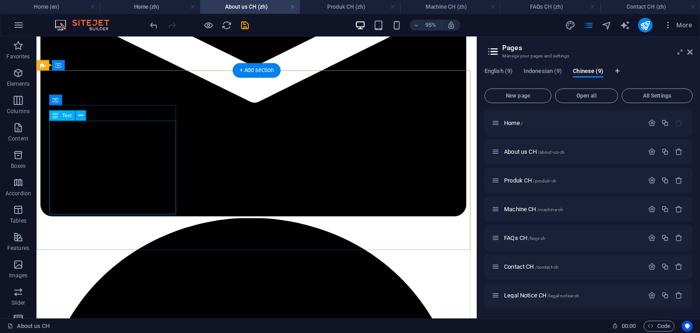
scroll to position [820, 0]
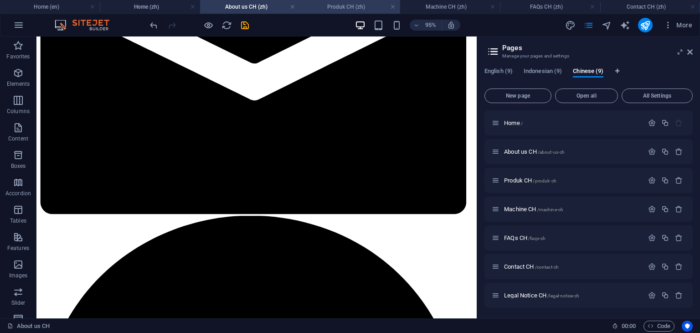
click at [341, 4] on h4 "Produk CH (zh)" at bounding box center [350, 7] width 100 height 10
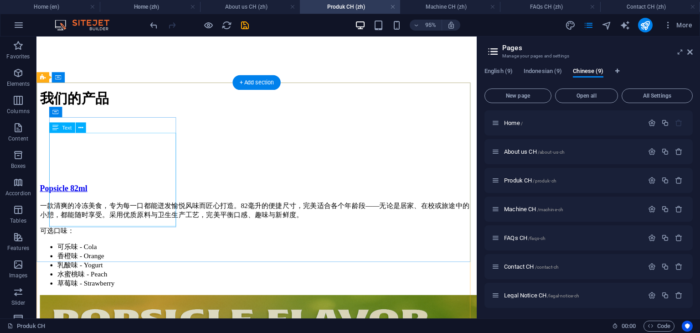
scroll to position [1869, 0]
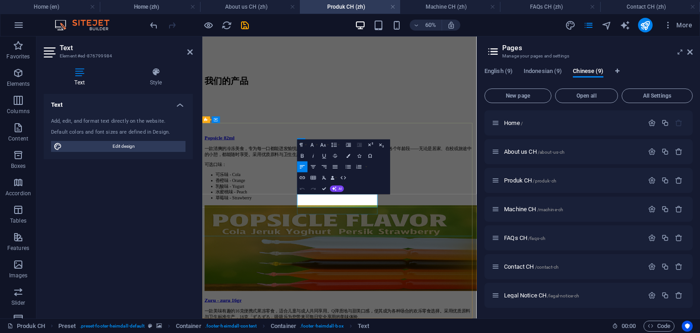
click at [302, 156] on icon "button" at bounding box center [302, 155] width 6 height 6
click at [305, 155] on icon "button" at bounding box center [302, 155] width 6 height 6
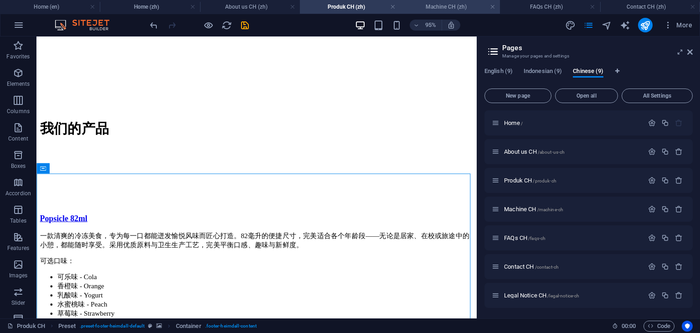
click at [443, 7] on h4 "Machine CH (zh)" at bounding box center [450, 7] width 100 height 10
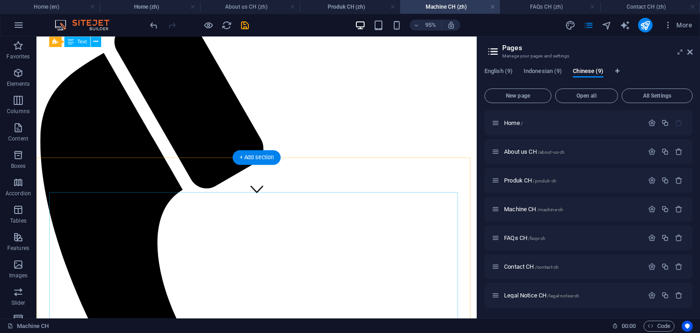
scroll to position [0, 0]
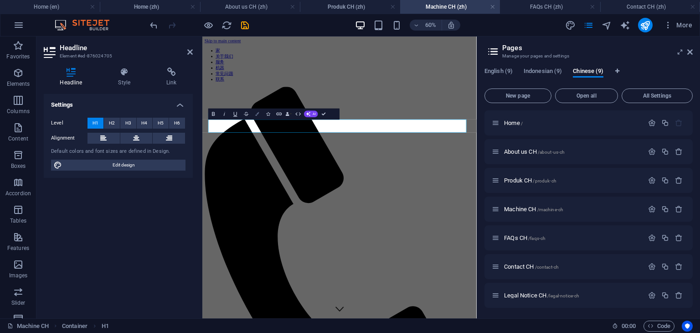
click at [258, 115] on icon "button" at bounding box center [257, 114] width 4 height 4
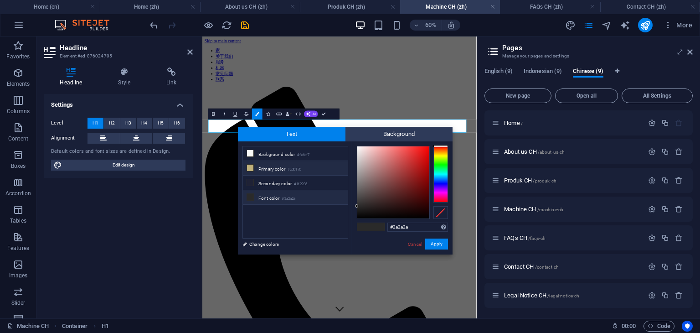
click at [248, 168] on icon at bounding box center [250, 168] width 6 height 6
type input "#c0b17b"
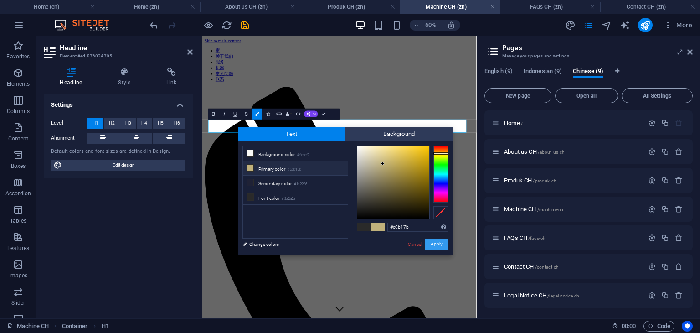
click at [435, 245] on button "Apply" at bounding box center [436, 243] width 23 height 11
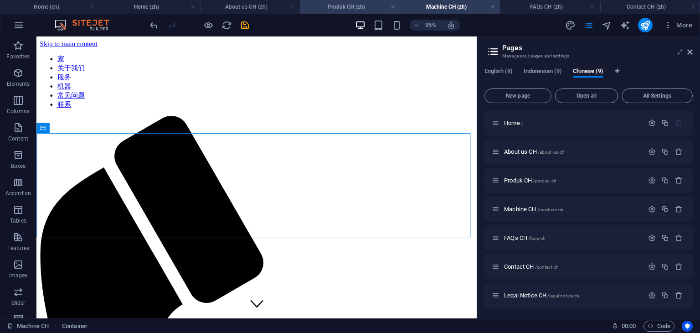
click at [340, 9] on h4 "Produk CH (zh)" at bounding box center [350, 7] width 100 height 10
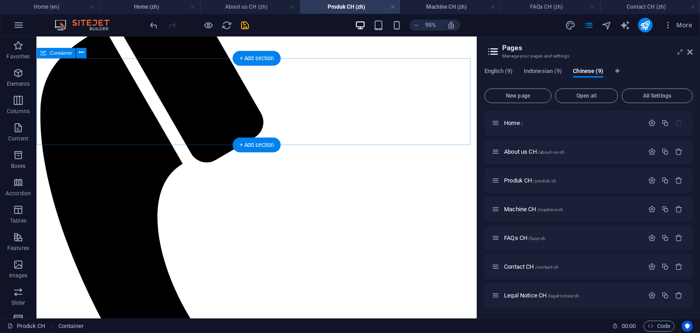
scroll to position [118, 0]
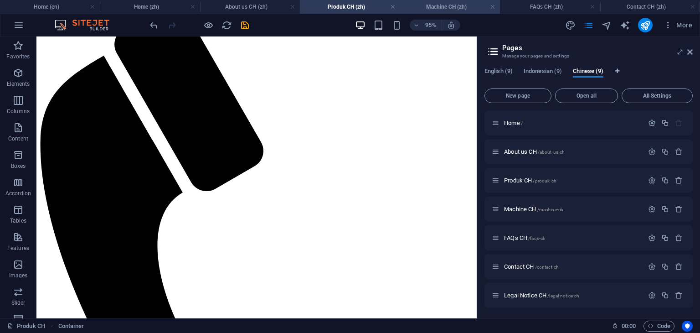
click at [444, 5] on h4 "Machine CH (zh)" at bounding box center [450, 7] width 100 height 10
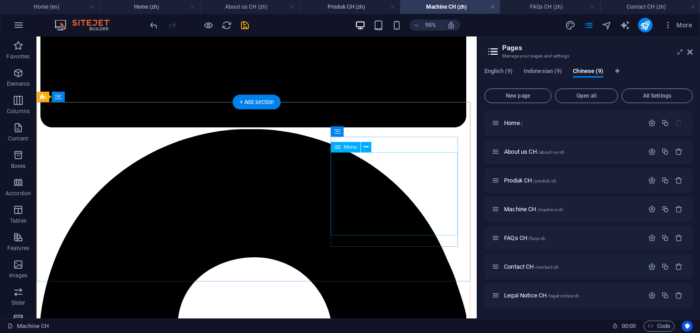
scroll to position [1048, 0]
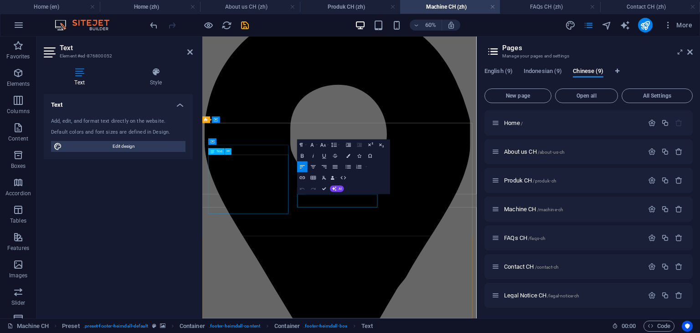
scroll to position [921, 0]
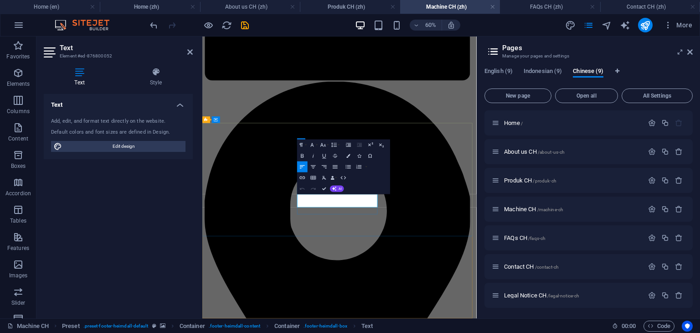
click at [303, 156] on icon "button" at bounding box center [302, 155] width 6 height 6
click at [303, 158] on icon "button" at bounding box center [302, 155] width 6 height 6
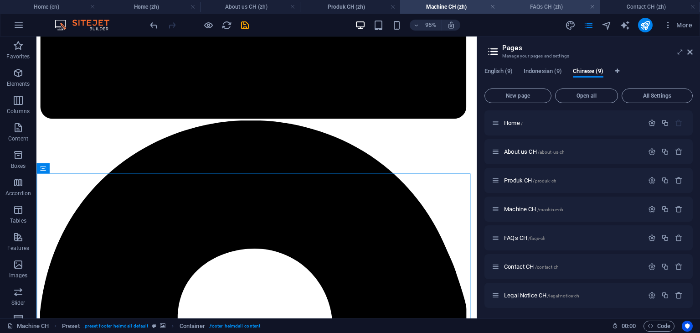
click at [533, 9] on h4 "FAQs CH (zh)" at bounding box center [550, 7] width 100 height 10
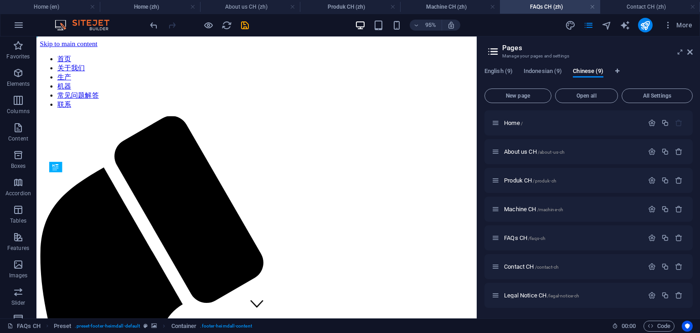
scroll to position [0, 0]
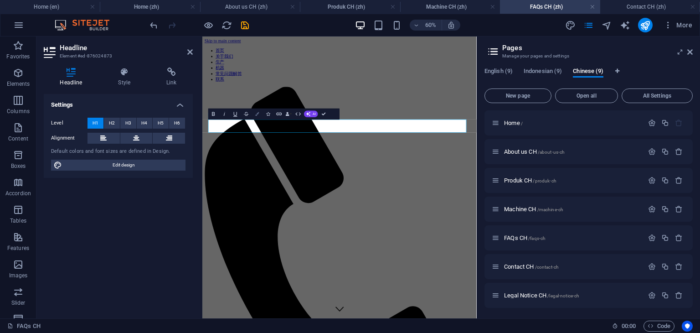
click at [255, 115] on icon "button" at bounding box center [257, 114] width 4 height 4
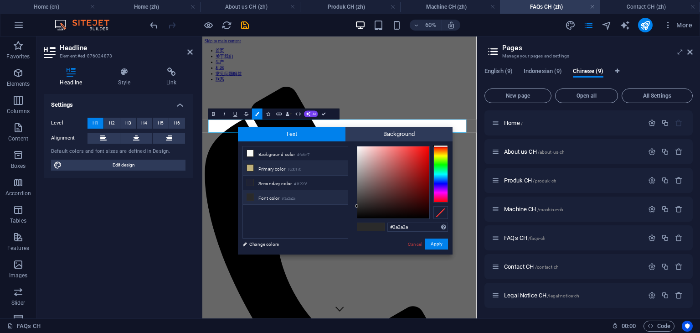
click at [250, 168] on icon at bounding box center [250, 168] width 6 height 6
type input "#c0b17b"
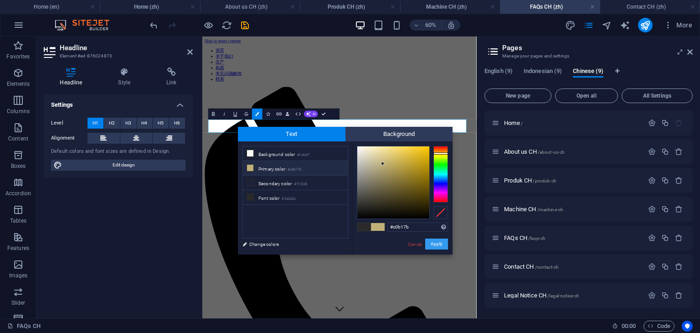
click at [436, 243] on button "Apply" at bounding box center [436, 243] width 23 height 11
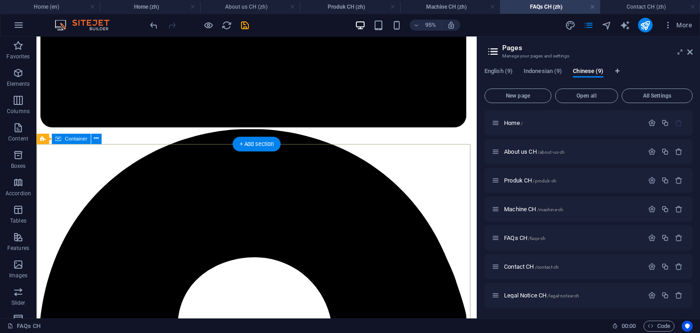
scroll to position [957, 0]
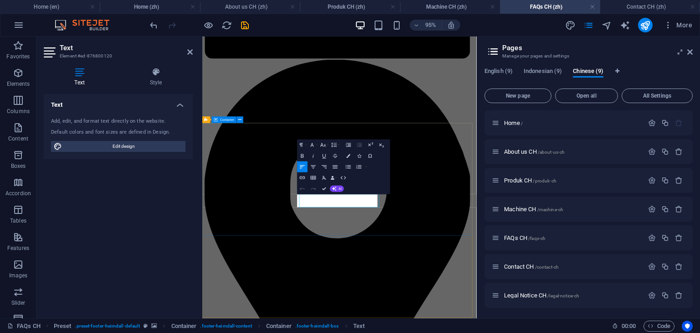
scroll to position [881, 0]
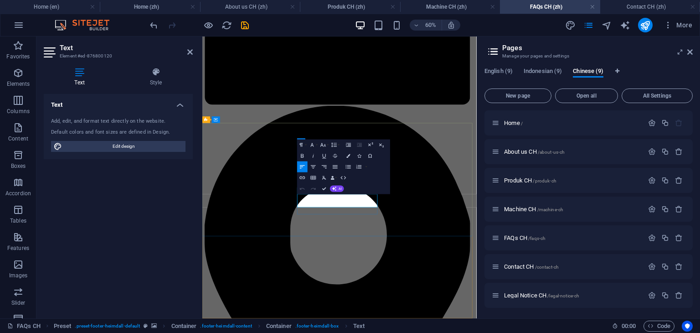
click at [302, 155] on icon "button" at bounding box center [302, 155] width 6 height 6
click at [301, 156] on icon "button" at bounding box center [302, 156] width 3 height 4
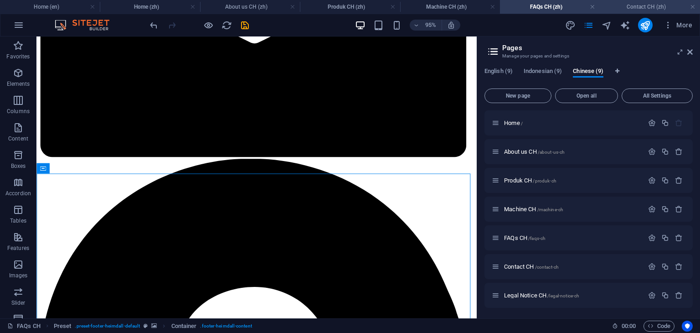
click at [645, 9] on h4 "Contact CH (zh)" at bounding box center [650, 7] width 100 height 10
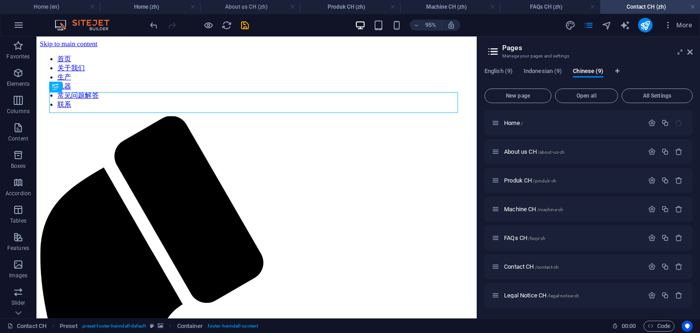
scroll to position [0, 0]
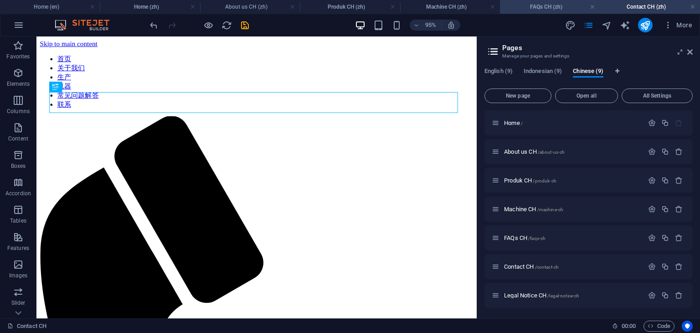
click at [541, 8] on h4 "FAQs CH (zh)" at bounding box center [550, 7] width 100 height 10
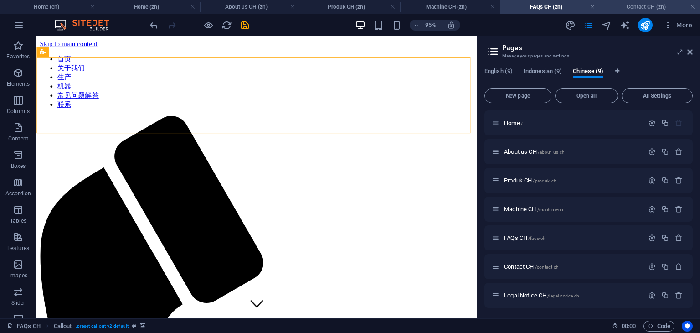
click at [623, 7] on h4 "Contact CH (zh)" at bounding box center [650, 7] width 100 height 10
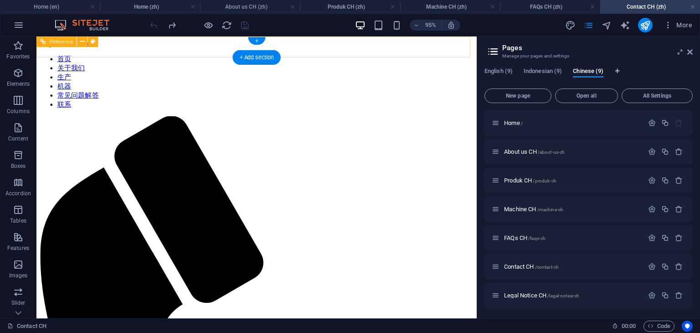
click at [116, 56] on nav "首页 关于我们 生产 机器 常见问题解答 联系" at bounding box center [268, 84] width 456 height 57
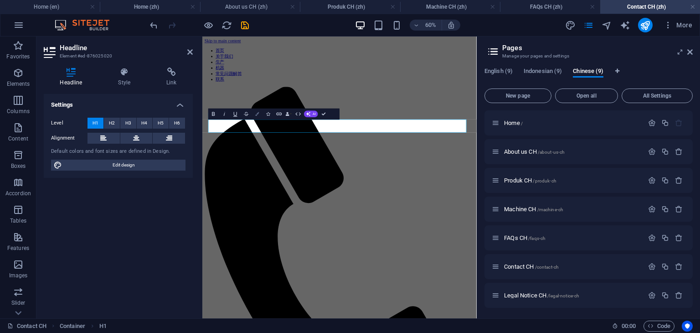
click at [257, 115] on icon "button" at bounding box center [257, 114] width 4 height 4
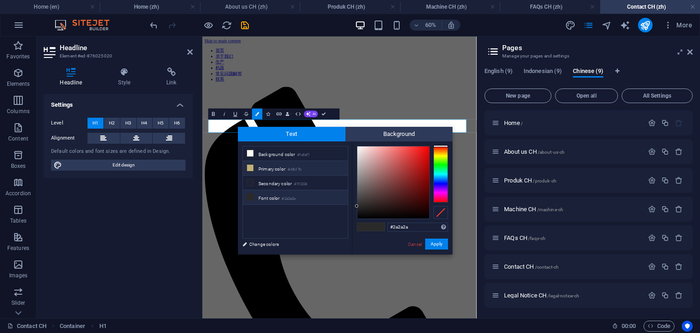
click at [250, 168] on icon at bounding box center [250, 168] width 6 height 6
type input "#c0b17b"
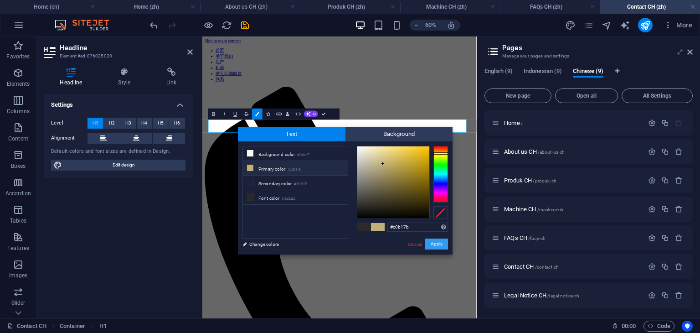
click at [438, 244] on button "Apply" at bounding box center [436, 243] width 23 height 11
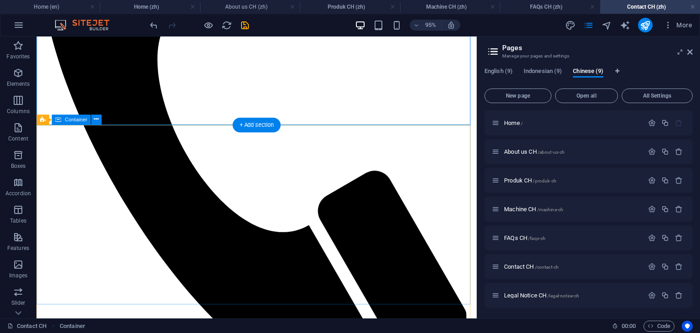
scroll to position [410, 0]
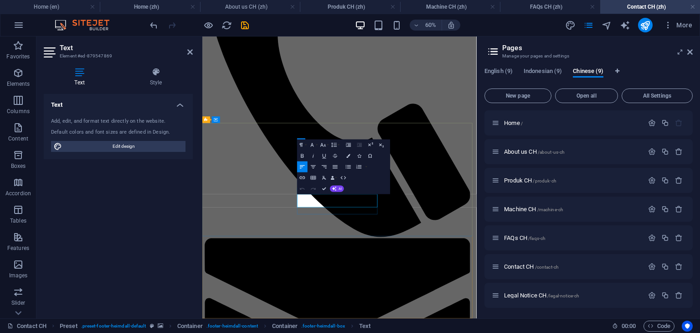
click at [304, 153] on icon "button" at bounding box center [302, 155] width 6 height 6
click at [302, 157] on icon "button" at bounding box center [302, 155] width 6 height 6
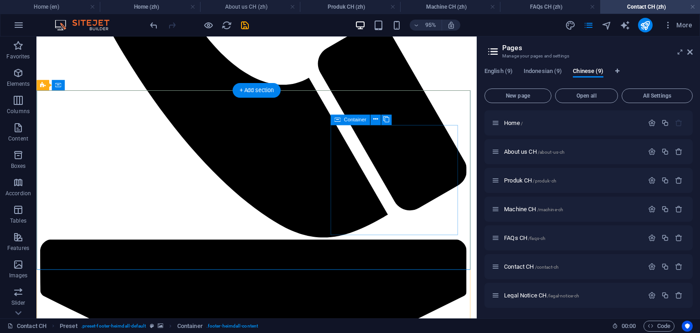
scroll to position [419, 0]
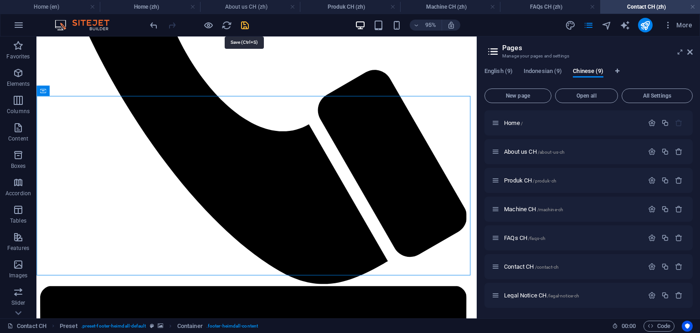
click at [244, 25] on icon "save" at bounding box center [245, 25] width 10 height 10
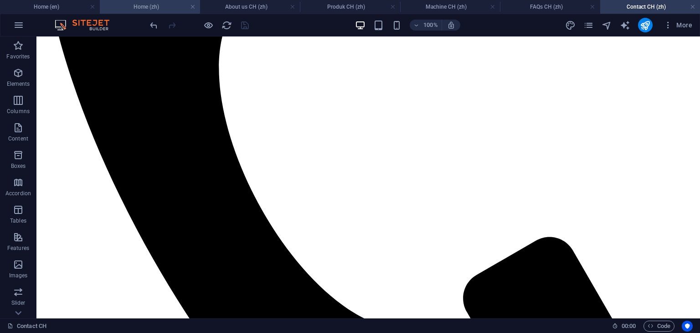
click at [149, 4] on h4 "Home (zh)" at bounding box center [150, 7] width 100 height 10
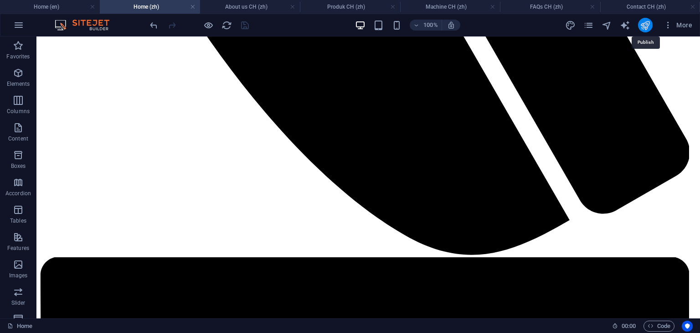
click at [646, 26] on icon "publish" at bounding box center [645, 25] width 10 height 10
click at [645, 28] on icon "publish" at bounding box center [645, 25] width 10 height 10
click at [252, 10] on h4 "About us CH (zh)" at bounding box center [250, 7] width 100 height 10
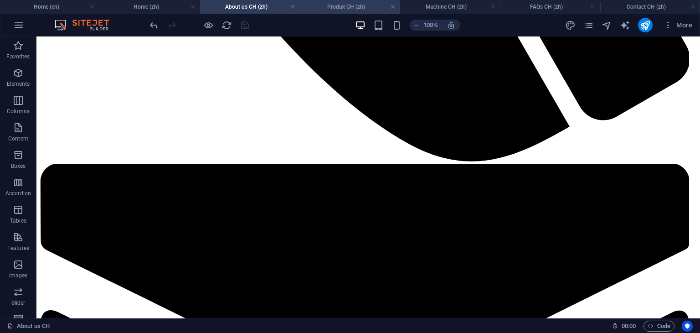
click at [340, 4] on h4 "Produk CH (zh)" at bounding box center [350, 7] width 100 height 10
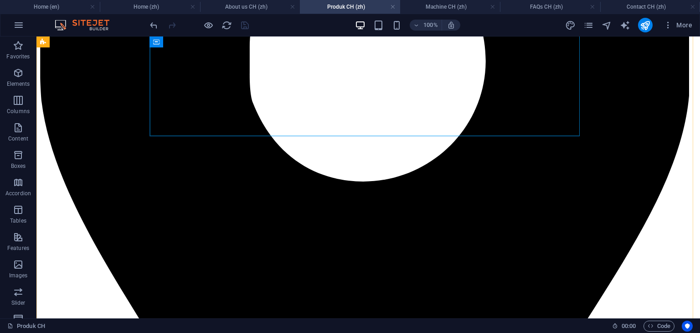
scroll to position [1713, 0]
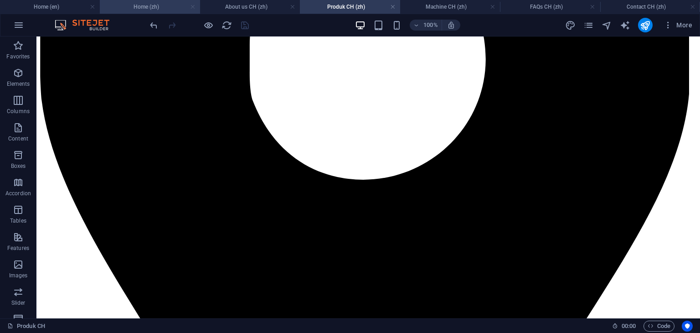
click at [192, 6] on link at bounding box center [192, 7] width 5 height 9
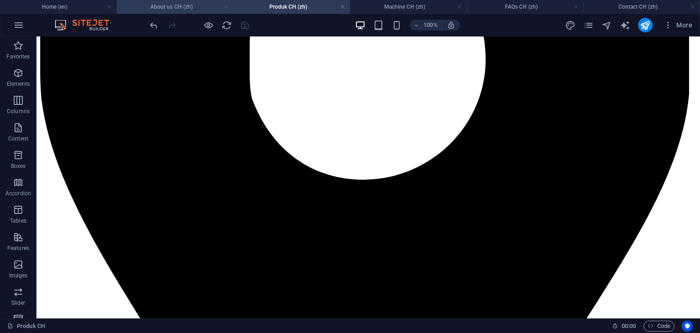
click at [224, 7] on link at bounding box center [225, 7] width 5 height 9
click at [357, 6] on link at bounding box center [356, 7] width 5 height 9
click at [354, 7] on link at bounding box center [356, 7] width 5 height 9
click at [355, 6] on link at bounding box center [356, 7] width 5 height 9
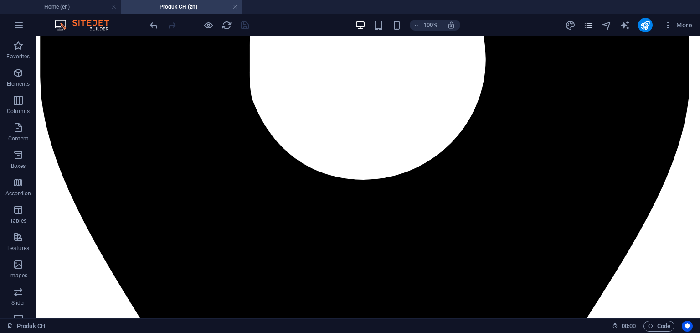
click at [591, 28] on icon "pages" at bounding box center [588, 25] width 10 height 10
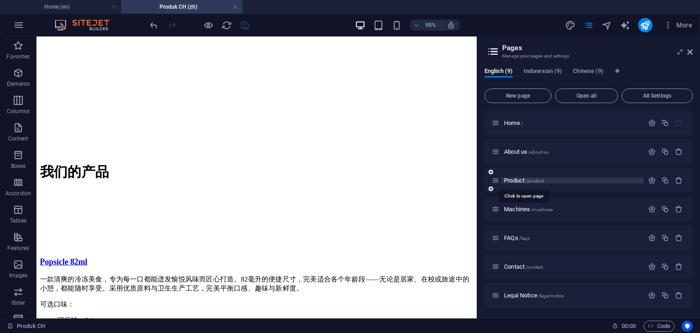
click at [520, 179] on span "Product /product" at bounding box center [524, 180] width 40 height 7
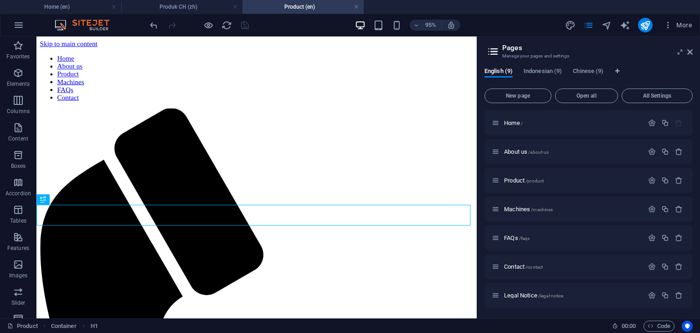
scroll to position [0, 0]
click at [540, 72] on span "Indonesian (9)" at bounding box center [543, 72] width 38 height 13
click at [513, 179] on span "Produk /produk" at bounding box center [522, 180] width 36 height 7
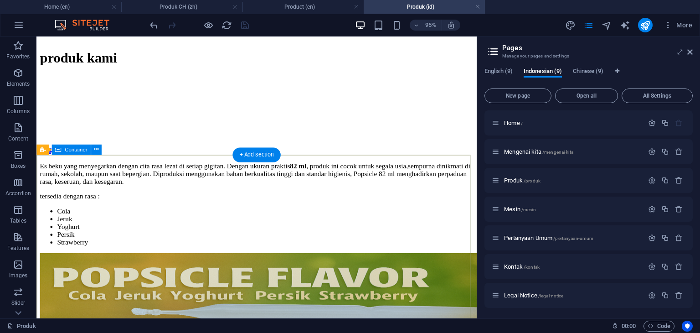
scroll to position [1732, 0]
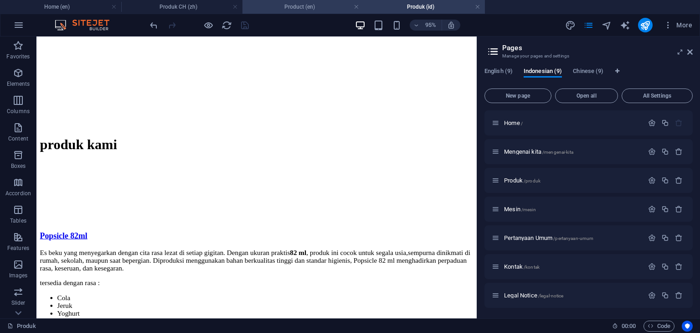
click at [312, 4] on h4 "Product (en)" at bounding box center [302, 7] width 121 height 10
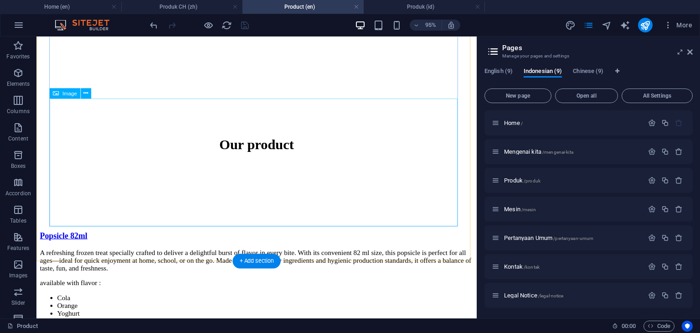
select select "px"
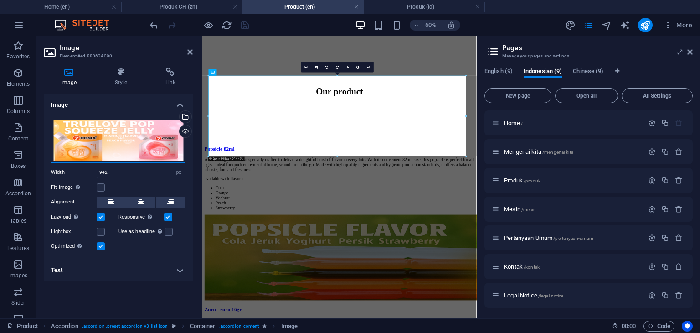
click at [139, 147] on div "Drag files here, click to choose files or select files from Files or our free s…" at bounding box center [118, 140] width 134 height 45
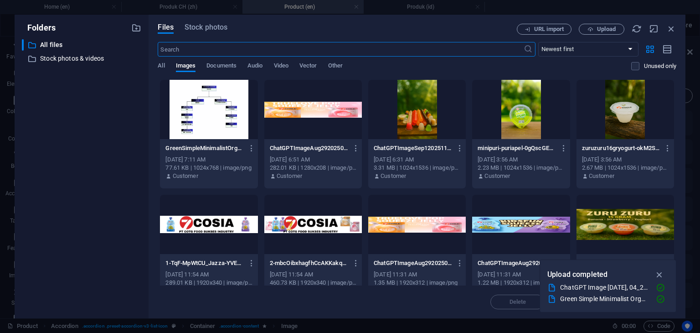
scroll to position [0, 0]
click at [325, 117] on div at bounding box center [313, 109] width 98 height 59
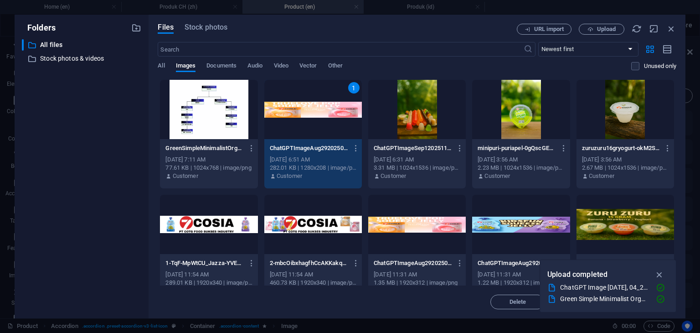
click at [325, 117] on div "1" at bounding box center [313, 109] width 98 height 59
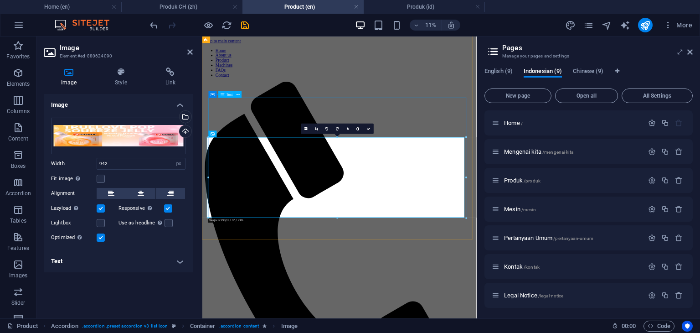
scroll to position [1629, 0]
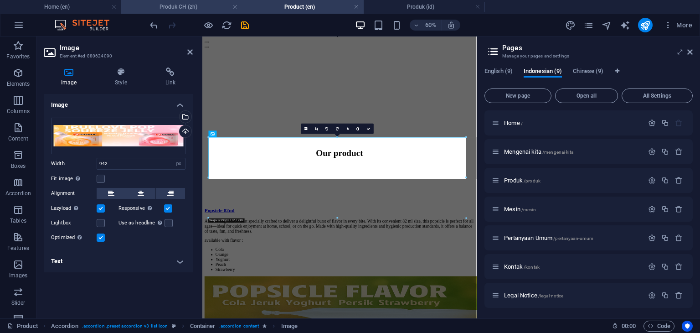
click at [193, 7] on h4 "Produk CH (zh)" at bounding box center [181, 7] width 121 height 10
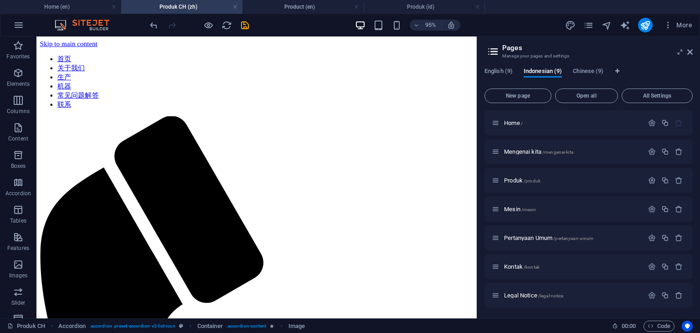
scroll to position [1709, 0]
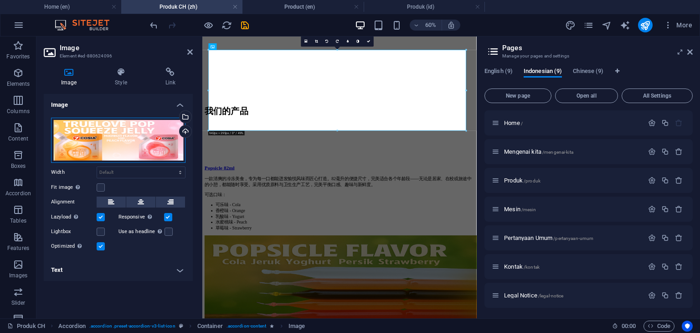
click at [129, 150] on div "Drag files here, click to choose files or select files from Files or our free s…" at bounding box center [118, 140] width 134 height 45
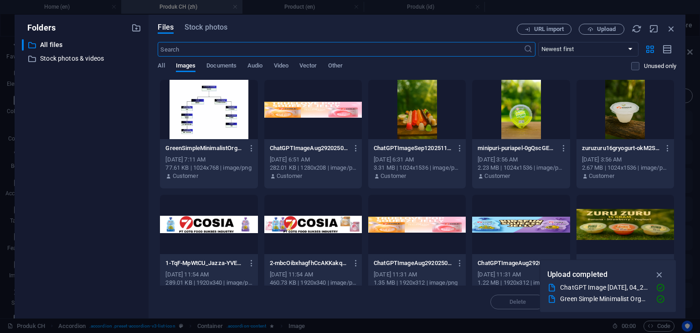
scroll to position [0, 0]
click at [311, 131] on div at bounding box center [313, 109] width 98 height 59
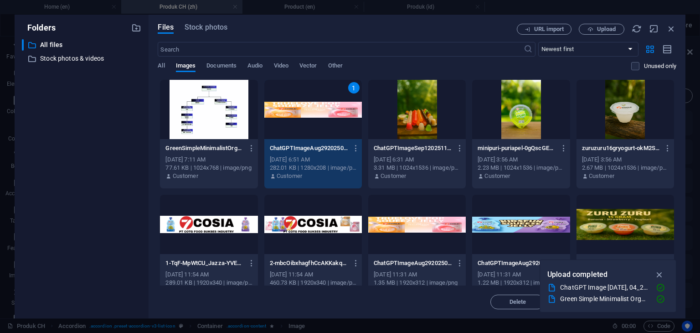
click at [311, 131] on div "1" at bounding box center [313, 109] width 98 height 59
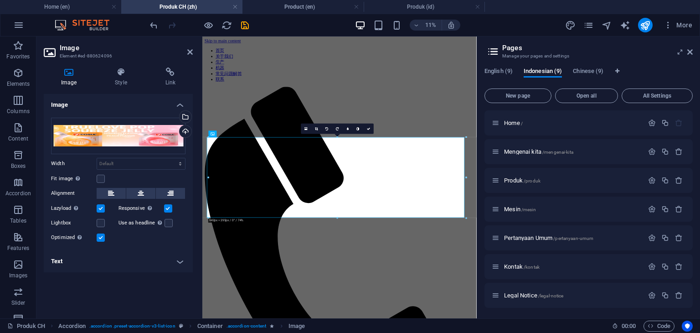
scroll to position [1564, 0]
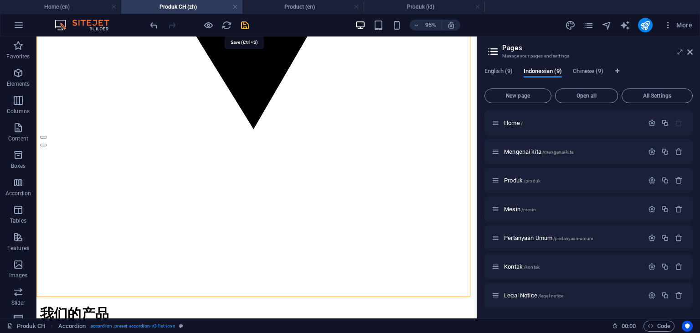
click at [246, 27] on icon "save" at bounding box center [245, 25] width 10 height 10
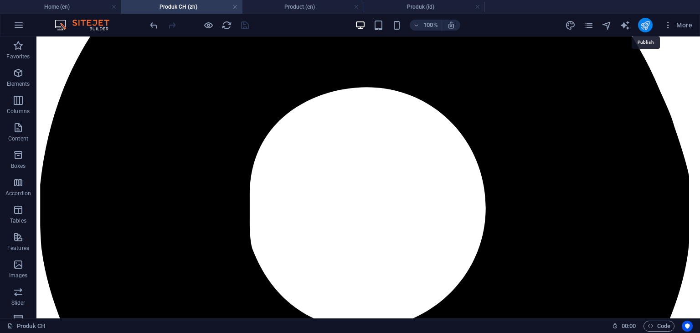
click at [645, 26] on icon "publish" at bounding box center [645, 25] width 10 height 10
click at [72, 8] on h4 "Home (en)" at bounding box center [60, 7] width 121 height 10
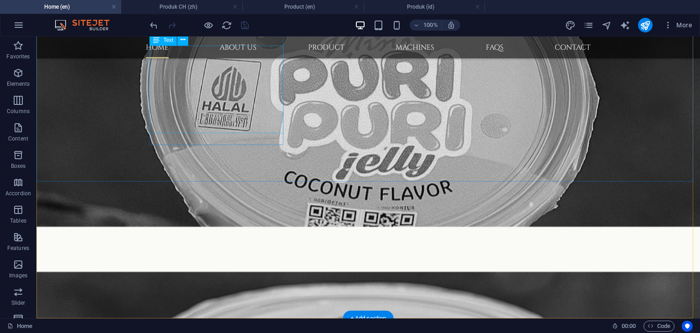
scroll to position [892, 0]
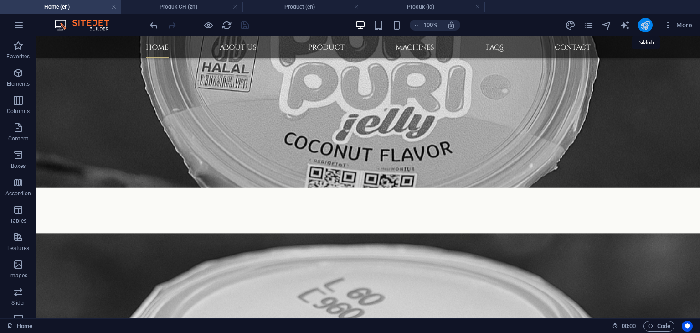
click at [648, 28] on icon "publish" at bounding box center [645, 25] width 10 height 10
click at [192, 8] on h4 "Produk CH (zh)" at bounding box center [181, 7] width 121 height 10
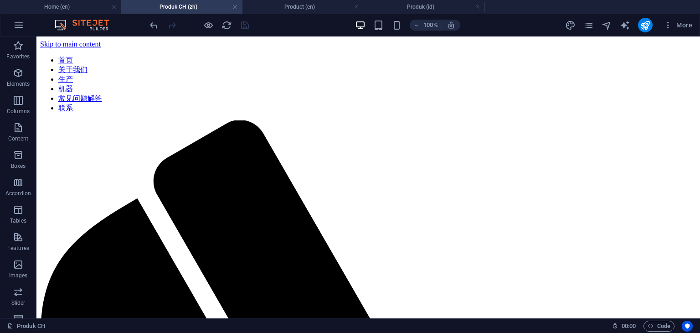
scroll to position [1564, 0]
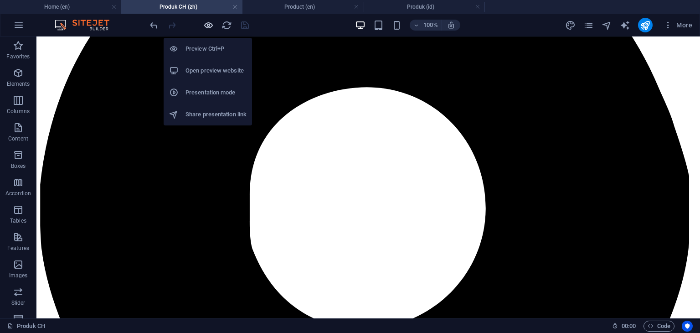
click at [210, 26] on icon "button" at bounding box center [208, 25] width 10 height 10
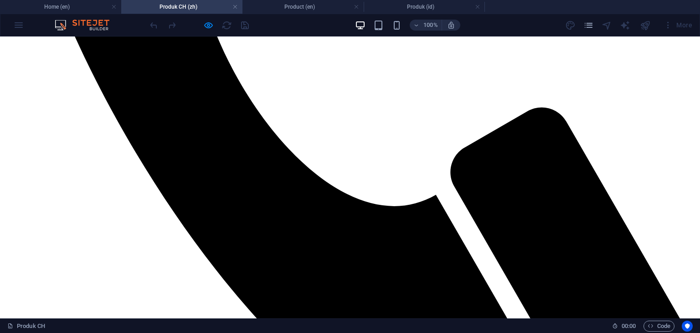
scroll to position [578, 0]
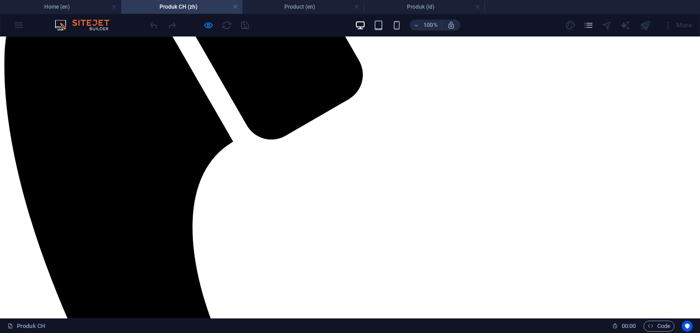
scroll to position [258, 0]
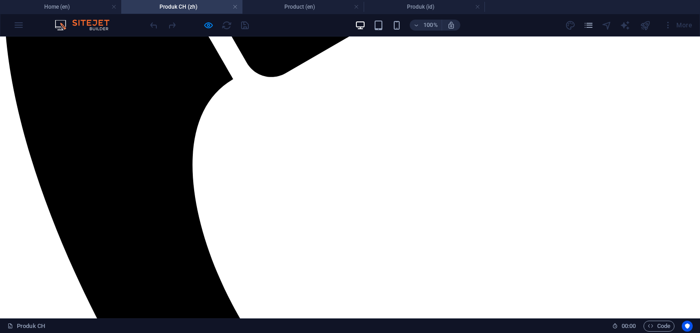
scroll to position [349, 0]
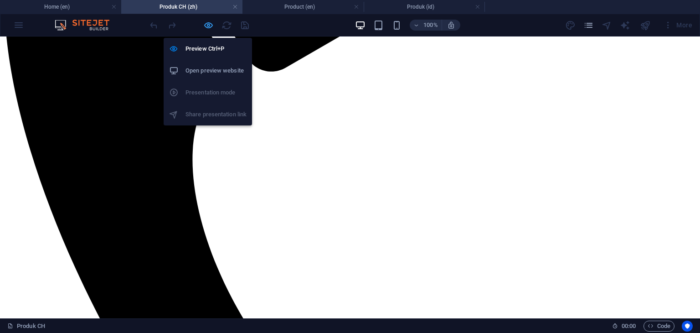
click at [204, 24] on icon "button" at bounding box center [208, 25] width 10 height 10
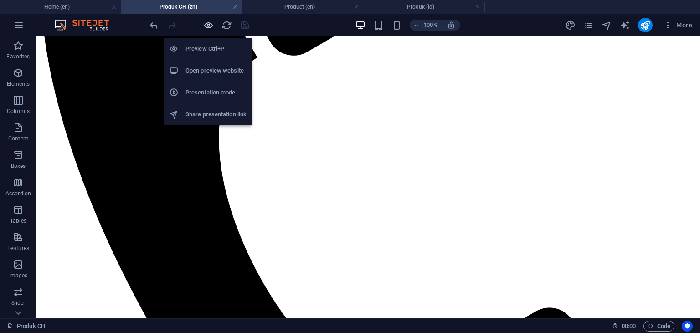
scroll to position [1217, 0]
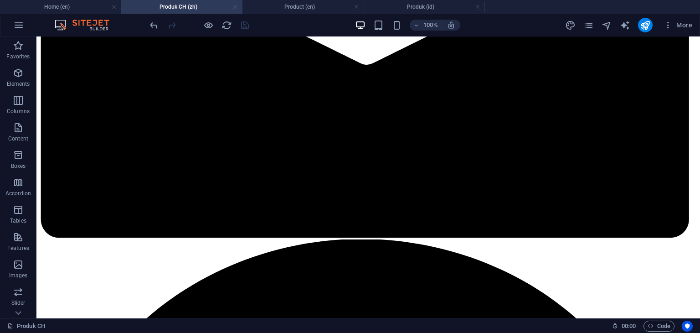
click at [233, 6] on link at bounding box center [234, 7] width 5 height 9
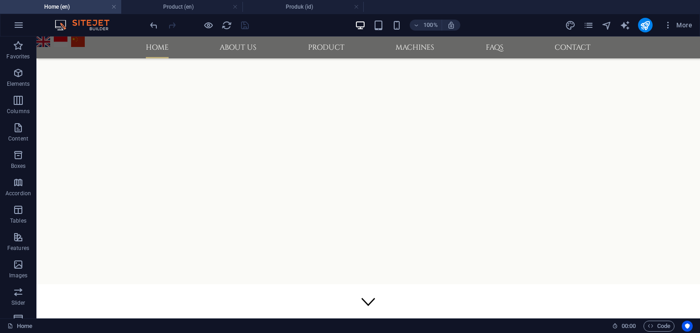
scroll to position [892, 0]
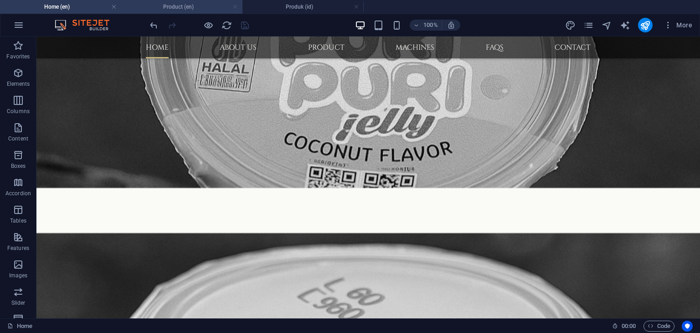
click at [235, 6] on link at bounding box center [234, 7] width 5 height 9
click at [235, 7] on link at bounding box center [234, 7] width 5 height 9
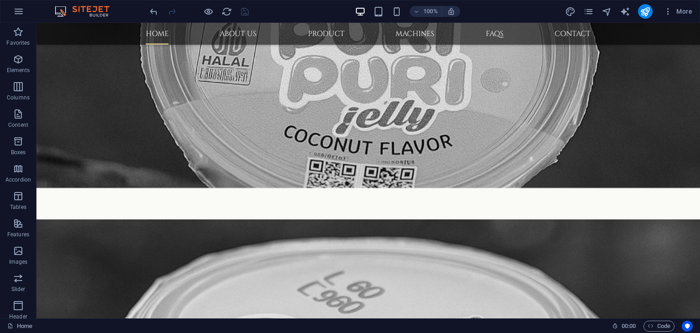
scroll to position [878, 0]
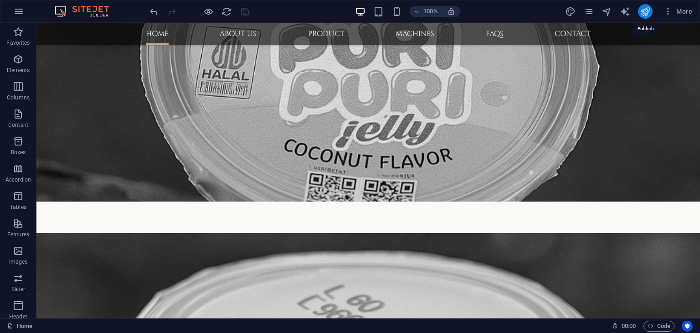
click at [643, 15] on icon "publish" at bounding box center [645, 11] width 10 height 10
